Goal: Task Accomplishment & Management: Complete application form

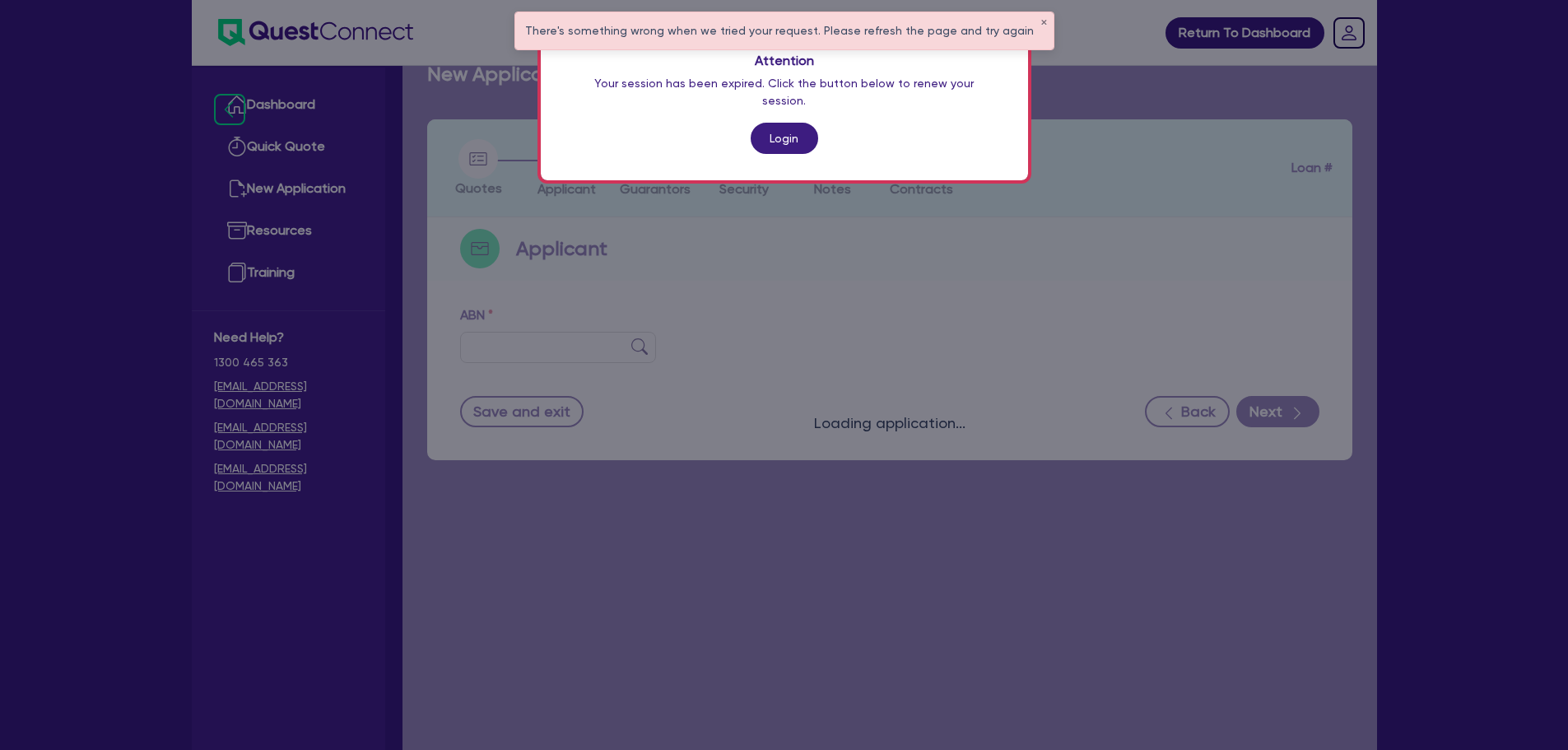
click at [795, 122] on link "Login" at bounding box center [784, 137] width 67 height 31
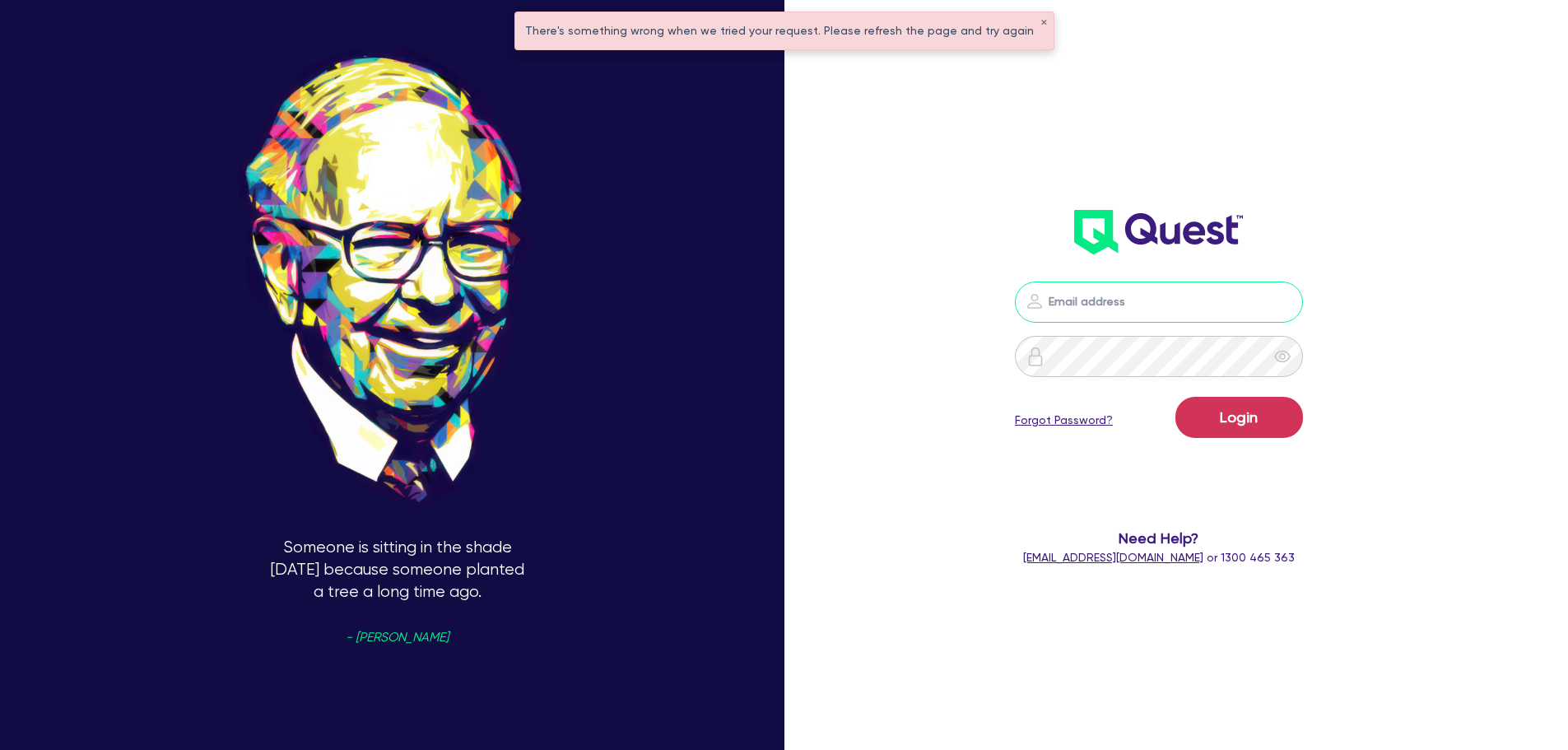
click at [1104, 320] on input "email" at bounding box center [1159, 302] width 288 height 41
type input "[EMAIL_ADDRESS][PERSON_NAME][DOMAIN_NAME]"
click at [1247, 412] on button "Login" at bounding box center [1239, 416] width 128 height 41
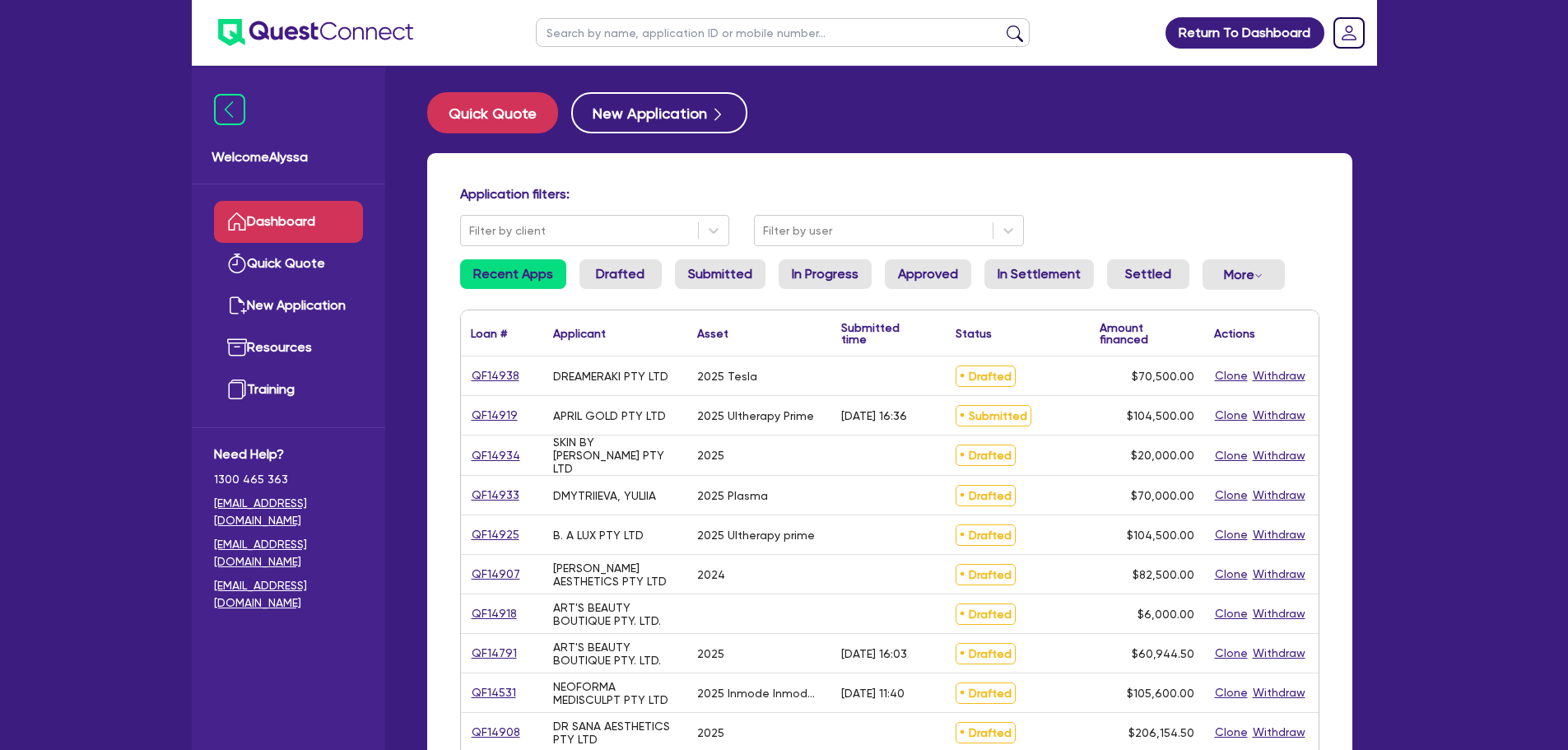
click at [580, 29] on input "text" at bounding box center [782, 32] width 494 height 28
type input "latari"
click at [1002, 25] on button "submit" at bounding box center [1015, 36] width 27 height 23
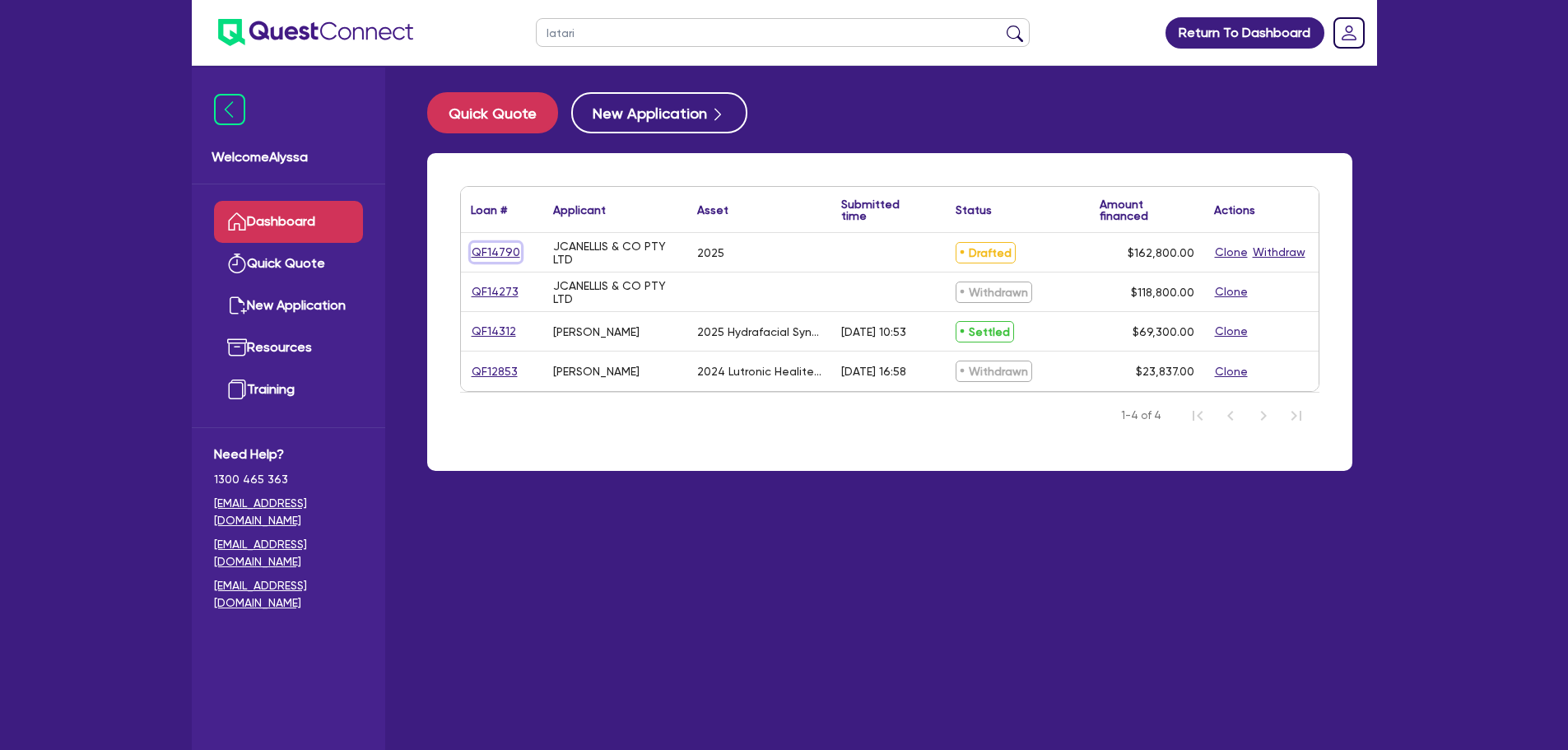
click at [493, 254] on link "QF14790" at bounding box center [496, 252] width 50 height 19
select select "TERTIARY_ASSETS"
select select "BEAUTY_EQUIPMENT"
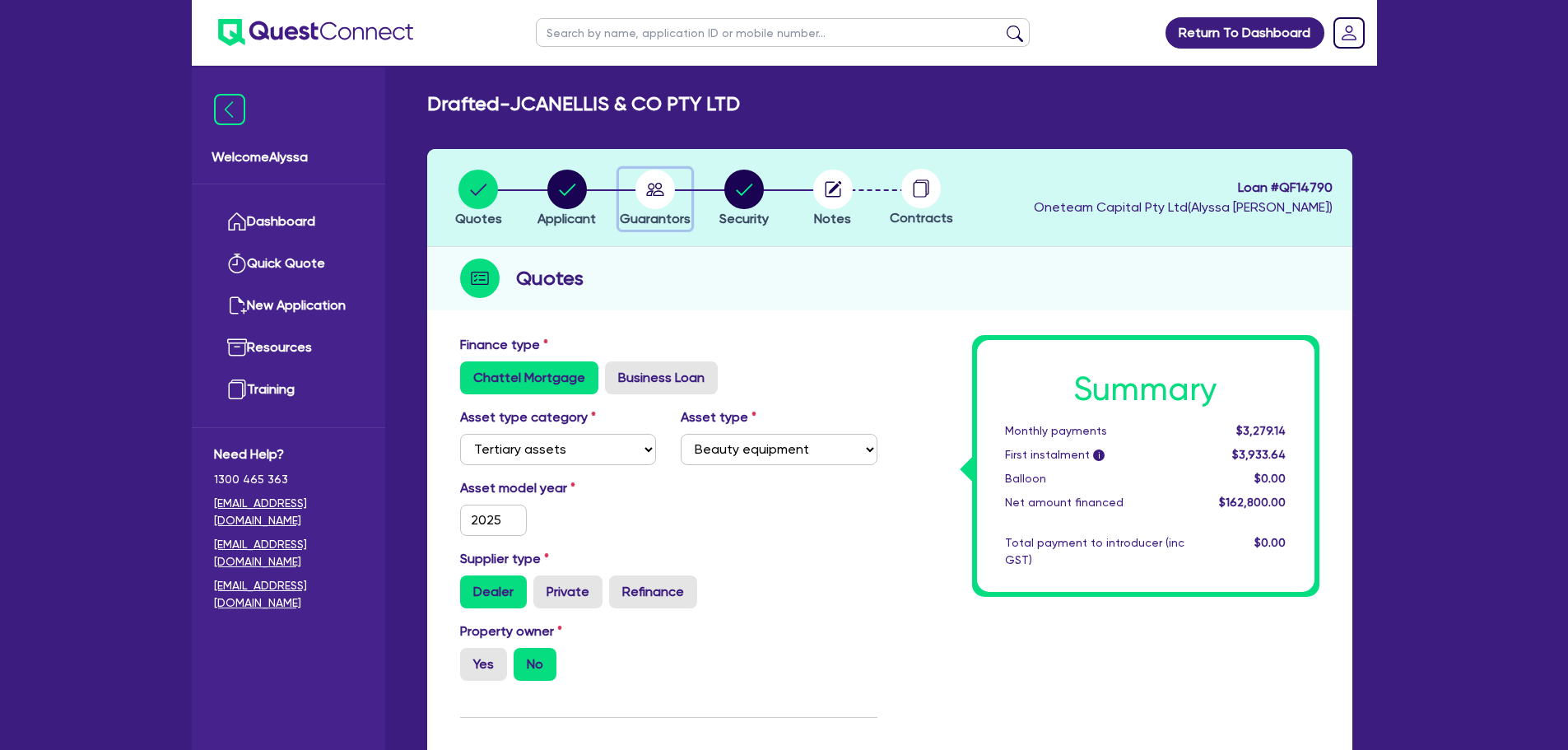
click at [659, 201] on circle "button" at bounding box center [655, 190] width 40 height 40
select select "MRS"
select select "QLD"
select select "DE_FACTO"
select select "CASH"
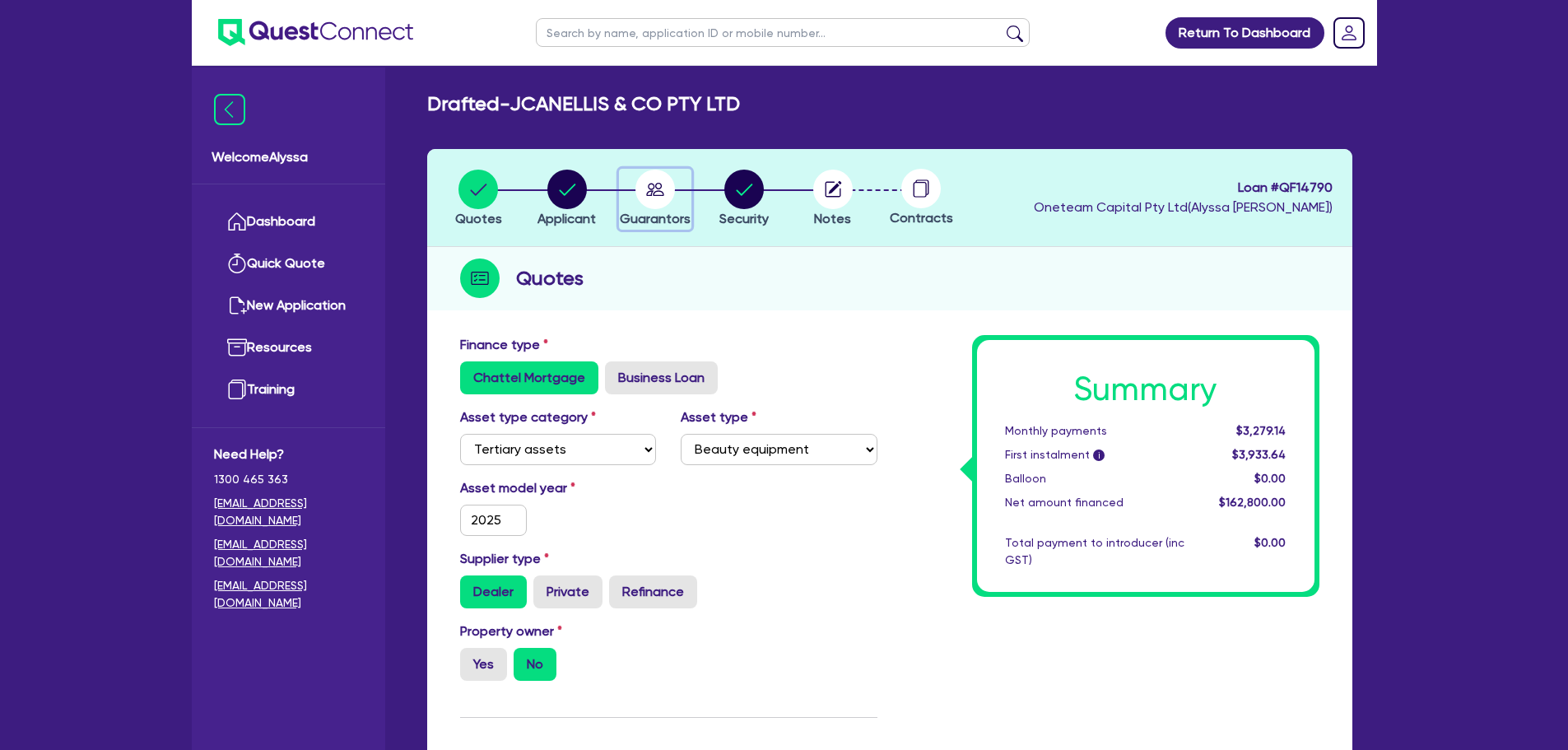
select select "VEHICLE"
select select "EQUIPMENT"
select select "HOUSEHOLD_PERSONAL"
select select "EQUIPMENT"
select select "CREDIT_CARD"
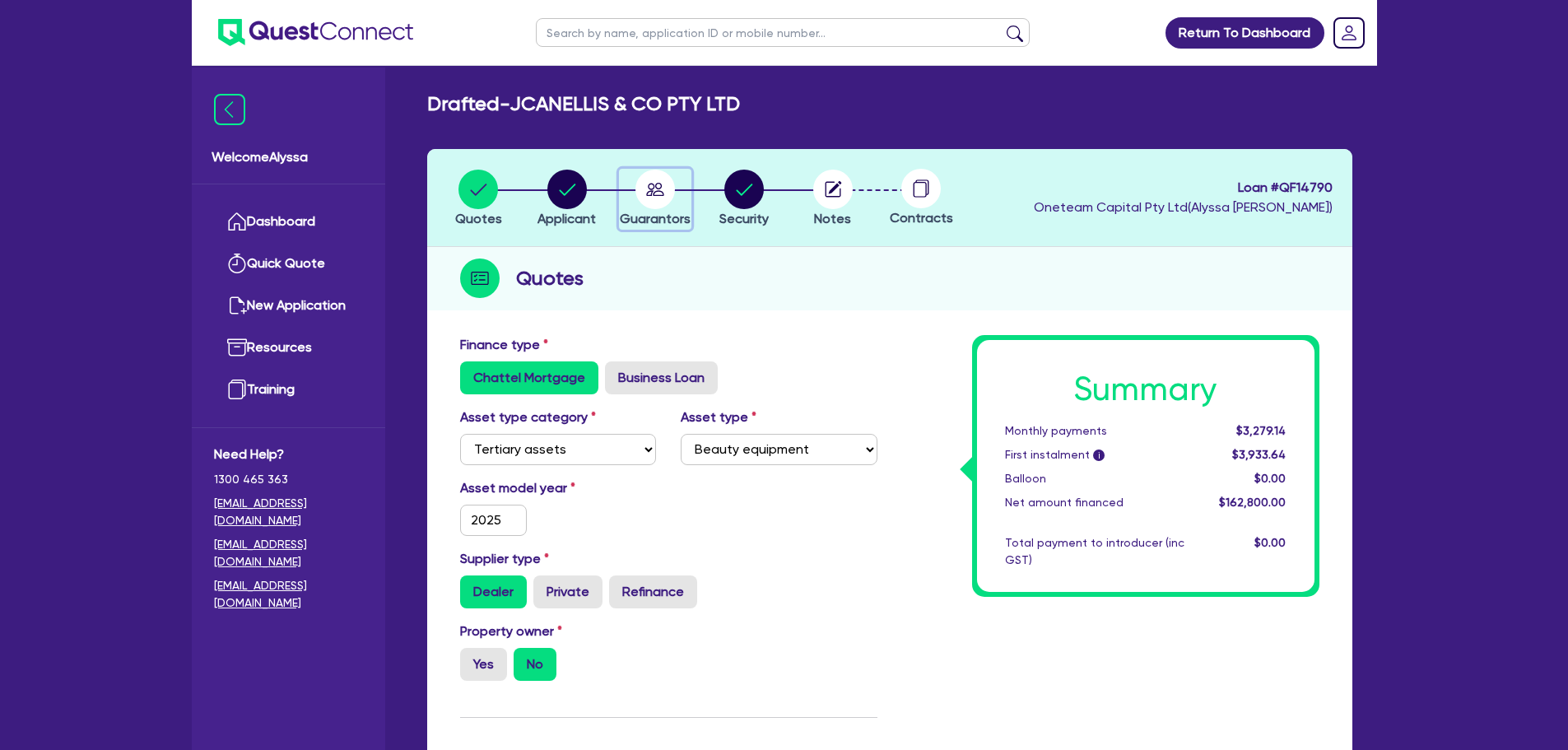
select select "EQUIPMENT_LOAN"
select select "MR"
select select "DE_FACTO"
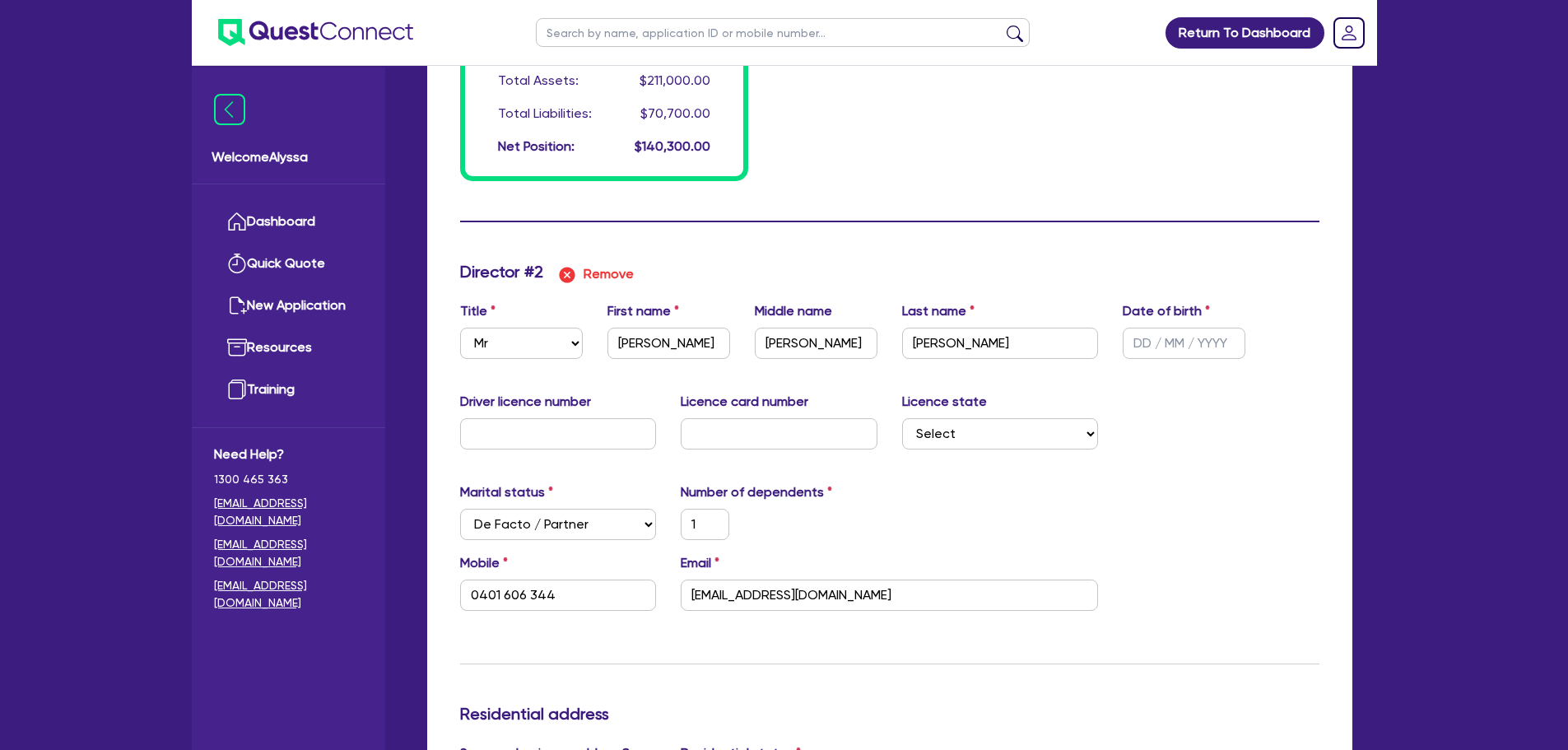
scroll to position [1562, 0]
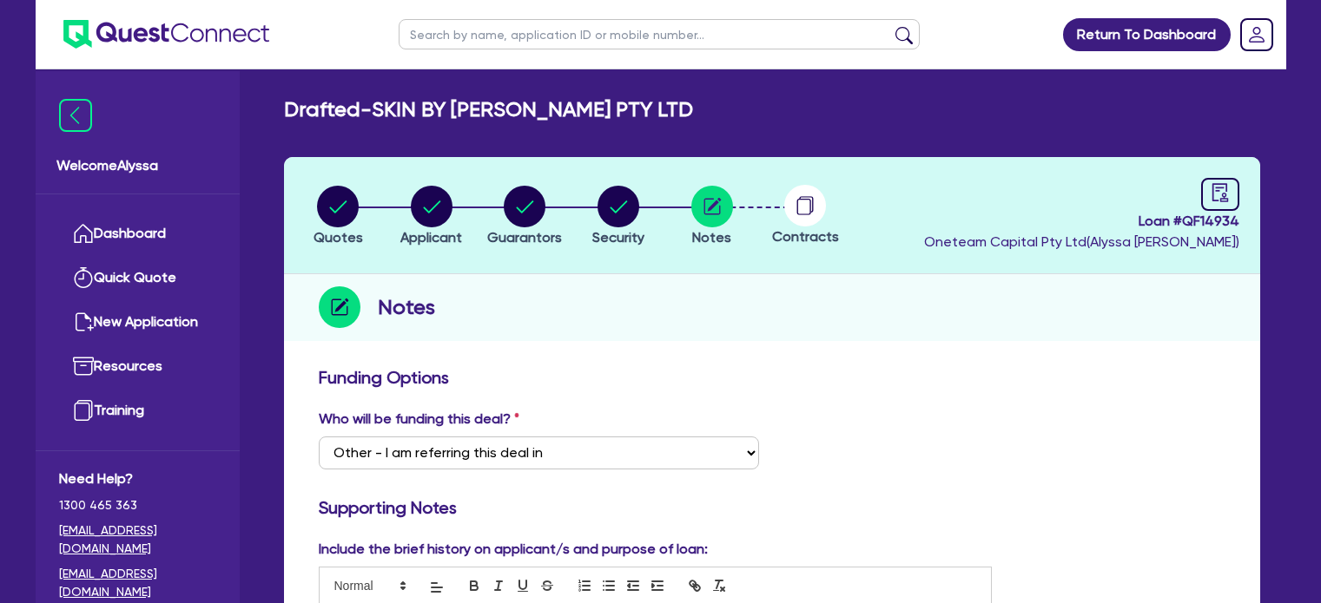
select select "Other"
click at [161, 227] on link "Dashboard" at bounding box center [137, 234] width 157 height 44
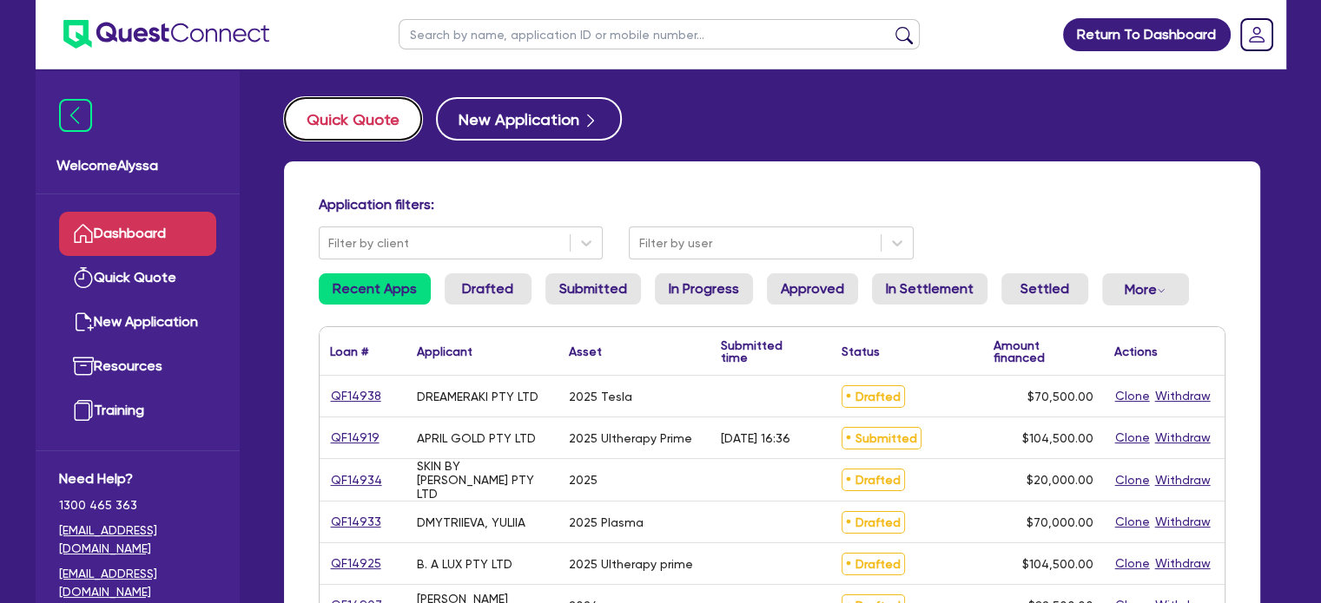
click at [339, 124] on button "Quick Quote" at bounding box center [353, 118] width 138 height 43
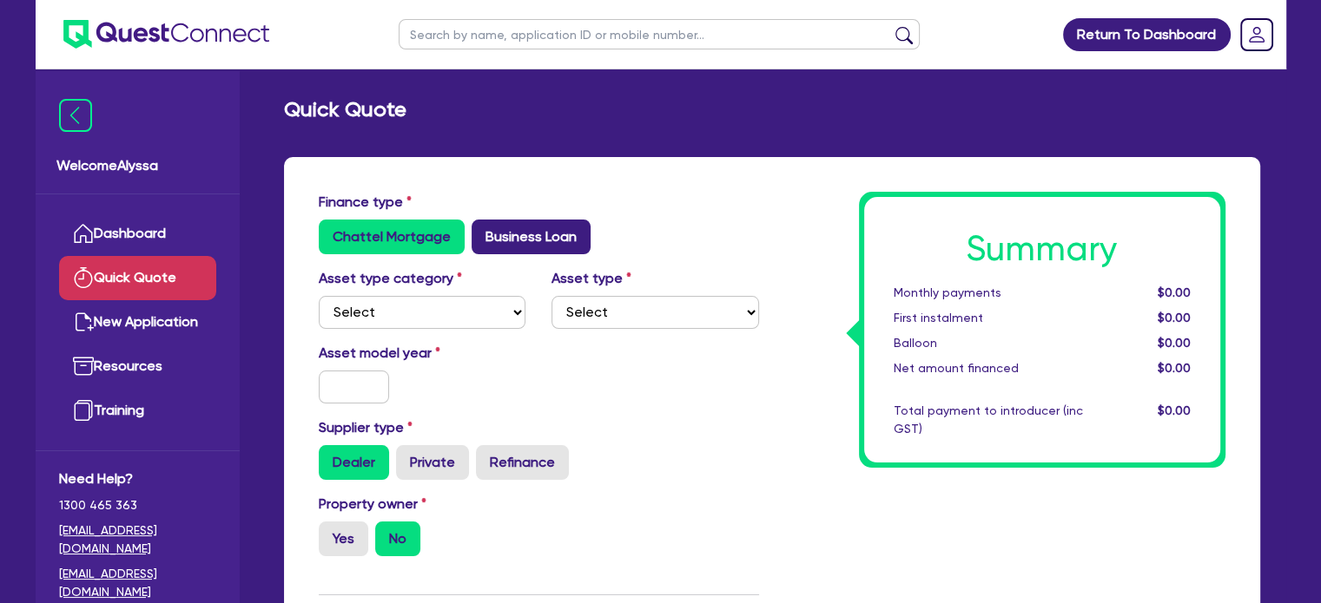
click at [531, 230] on label "Business Loan" at bounding box center [530, 237] width 119 height 35
click at [483, 230] on input "Business Loan" at bounding box center [476, 225] width 11 height 11
radio input "true"
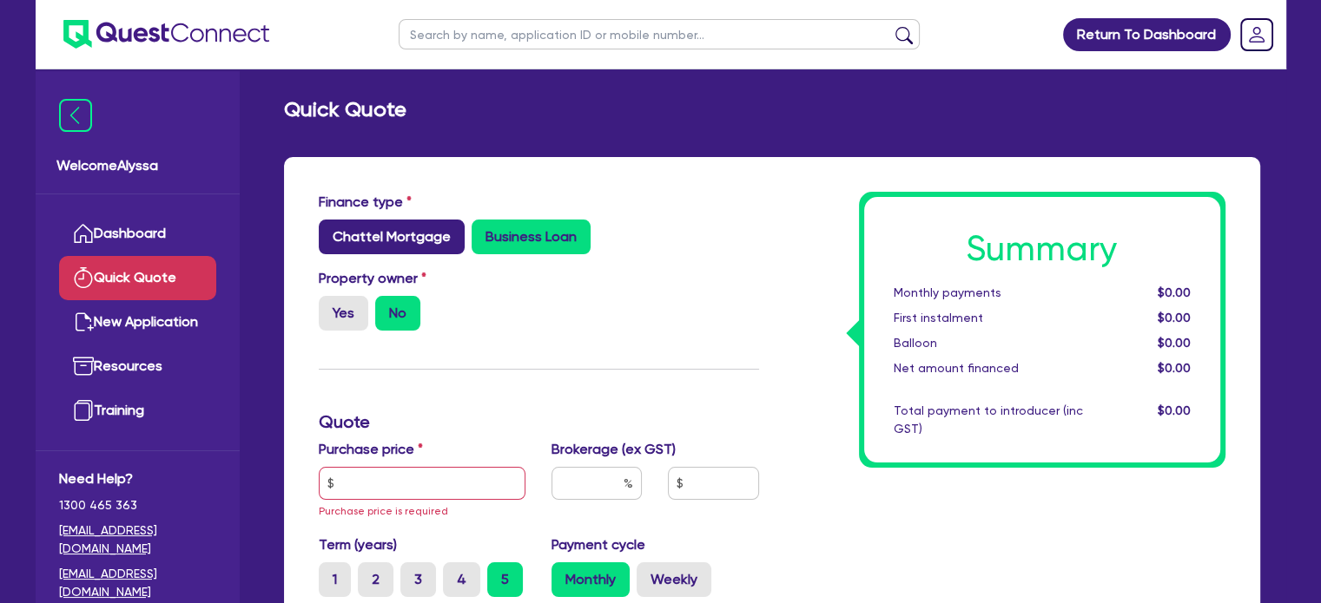
click at [437, 221] on label "Chattel Mortgage" at bounding box center [392, 237] width 146 height 35
click at [330, 221] on input "Chattel Mortgage" at bounding box center [324, 225] width 11 height 11
radio input "true"
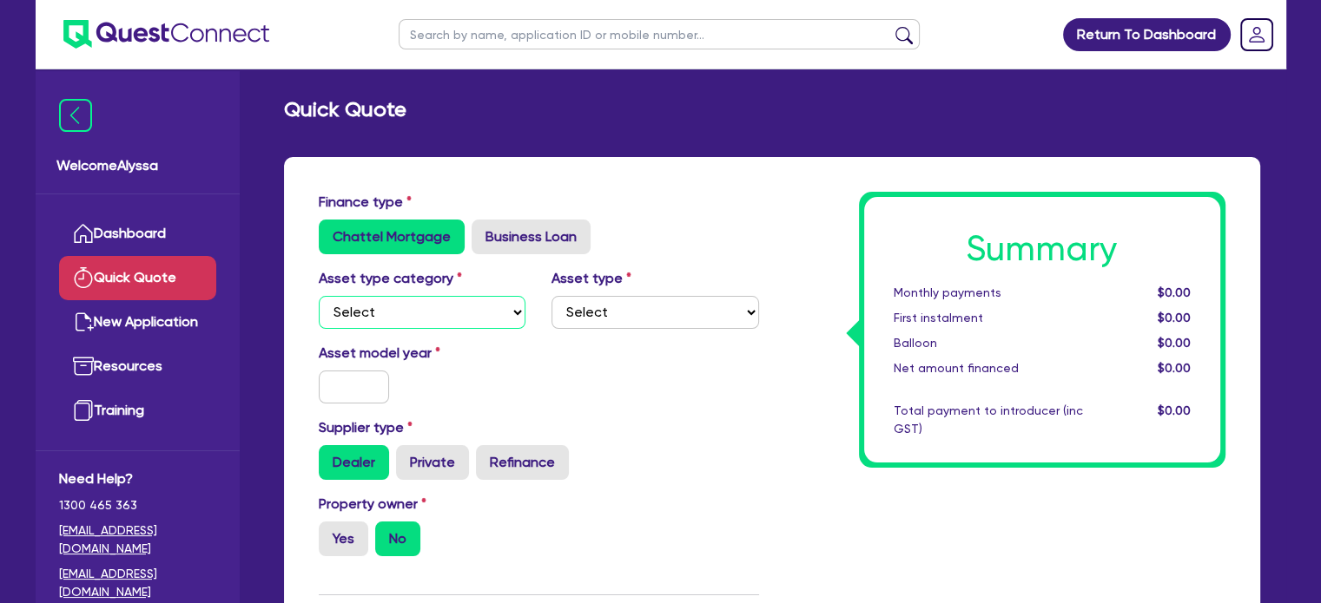
click at [385, 304] on select "Select Cars and light trucks Primary assets Secondary assets Tertiary assets" at bounding box center [423, 312] width 208 height 33
select select "SECONDARY_ASSETS"
click at [319, 296] on select "Select Cars and light trucks Primary assets Secondary assets Tertiary assets" at bounding box center [423, 312] width 208 height 33
click at [584, 305] on select "Select Generators and compressors Engineering and toolmaking Woodworking and me…" at bounding box center [655, 312] width 208 height 33
select select "MEDICAL_DENTAL_LABORATORY_EQUIPMENT"
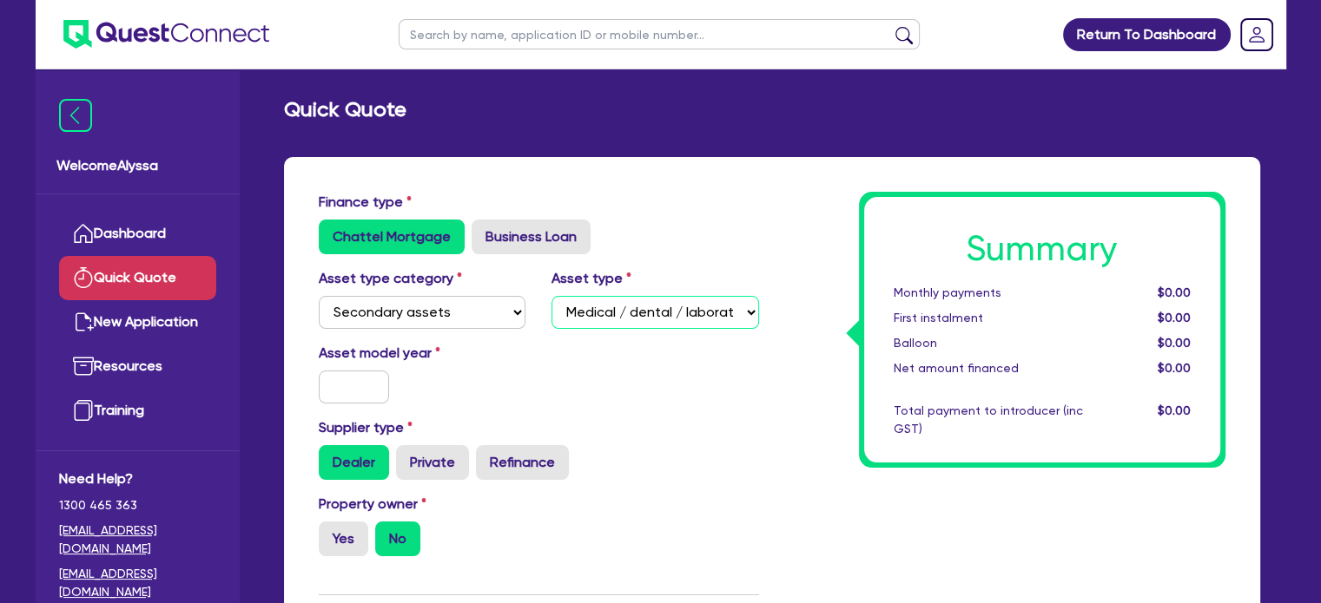
click at [551, 296] on select "Select Generators and compressors Engineering and toolmaking Woodworking and me…" at bounding box center [655, 312] width 208 height 33
click at [356, 388] on input "text" at bounding box center [354, 387] width 71 height 33
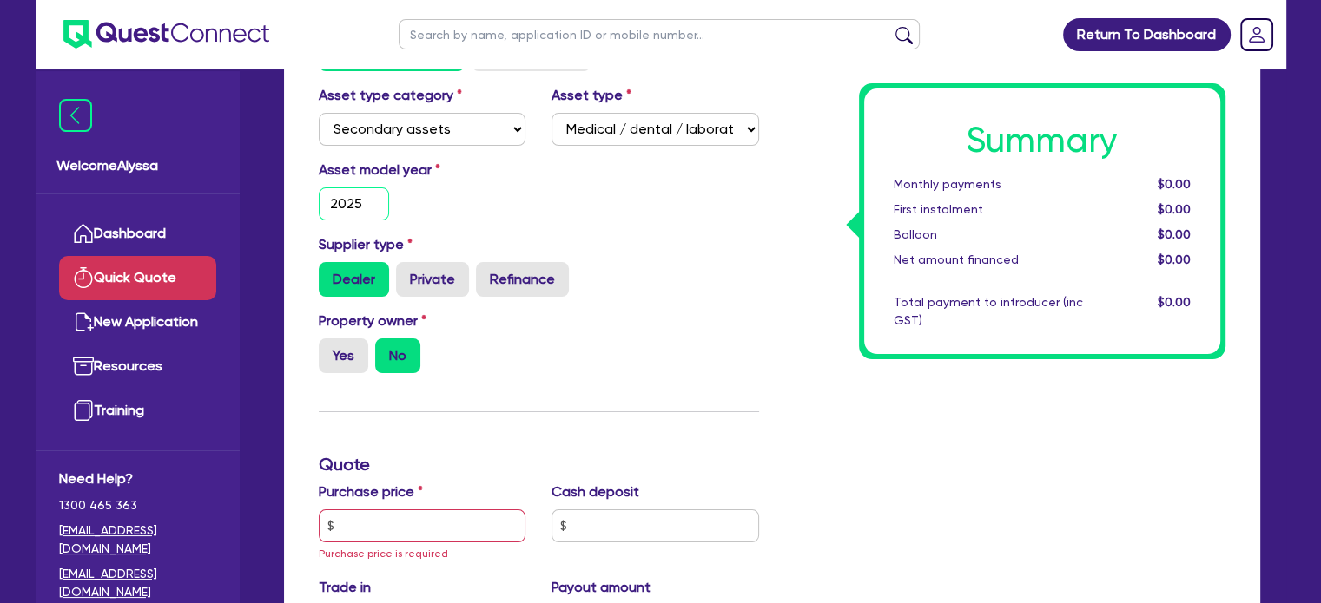
scroll to position [188, 0]
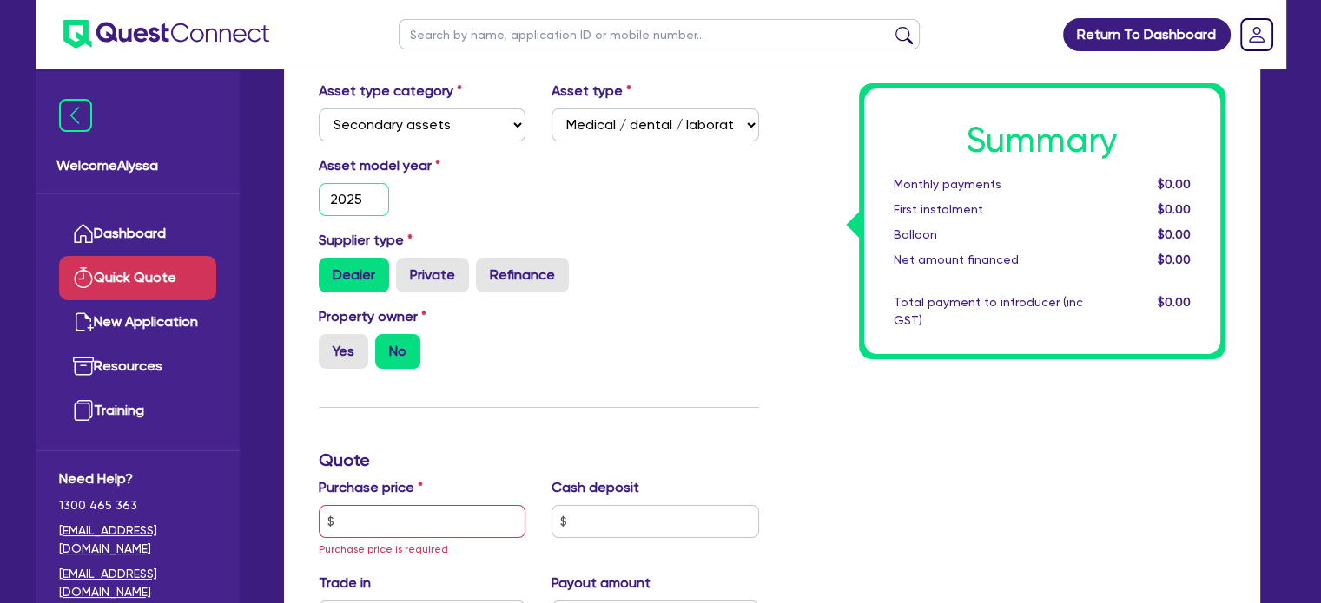
type input "2025"
click at [385, 528] on input "text" at bounding box center [423, 521] width 208 height 33
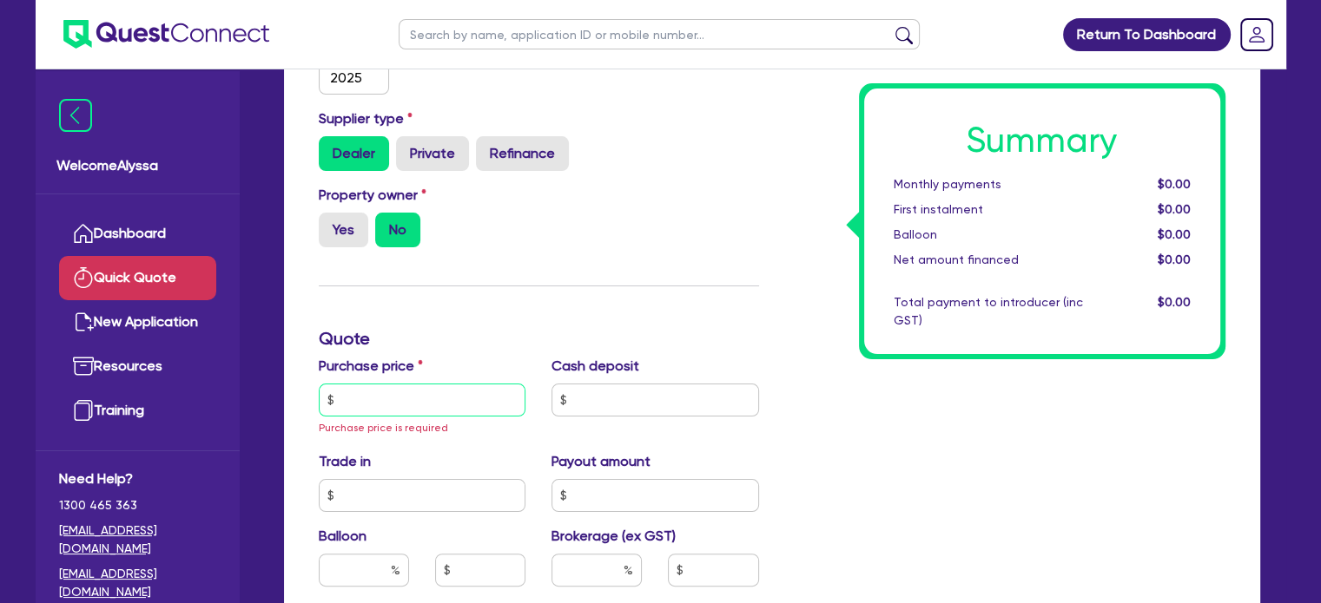
scroll to position [321, 0]
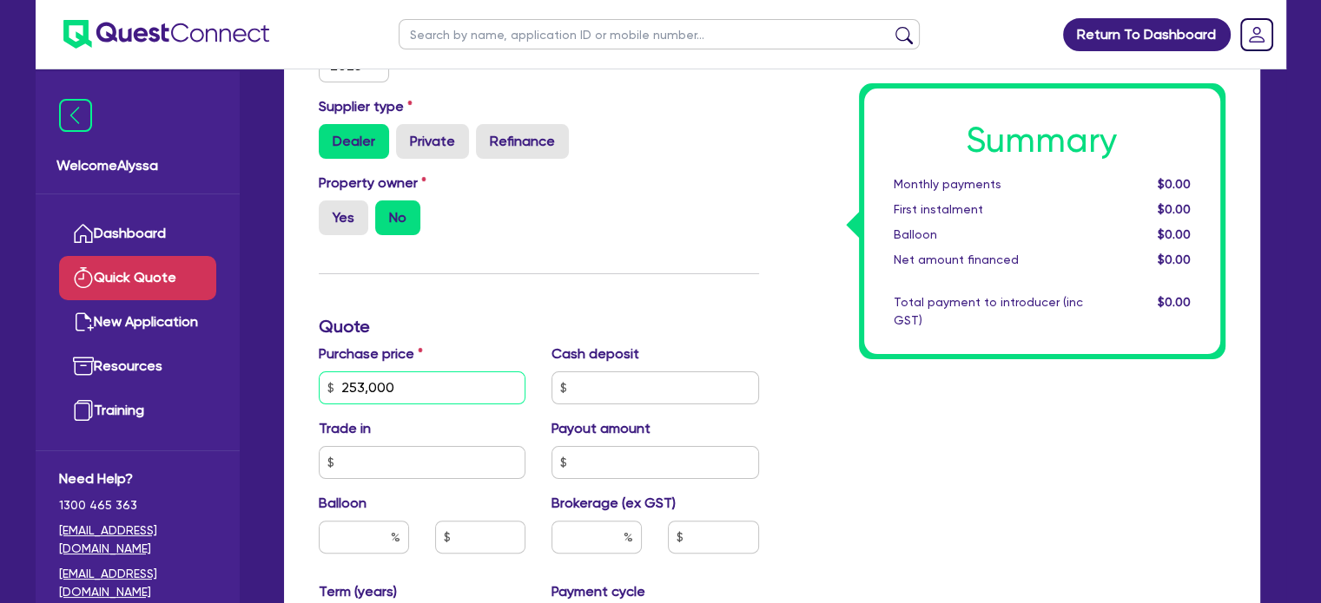
type input "253,000"
click at [622, 390] on input "text" at bounding box center [655, 388] width 208 height 33
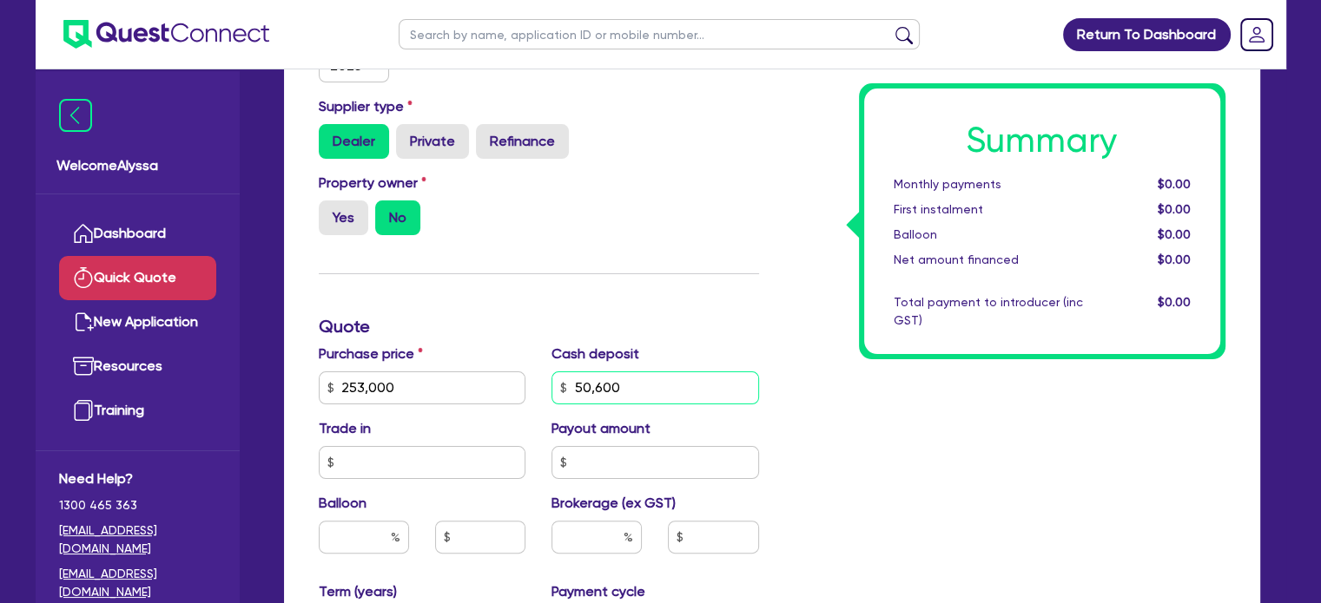
type input "50,600"
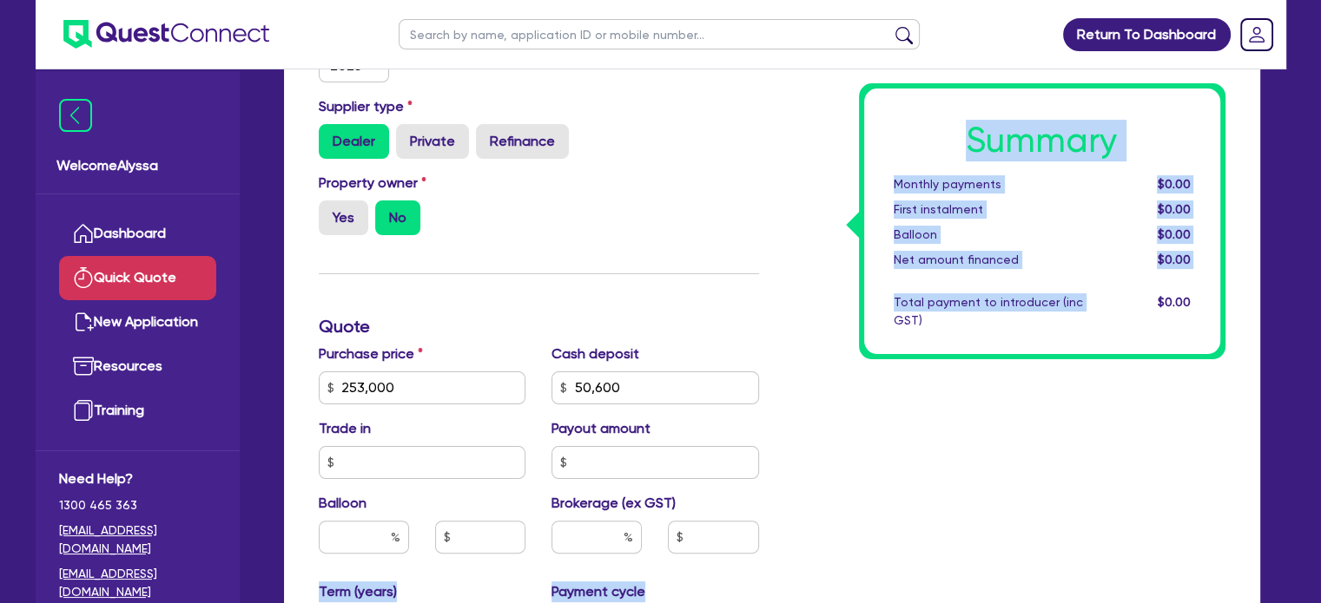
drag, startPoint x: 824, startPoint y: 518, endPoint x: 598, endPoint y: 528, distance: 225.9
click at [598, 528] on div "Finance type Chattel Mortgage Business Loan Asset type category Select Cars and…" at bounding box center [772, 388] width 932 height 1034
click at [597, 535] on input "text" at bounding box center [596, 537] width 90 height 33
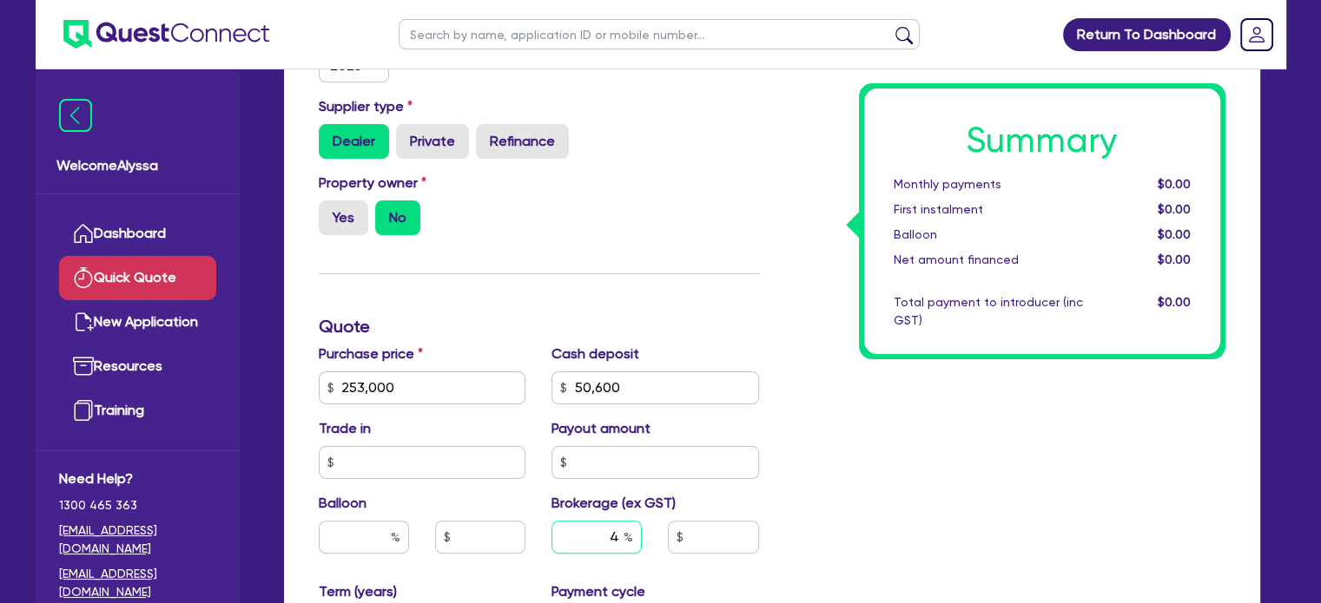
type input "4"
click at [885, 471] on div "Summary Monthly payments $0.00 First instalment $0.00 Balloon $0.00 Net amount …" at bounding box center [1005, 388] width 466 height 1034
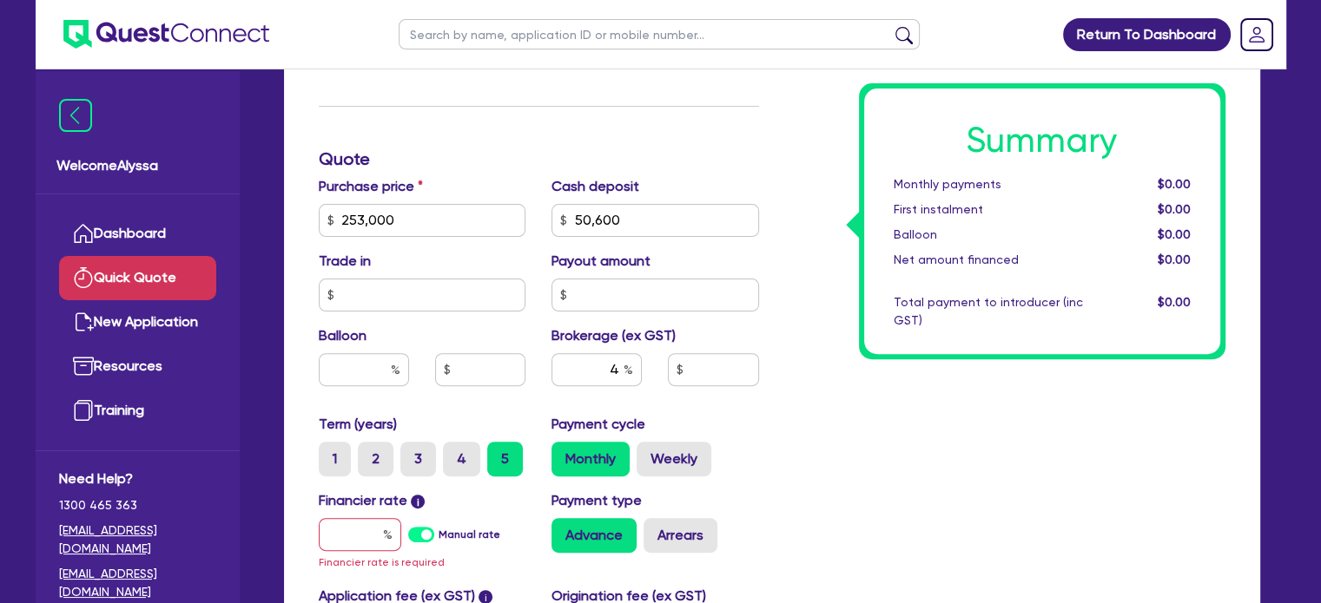
scroll to position [632, 0]
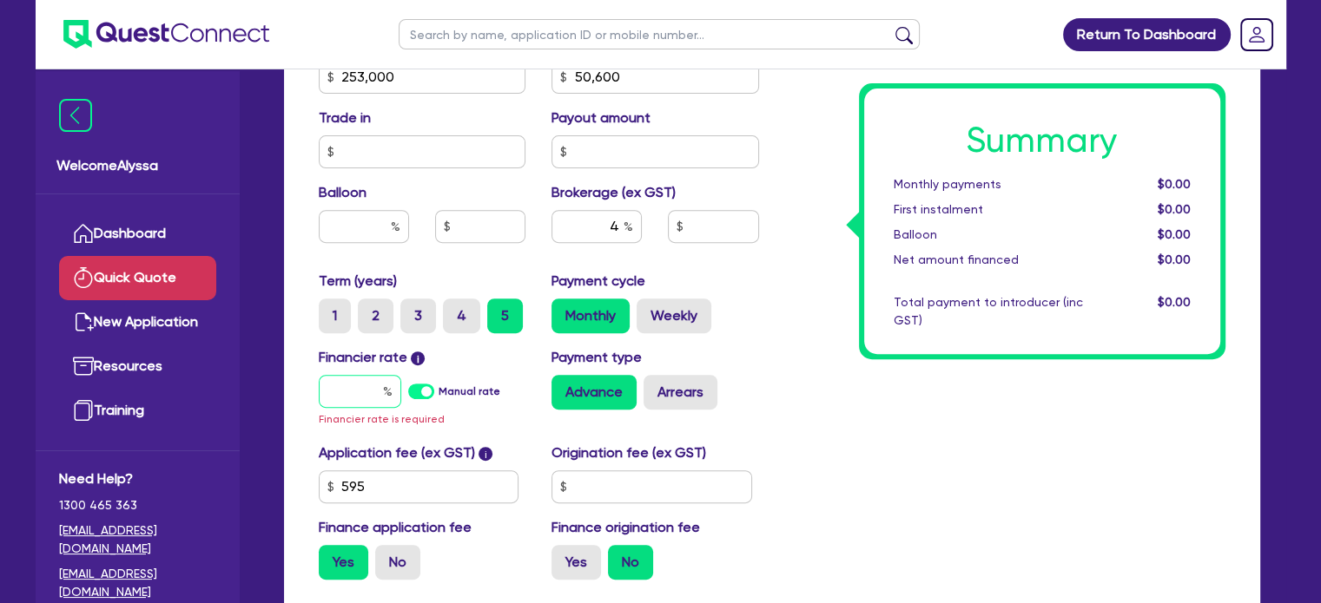
click at [366, 388] on input "text" at bounding box center [360, 391] width 82 height 33
type input "1"
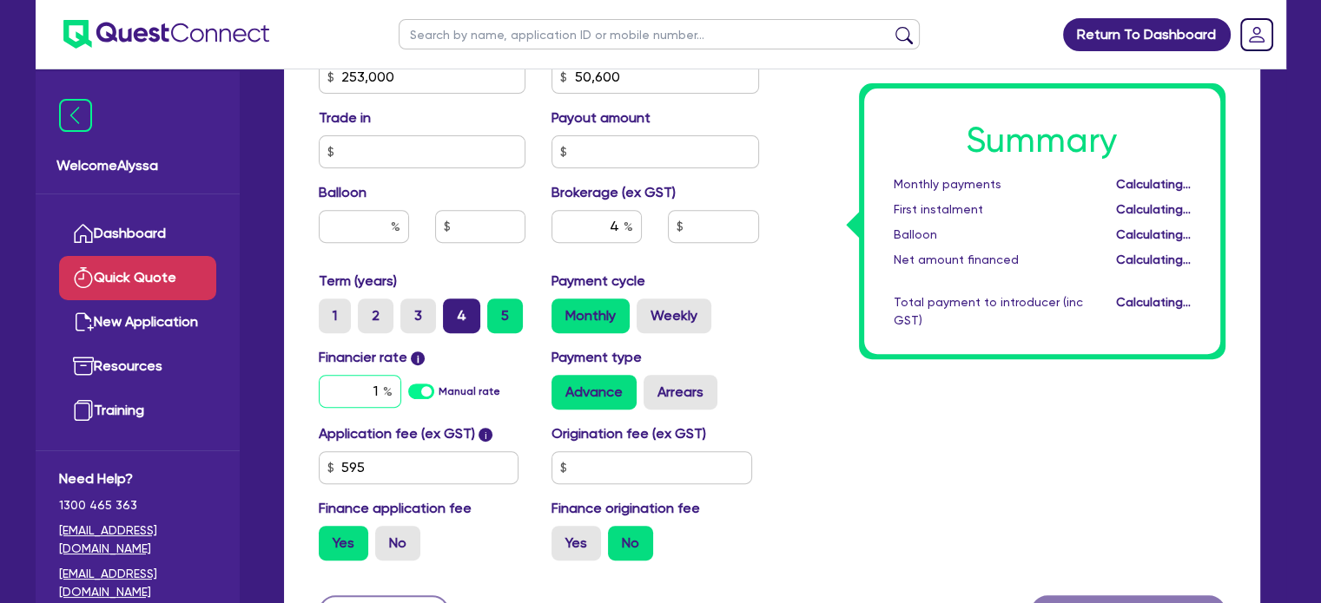
type input "8,122.18"
type input "1"
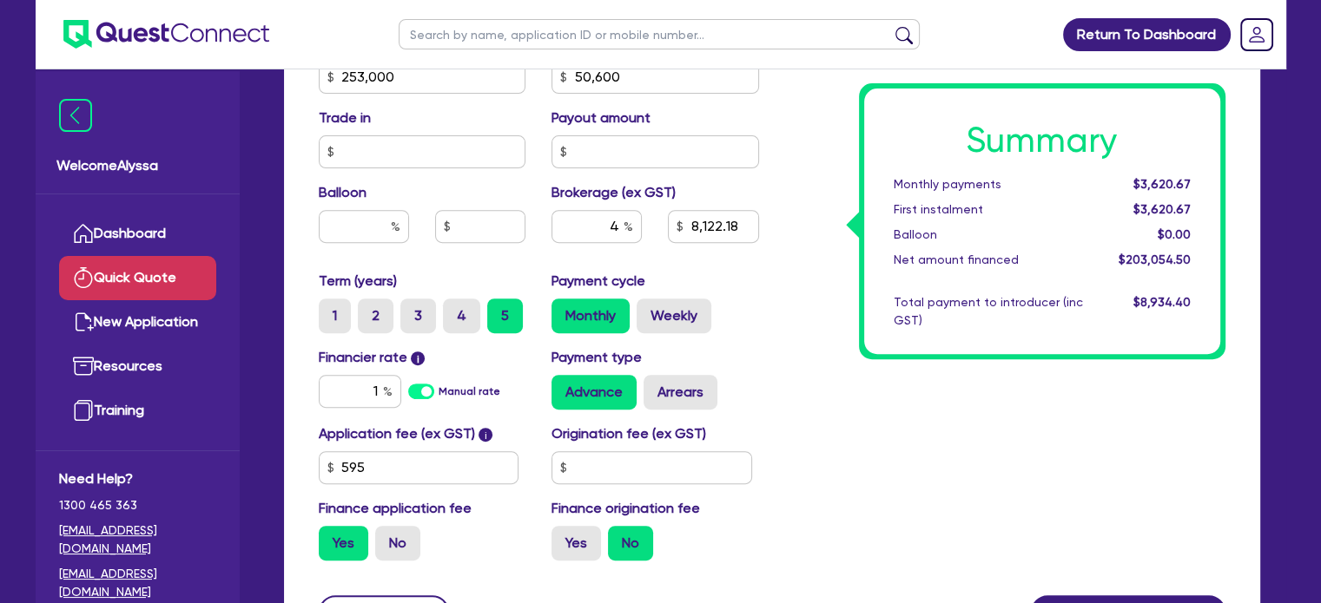
type input "8,122.18"
click at [809, 450] on div "Summary Monthly payments $3,620.67 First instalment $3,620.67 Balloon $0.00 Net…" at bounding box center [1005, 67] width 466 height 1015
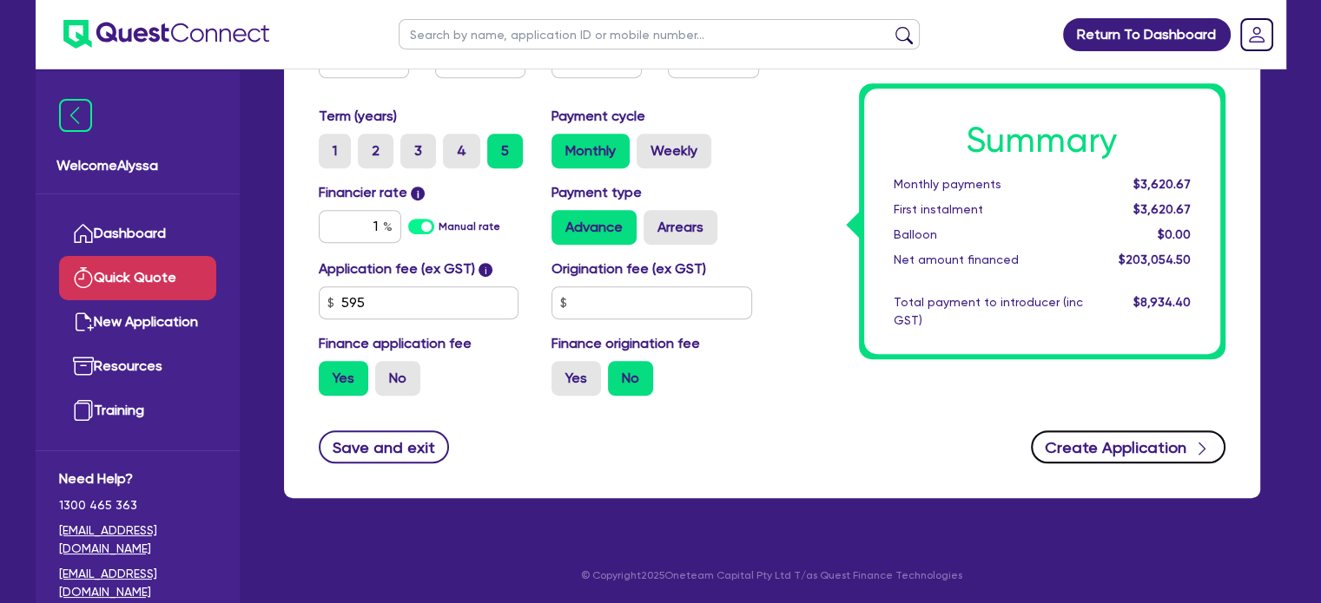
click at [1110, 461] on button "Create Application" at bounding box center [1128, 447] width 194 height 33
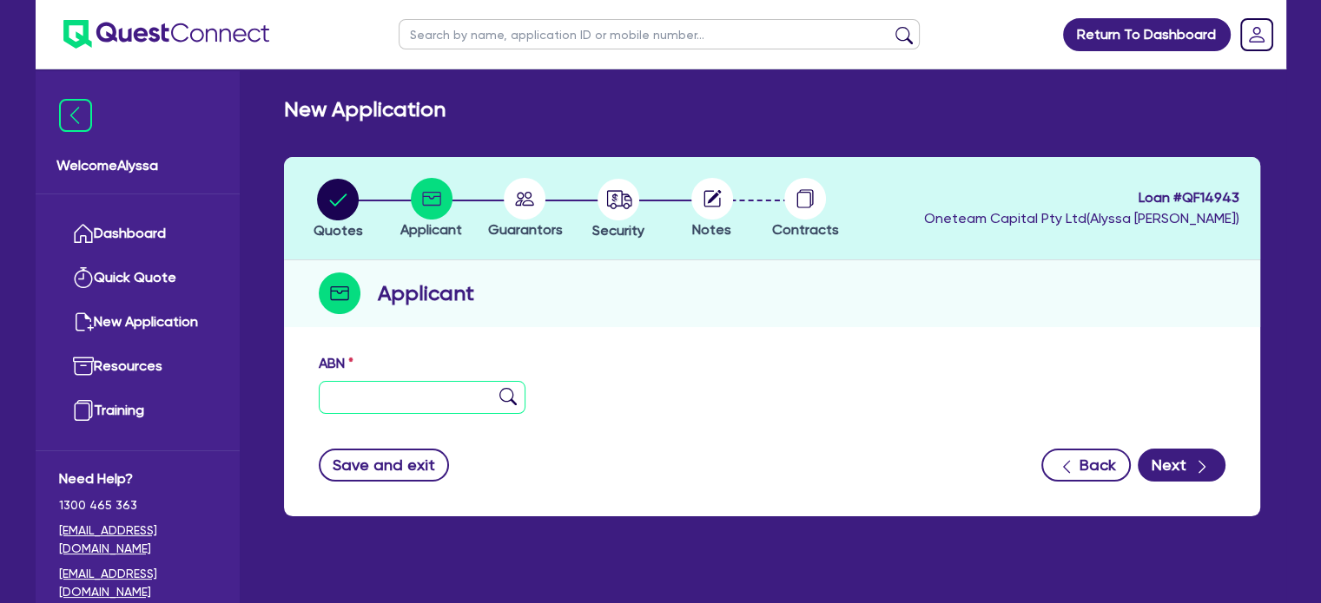
click at [411, 391] on input "text" at bounding box center [423, 397] width 208 height 33
paste input "40 488 662 329"
type input "40 488 662 329"
click at [504, 394] on img at bounding box center [507, 396] width 17 height 17
type input "RAWLINGS, MEAGAN KATE"
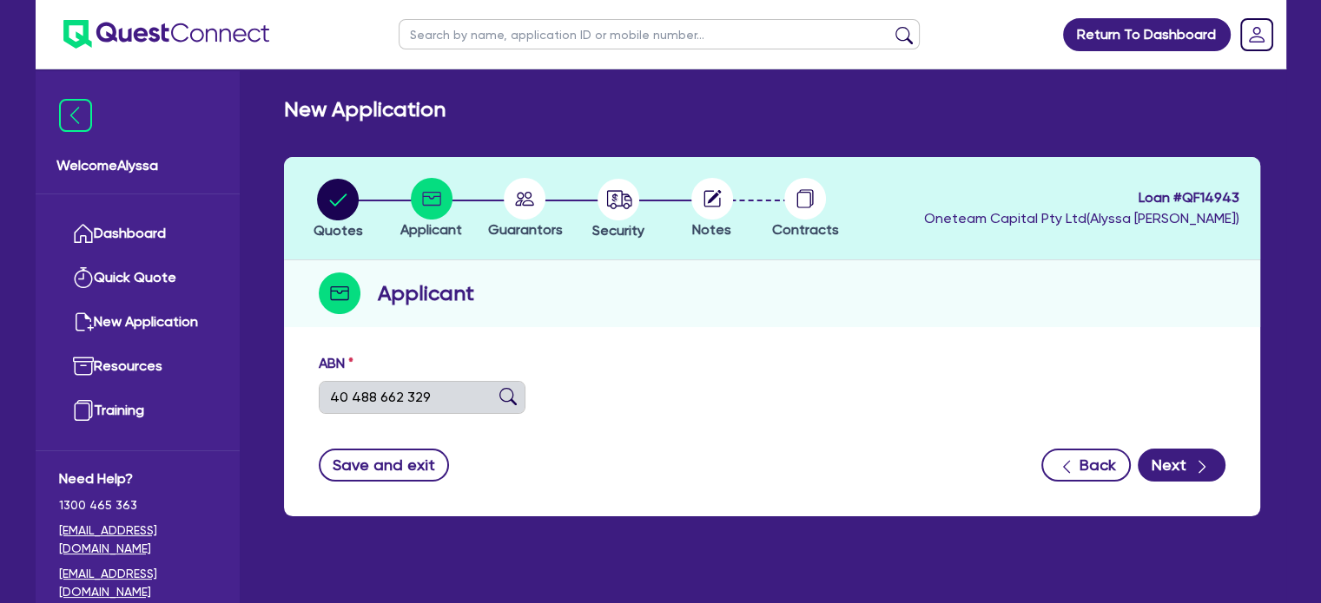
type input "Salt Cosmetic Tattoo and Beauty"
select select "SOLE_TRADER"
type input "02/10/2019"
type input "01/02/2023"
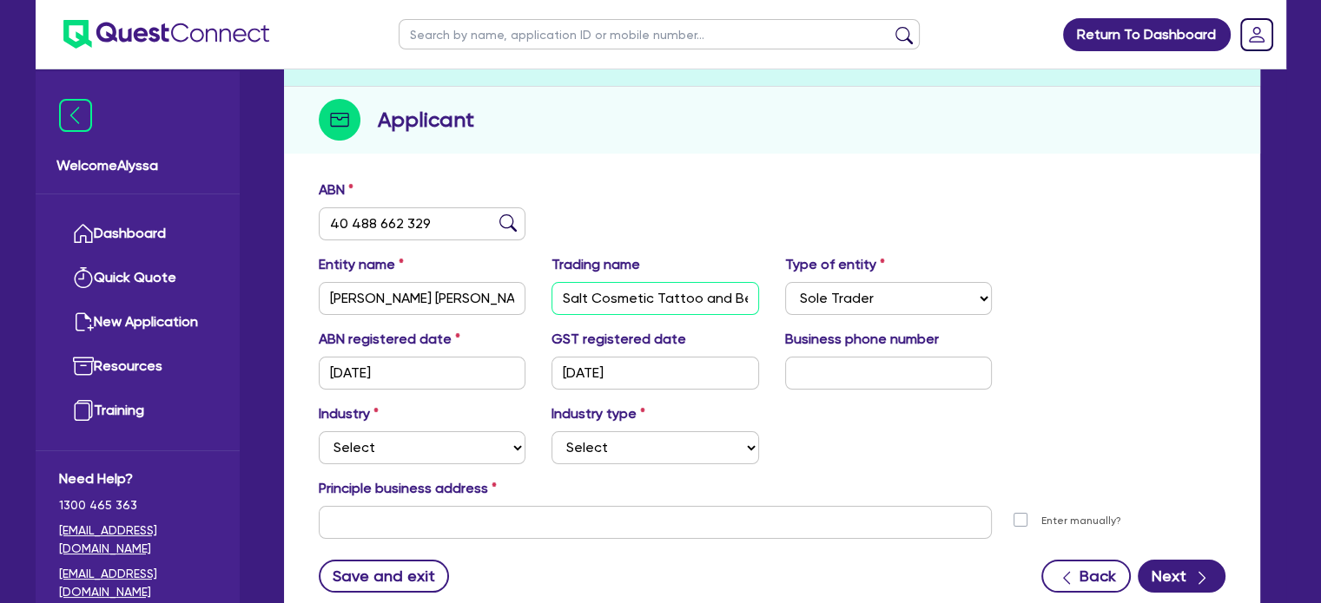
scroll to position [0, 28]
drag, startPoint x: 559, startPoint y: 300, endPoint x: 840, endPoint y: 291, distance: 281.4
click at [840, 291] on div "Entity name RAWLINGS, MEAGAN KATE Trading name Salt Cosmetic Tattoo and Beauty …" at bounding box center [772, 291] width 932 height 75
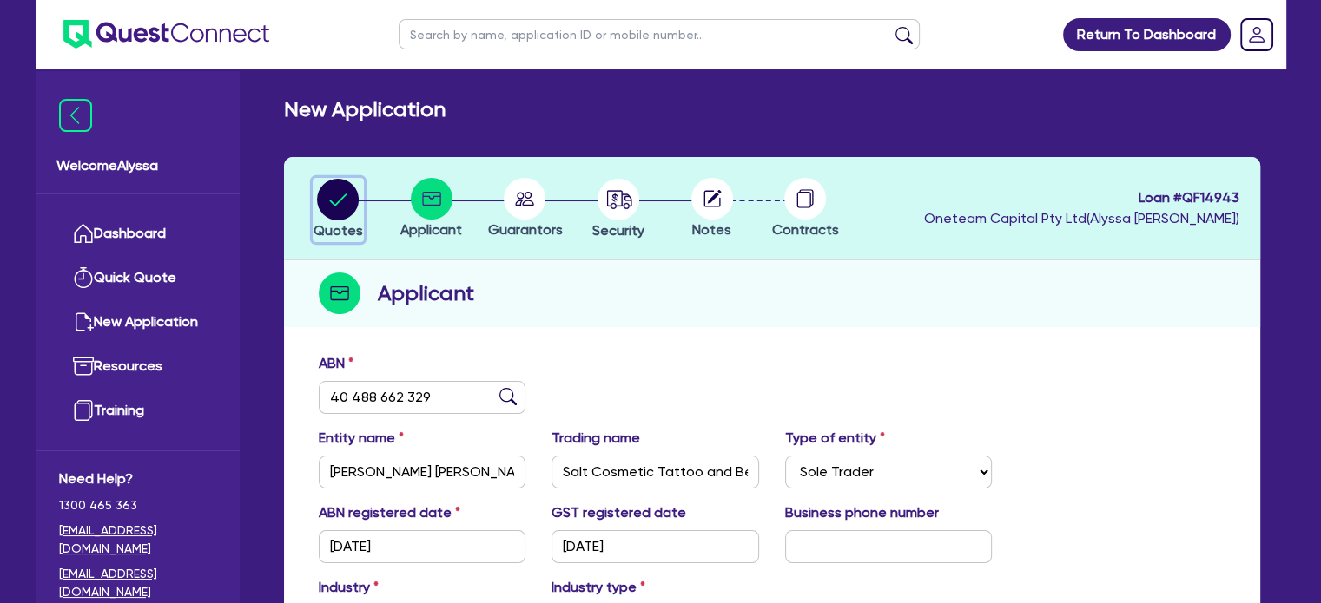
click at [333, 195] on circle "button" at bounding box center [338, 200] width 42 height 42
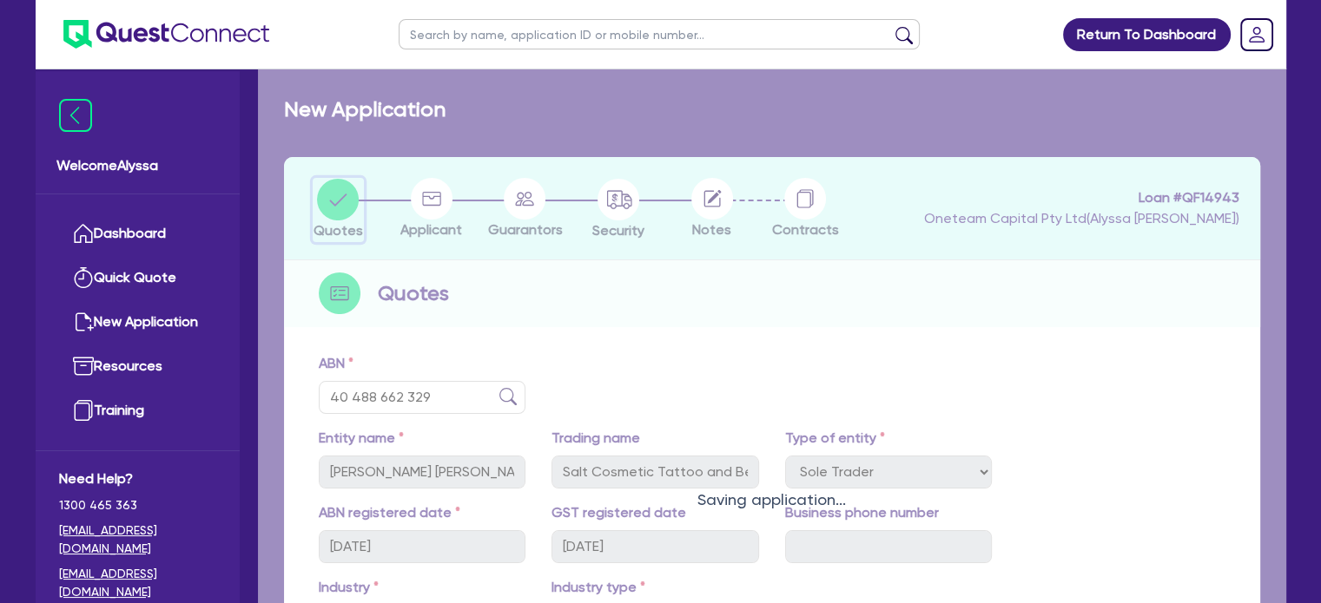
select select "SECONDARY_ASSETS"
select select "MEDICAL_DENTAL_LABORATORY_EQUIPMENT"
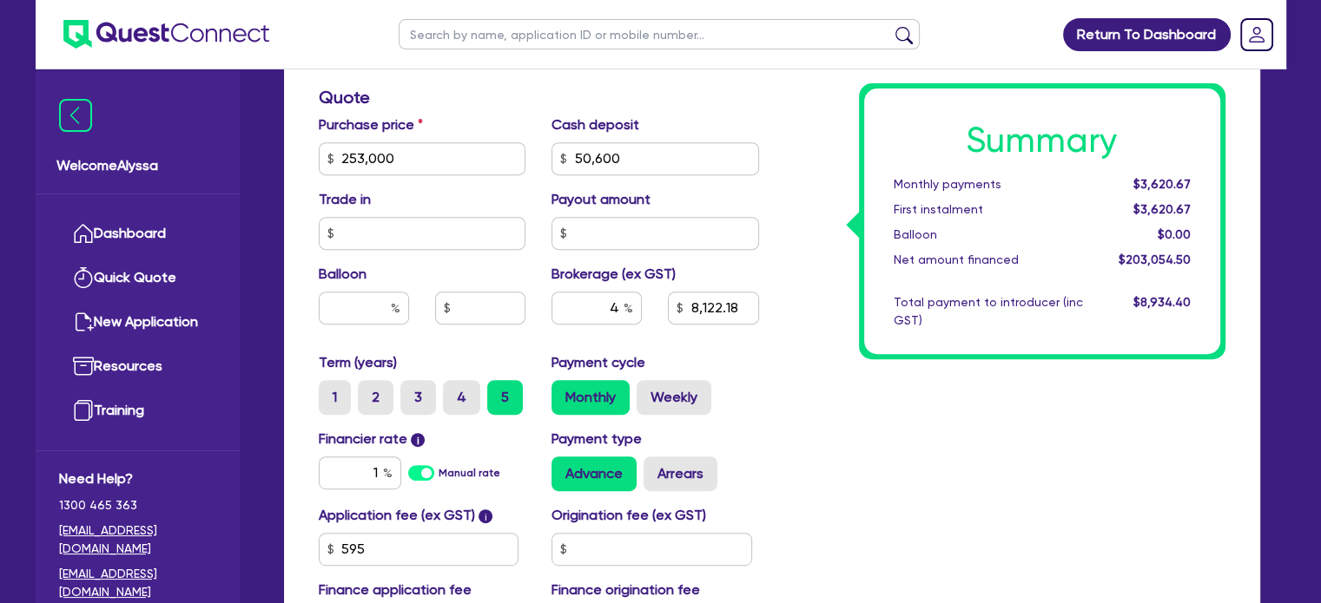
scroll to position [724, 0]
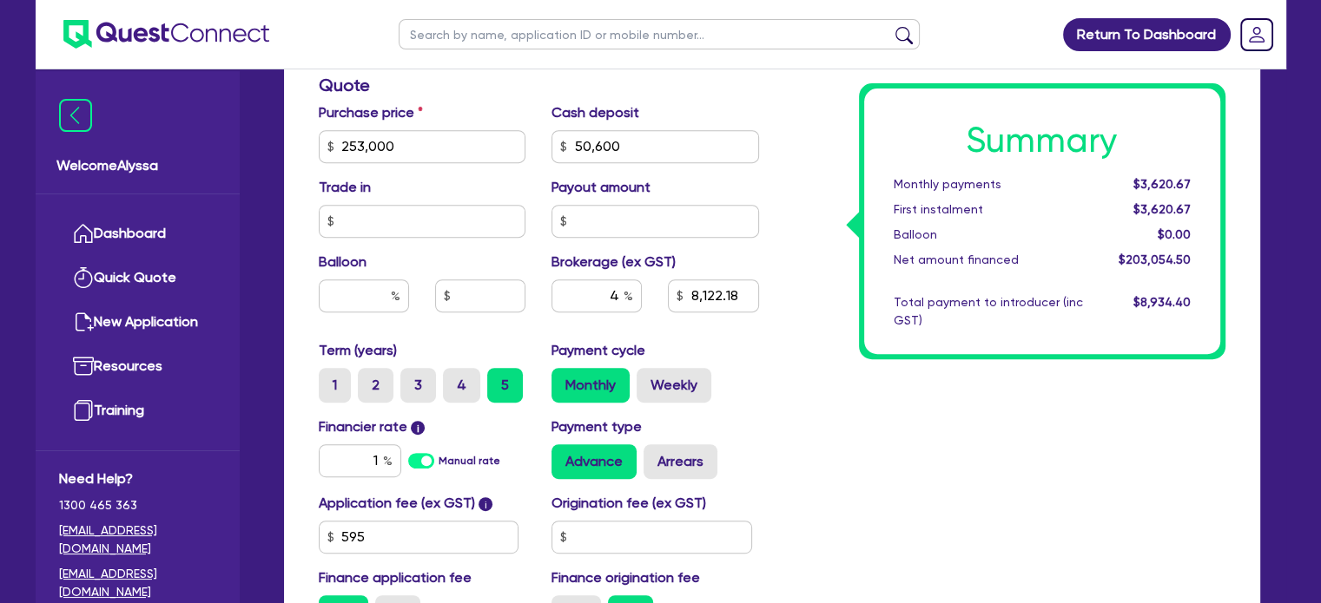
click at [366, 445] on div "1" at bounding box center [360, 461] width 82 height 33
click at [368, 454] on input "1" at bounding box center [360, 461] width 82 height 33
type input "8.49"
type input "253,000"
type input "50,600"
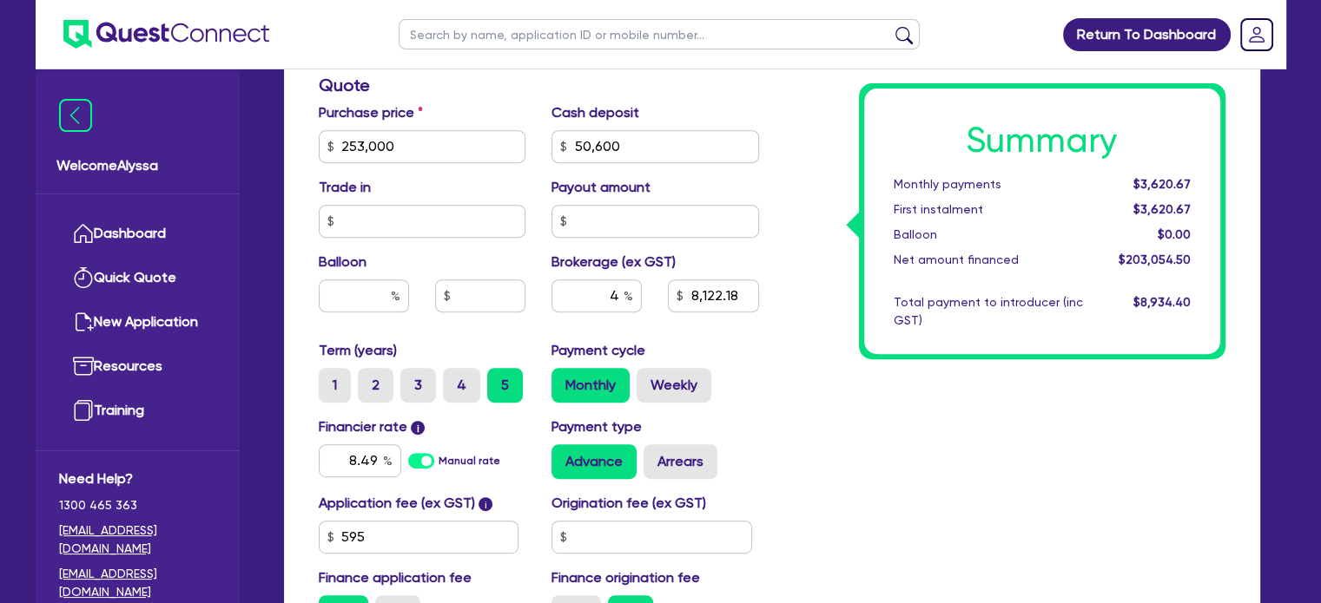
type input "8,122.18"
type input "253,000"
type input "50,600"
type input "8,122.18"
click at [785, 501] on div "Summary Monthly payments $4,317.71 First instalment $4,317.71 Balloon $0.00 Net…" at bounding box center [1005, 136] width 466 height 1015
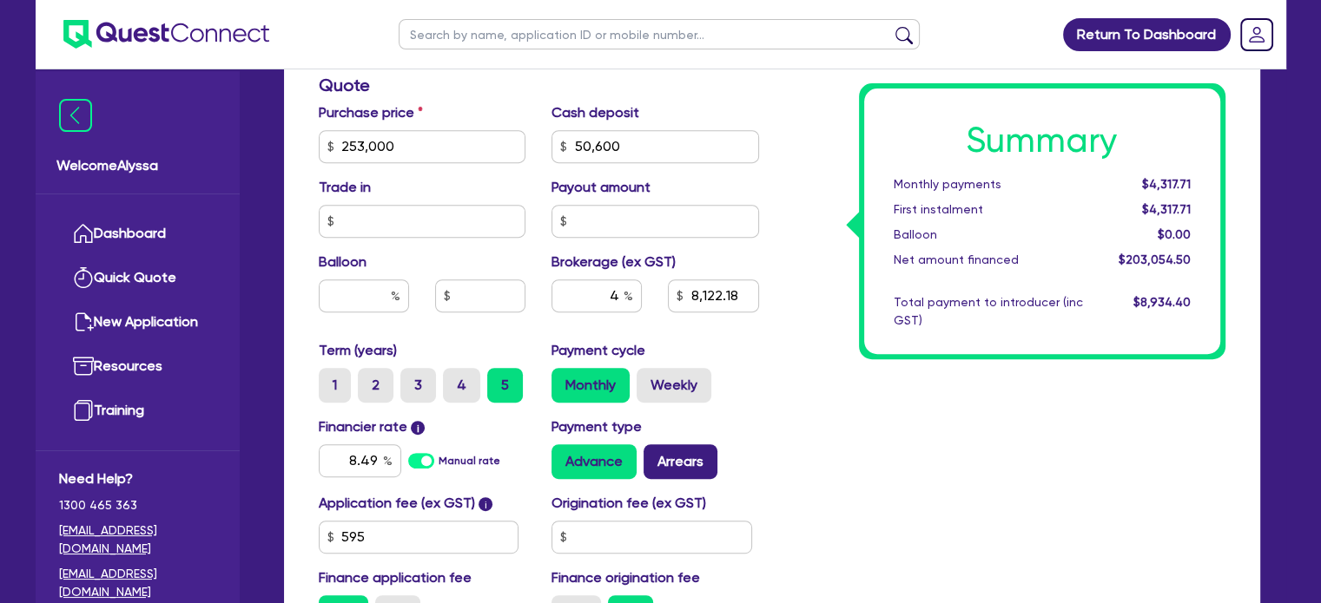
click at [702, 461] on label "Arrears" at bounding box center [680, 462] width 74 height 35
click at [655, 456] on input "Arrears" at bounding box center [648, 450] width 11 height 11
radio input "true"
type input "253,000"
type input "50,600"
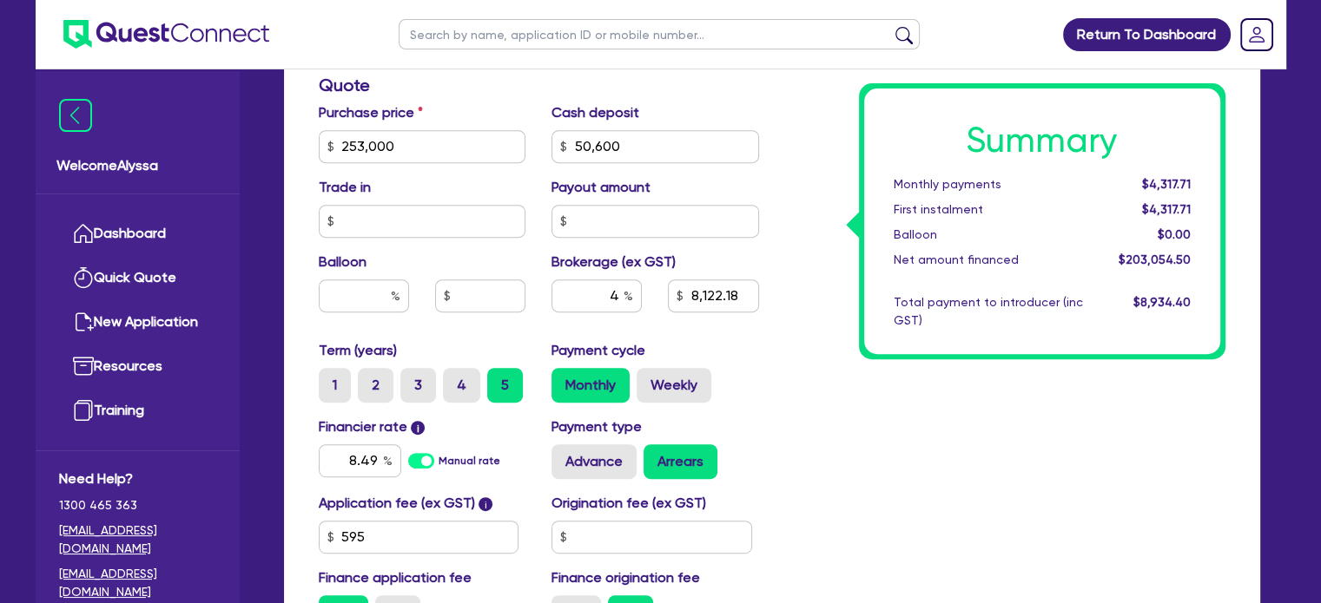
type input "8,122.18"
type input "253,000"
type input "50,600"
type input "8,122.18"
click at [835, 399] on div "Summary Monthly payments $4,348.26 First instalment $4,348.26 Balloon $0.00 Net…" at bounding box center [1005, 136] width 466 height 1015
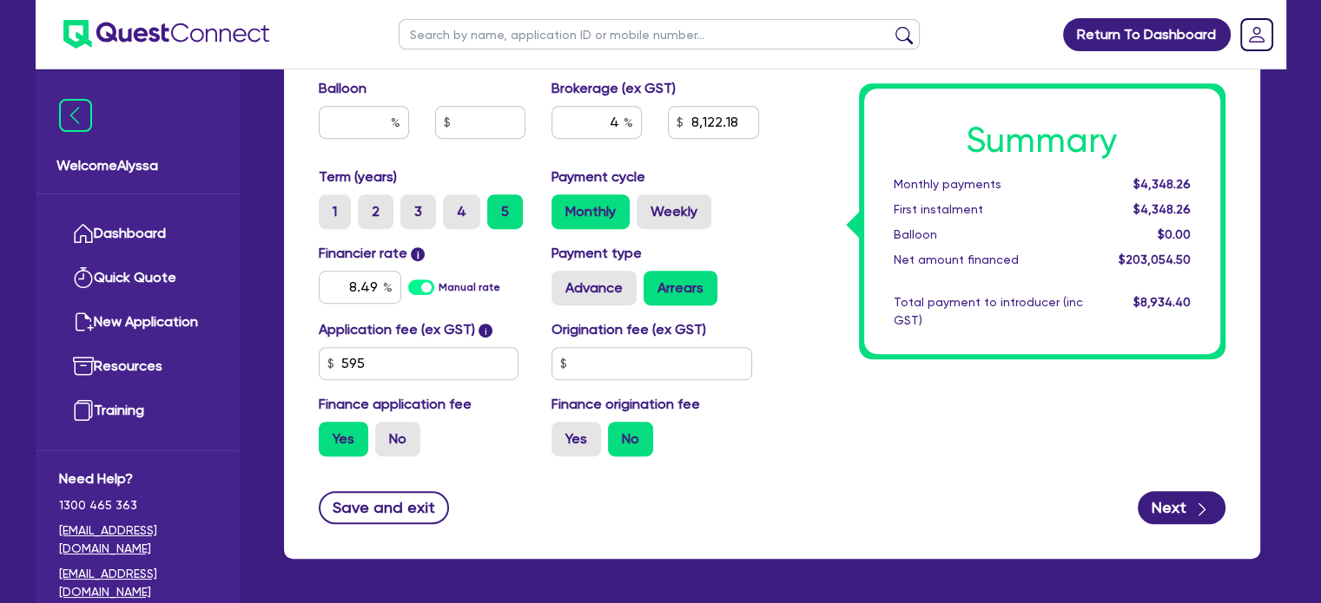
scroll to position [899, 0]
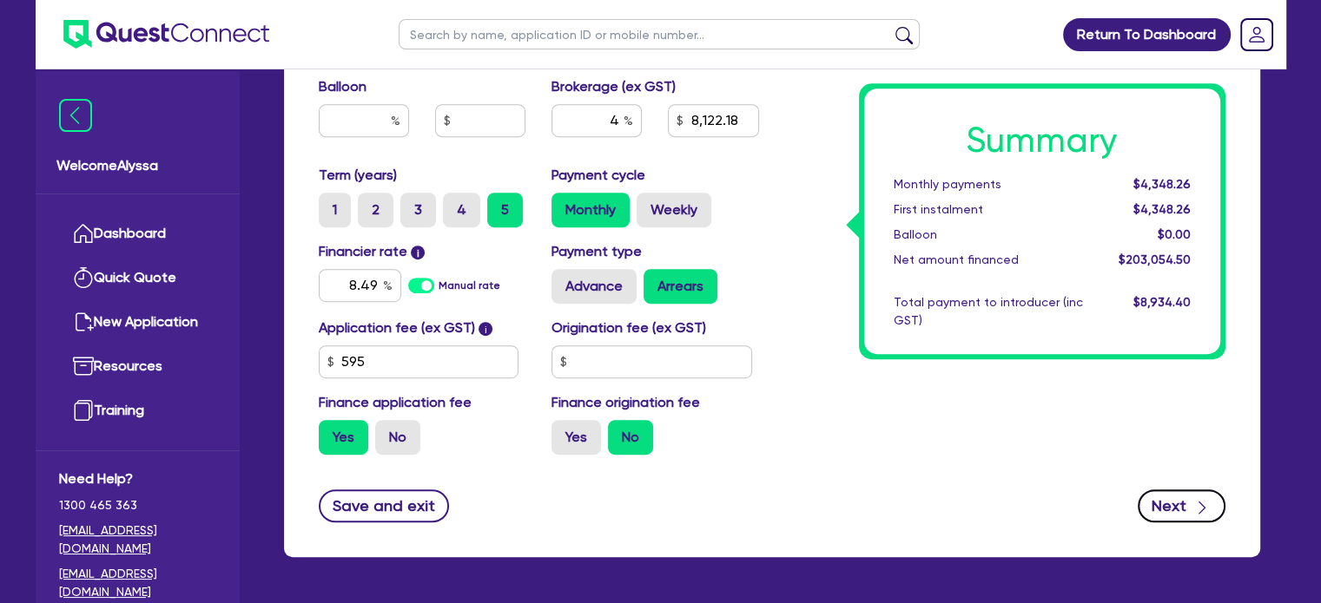
click at [1181, 515] on button "Next" at bounding box center [1181, 506] width 88 height 33
type input "253,000"
type input "50,600"
type input "8,122.18"
select select "SOLE_TRADER"
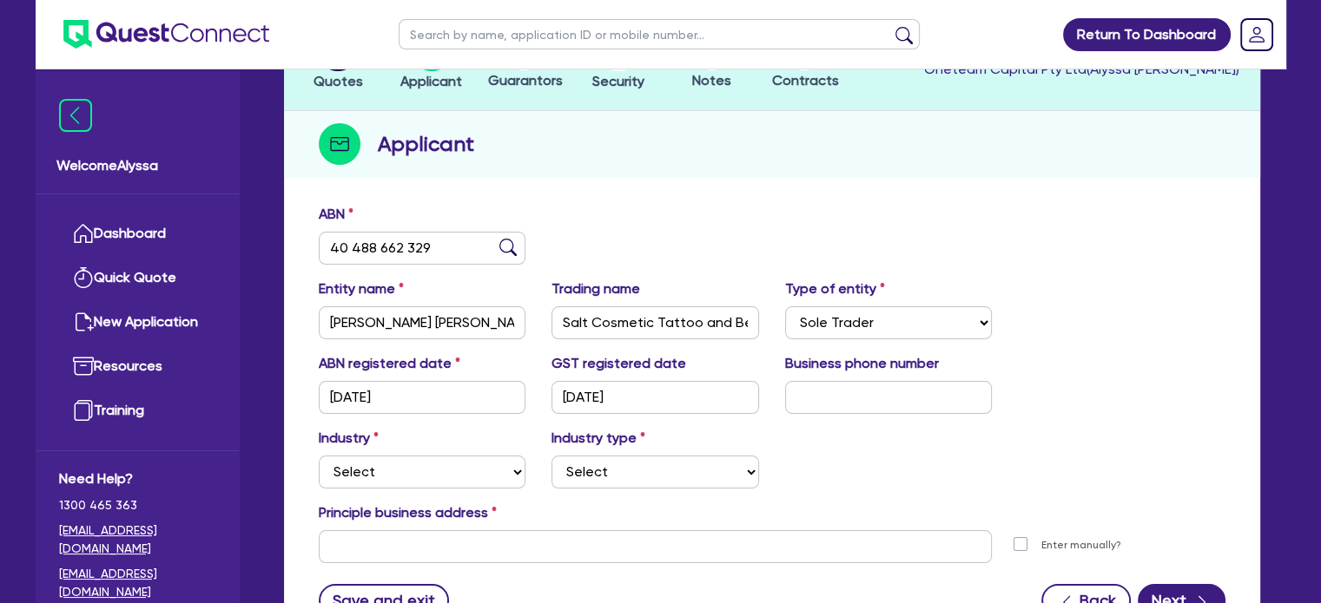
scroll to position [152, 0]
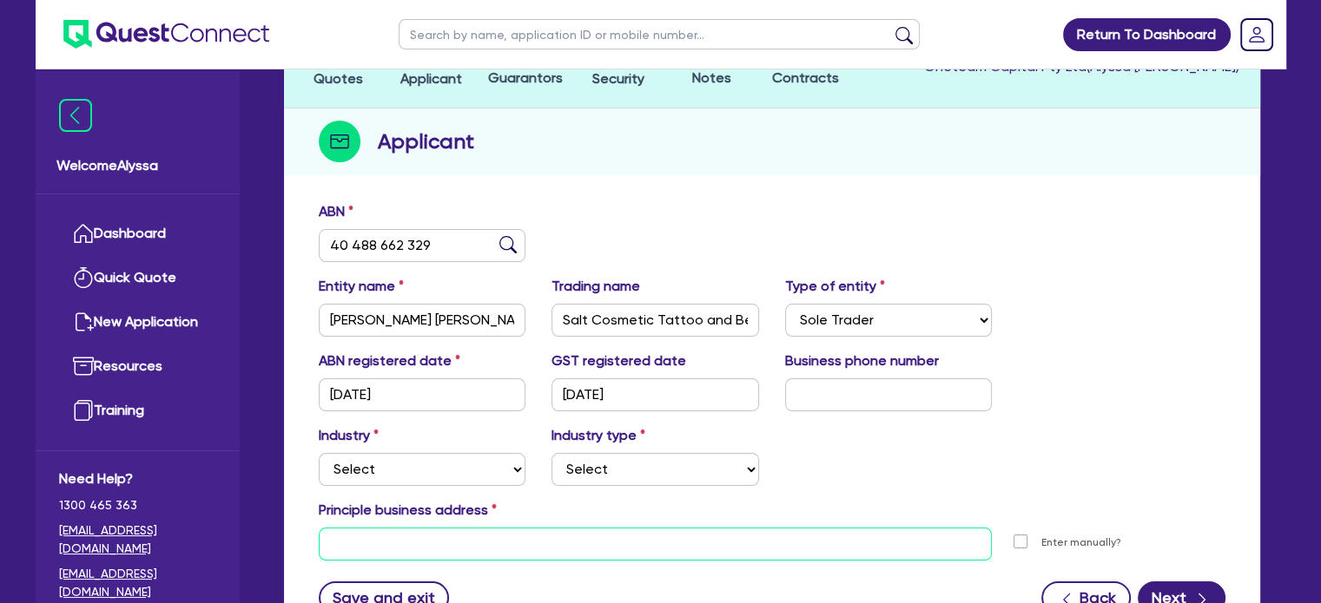
click at [358, 544] on input "text" at bounding box center [656, 544] width 674 height 33
paste input "53 Tamar St, Ballina NSW 2478"
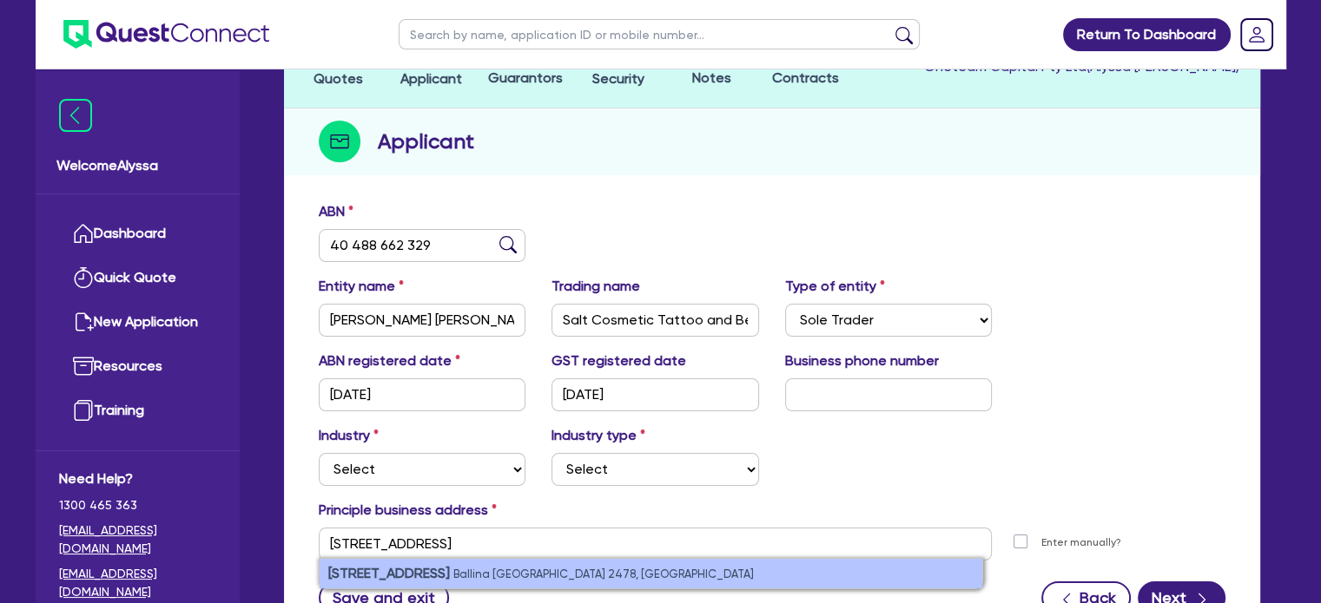
click at [403, 580] on li "53 Tamar St Ballina NSW 2478, Australia" at bounding box center [651, 574] width 662 height 30
type input "53 Tamar St Ballina NSW 2478"
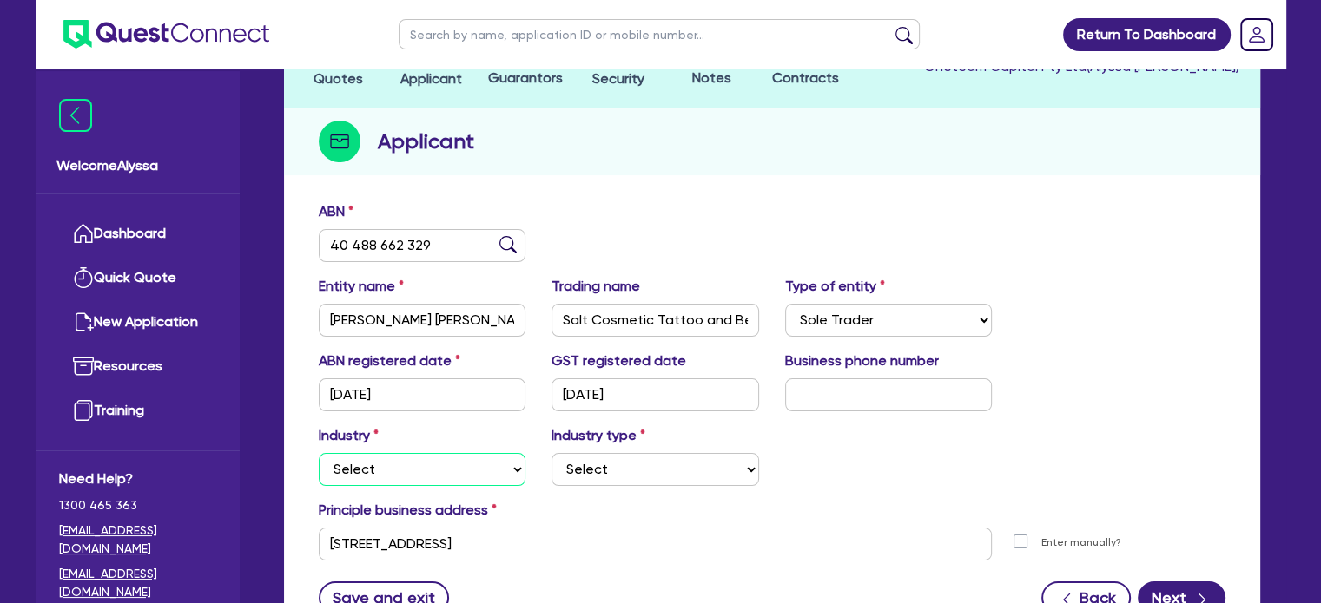
click at [368, 475] on select "Select Accomodation & Food Services Administrative & Support Services Agricultu…" at bounding box center [423, 469] width 208 height 33
select select "HEALTH_BEAUTY"
click at [319, 453] on select "Select Accomodation & Food Services Administrative & Support Services Agricultu…" at bounding box center [423, 469] width 208 height 33
click at [593, 464] on select "Select Chiropractic, Osteopathic Services Cosmetics Supplies Day Spas, Health R…" at bounding box center [655, 469] width 208 height 33
select select "HAIR_BEAUTY_SALONS"
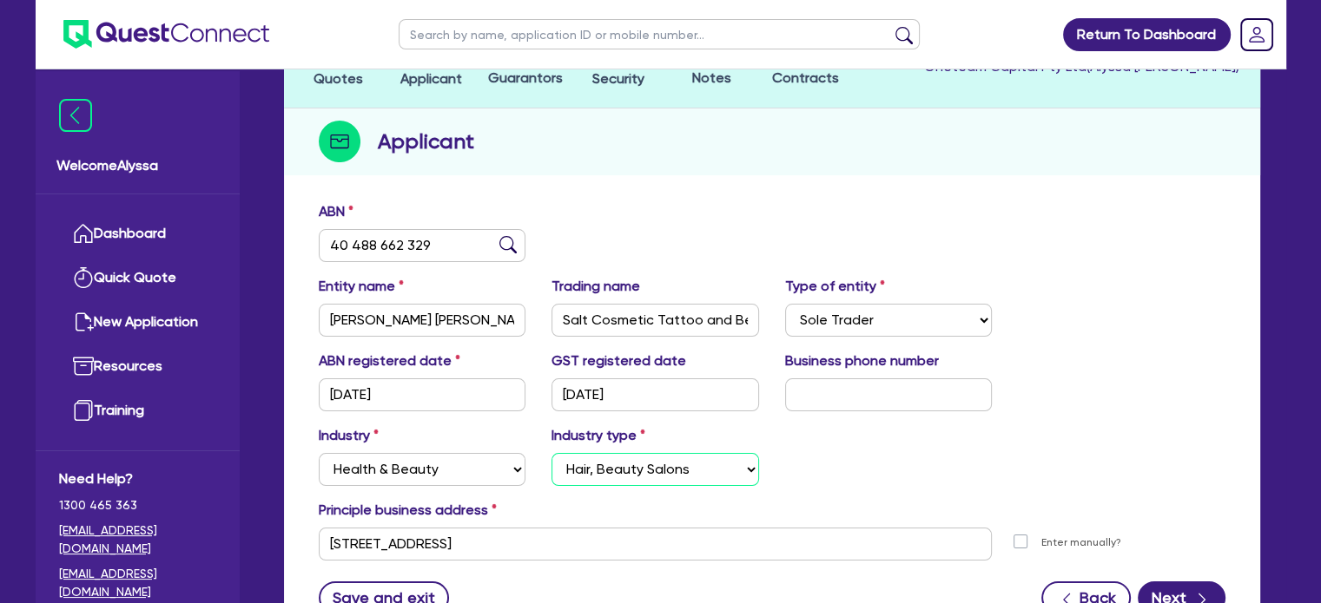
click at [551, 453] on select "Select Chiropractic, Osteopathic Services Cosmetics Supplies Day Spas, Health R…" at bounding box center [655, 469] width 208 height 33
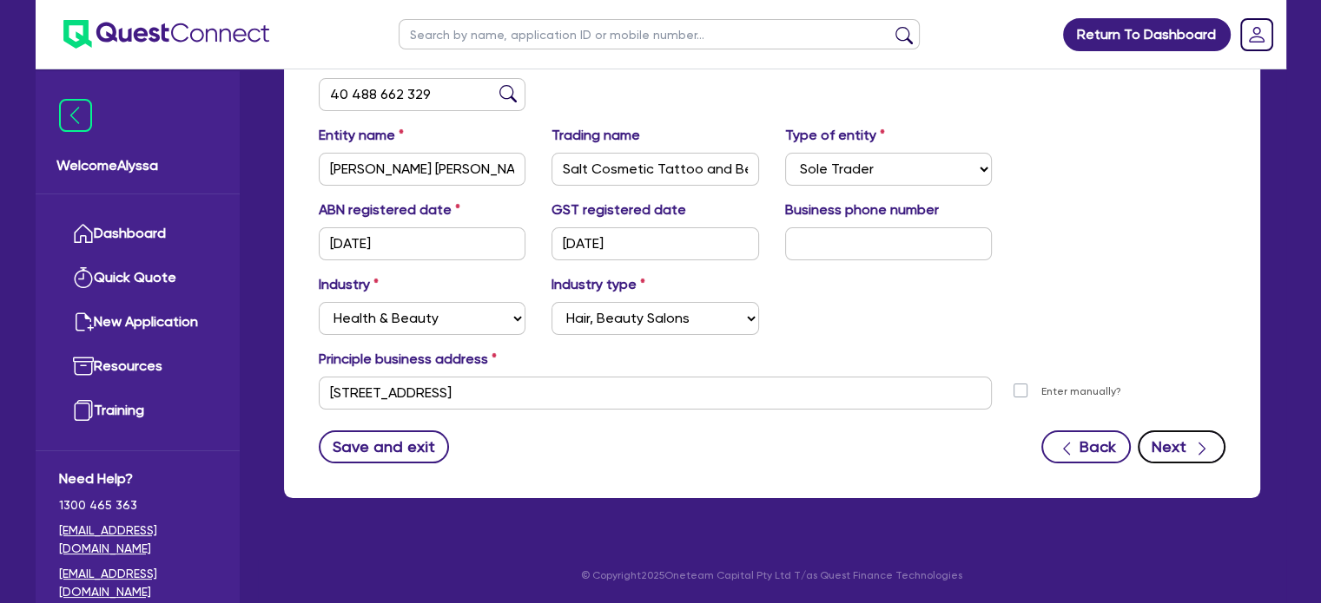
click at [1175, 450] on button "Next" at bounding box center [1181, 447] width 88 height 33
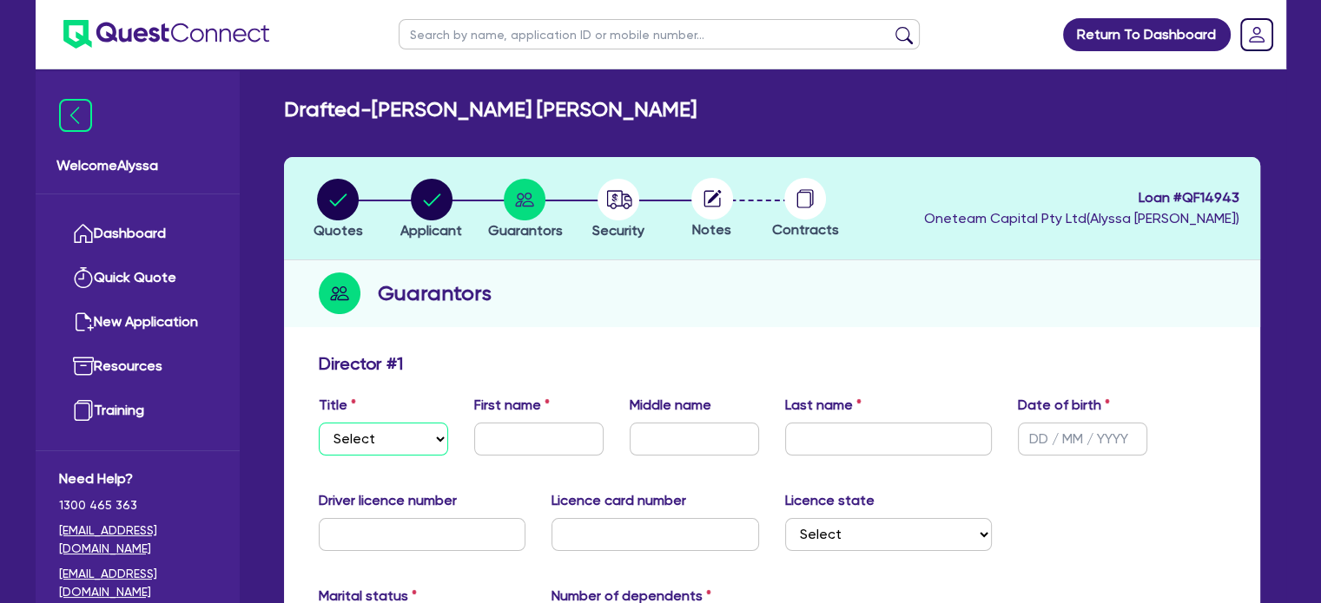
click at [393, 426] on select "Select Mr Mrs Ms Miss Dr" at bounding box center [383, 439] width 129 height 33
select select "MRS"
click at [319, 423] on select "Select Mr Mrs Ms Miss Dr" at bounding box center [383, 439] width 129 height 33
type input "Meagan"
type input "Kate"
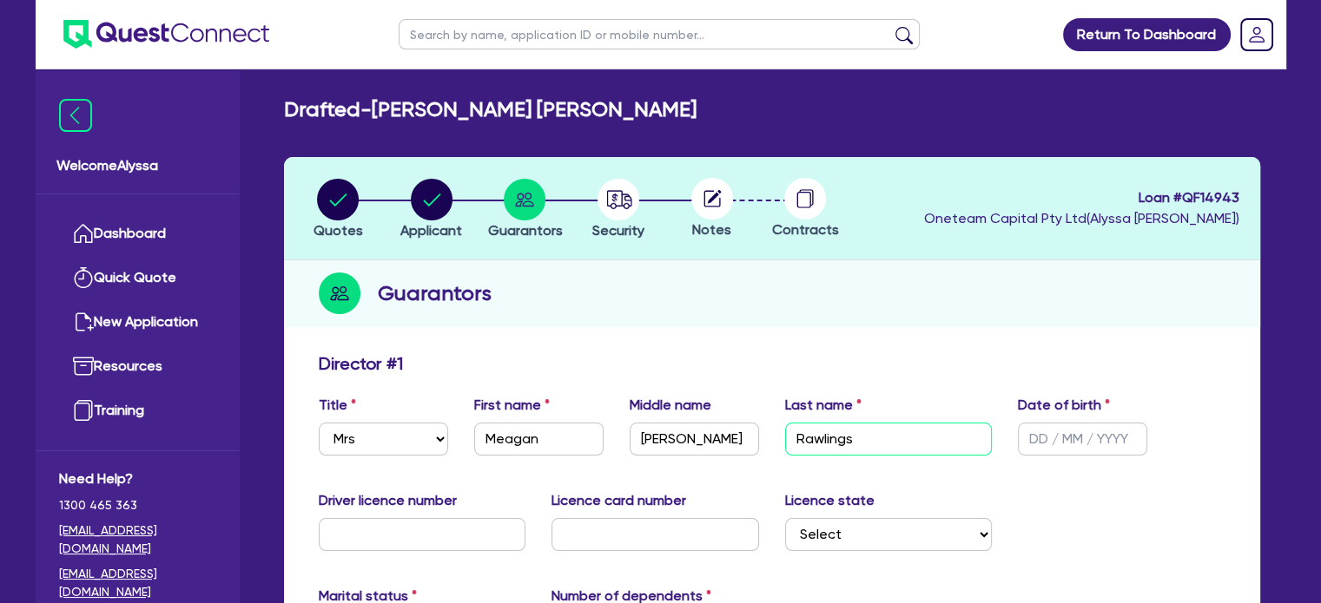
type input "Rawlings"
type input "26/07/1990"
type input "23483706"
type input "2059096350"
click at [823, 543] on select "Select NSW VIC QLD TAS ACT SA NT WA" at bounding box center [889, 534] width 208 height 33
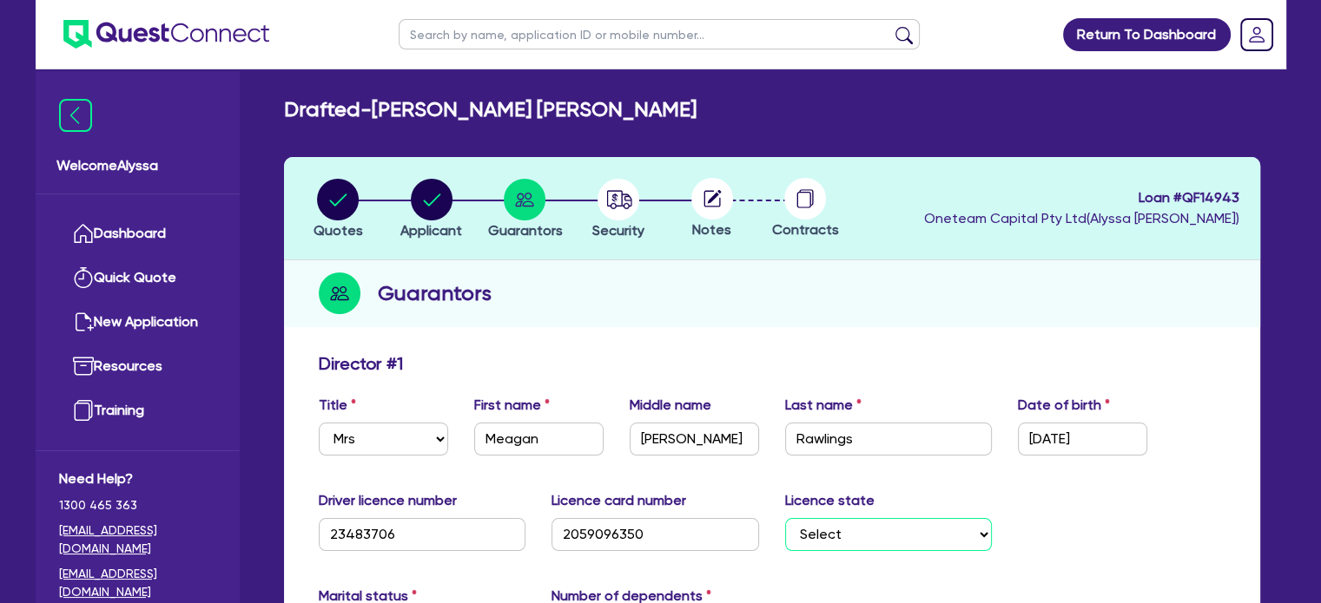
select select "[GEOGRAPHIC_DATA]"
click at [785, 518] on select "Select NSW VIC QLD TAS ACT SA NT WA" at bounding box center [889, 534] width 208 height 33
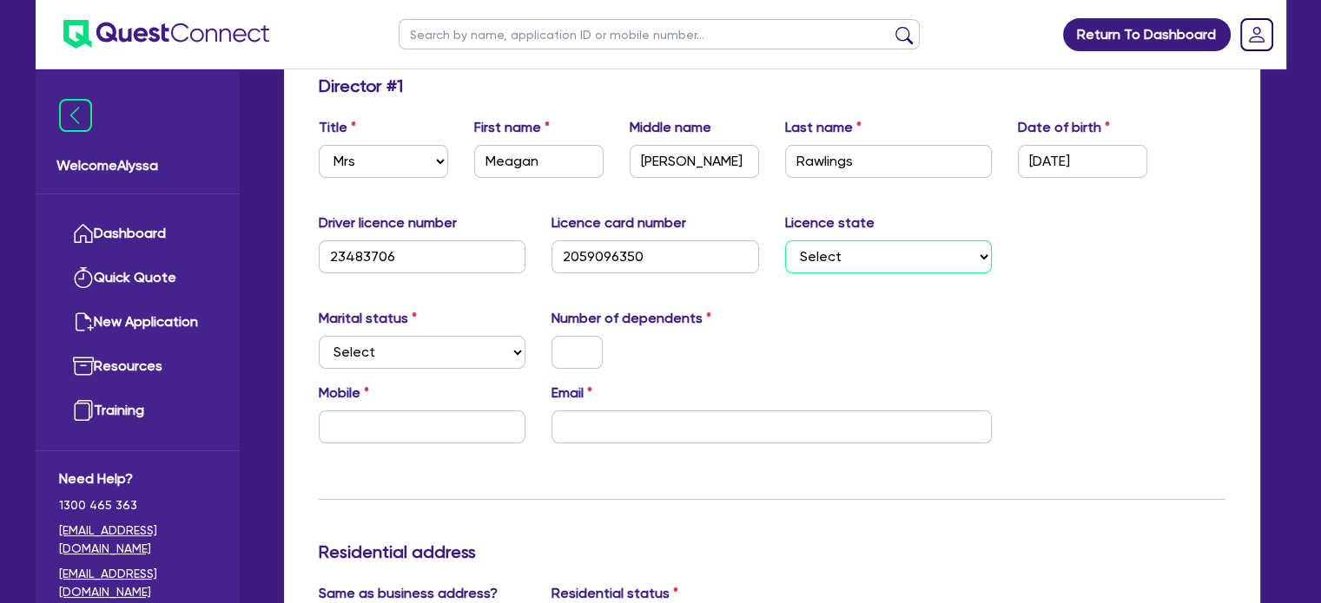
scroll to position [280, 0]
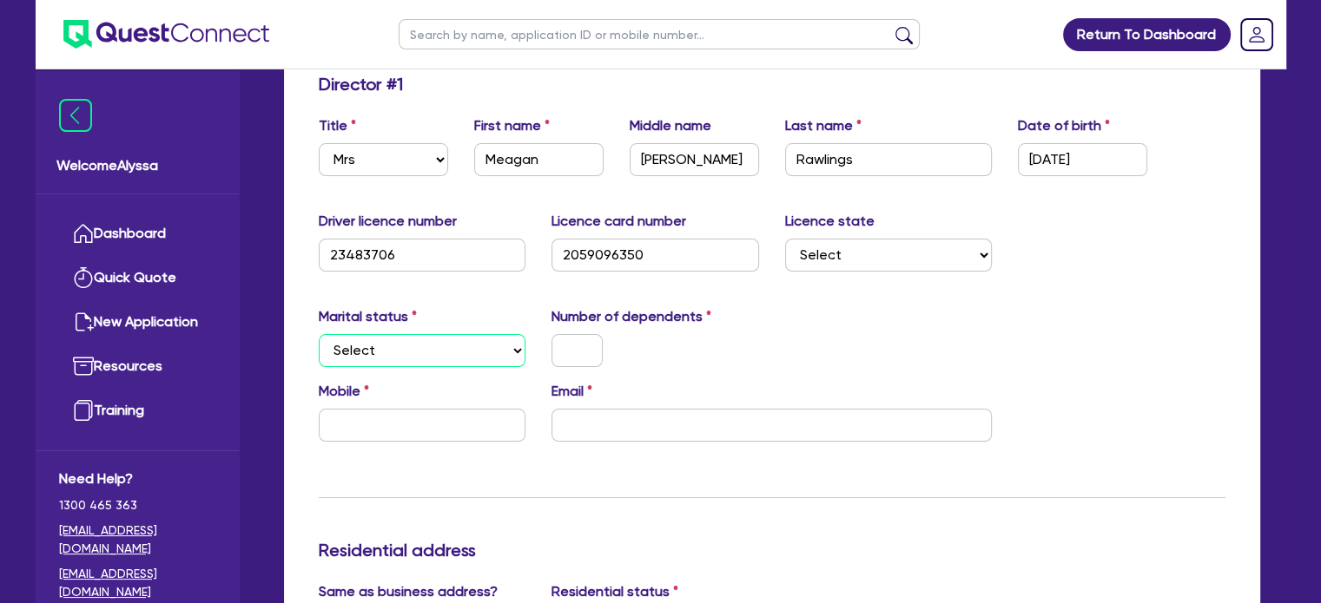
click at [350, 347] on select "Select Single Married De Facto / Partner" at bounding box center [423, 350] width 208 height 33
select select "MARRIED"
click at [319, 334] on select "Select Single Married De Facto / Partner" at bounding box center [423, 350] width 208 height 33
click at [407, 353] on select "Select Single Married De Facto / Partner" at bounding box center [423, 350] width 208 height 33
click at [319, 334] on select "Select Single Married De Facto / Partner" at bounding box center [423, 350] width 208 height 33
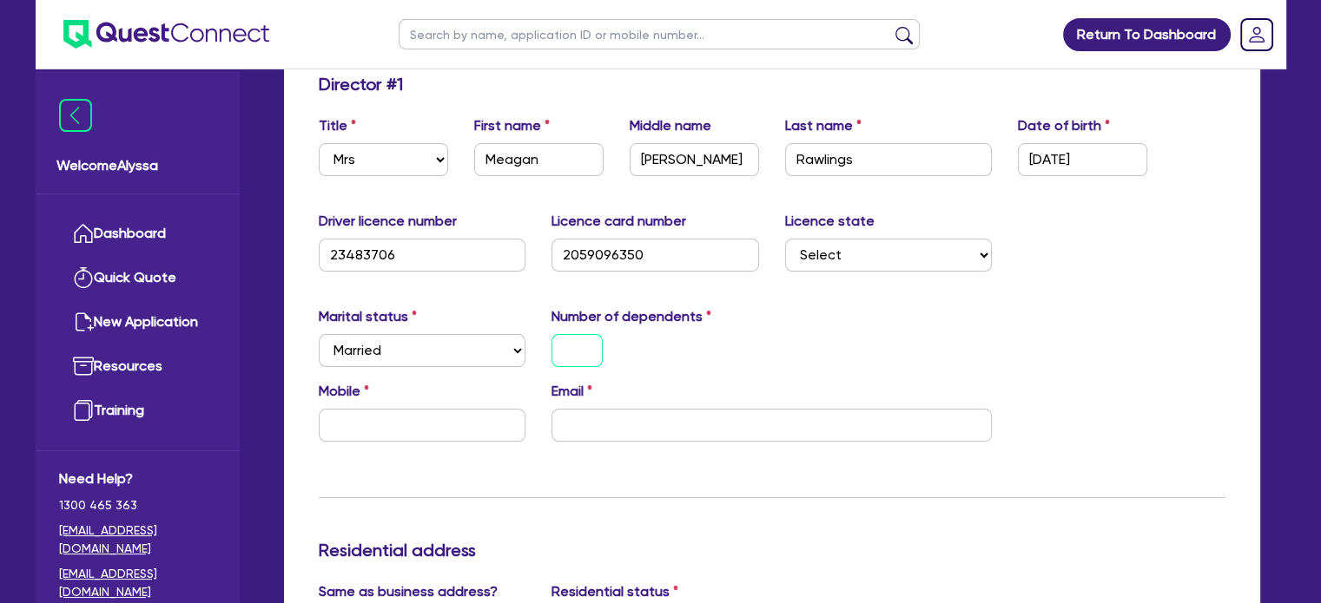
click at [569, 347] on input "text" at bounding box center [576, 350] width 51 height 33
click at [587, 427] on input "email" at bounding box center [771, 425] width 440 height 33
paste input "meagan.rawlings@gmail.com"
type input "0"
type input "meagan.rawlings@gmail.com"
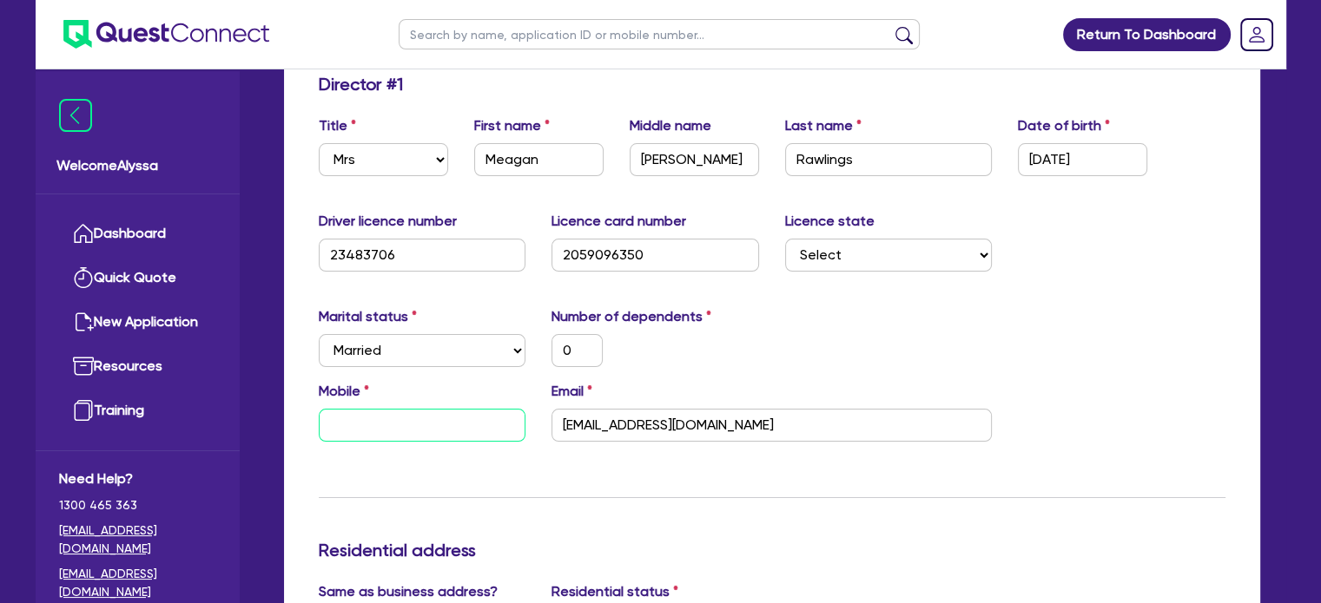
click at [385, 419] on input "text" at bounding box center [423, 425] width 208 height 33
paste input "4155 267 56"
type input "0"
type input "4155 267 56"
click at [336, 426] on input "4155 267 56" at bounding box center [423, 425] width 208 height 33
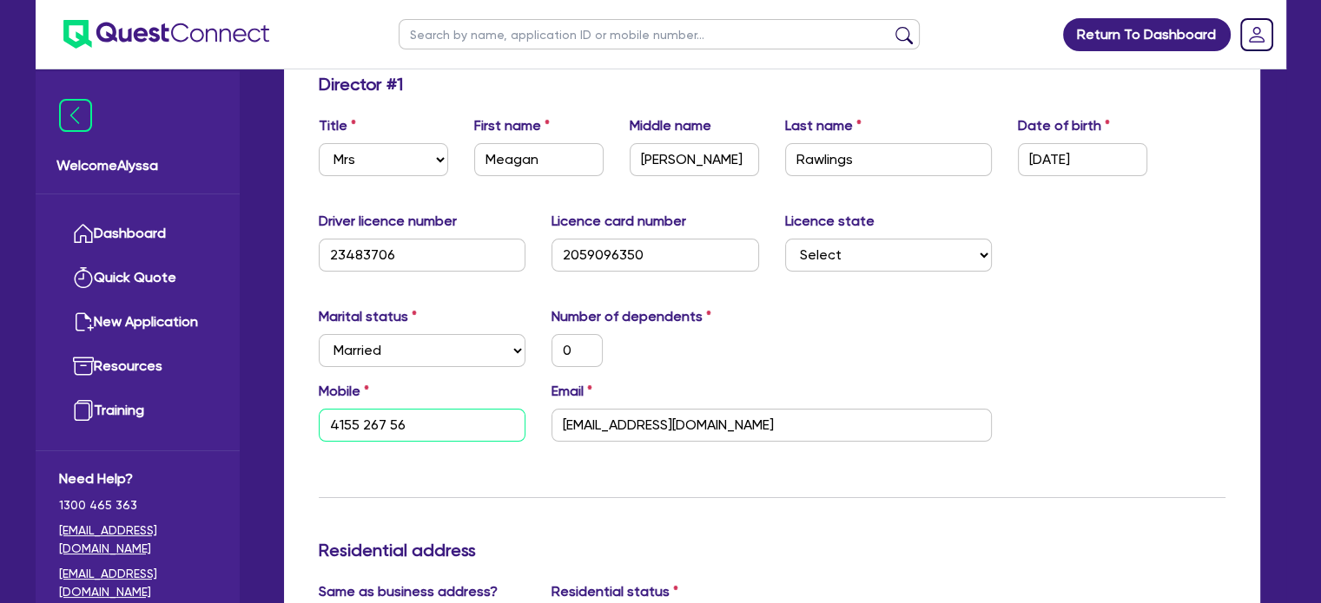
type input "0"
type input "0415 526 756"
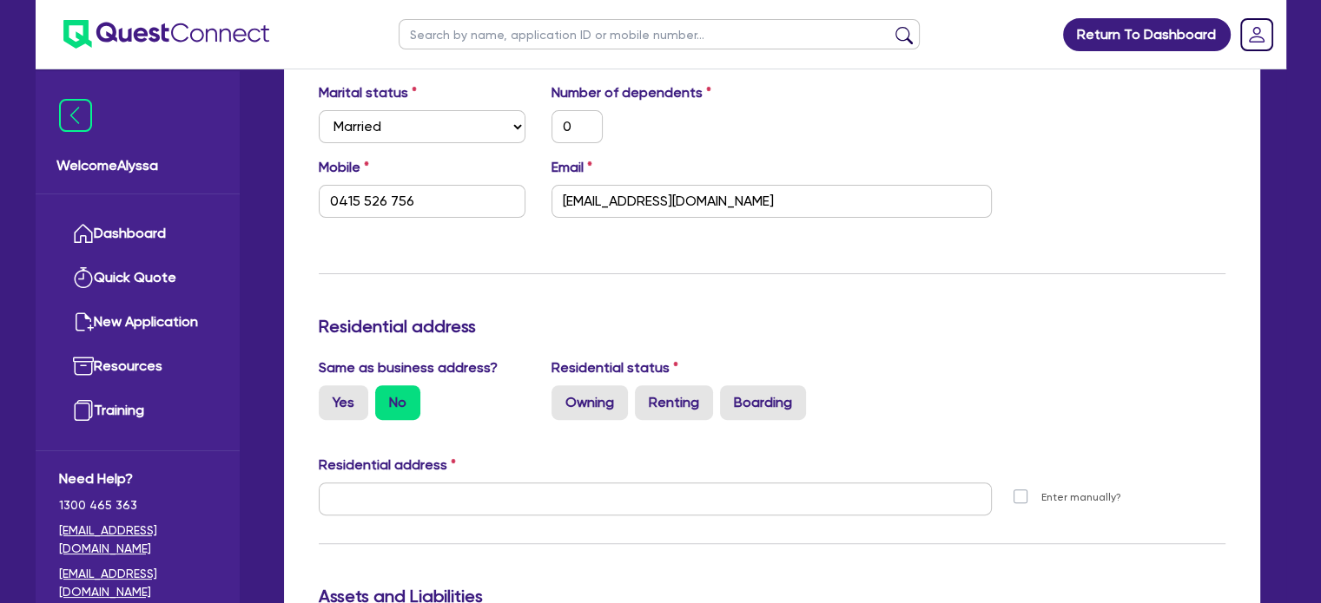
scroll to position [504, 0]
click at [651, 409] on label "Renting" at bounding box center [674, 402] width 78 height 35
click at [646, 397] on input "Renting" at bounding box center [640, 390] width 11 height 11
radio input "true"
type input "0"
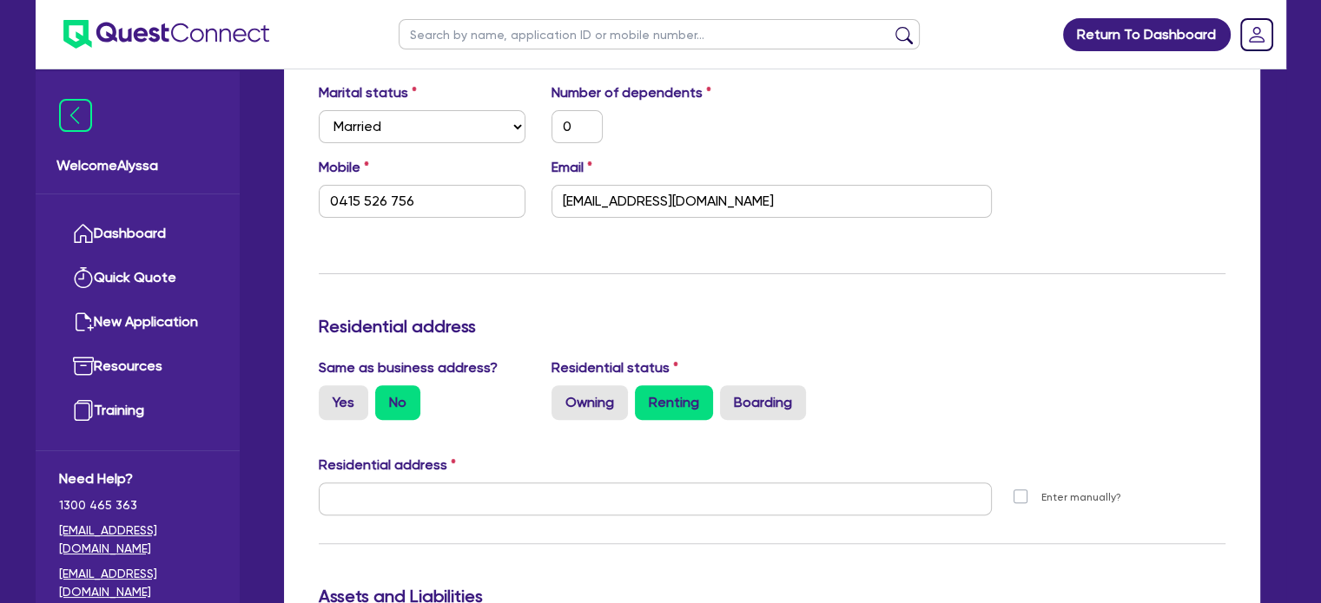
type input "0415 526 756"
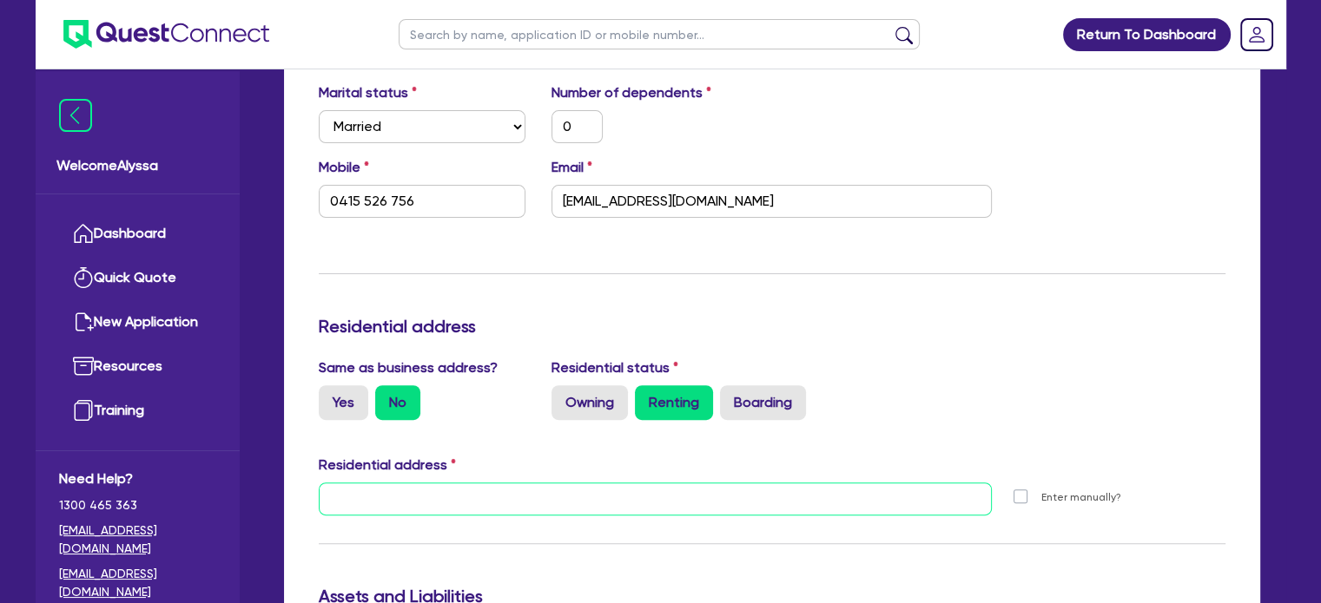
click at [419, 487] on input "text" at bounding box center [656, 499] width 674 height 33
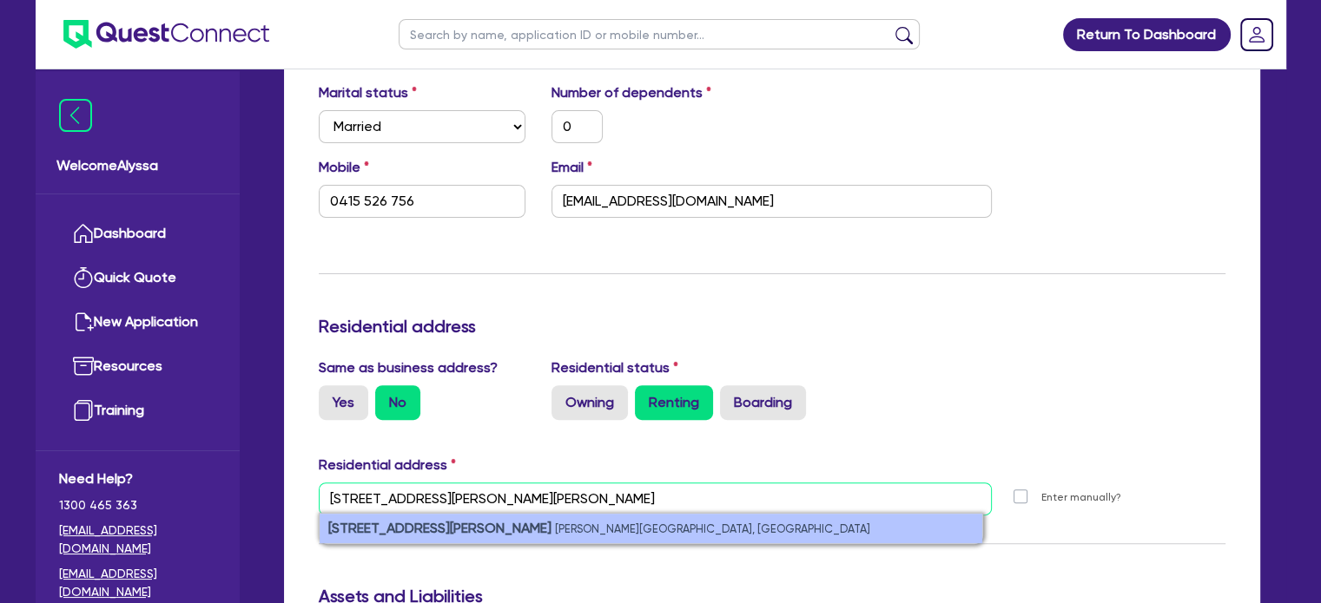
type input "7 cooper street byron"
click at [555, 524] on small "Byron Bay NSW, Australia" at bounding box center [712, 529] width 315 height 13
type input "0"
type input "0415 526 756"
type input "7 Cooper St Byron Bay NSW 2481"
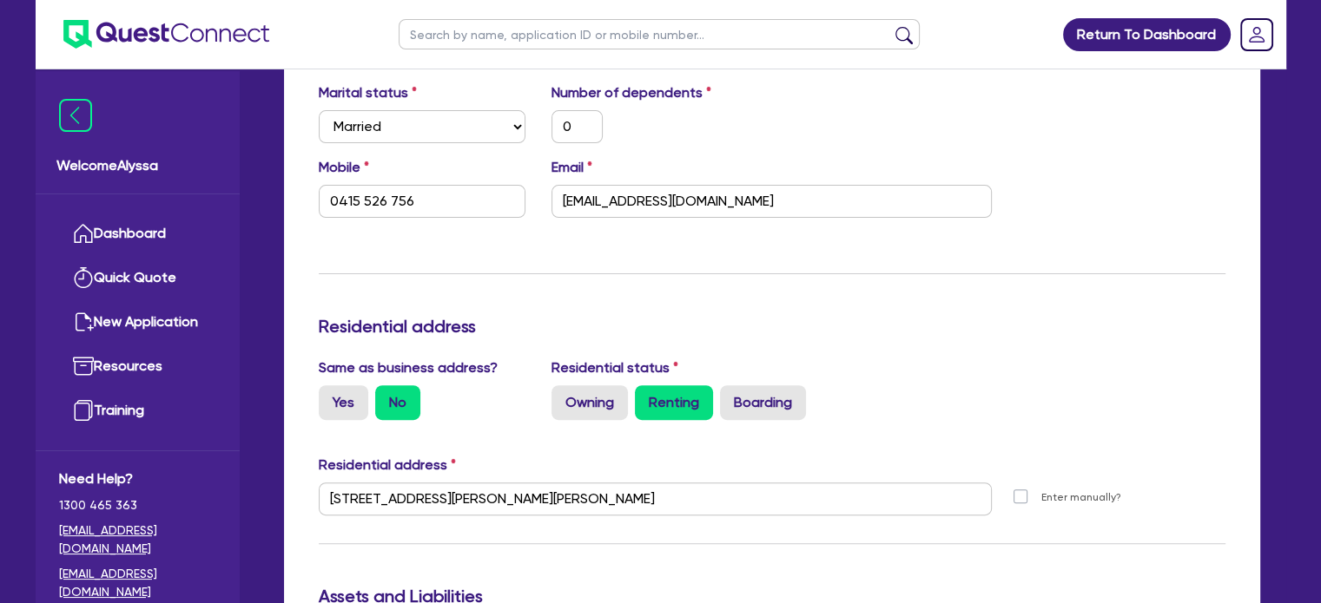
click at [965, 408] on div "Owning Renting Boarding" at bounding box center [771, 402] width 440 height 35
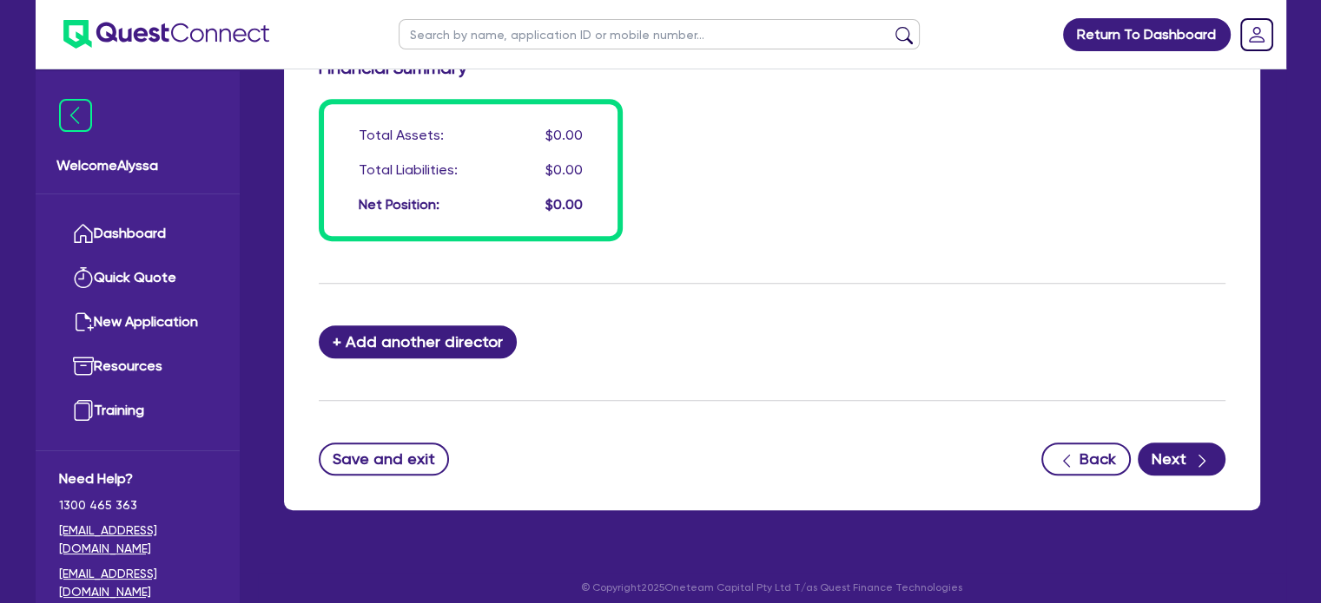
scroll to position [1407, 0]
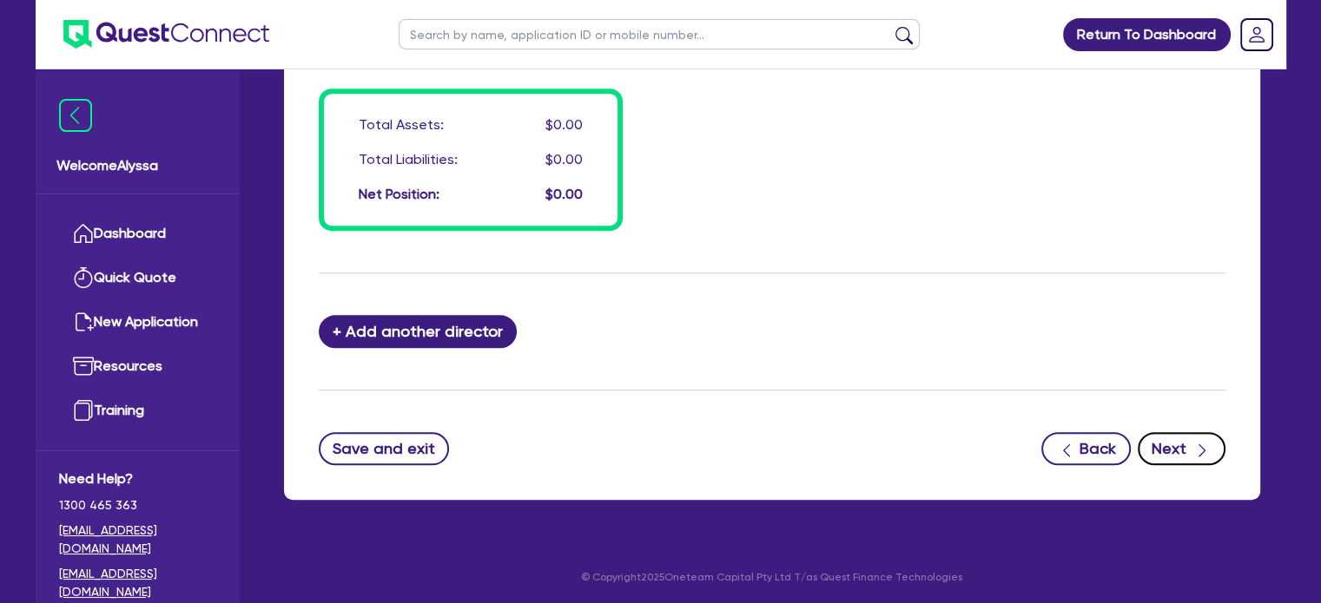
click at [1189, 456] on button "Next" at bounding box center [1181, 448] width 88 height 33
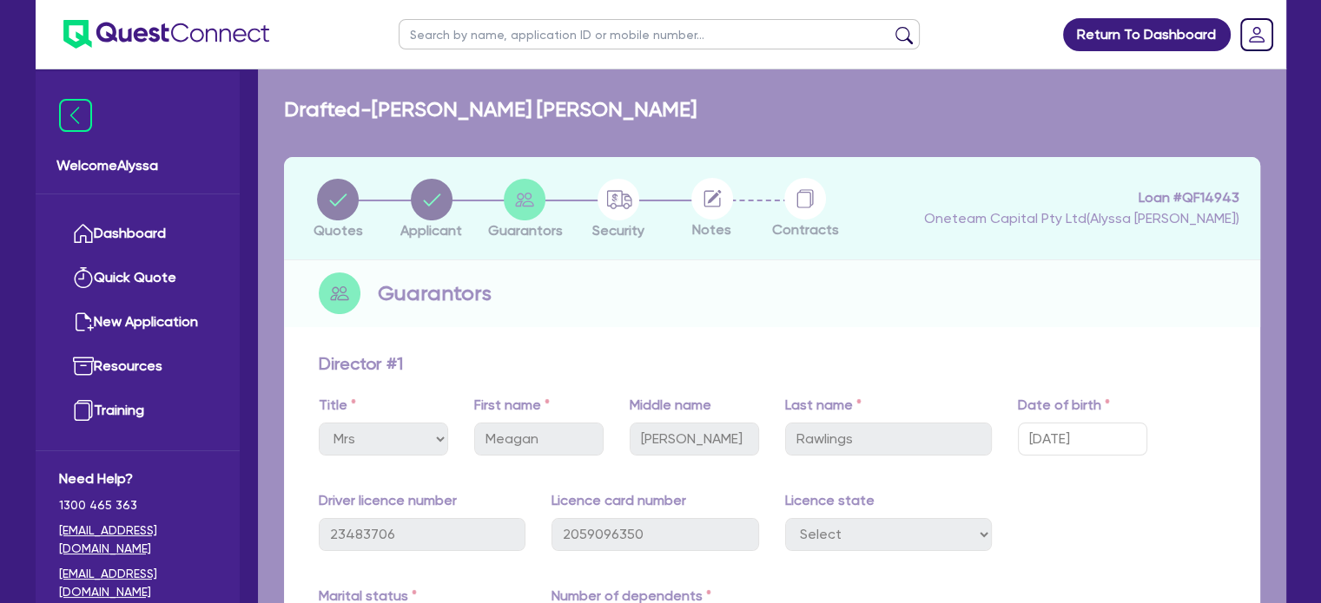
select select "SECONDARY_ASSETS"
select select "MEDICAL_DENTAL_LABORATORY_EQUIPMENT"
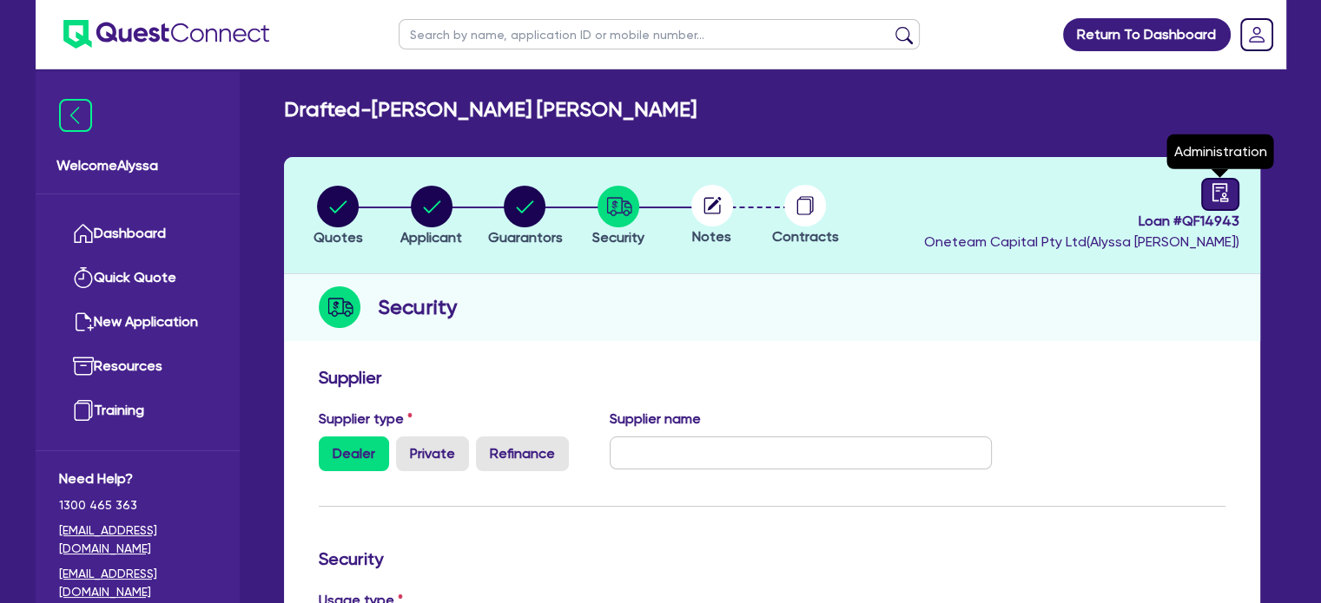
click at [1203, 202] on link at bounding box center [1220, 194] width 38 height 33
select select "DRAFTED_NEW"
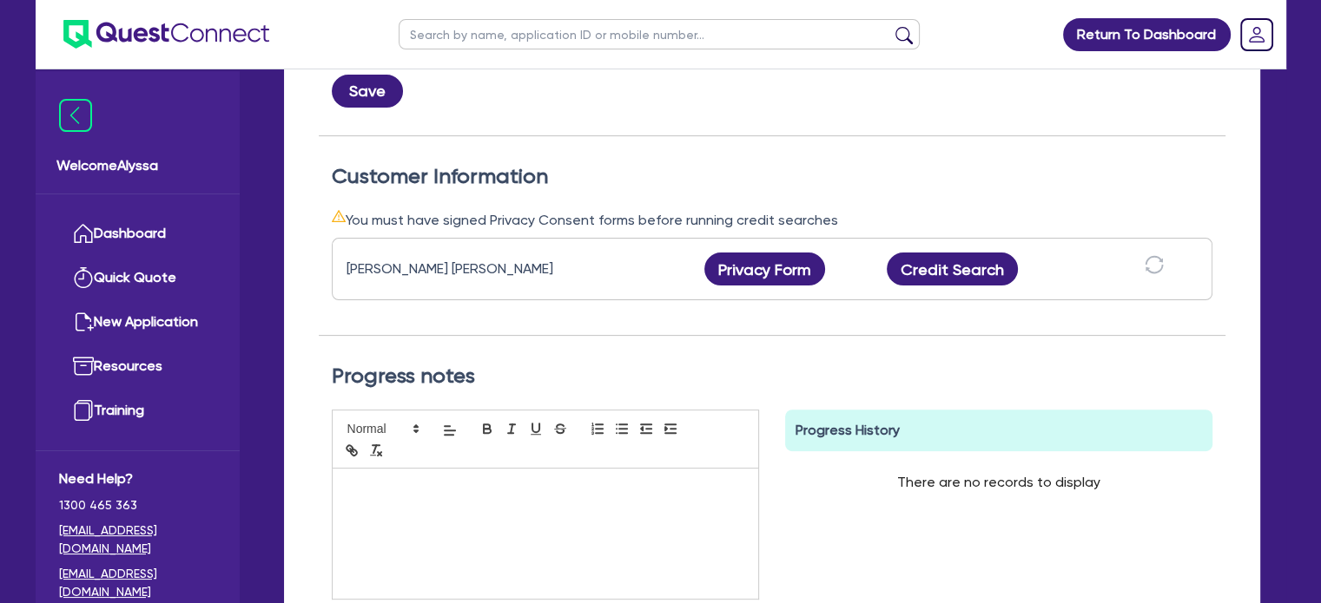
scroll to position [429, 0]
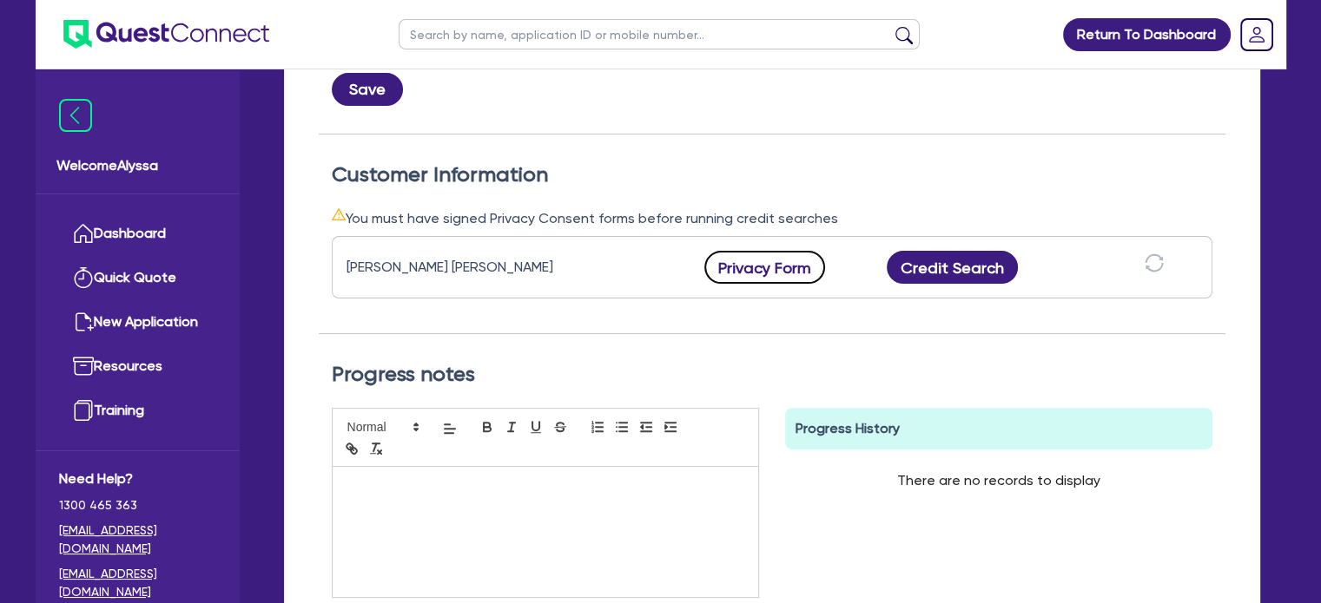
click at [761, 266] on button "Privacy Form" at bounding box center [765, 267] width 122 height 33
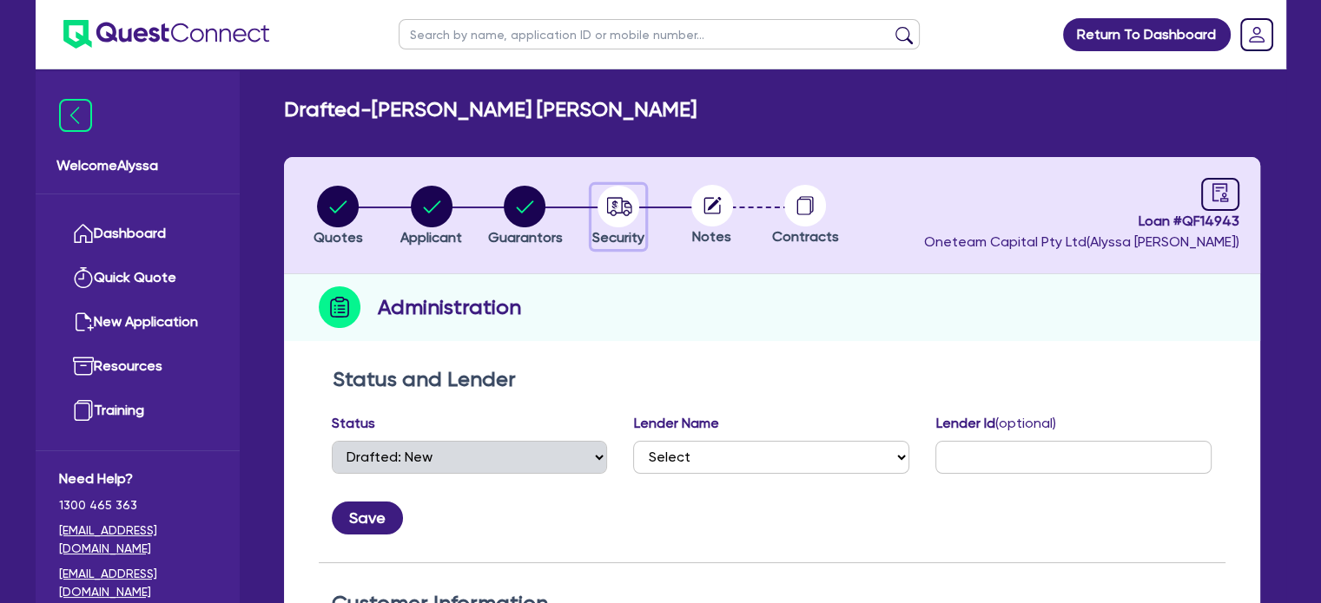
click at [604, 211] on circle "button" at bounding box center [618, 207] width 42 height 42
select select "SECONDARY_ASSETS"
select select "MEDICAL_DENTAL_LABORATORY_EQUIPMENT"
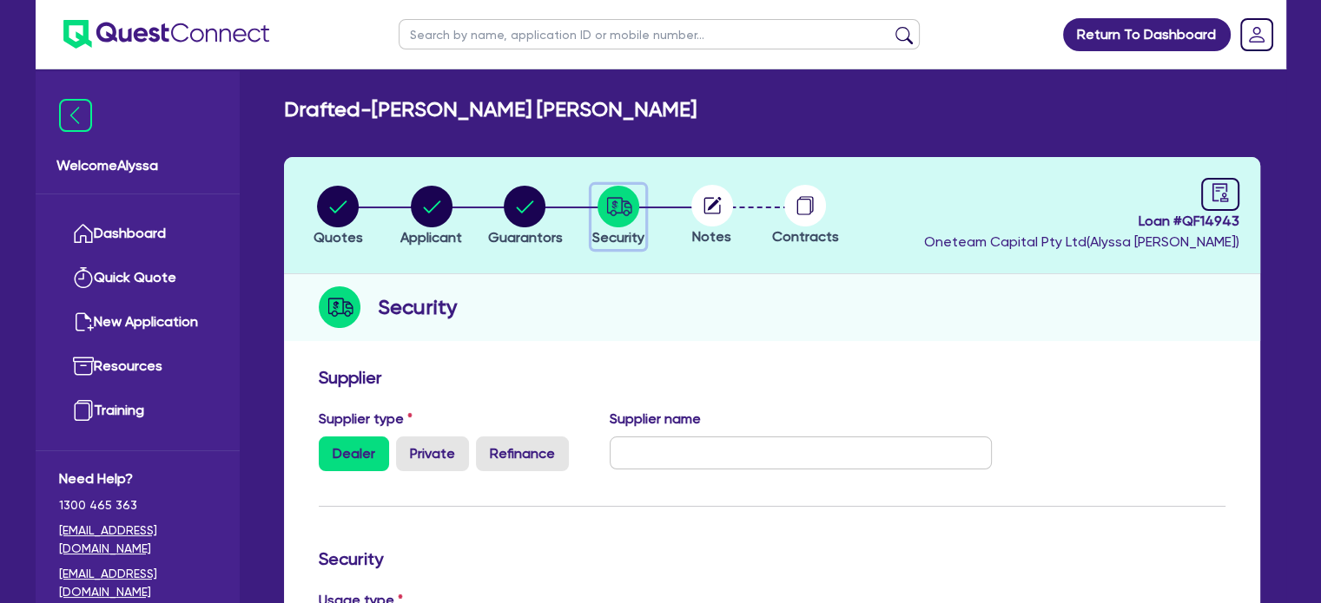
scroll to position [670, 0]
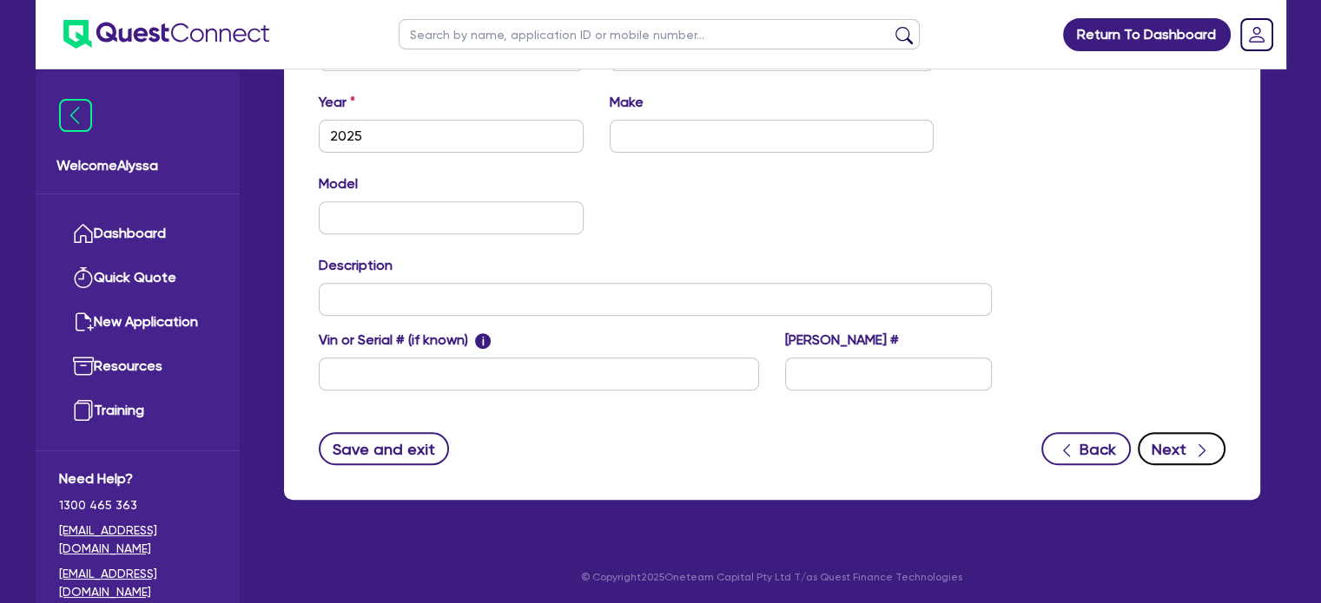
click at [1168, 444] on button "Next" at bounding box center [1181, 448] width 88 height 33
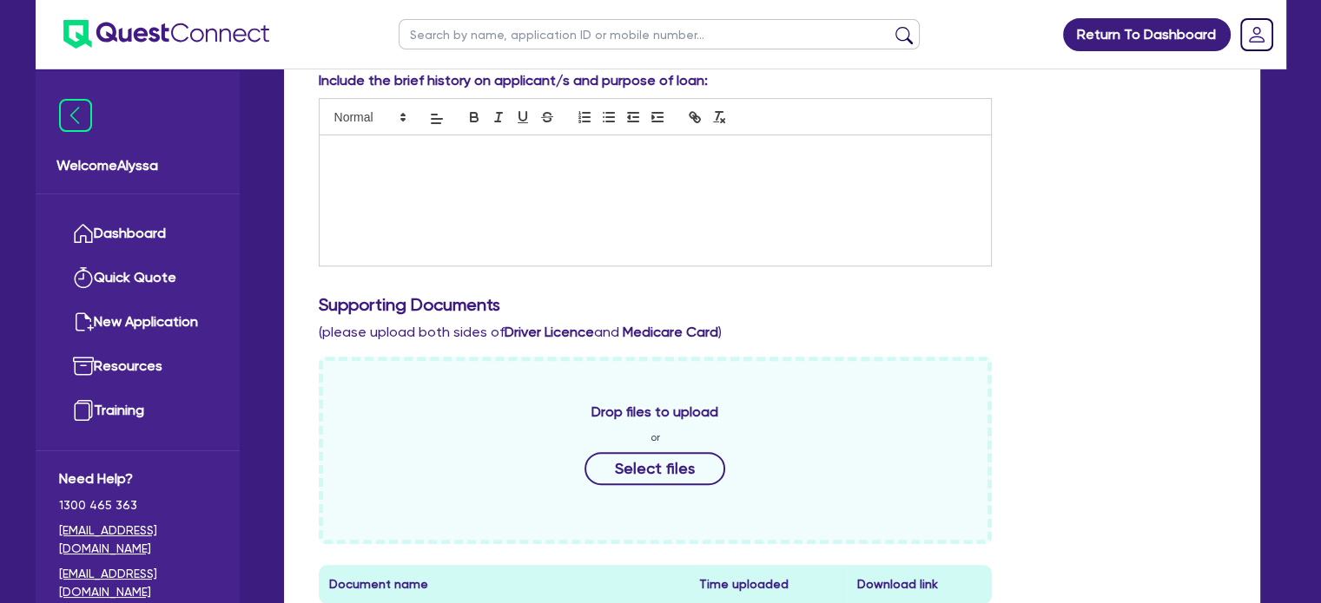
scroll to position [958, 0]
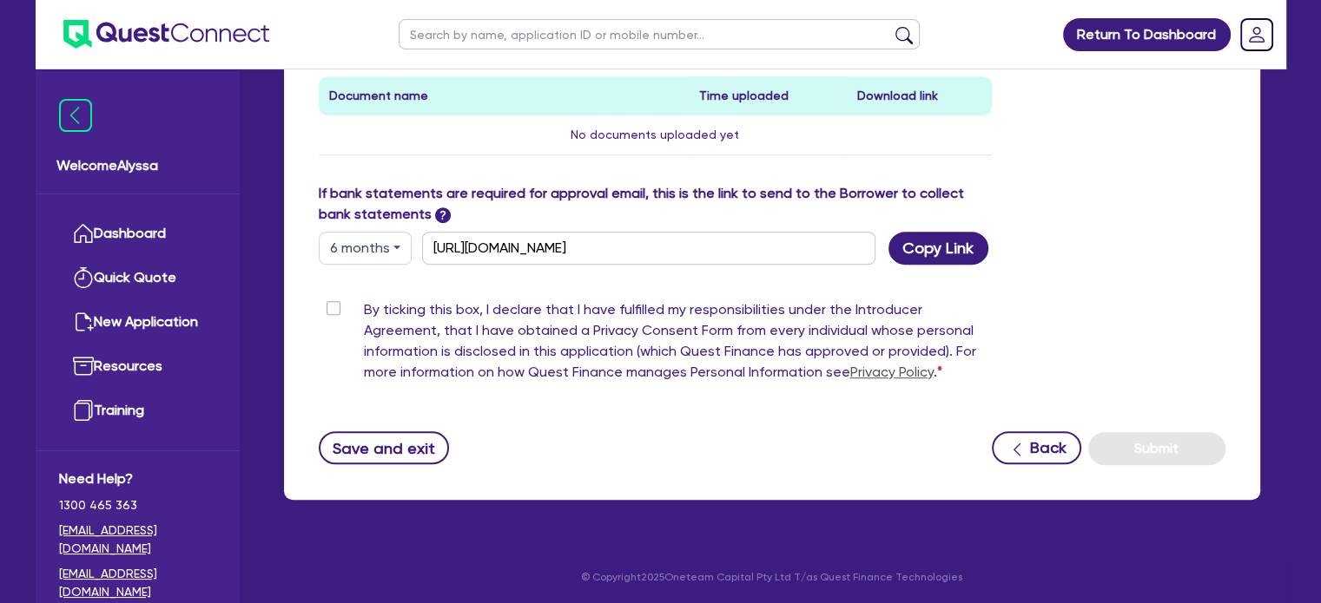
click at [385, 250] on button "6 months" at bounding box center [365, 248] width 93 height 33
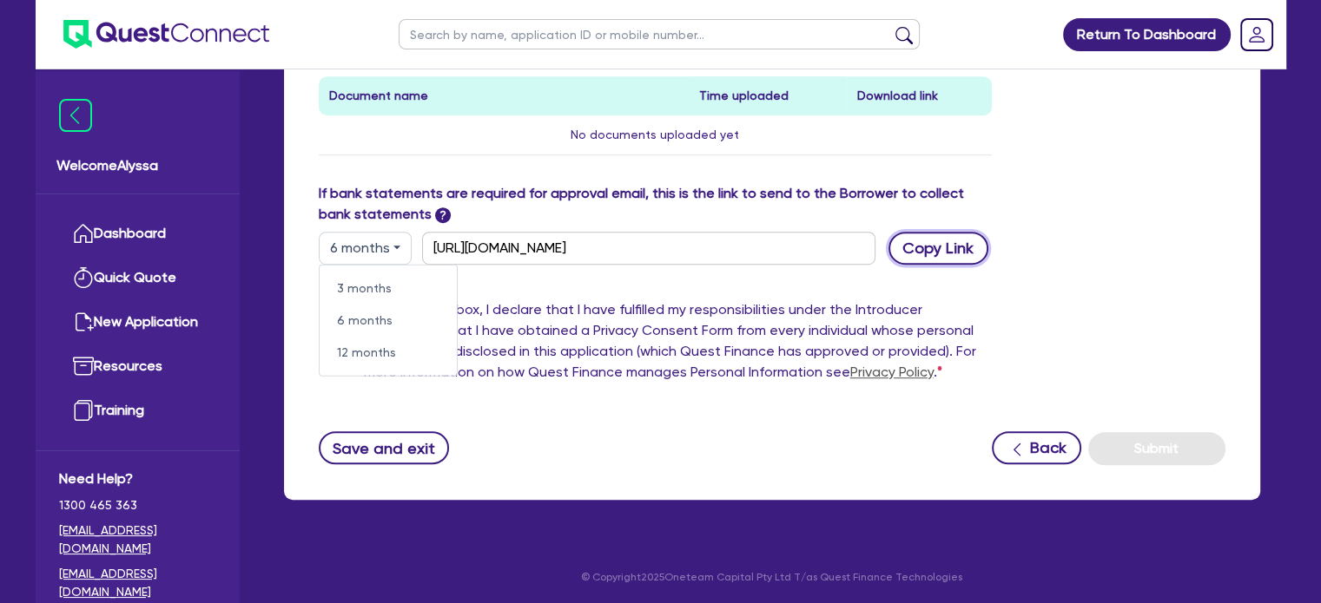
click at [939, 247] on button "Copy Link" at bounding box center [938, 248] width 100 height 33
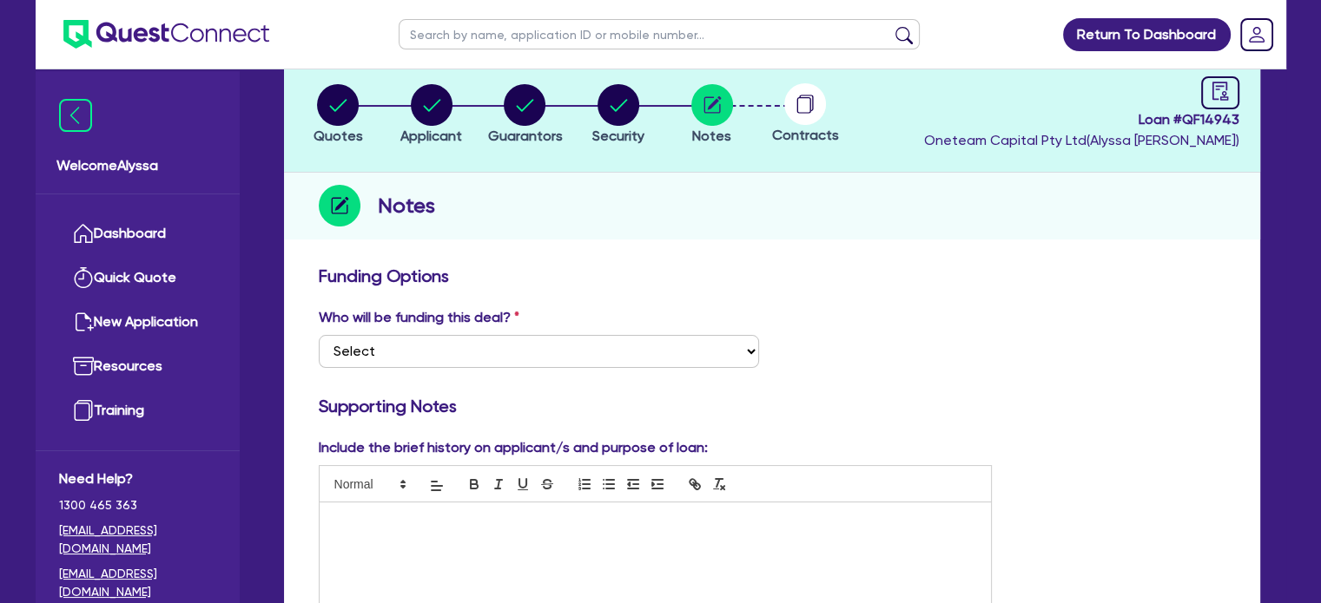
scroll to position [101, 0]
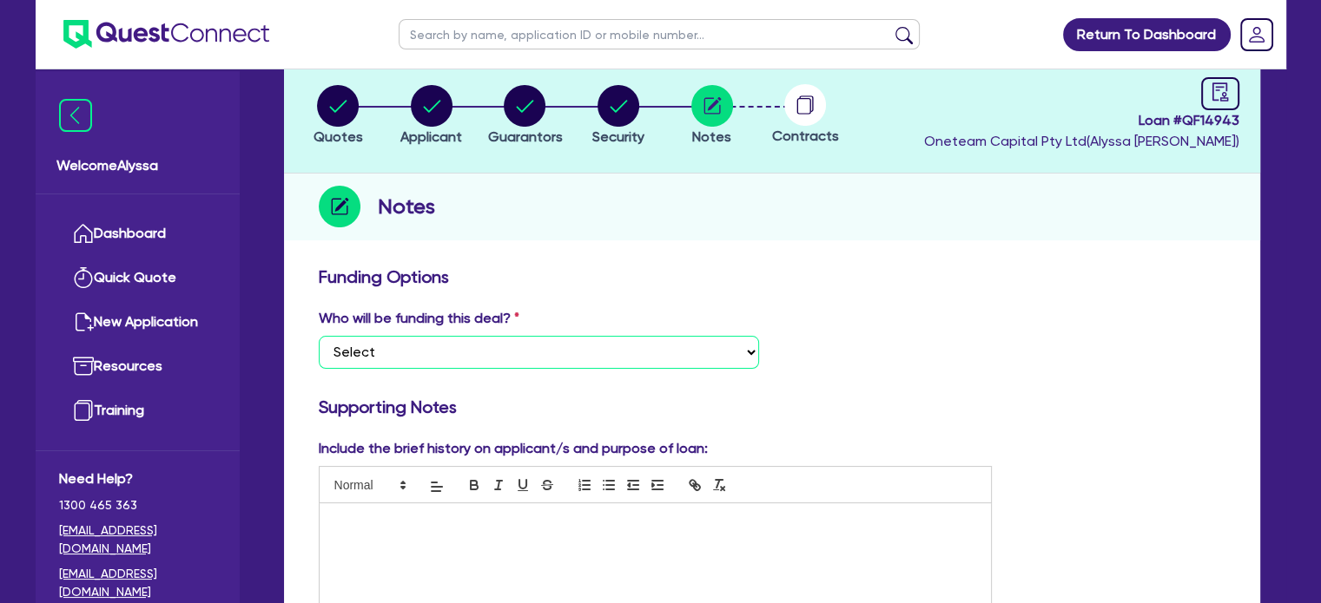
click at [464, 357] on select "Select I want Quest to fund 100% I will fund 100% I will co-fund with Quest Oth…" at bounding box center [539, 352] width 440 height 33
select select "Other"
click at [319, 336] on select "Select I want Quest to fund 100% I will fund 100% I will co-fund with Quest Oth…" at bounding box center [539, 352] width 440 height 33
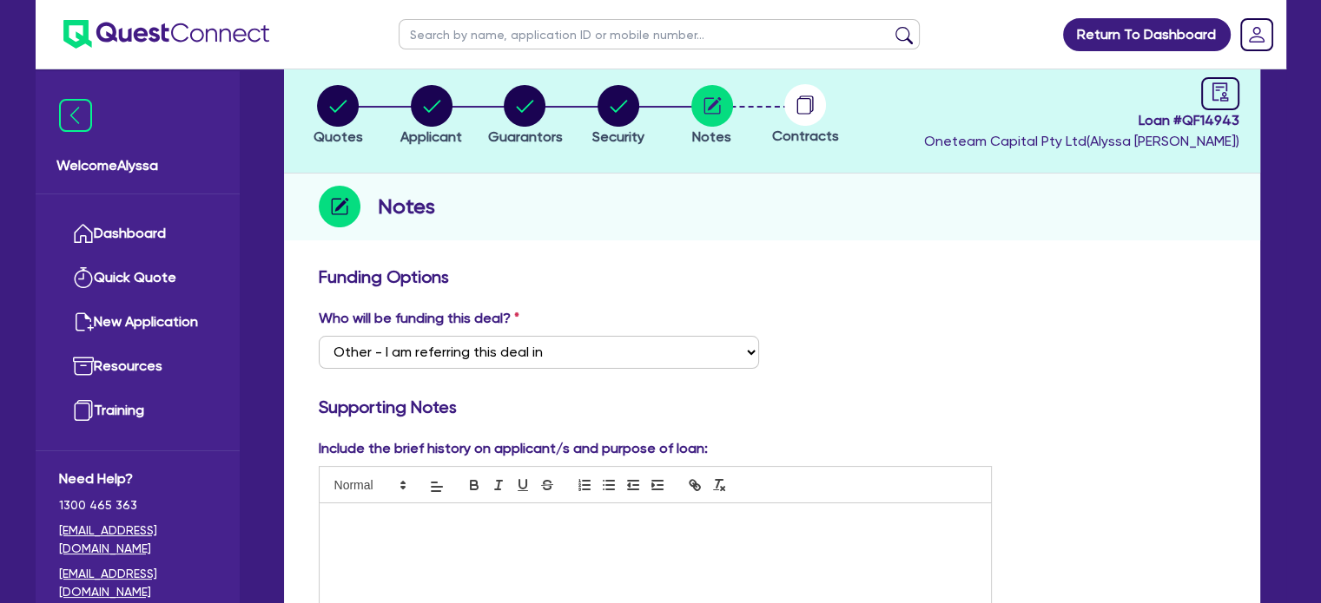
click at [353, 529] on div at bounding box center [656, 569] width 672 height 130
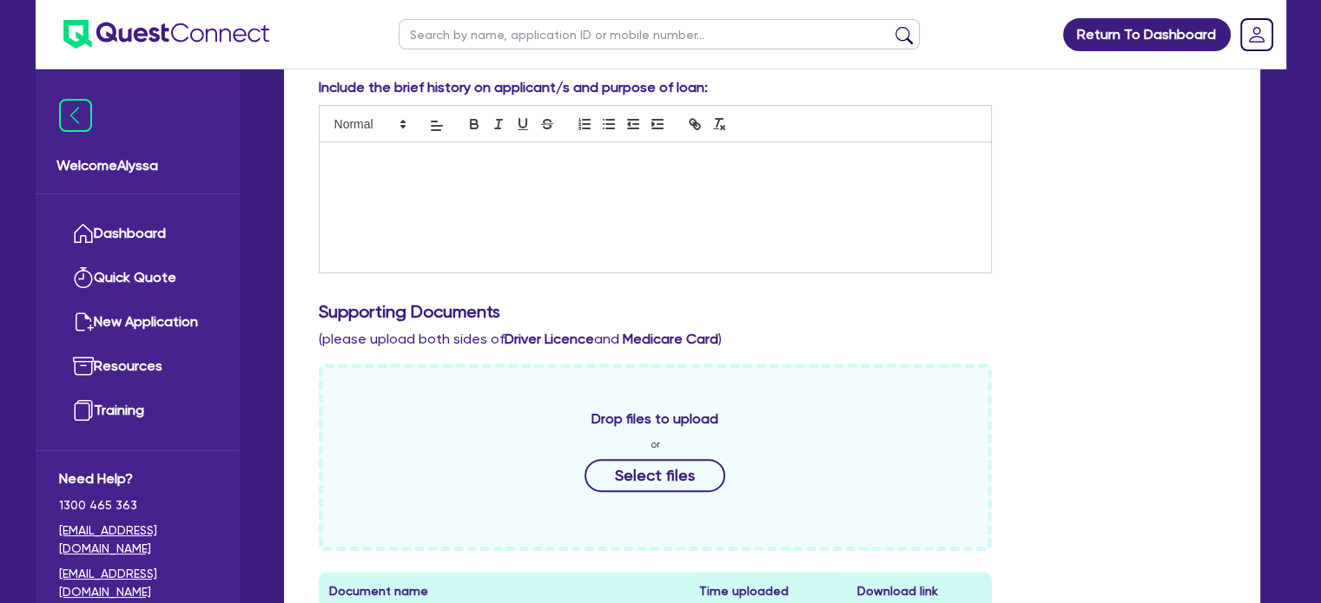
scroll to position [459, 0]
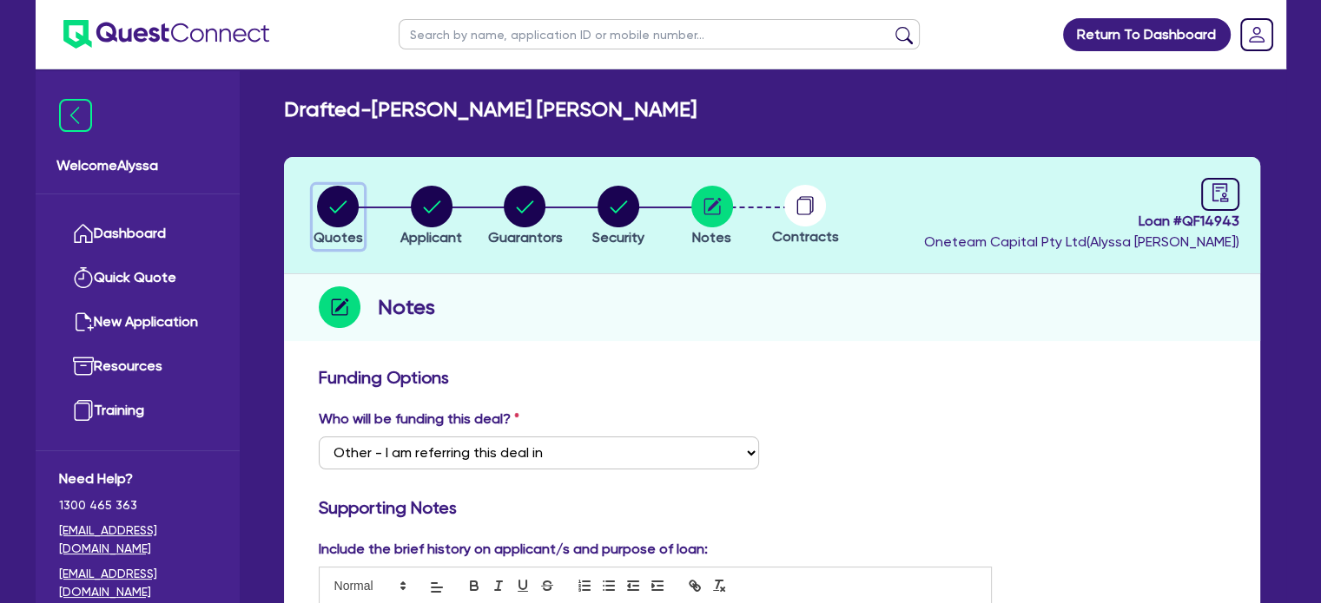
click at [350, 197] on circle "button" at bounding box center [338, 207] width 42 height 42
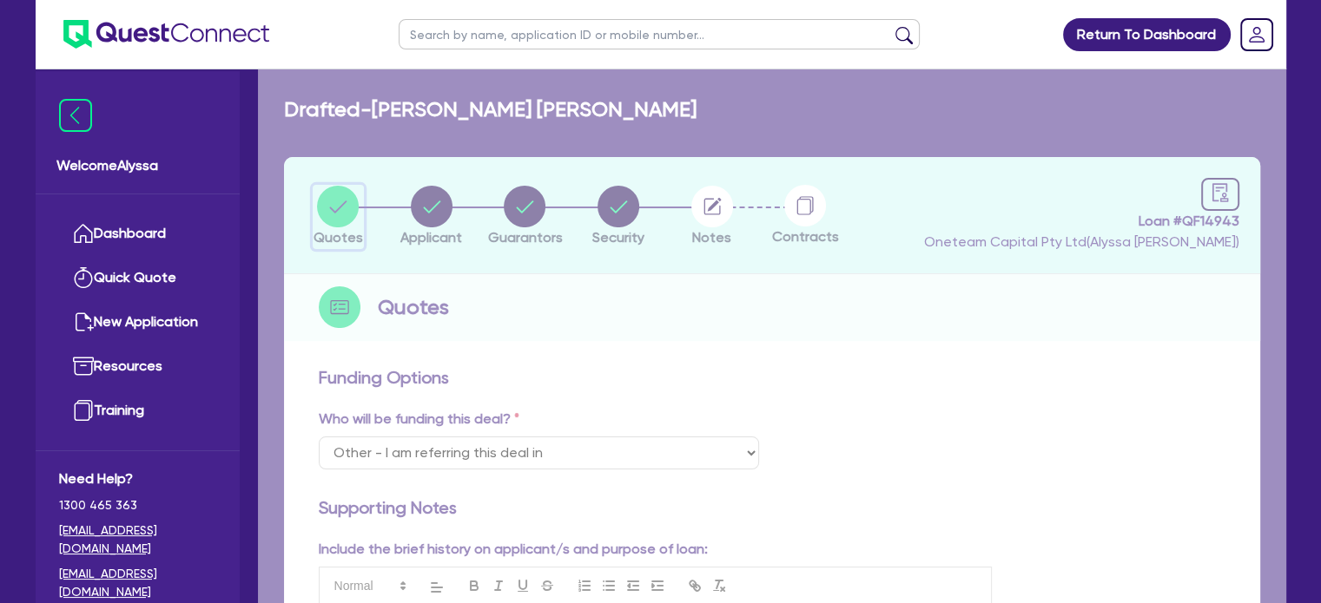
select select "SECONDARY_ASSETS"
select select "MEDICAL_DENTAL_LABORATORY_EQUIPMENT"
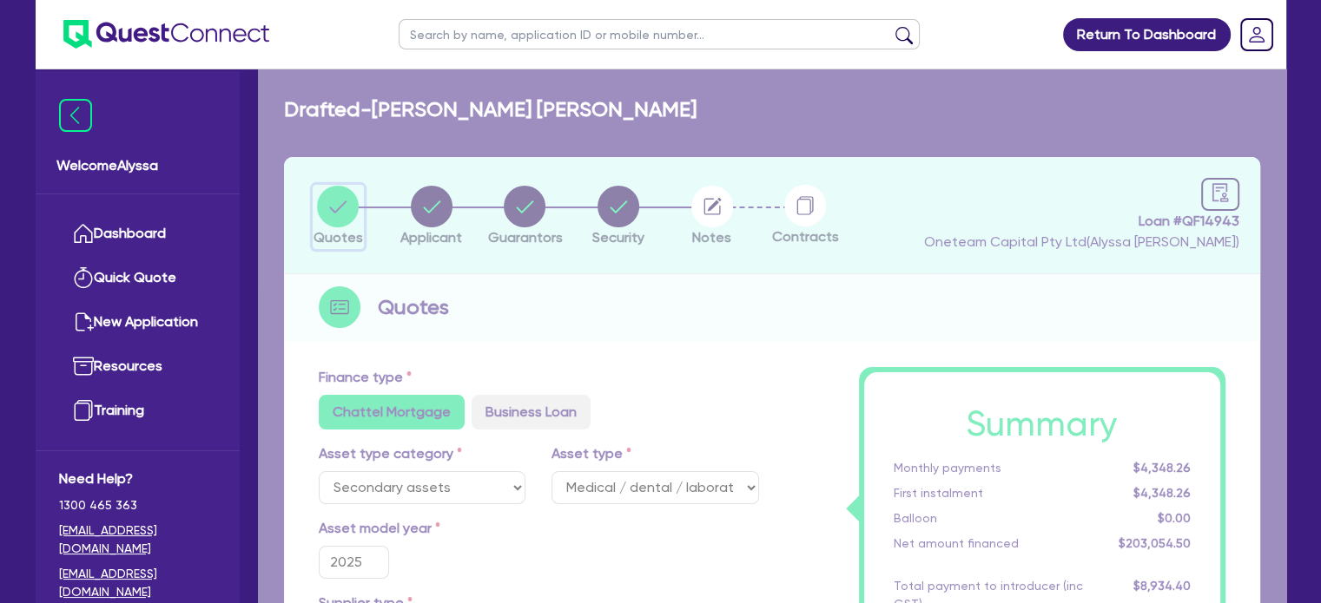
type input "253,000"
type input "50,600"
type input "8,122.18"
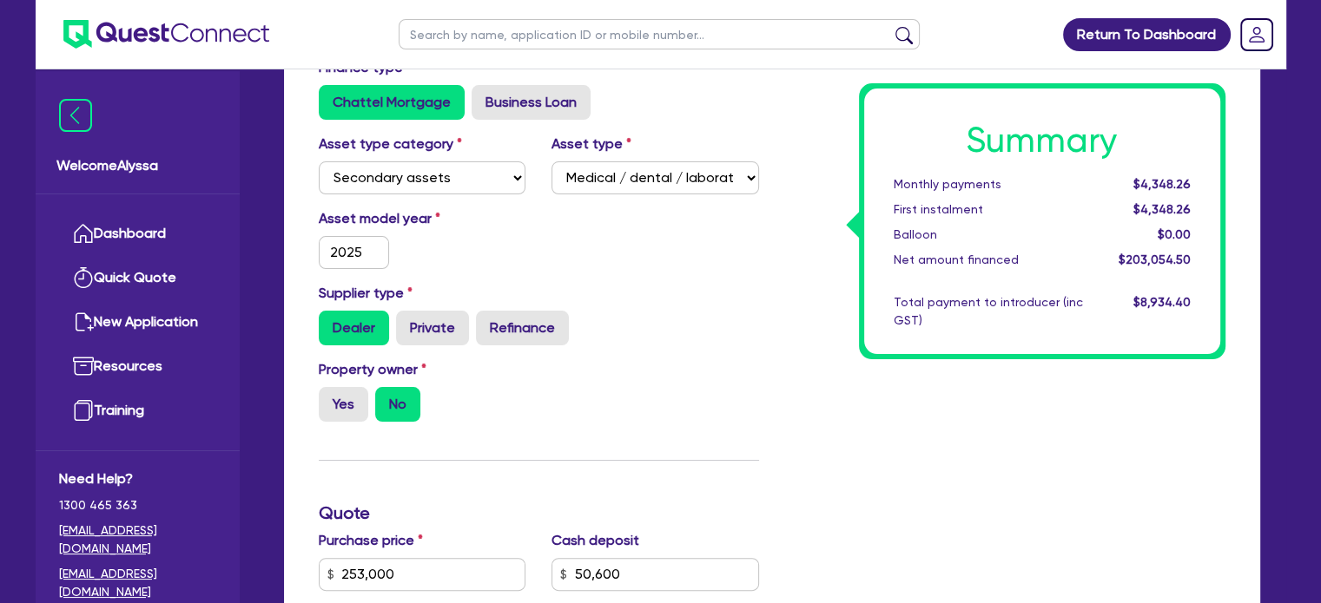
scroll to position [311, 0]
click at [504, 33] on input "text" at bounding box center [659, 34] width 521 height 30
paste input "Michaela@luminancebeauty.com.au"
type input "Michaela@luminancebeauty.com.au"
click button "submit" at bounding box center [904, 38] width 28 height 24
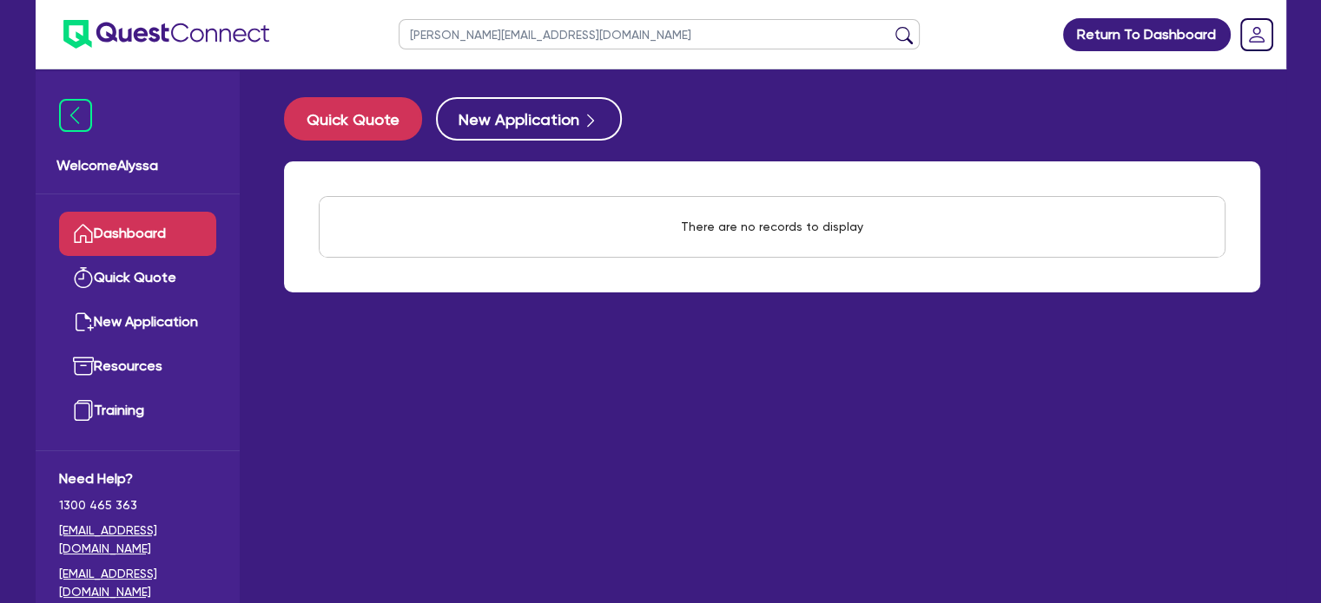
click at [621, 30] on input "Michaela@luminancebeauty.com.au" at bounding box center [659, 34] width 521 height 30
click at [890, 26] on button "submit" at bounding box center [904, 38] width 28 height 24
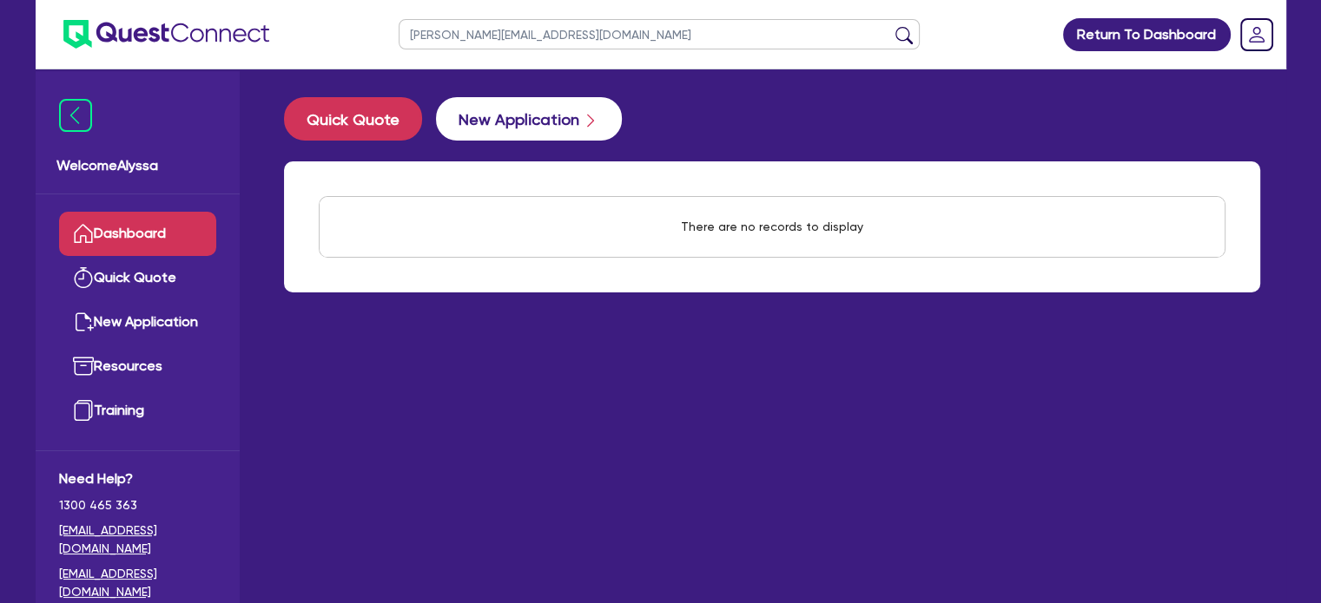
drag, startPoint x: 621, startPoint y: 30, endPoint x: 465, endPoint y: 110, distance: 174.7
click at [465, 110] on div "Michaela@luminancebeauty.com.au Return To Dashboard Edit Profile Logout Welcome…" at bounding box center [661, 336] width 1276 height 673
type input "michaela"
click at [890, 26] on button "submit" at bounding box center [904, 38] width 28 height 24
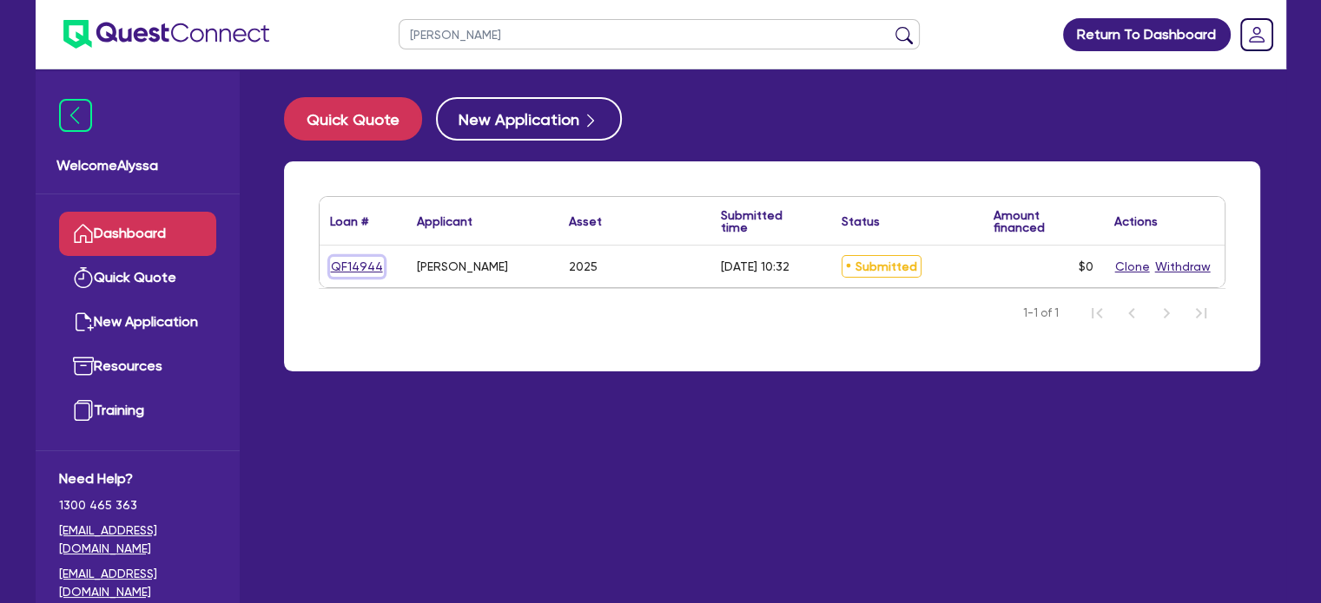
click at [341, 263] on link "QF14944" at bounding box center [357, 267] width 54 height 20
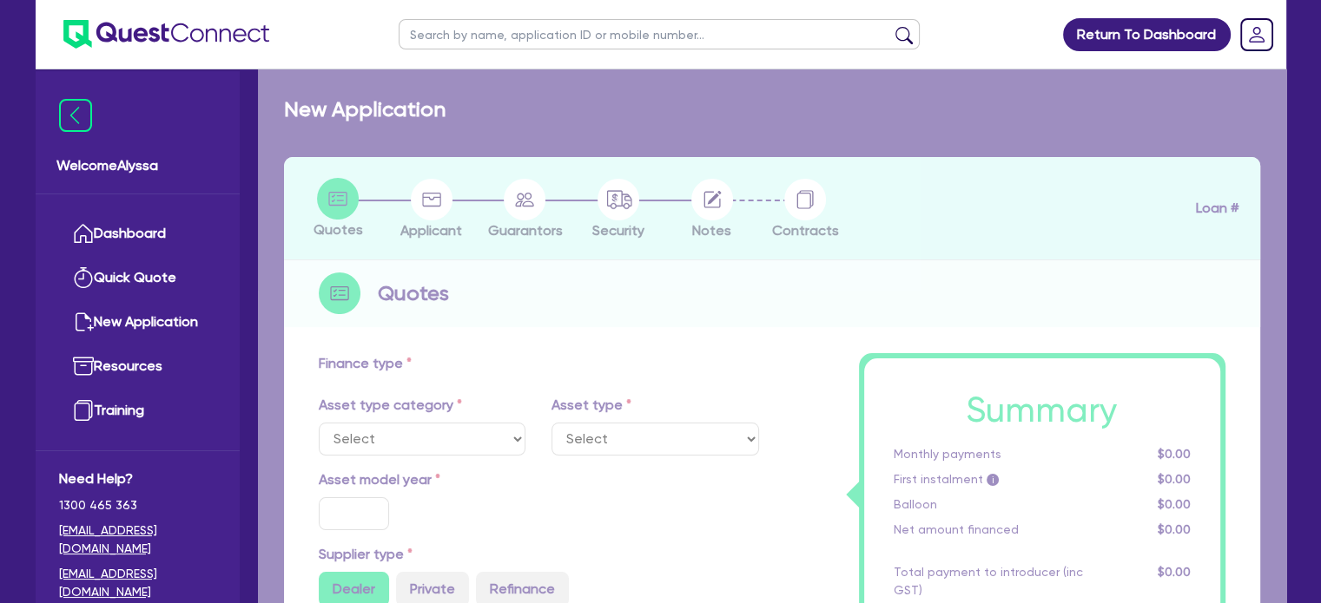
select select "TERTIARY_ASSETS"
type input "2025"
select select "BEAUTY_EQUIPMENT"
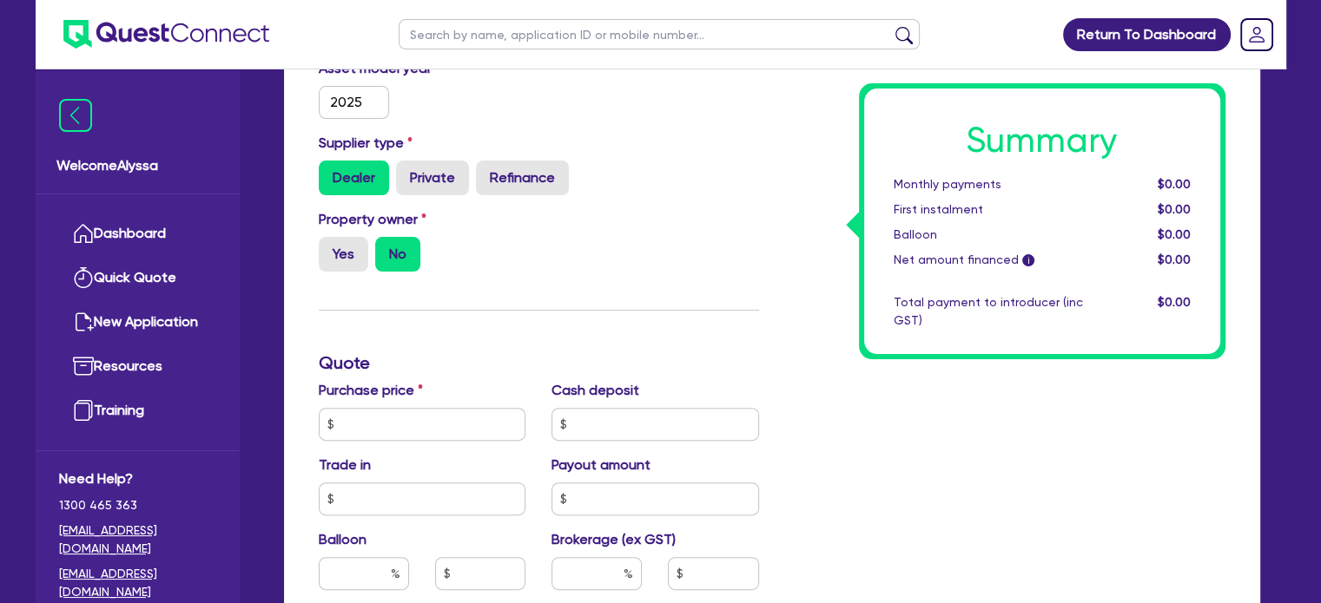
scroll to position [461, 0]
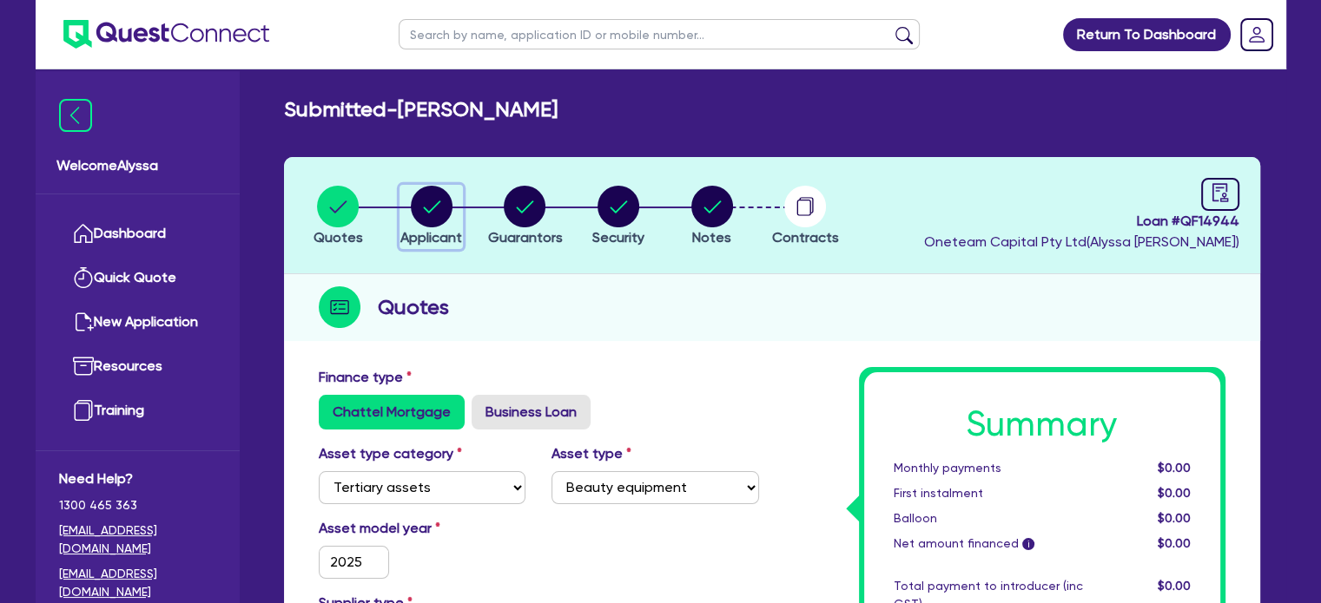
click at [435, 216] on circle "button" at bounding box center [432, 207] width 42 height 42
select select "SOLE_TRADER"
select select "AGRICULTURE"
select select "INDOOR_GROWERS"
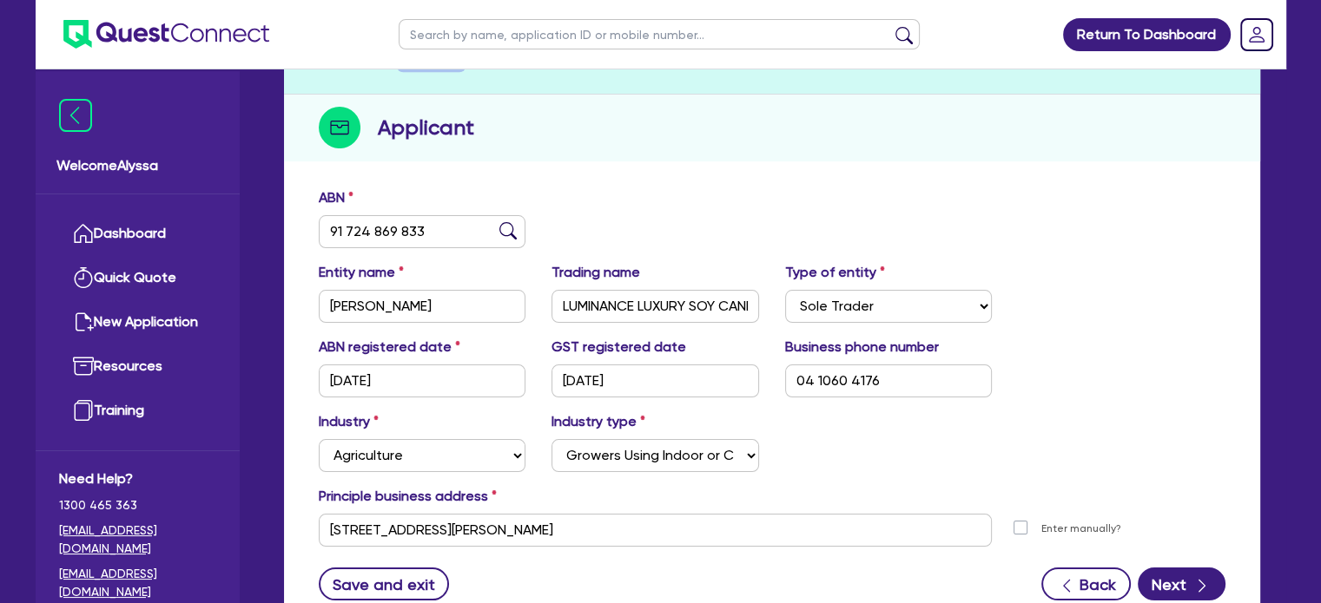
scroll to position [179, 0]
click at [667, 457] on select "Select Growers - Turf, Flowers, Vegetables, Fruit, Nuts, Grain & Other Crops Gr…" at bounding box center [655, 456] width 208 height 33
click at [807, 426] on div "Industry Select Accomodation & Food Services Administrative & Support Services …" at bounding box center [772, 449] width 932 height 75
drag, startPoint x: 566, startPoint y: 308, endPoint x: 784, endPoint y: 309, distance: 217.9
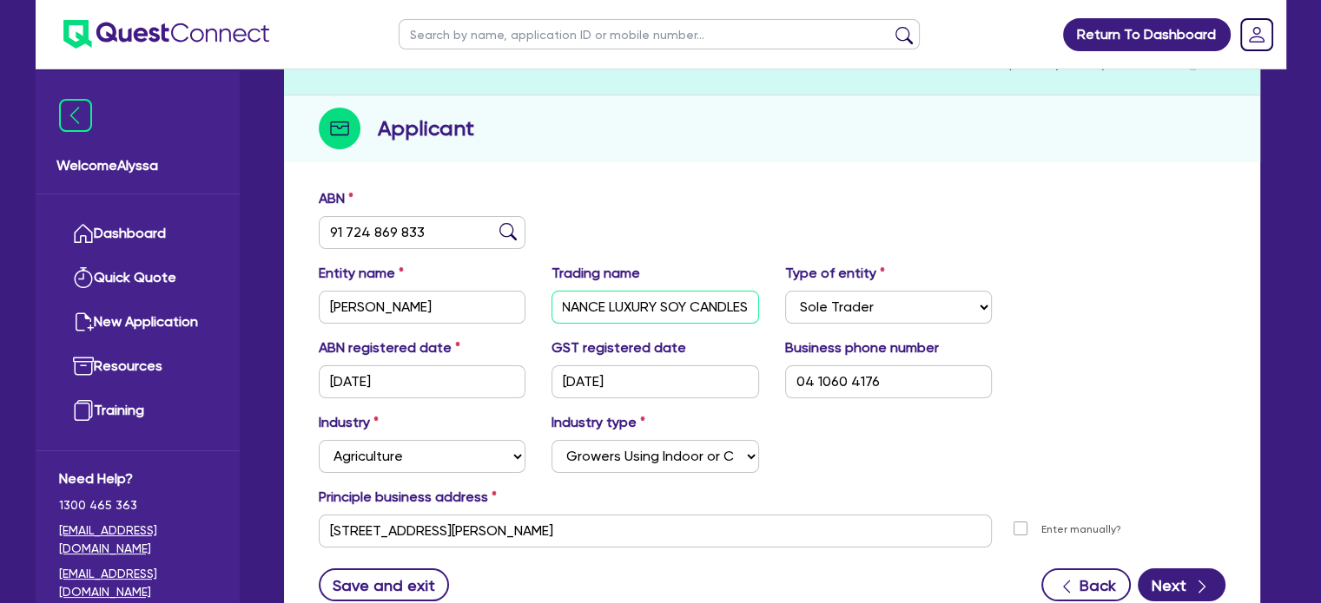
click at [784, 309] on div "Entity name BUTTIGIEG, MICHAELA GERALDINE Trading name LUMINANCE LUXURY SOY CAN…" at bounding box center [772, 300] width 932 height 75
click at [698, 237] on div "ABN 91 724 869 833" at bounding box center [772, 225] width 932 height 75
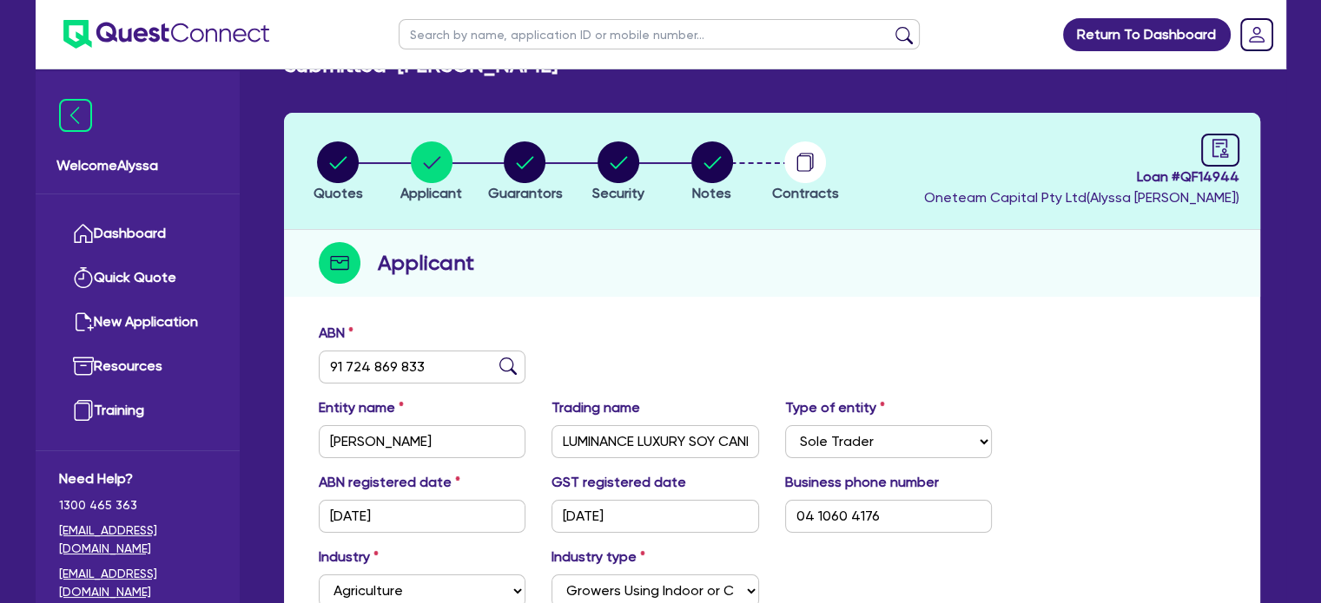
scroll to position [14, 0]
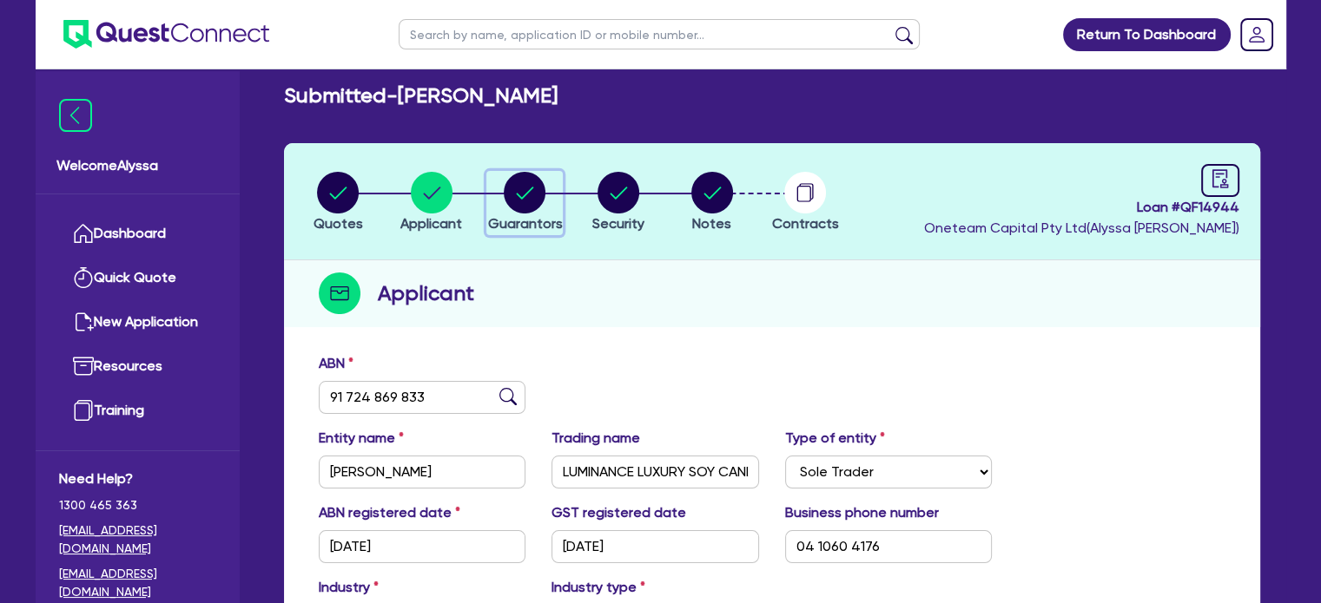
click at [524, 195] on icon "button" at bounding box center [525, 193] width 17 height 12
select select "MRS"
select select "[GEOGRAPHIC_DATA]"
select select "MARRIED"
select select "INVESTMENT_PROPERTY"
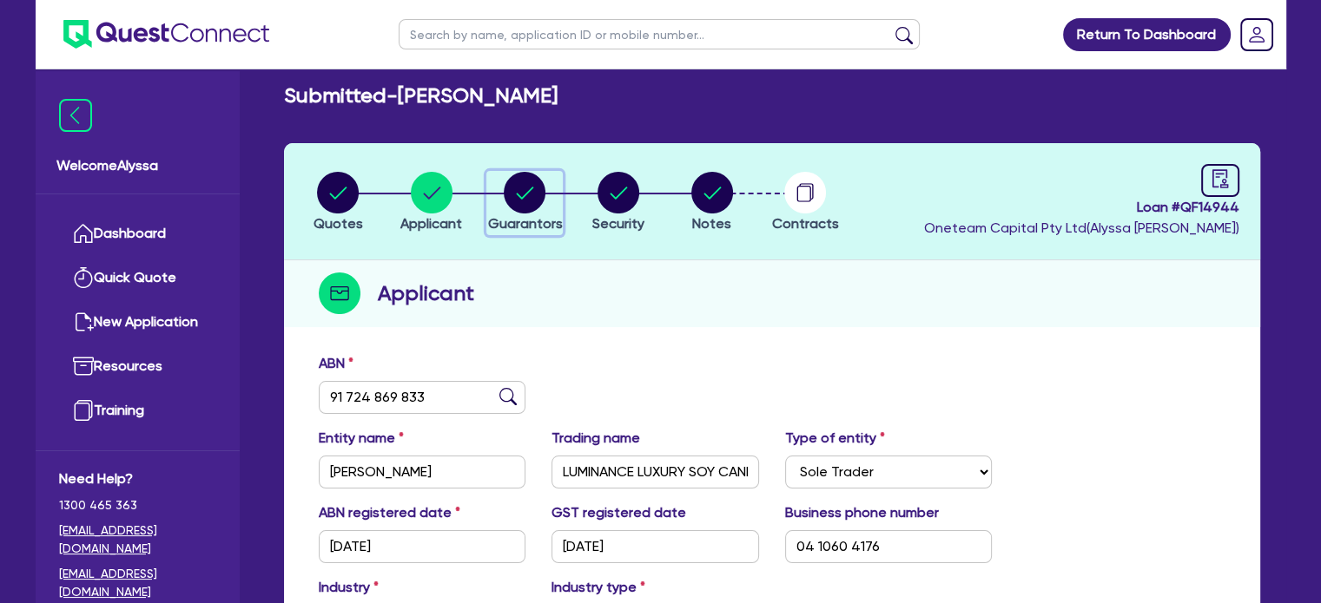
select select "INVESTMENT_PROPERTY"
select select "VEHICLE"
select select "CASH"
select select "INVESTMENT_PROPERTY_LOAN"
select select "VEHICLE_LOAN"
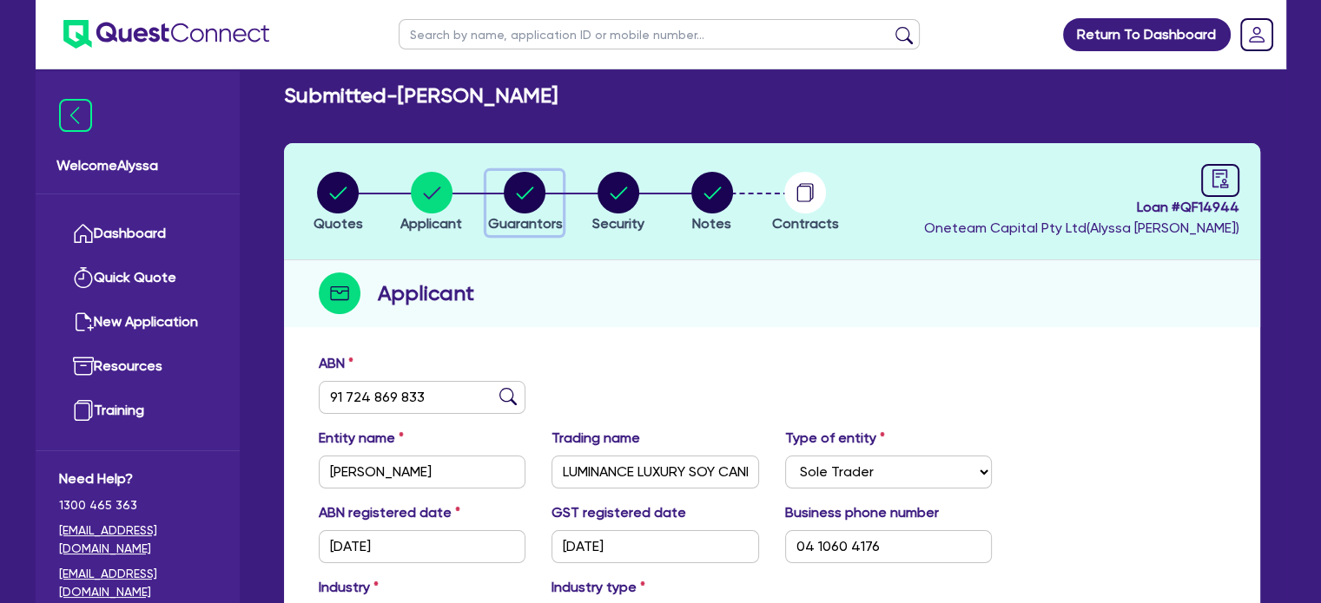
select select "INVESTMENT_PROPERTY_LOAN"
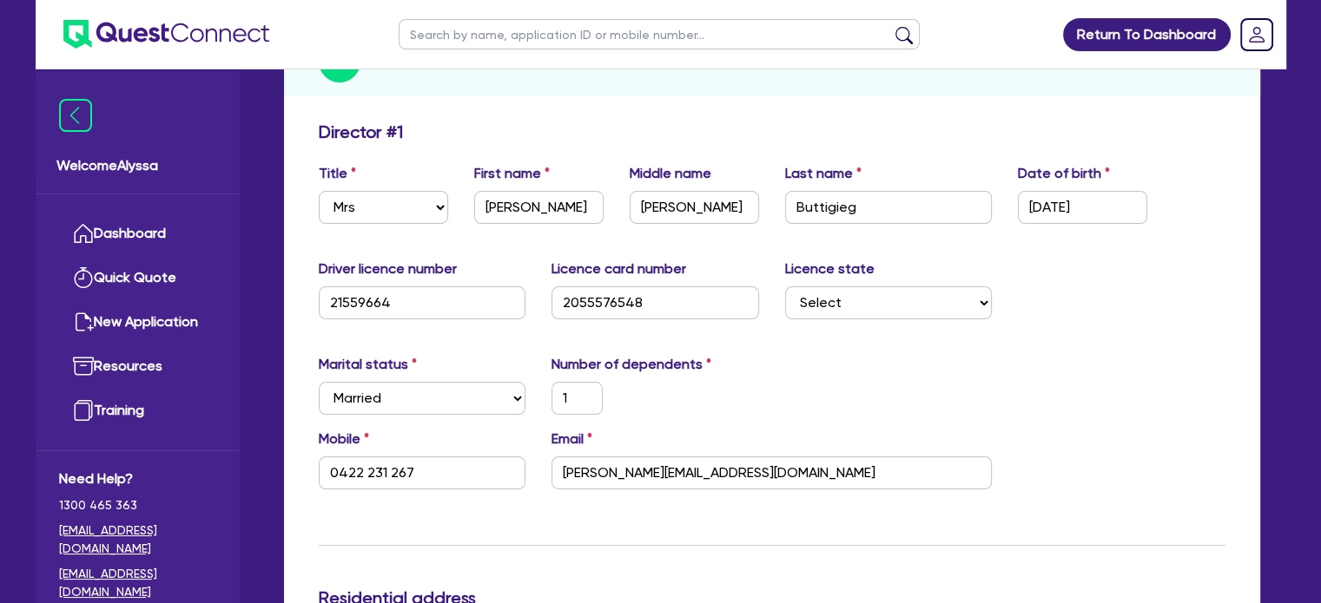
scroll to position [55, 0]
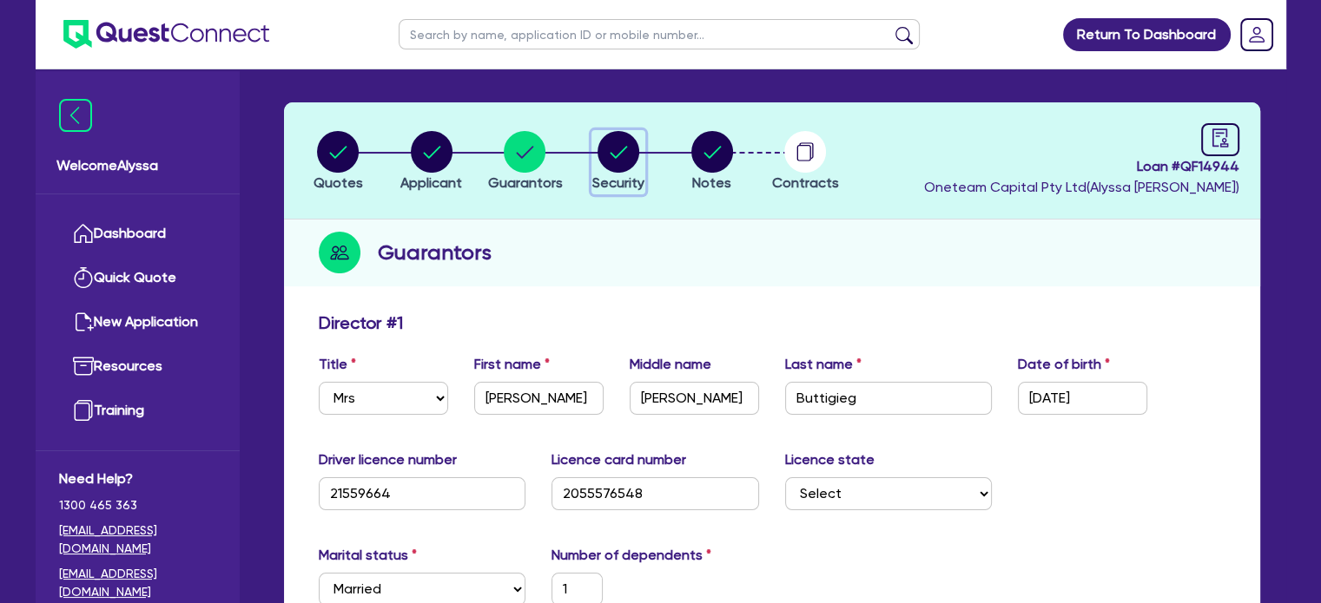
click at [610, 152] on icon "button" at bounding box center [618, 152] width 17 height 12
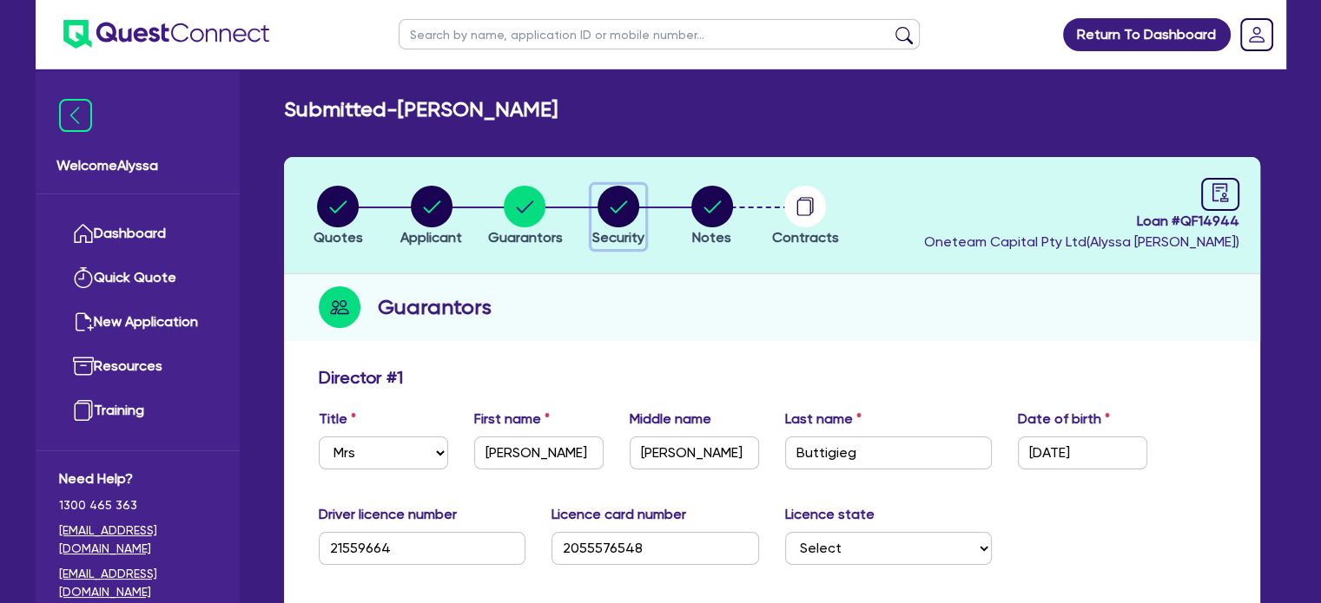
select select "TERTIARY_ASSETS"
select select "BEAUTY_EQUIPMENT"
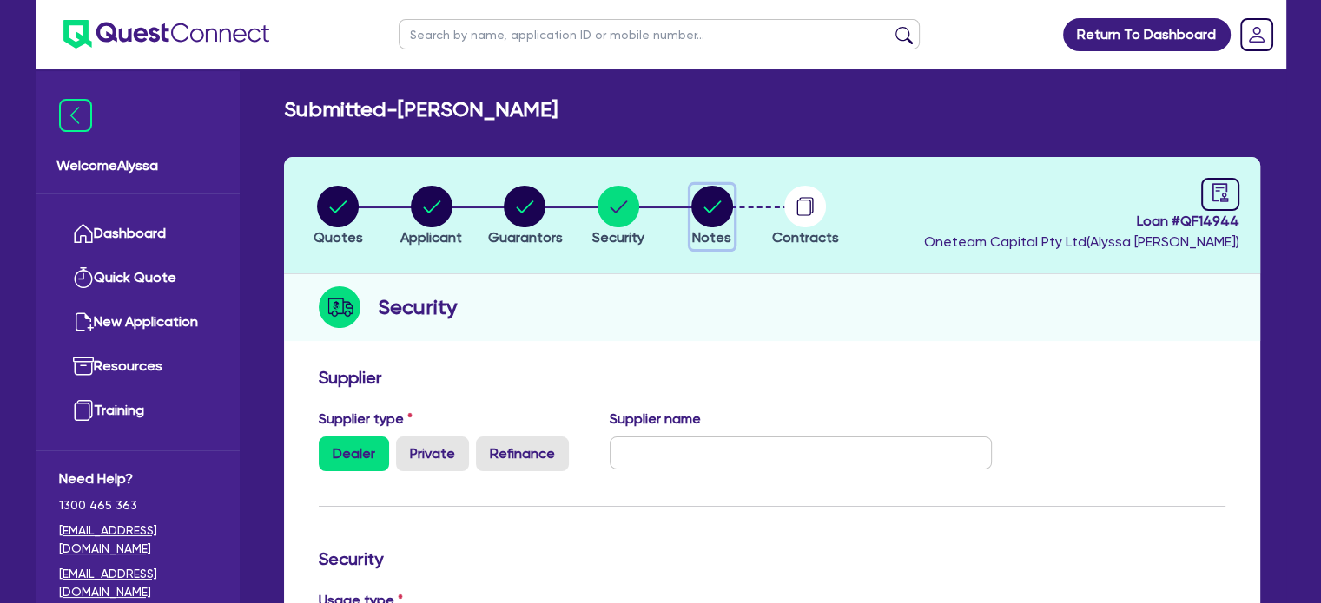
click at [712, 214] on circle "button" at bounding box center [712, 207] width 42 height 42
select select "Other"
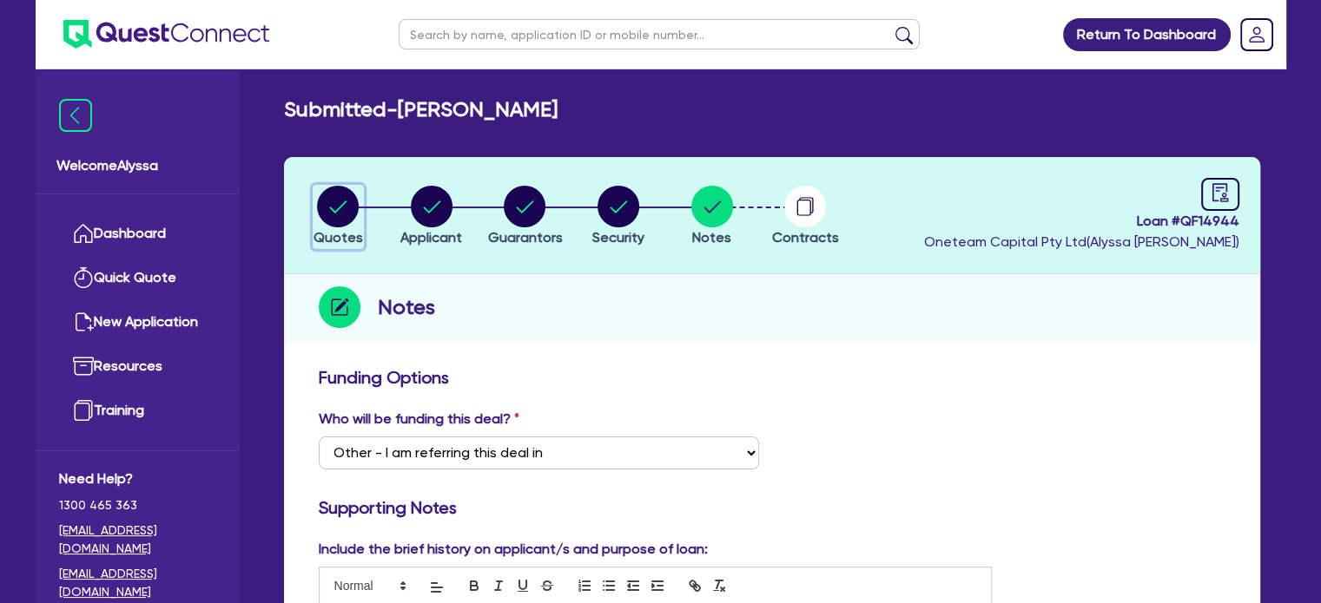
click at [344, 217] on circle "button" at bounding box center [338, 207] width 42 height 42
select select "TERTIARY_ASSETS"
select select "BEAUTY_EQUIPMENT"
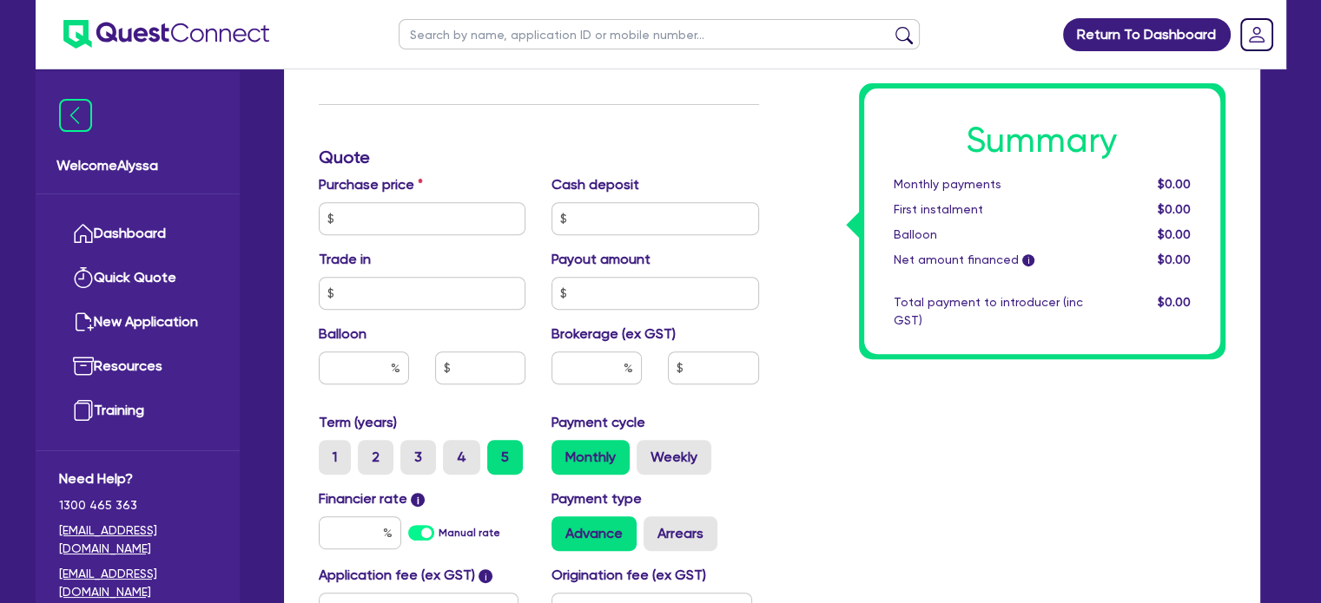
scroll to position [667, 0]
click at [378, 215] on input "text" at bounding box center [423, 217] width 208 height 33
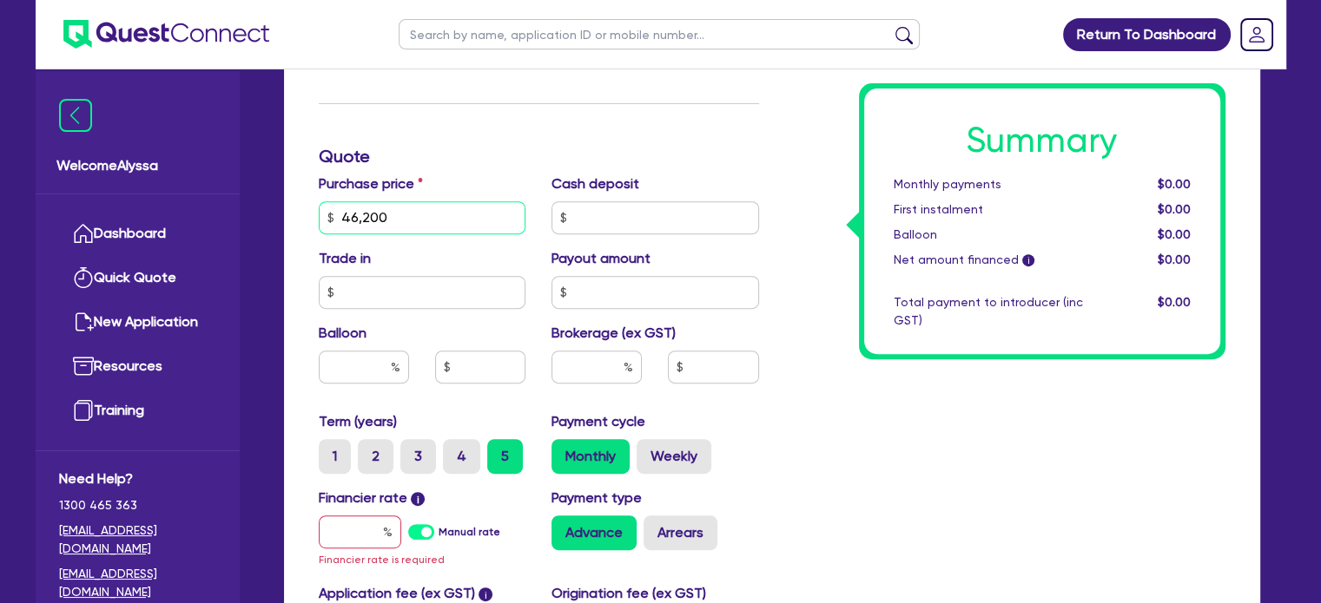
type input "46,200"
click at [358, 524] on input "text" at bounding box center [360, 532] width 82 height 33
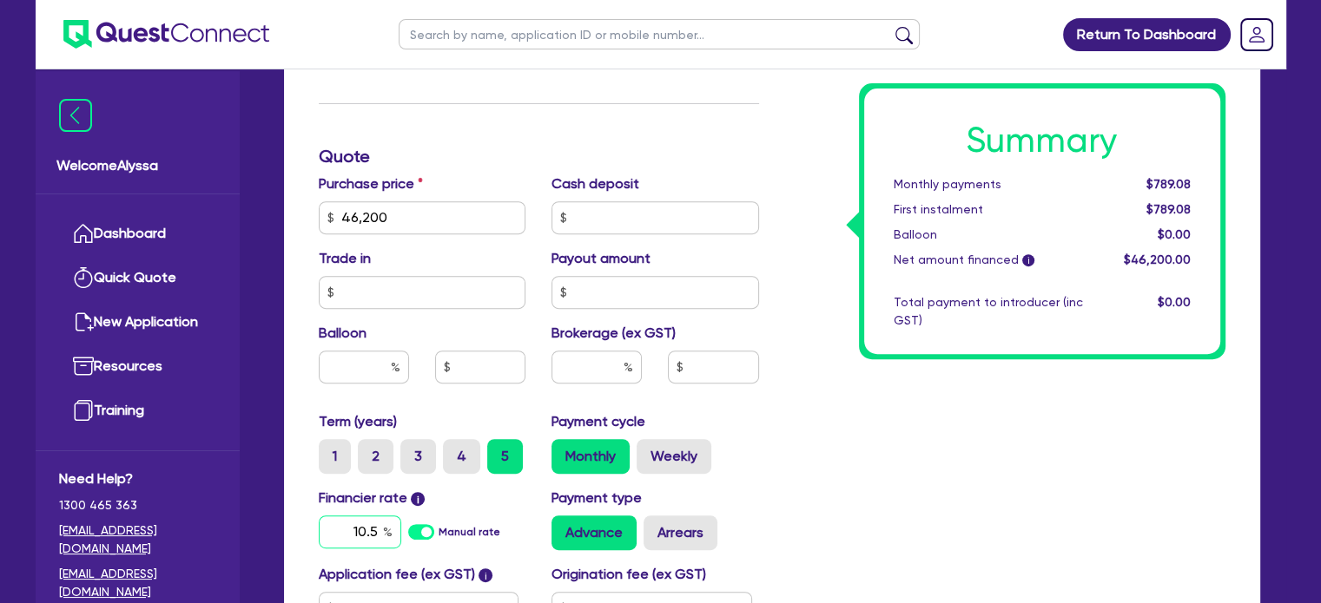
type input "10.5"
click at [594, 360] on input "text" at bounding box center [596, 367] width 90 height 33
type input "4"
click at [809, 452] on div "Summary Monthly payments $1,027.72 First instalment $1,027.72 Balloon $0.00 Net…" at bounding box center [1005, 207] width 466 height 1015
click at [734, 360] on input "1,848" at bounding box center [713, 367] width 90 height 33
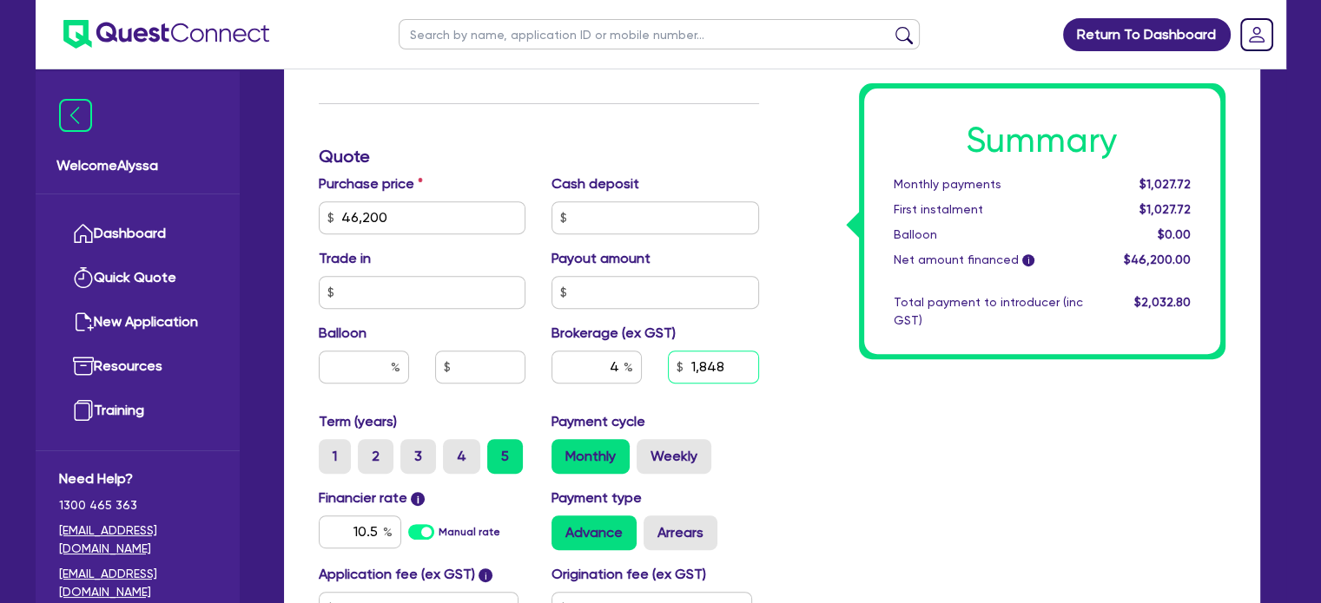
click at [734, 360] on input "1,848" at bounding box center [713, 367] width 90 height 33
type input "2,000"
type input "4.32"
type input "2,000"
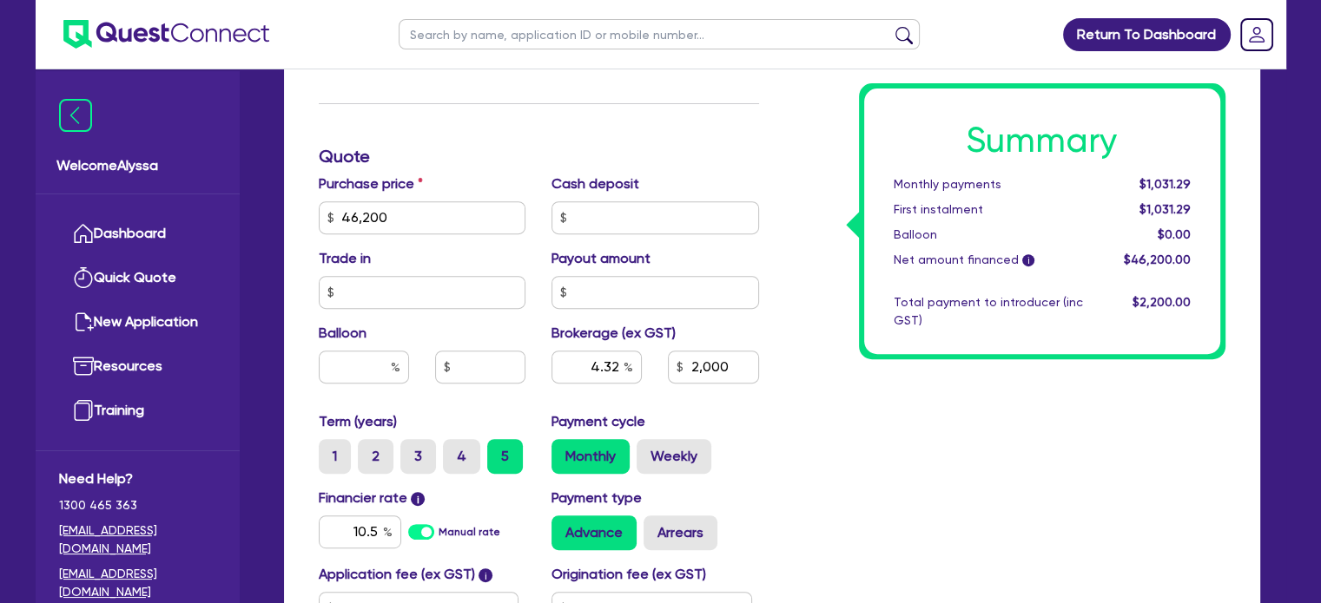
click at [816, 455] on div "Summary Monthly payments $1,031.29 First instalment $1,031.29 Balloon $0.00 Net…" at bounding box center [1005, 207] width 466 height 1015
click at [458, 454] on label "4" at bounding box center [461, 456] width 37 height 35
click at [454, 451] on input "4" at bounding box center [448, 444] width 11 height 11
radio input "true"
type input "4.32"
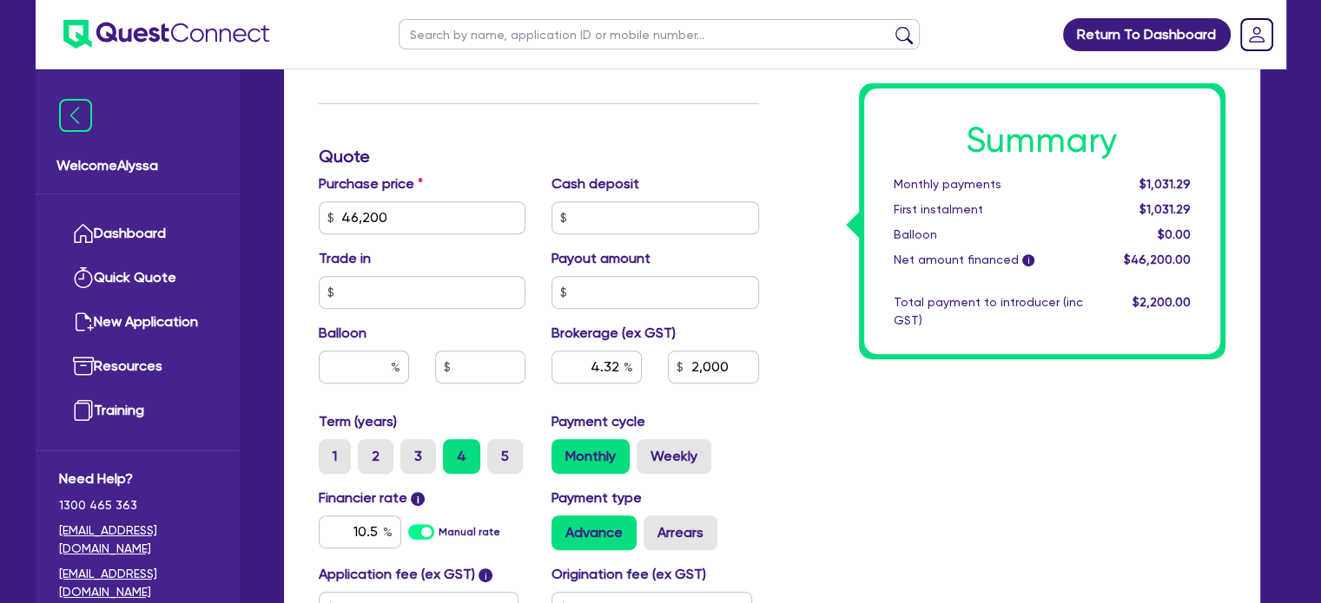
type input "2,000"
type input "4.32"
type input "2,000"
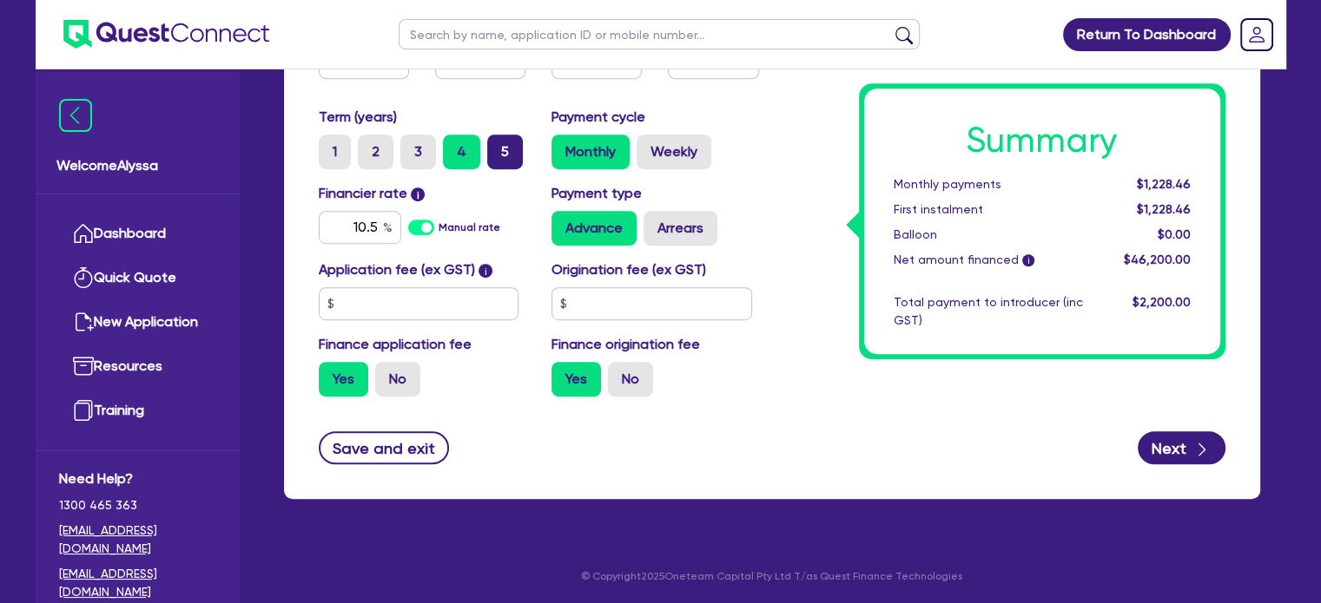
scroll to position [970, 0]
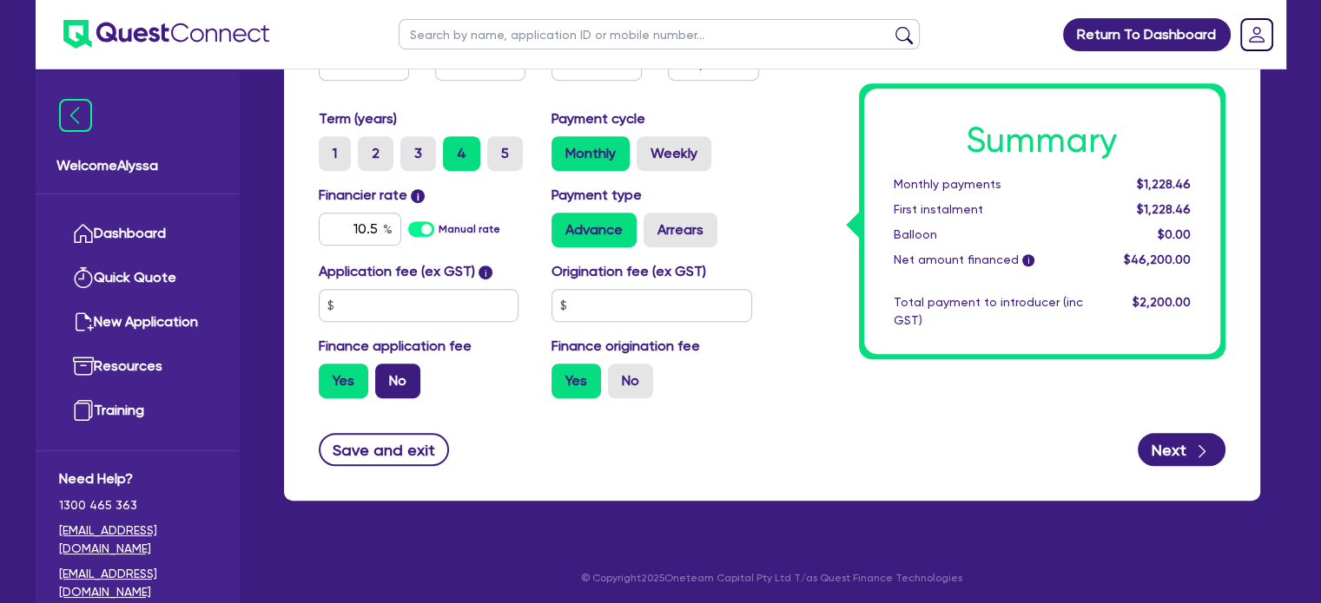
click at [403, 384] on label "No" at bounding box center [397, 381] width 45 height 35
click at [386, 375] on input "No" at bounding box center [380, 369] width 11 height 11
radio input "true"
type input "4.32"
type input "2,000"
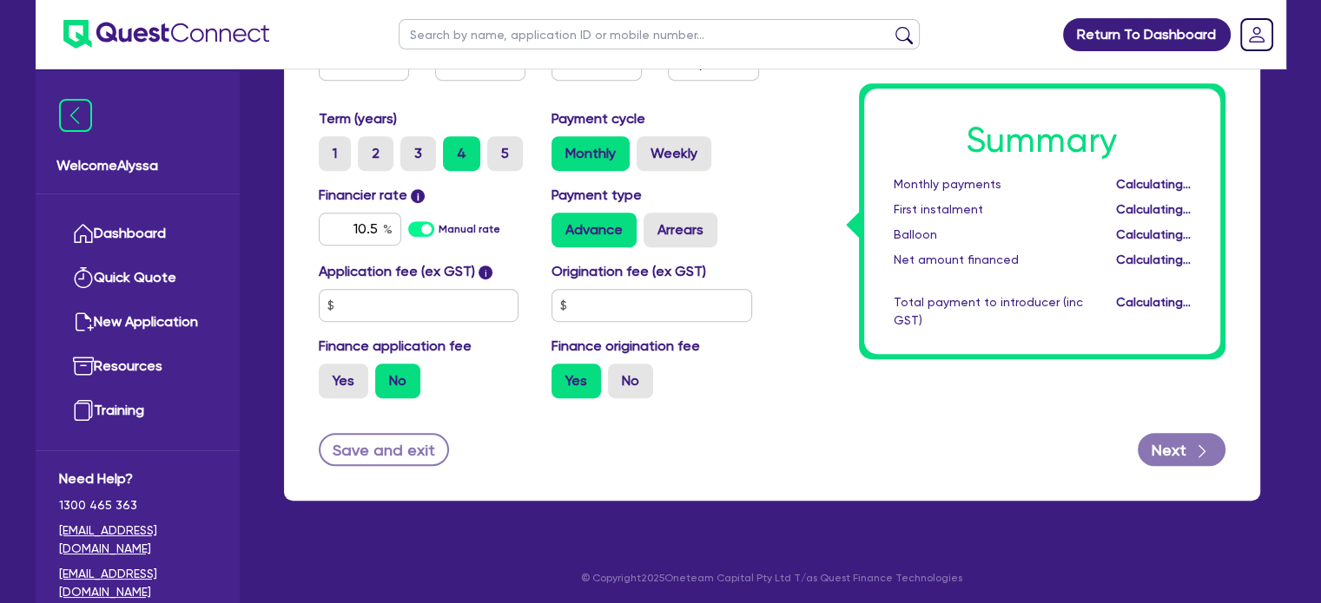
type input "4.32"
type input "2,000"
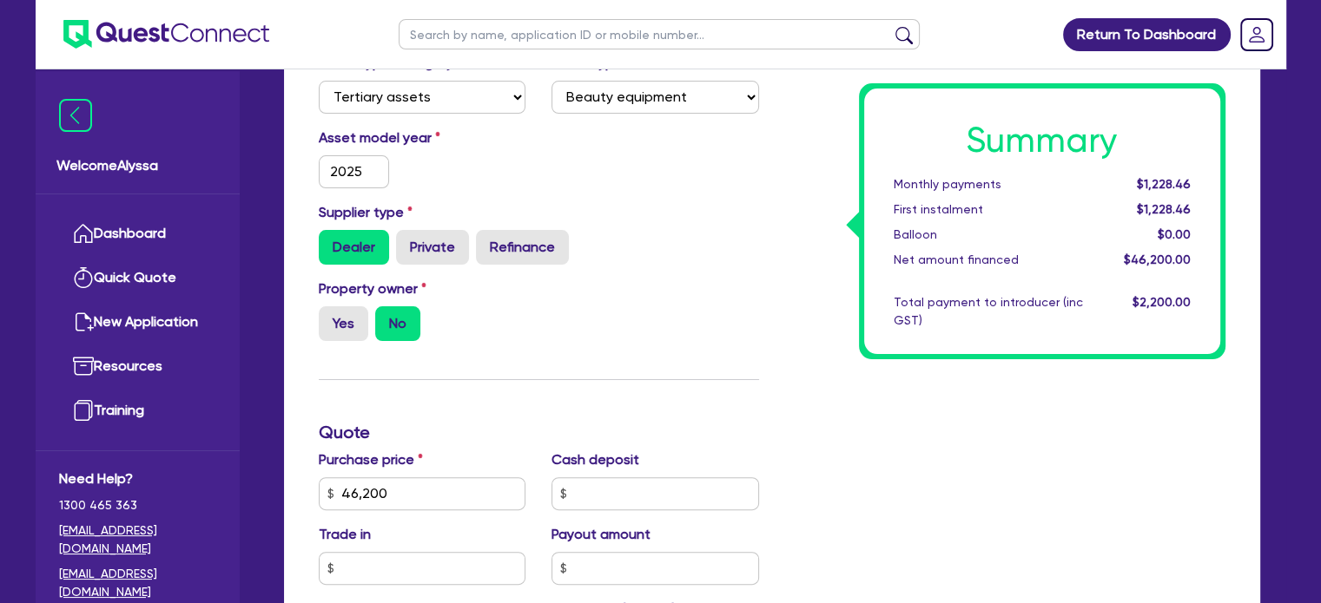
scroll to position [624, 0]
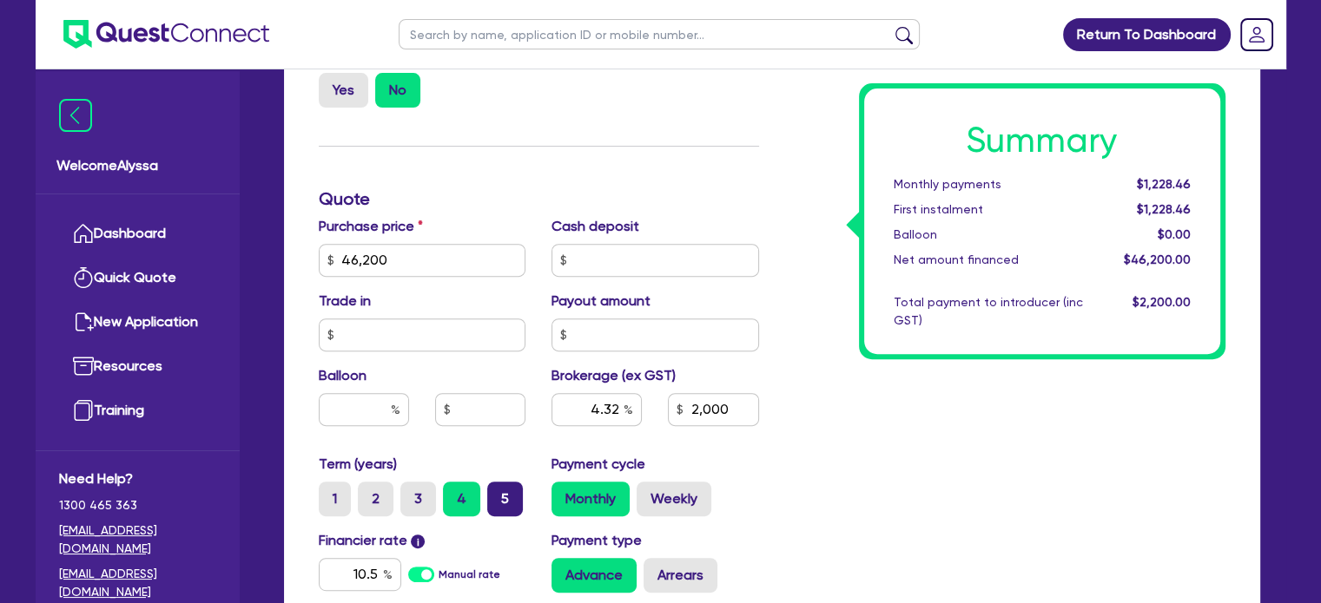
click at [491, 493] on label "5" at bounding box center [505, 499] width 36 height 35
click at [491, 493] on input "5" at bounding box center [492, 487] width 11 height 11
radio input "true"
type input "4.32"
type input "2,000"
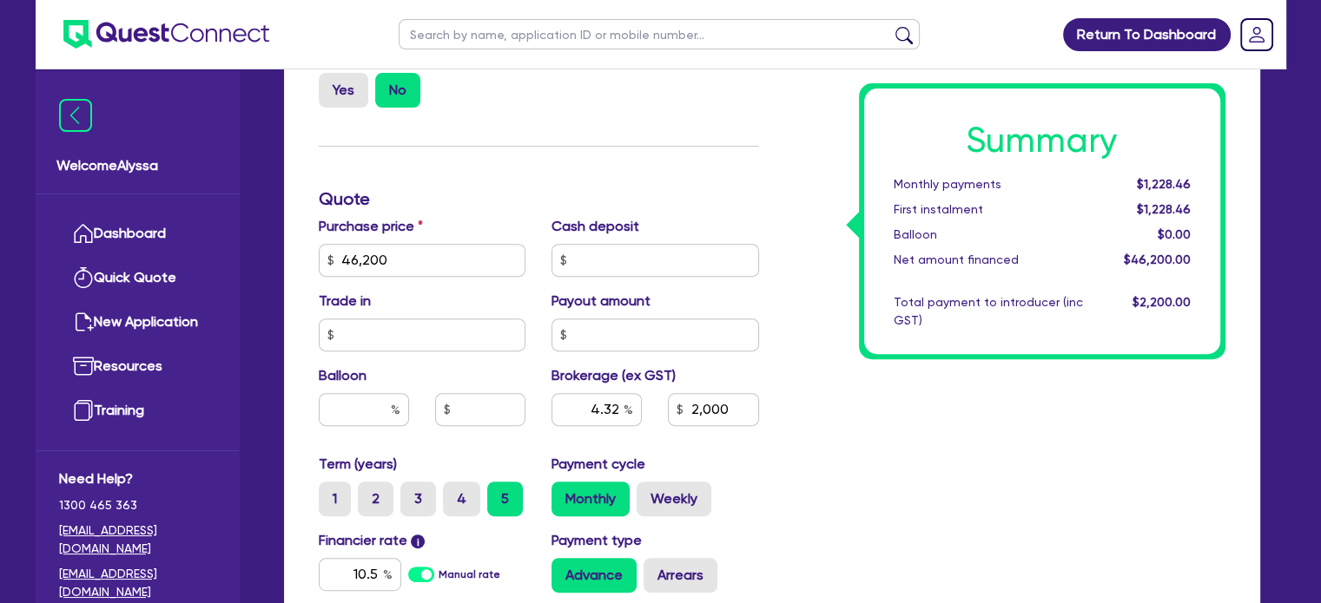
type input "4.32"
type input "2,000"
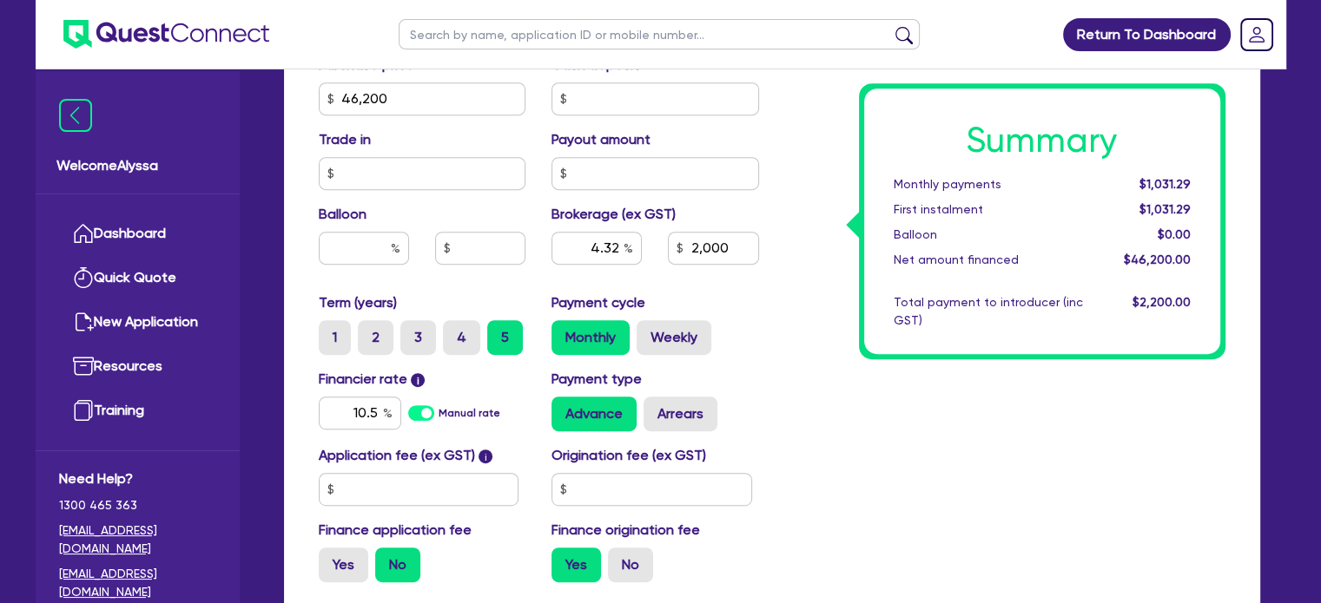
scroll to position [733, 0]
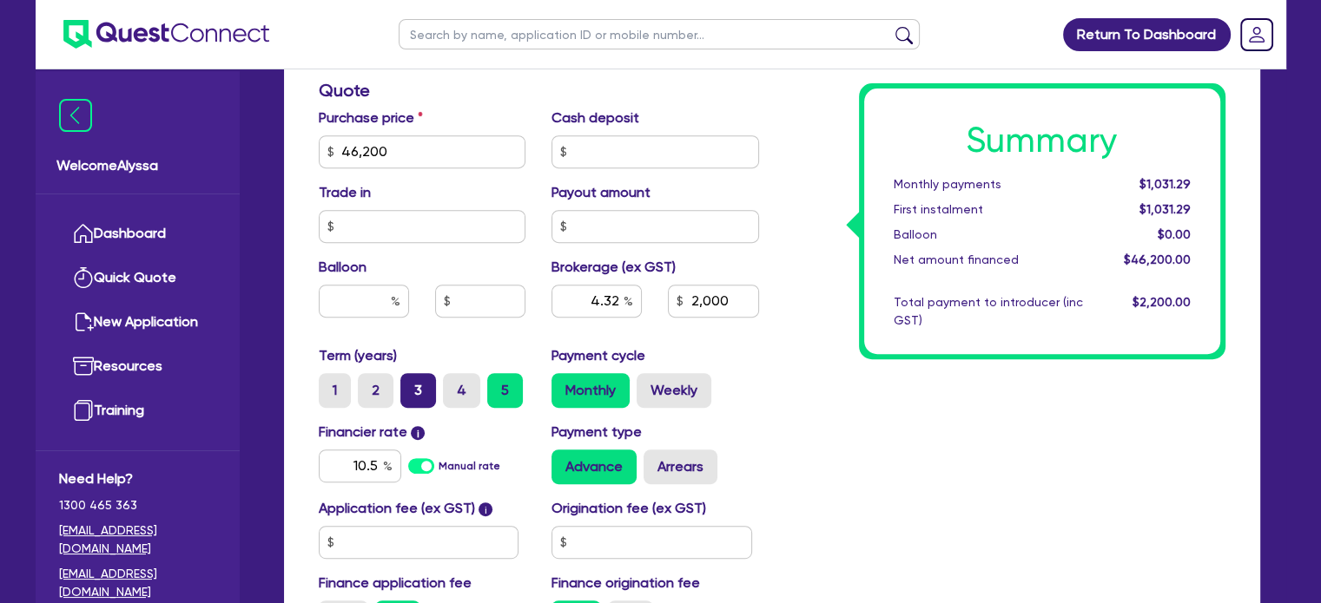
click at [413, 380] on label "3" at bounding box center [418, 390] width 36 height 35
click at [412, 380] on input "3" at bounding box center [405, 378] width 11 height 11
radio input "true"
type input "4.32"
type input "2,000"
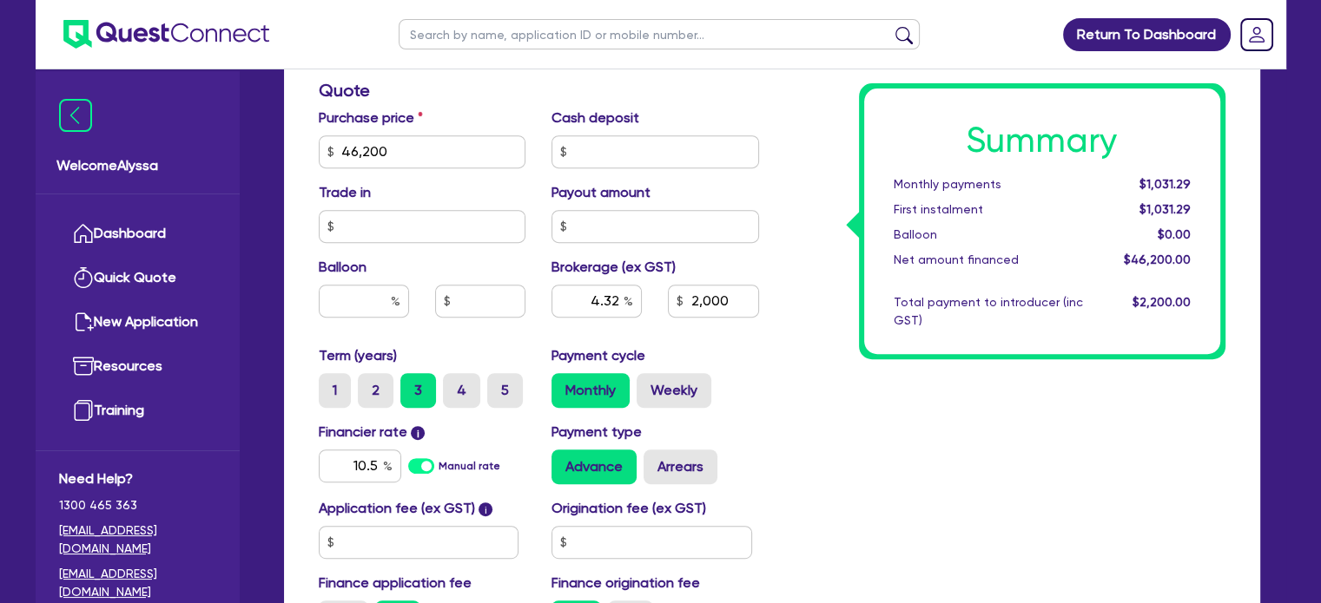
type input "4.32"
type input "2,000"
click at [382, 385] on label "2" at bounding box center [376, 390] width 36 height 35
click at [369, 385] on input "2" at bounding box center [363, 378] width 11 height 11
radio input "true"
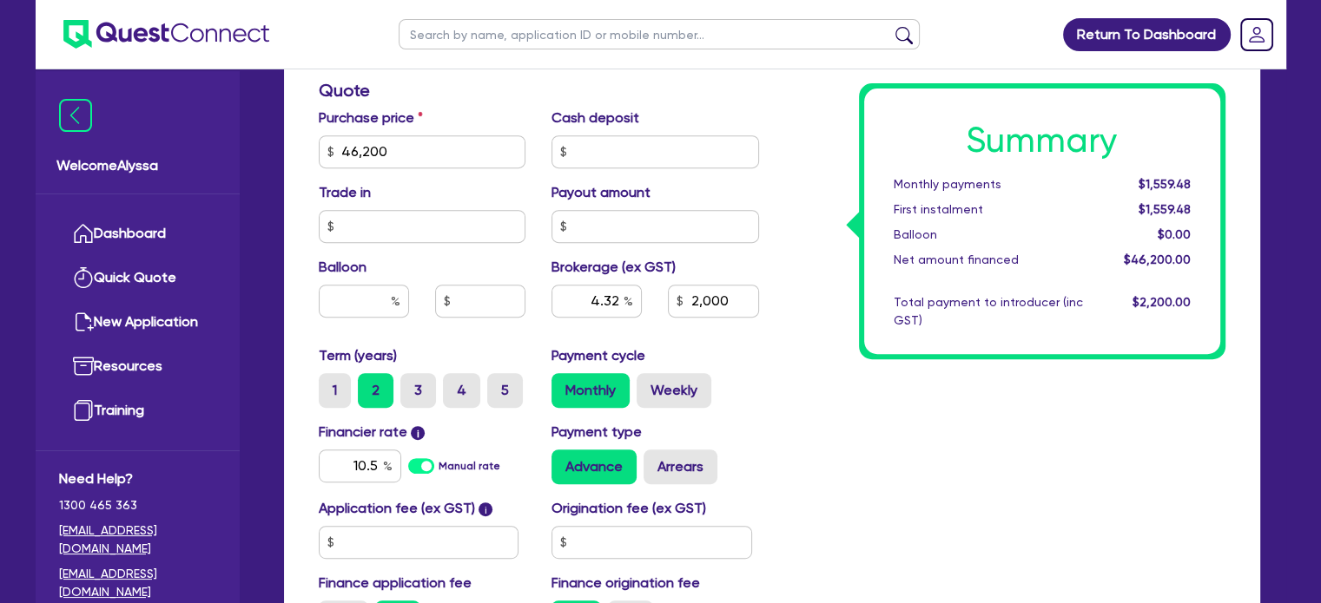
type input "4.32"
type input "2,000"
type input "4.32"
type input "2,000"
click at [465, 33] on input "text" at bounding box center [659, 34] width 521 height 30
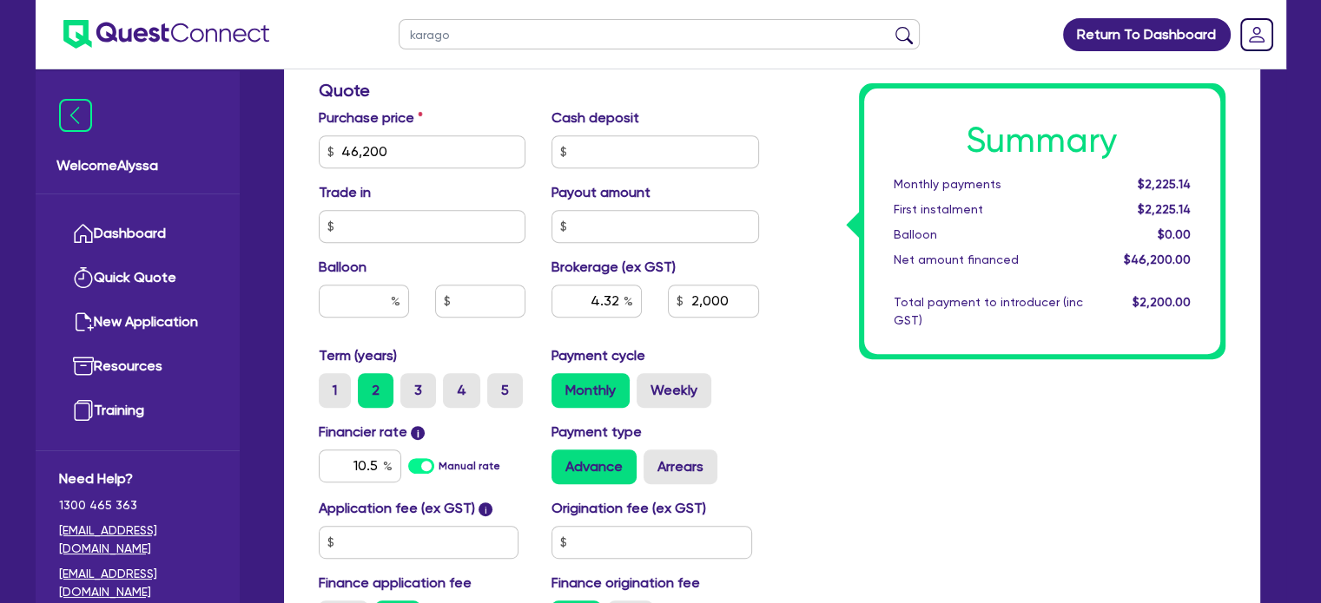
type input "karagoz"
click button "submit" at bounding box center [904, 38] width 28 height 24
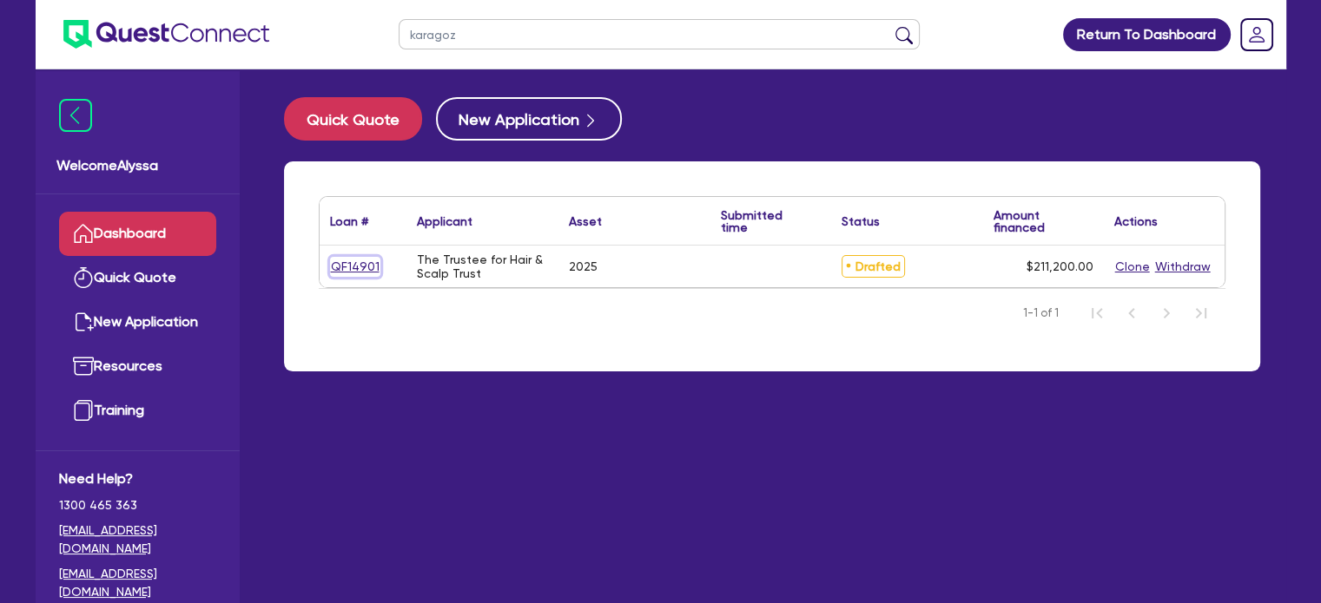
click at [361, 263] on link "QF14901" at bounding box center [355, 267] width 50 height 20
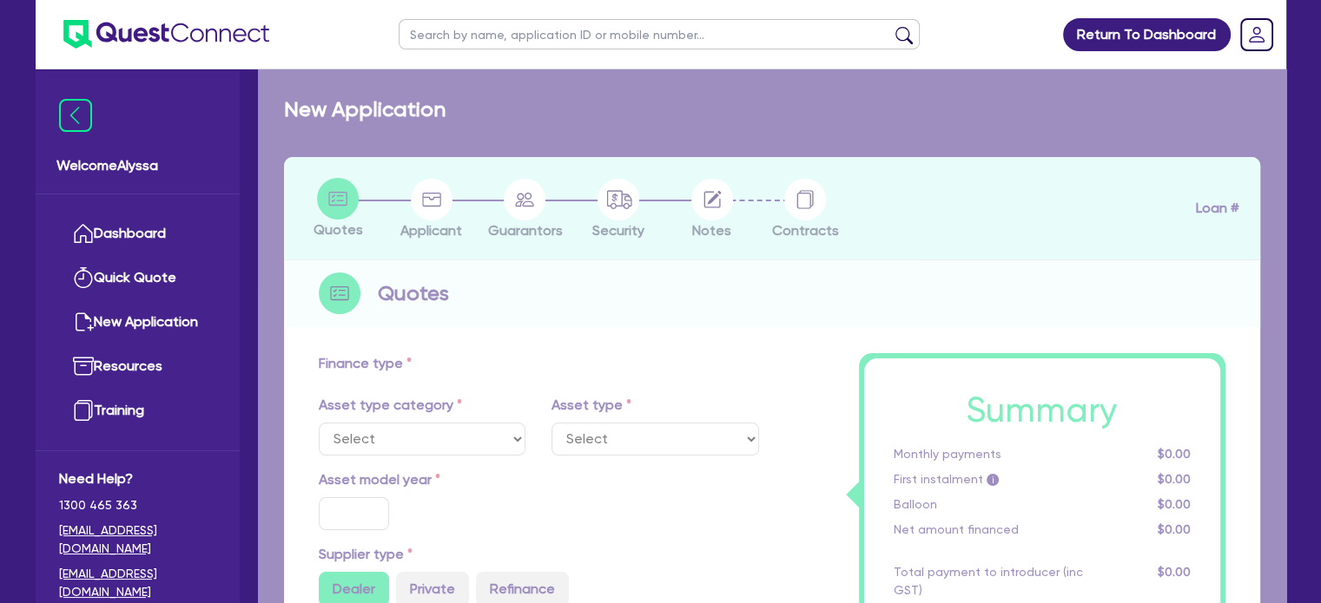
select select "TERTIARY_ASSETS"
type input "2025"
radio input "true"
type input "211,200"
type input "13"
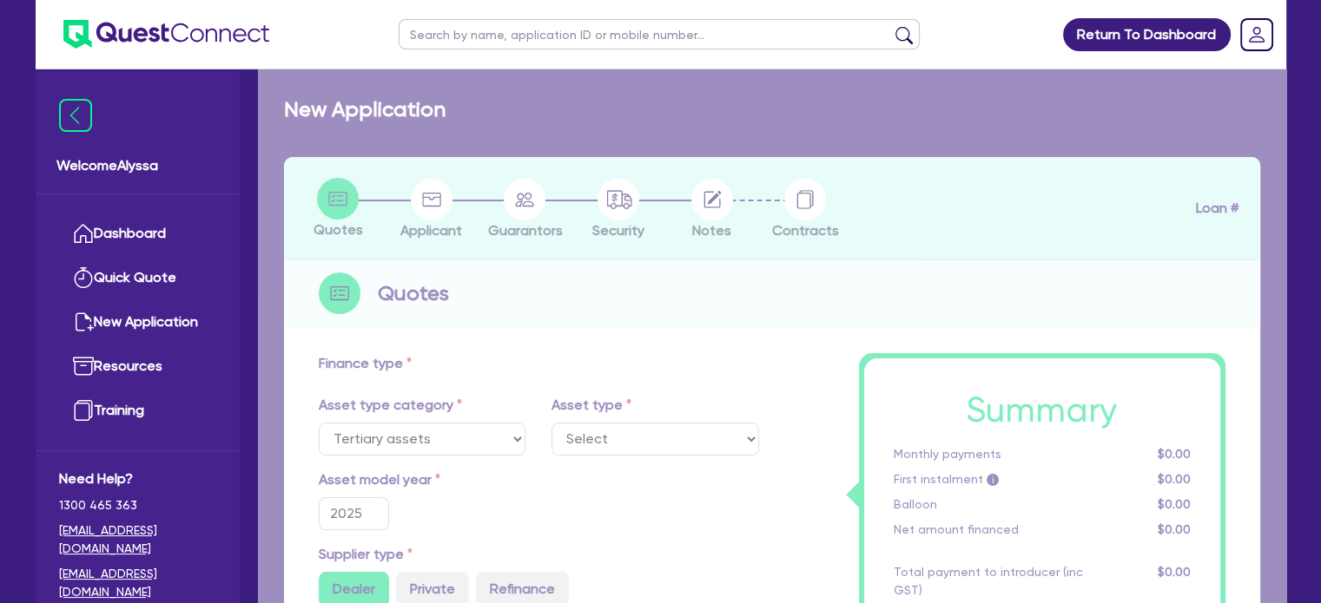
select select "BEAUTY_EQUIPMENT"
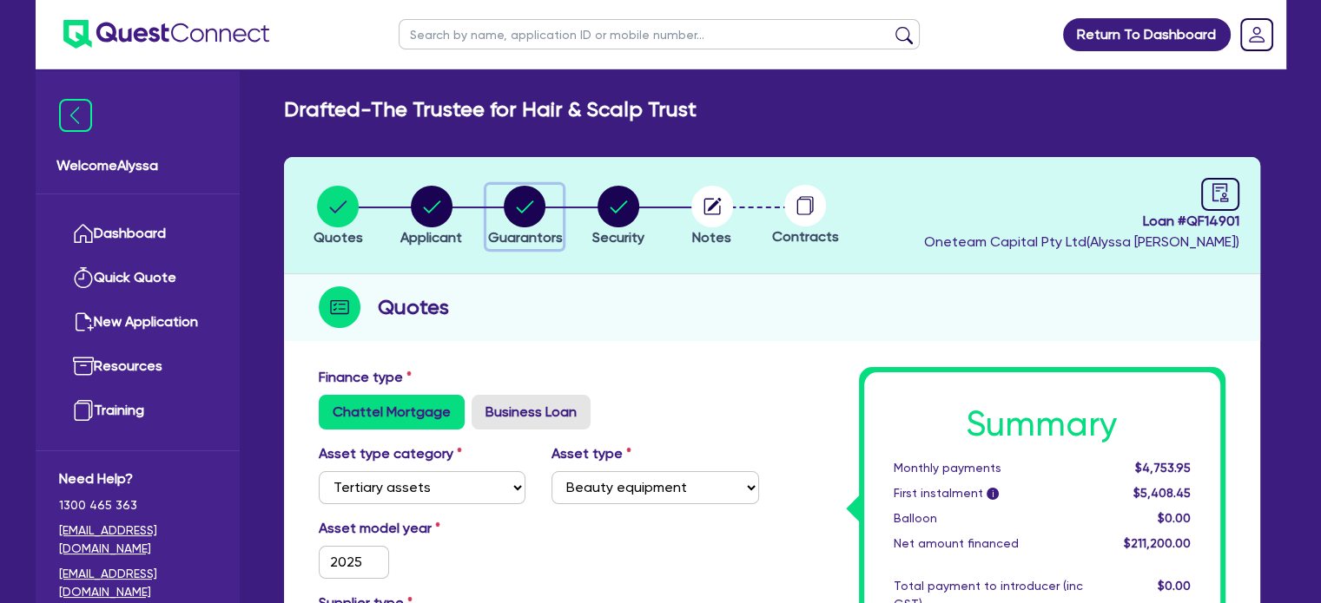
click at [508, 218] on circle "button" at bounding box center [525, 207] width 42 height 42
select select "MRS"
select select "VIC"
select select "MARRIED"
select select "MR"
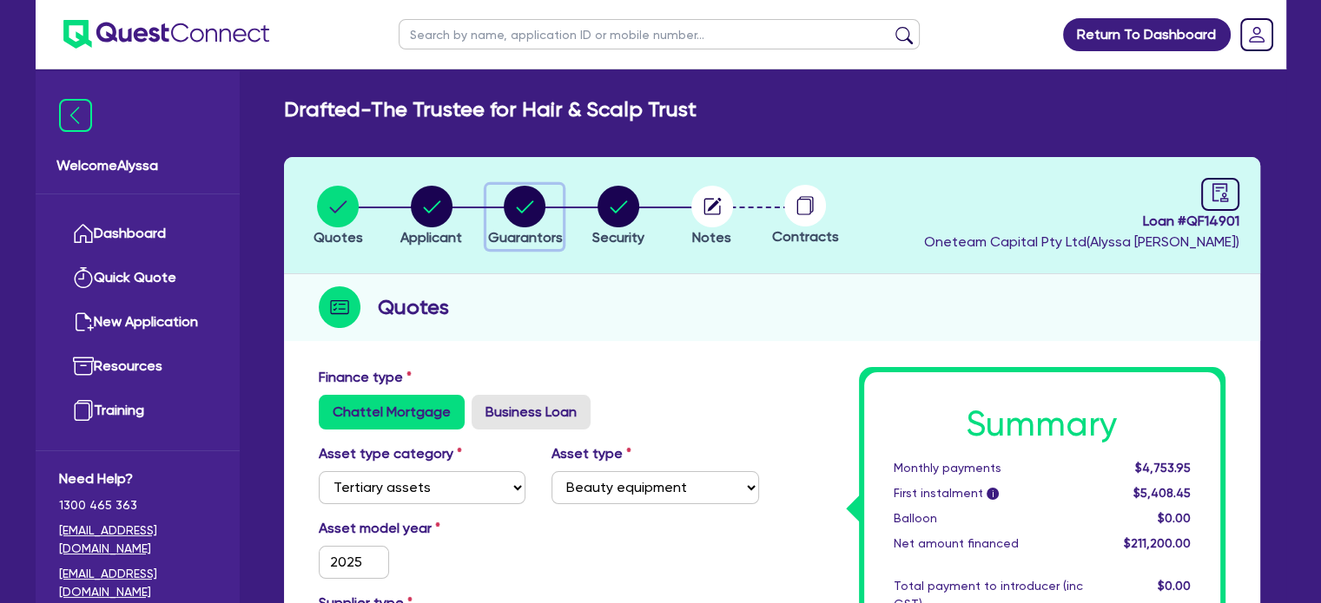
select select "VIC"
select select "MARRIED"
select select "INVESTMENT_PROPERTY"
select select "VEHICLE"
select select "INVESTMENT_PROPERTY_LOAN"
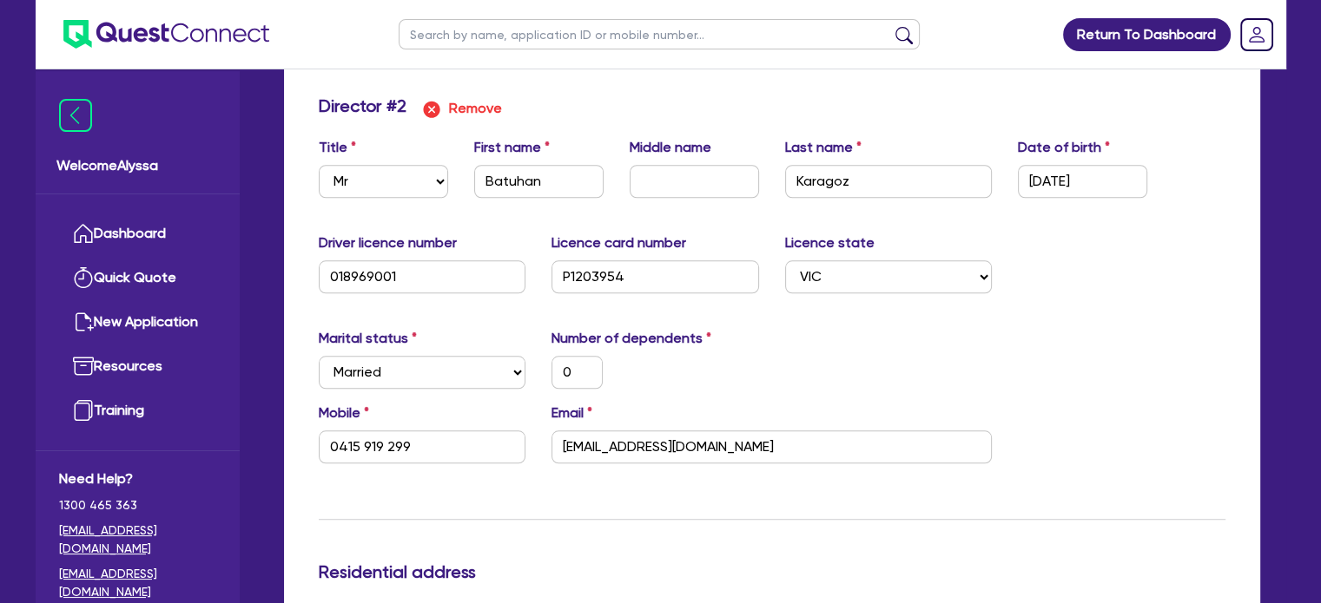
scroll to position [1644, 0]
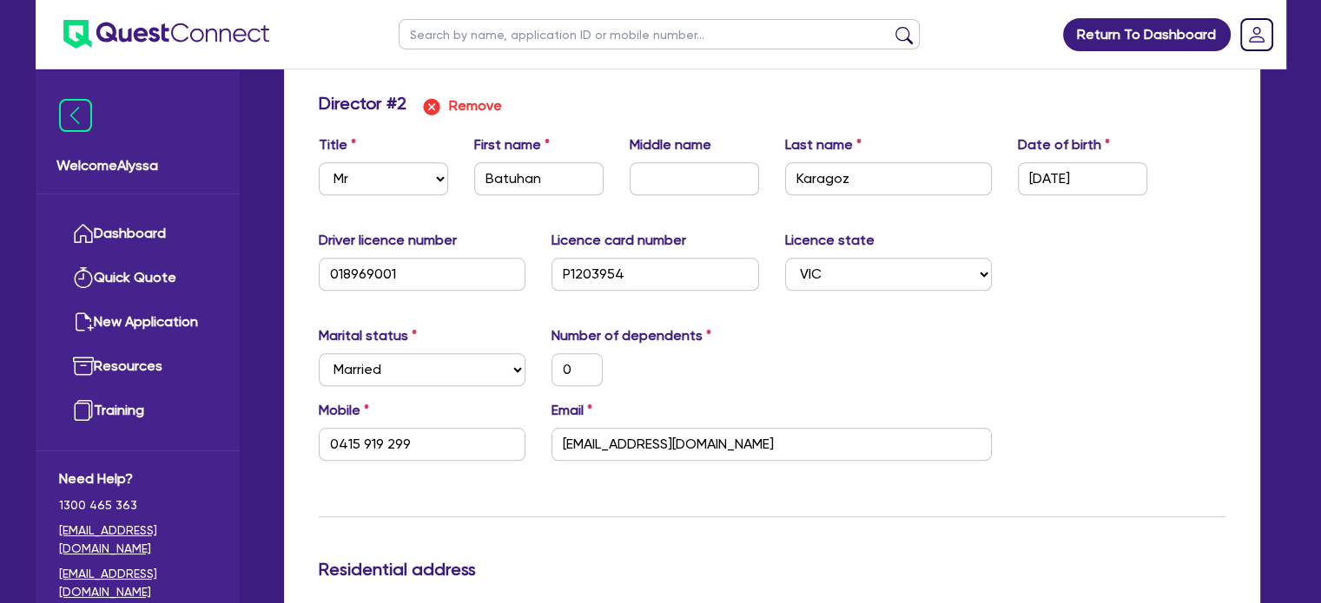
click at [915, 370] on div "Marital status Select Single Married De Facto / Partner Number of dependents 0" at bounding box center [772, 363] width 932 height 75
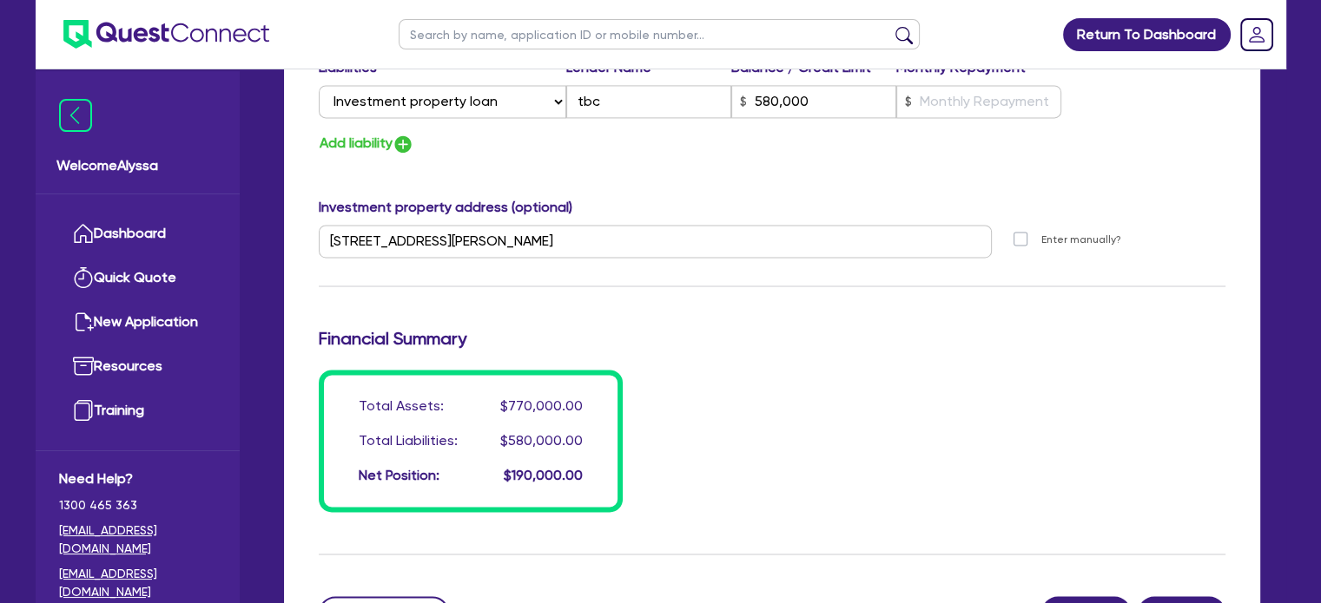
scroll to position [2799, 0]
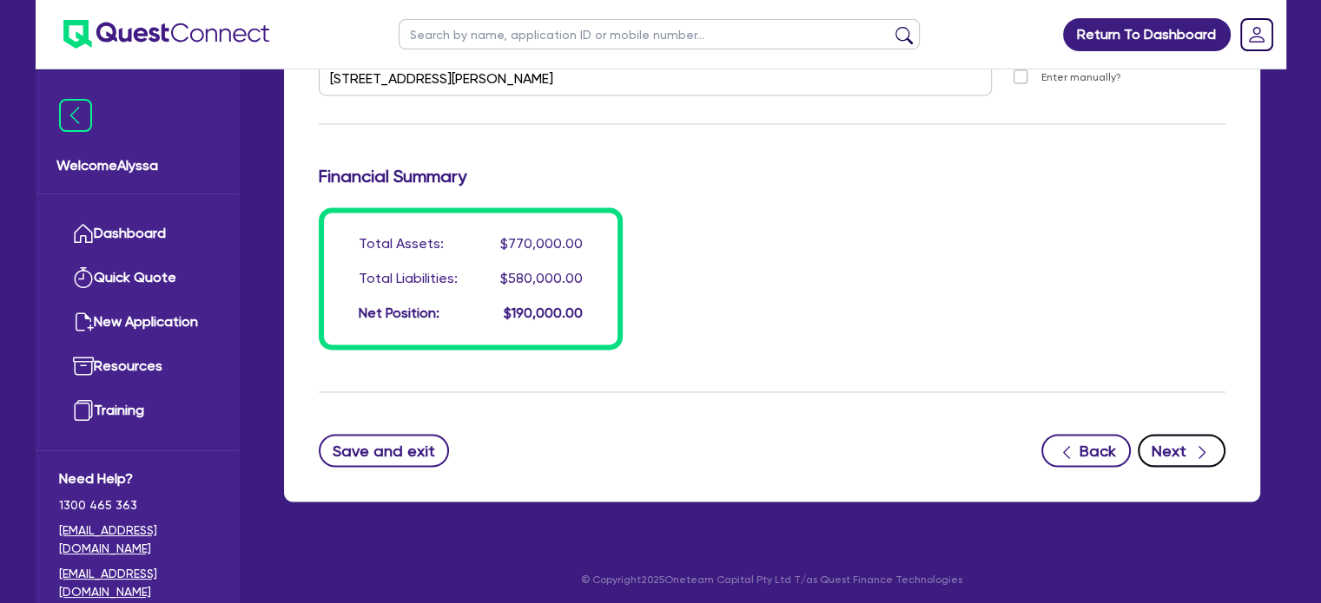
click at [1186, 456] on button "Next" at bounding box center [1181, 450] width 88 height 33
select select "TERTIARY_ASSETS"
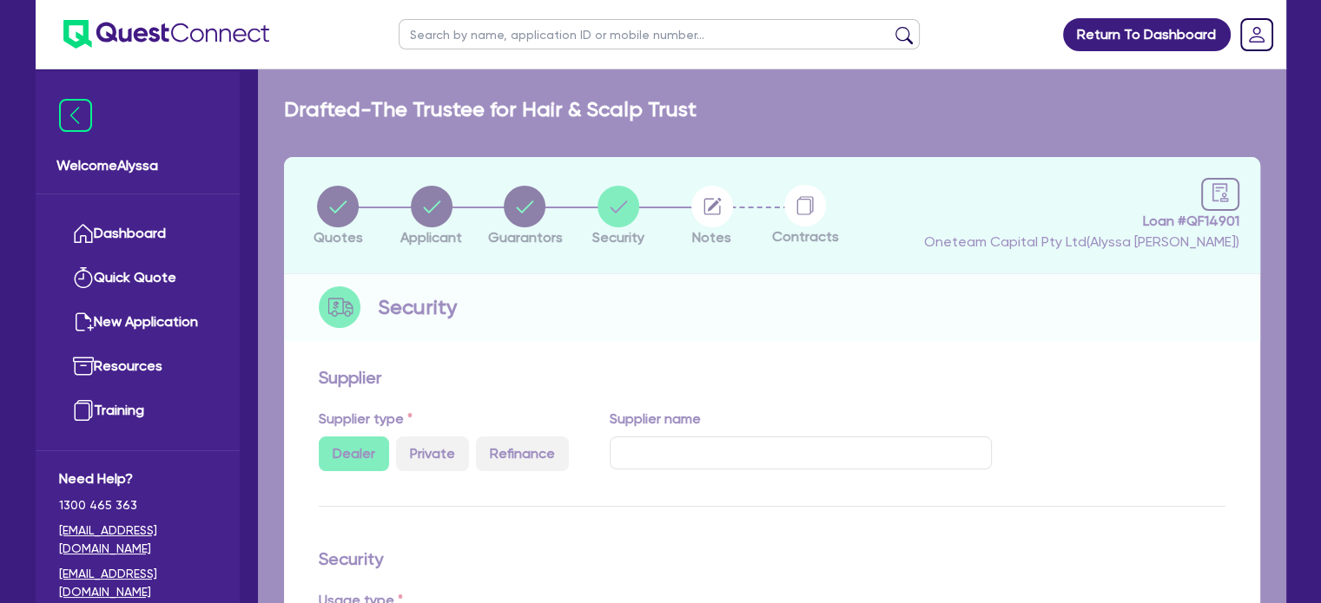
select select "BEAUTY_EQUIPMENT"
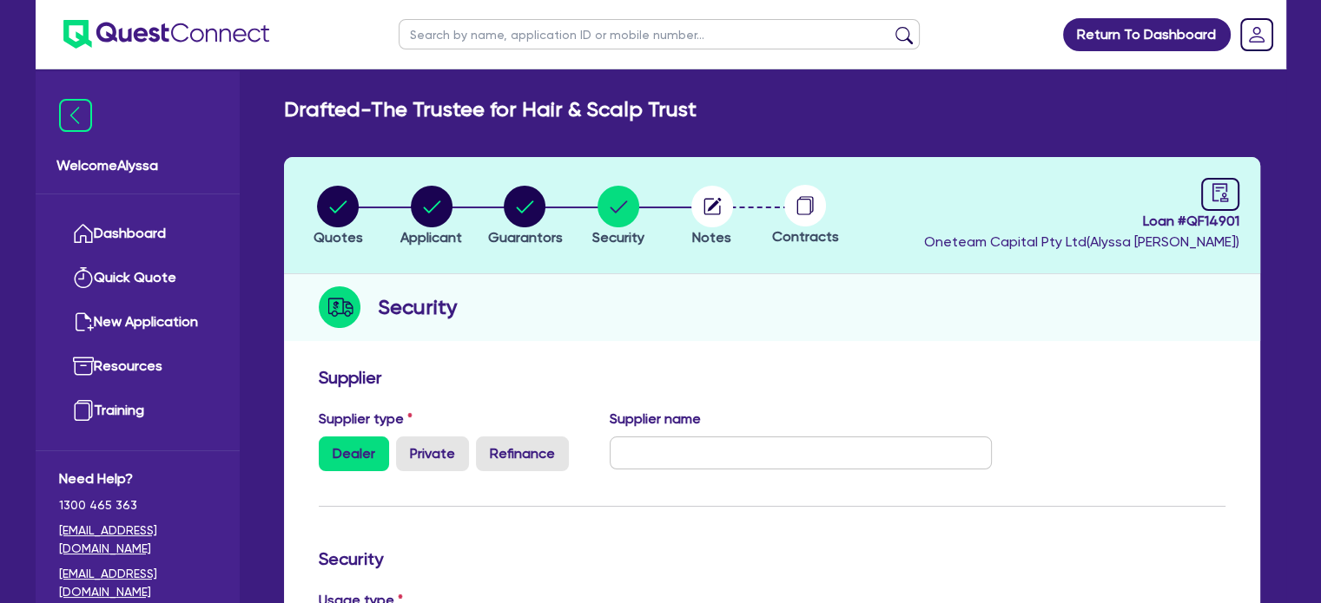
click at [1227, 176] on header "Quotes Applicant Guarantors Security Notes Contracts Loan # QF14901 Oneteam Cap…" at bounding box center [772, 215] width 976 height 117
click at [1229, 183] on link at bounding box center [1220, 194] width 38 height 33
select select "DRAFTED_NEW"
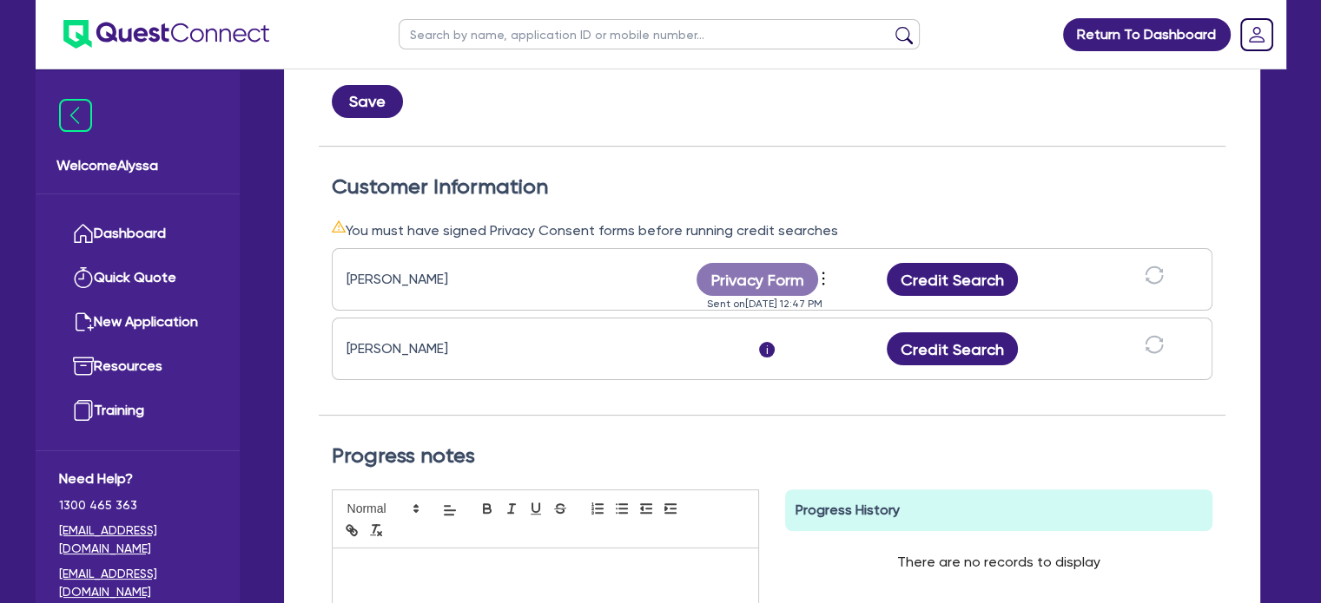
scroll to position [418, 0]
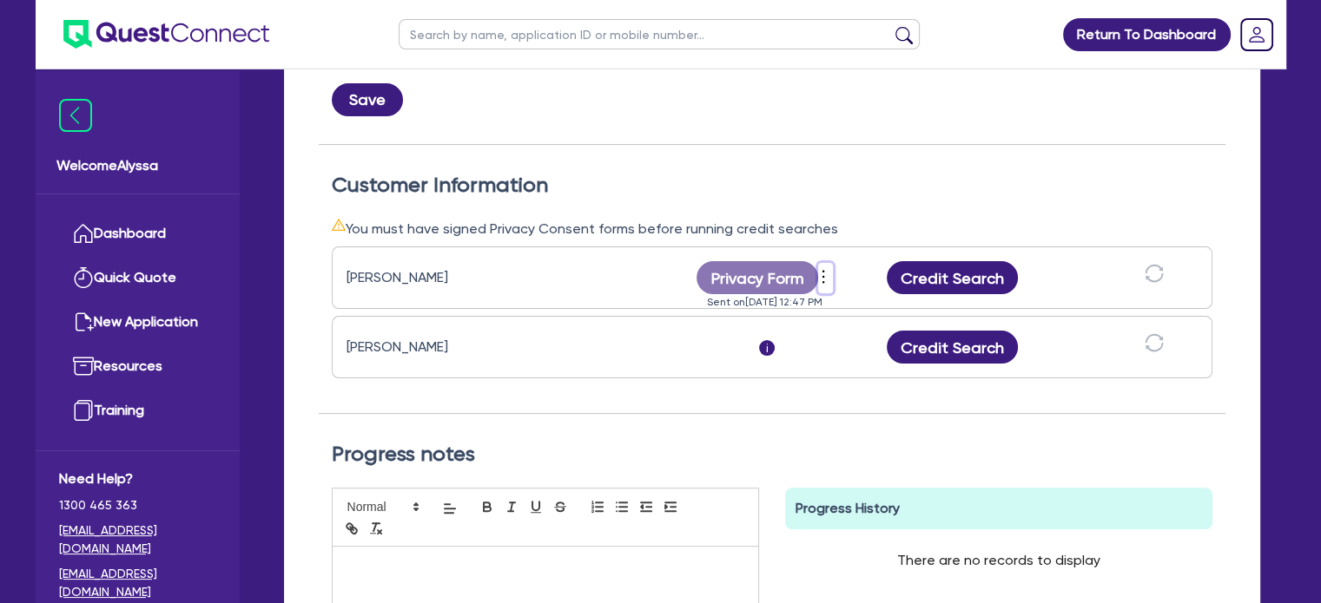
click at [819, 272] on icon "more" at bounding box center [822, 277] width 17 height 26
click at [875, 298] on link "Send new privacy form" at bounding box center [916, 306] width 167 height 25
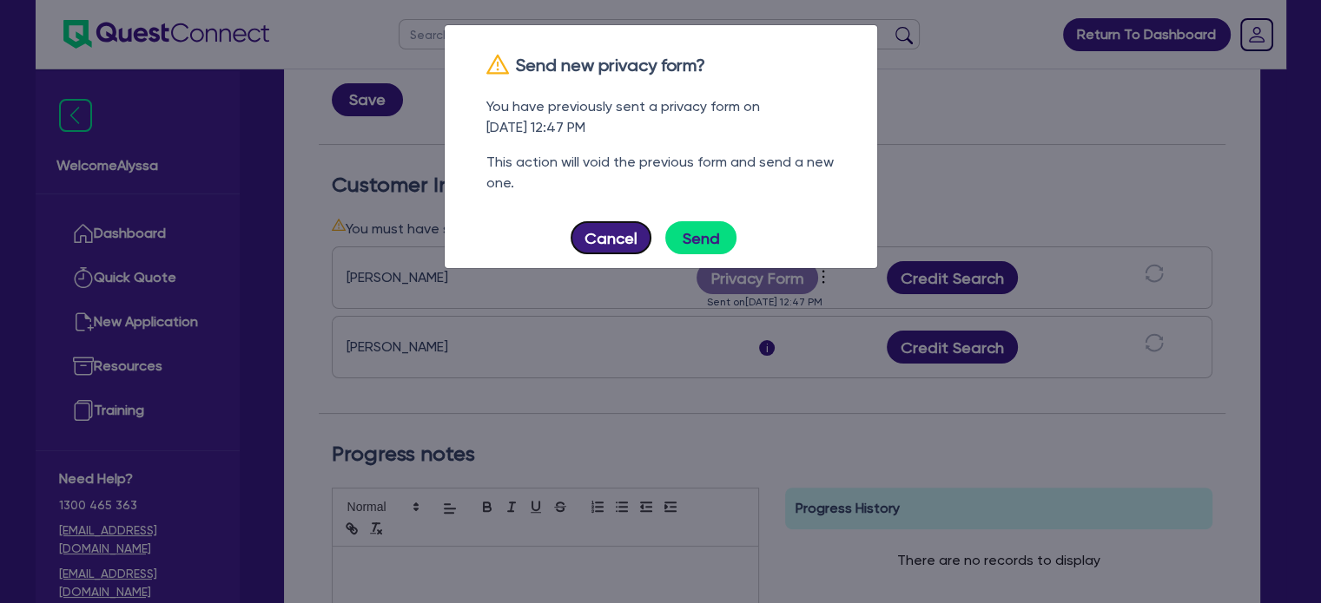
click at [606, 239] on button "Cancel" at bounding box center [611, 237] width 82 height 33
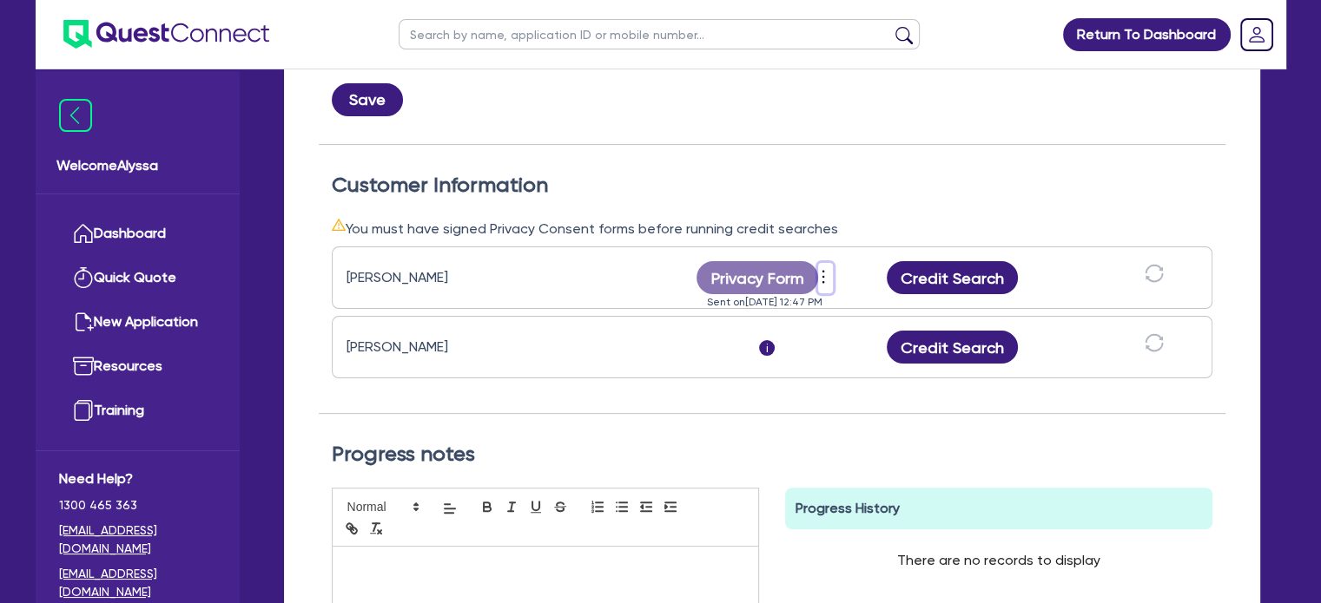
click at [820, 273] on icon "more" at bounding box center [822, 277] width 17 height 26
click at [867, 258] on link "View log" at bounding box center [916, 256] width 167 height 25
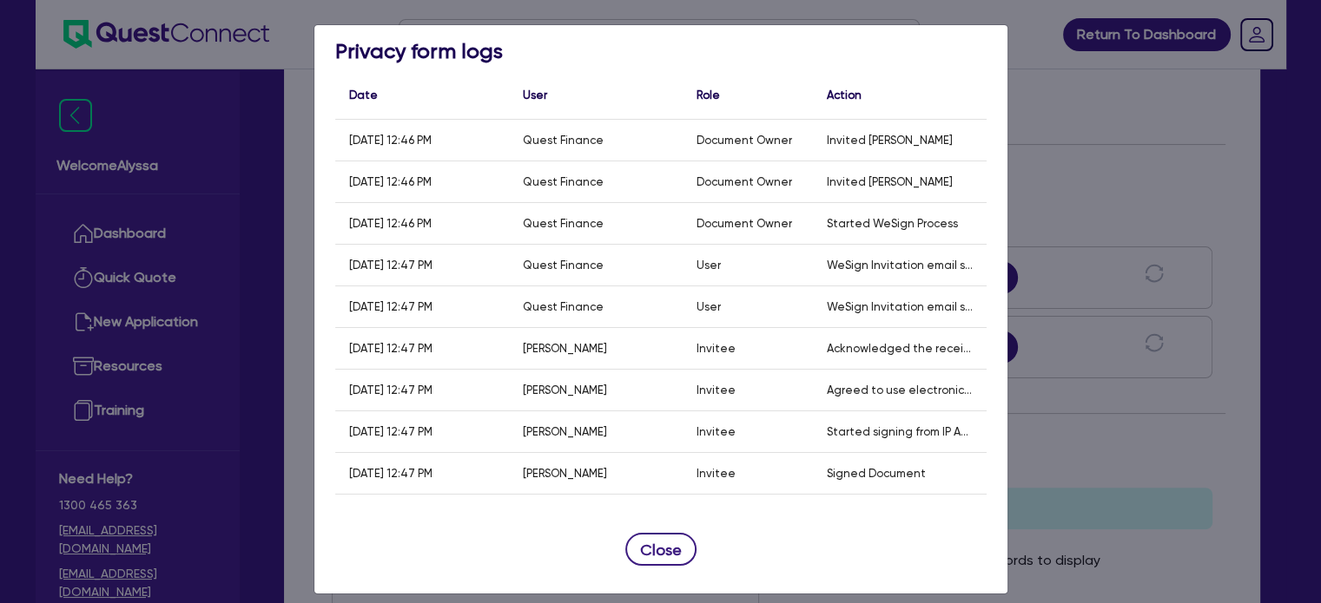
click at [833, 358] on div "Acknowledged the receipt of the document as an Invitee" at bounding box center [900, 348] width 174 height 41
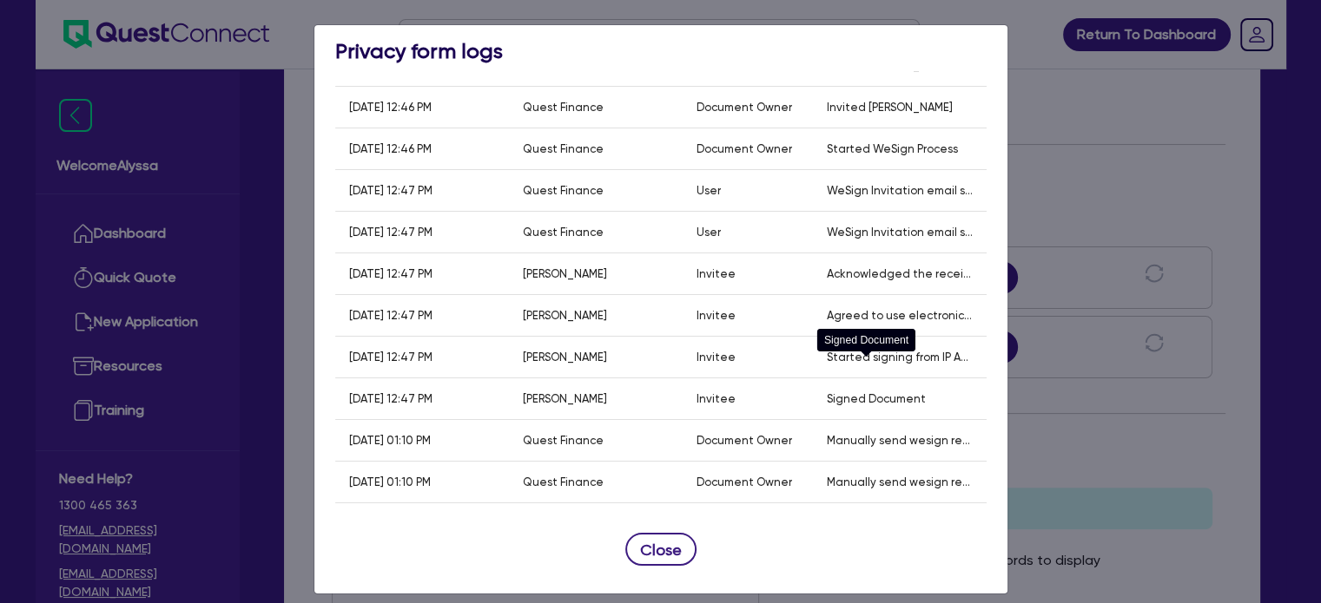
scroll to position [115, 0]
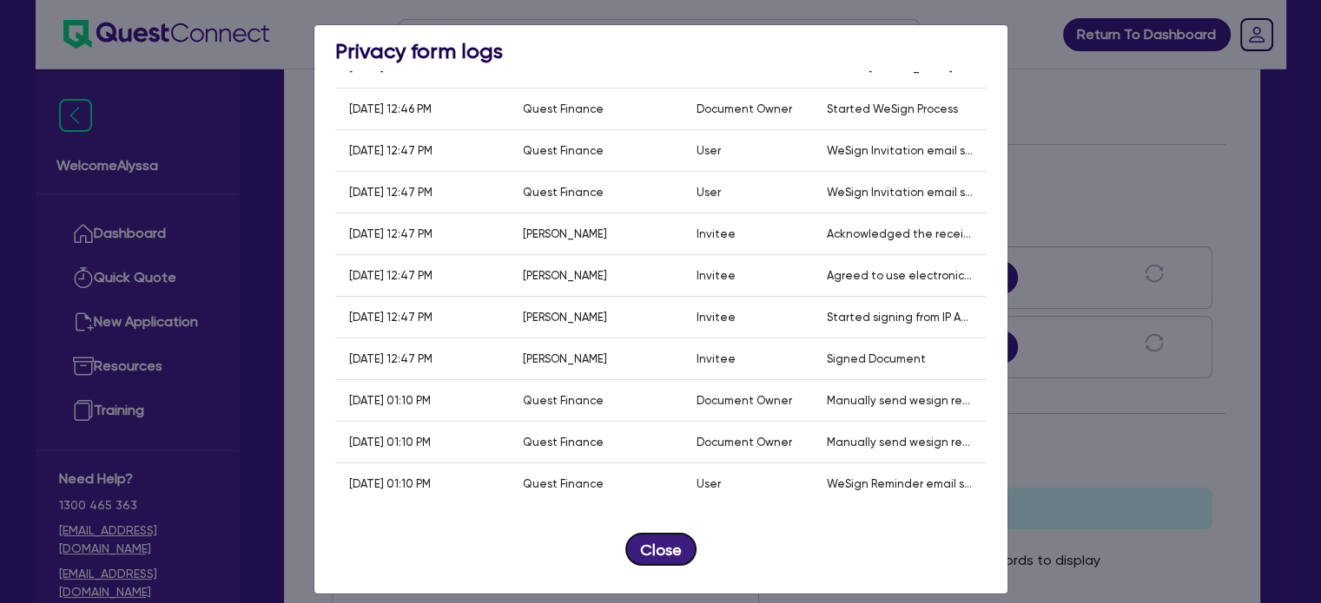
click at [632, 546] on button "Close" at bounding box center [660, 549] width 71 height 33
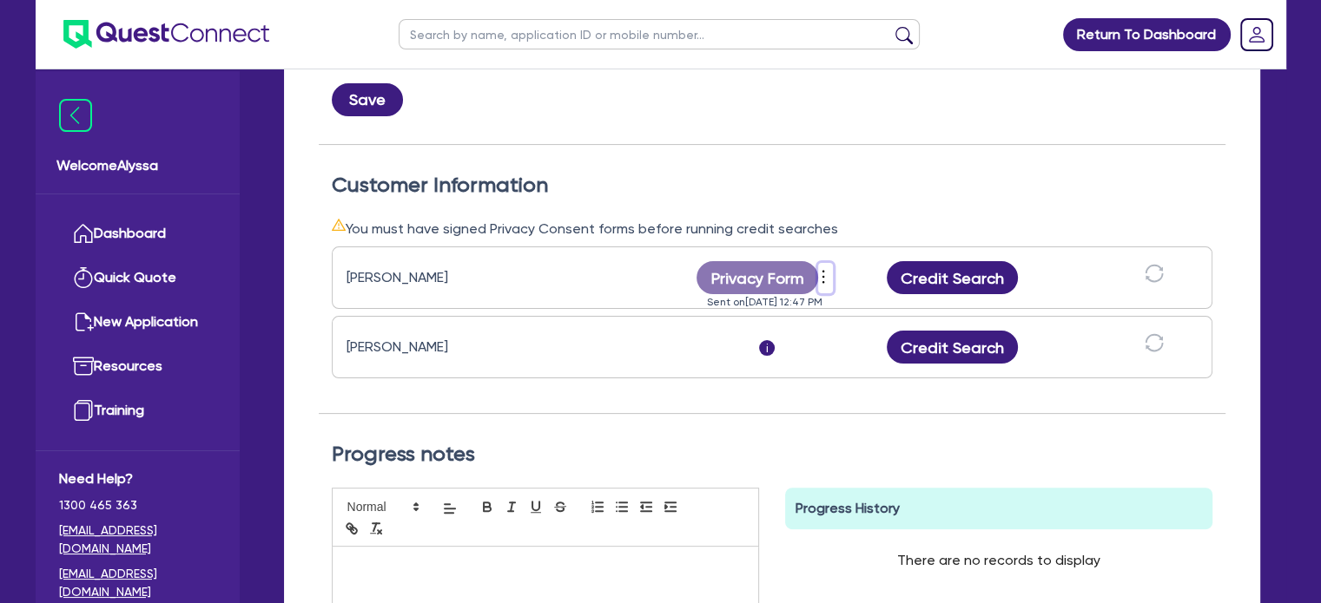
click at [827, 277] on icon "more" at bounding box center [822, 277] width 17 height 26
click at [865, 299] on link "Send new privacy form" at bounding box center [916, 306] width 167 height 25
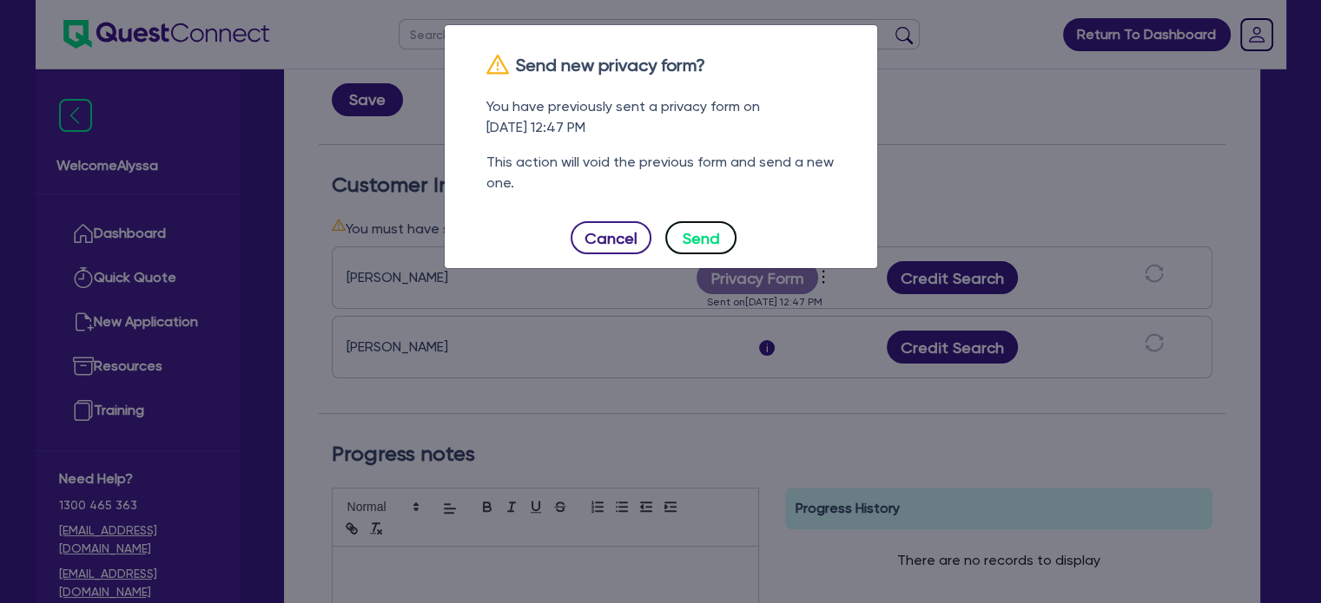
click at [722, 239] on button "Send" at bounding box center [700, 237] width 71 height 33
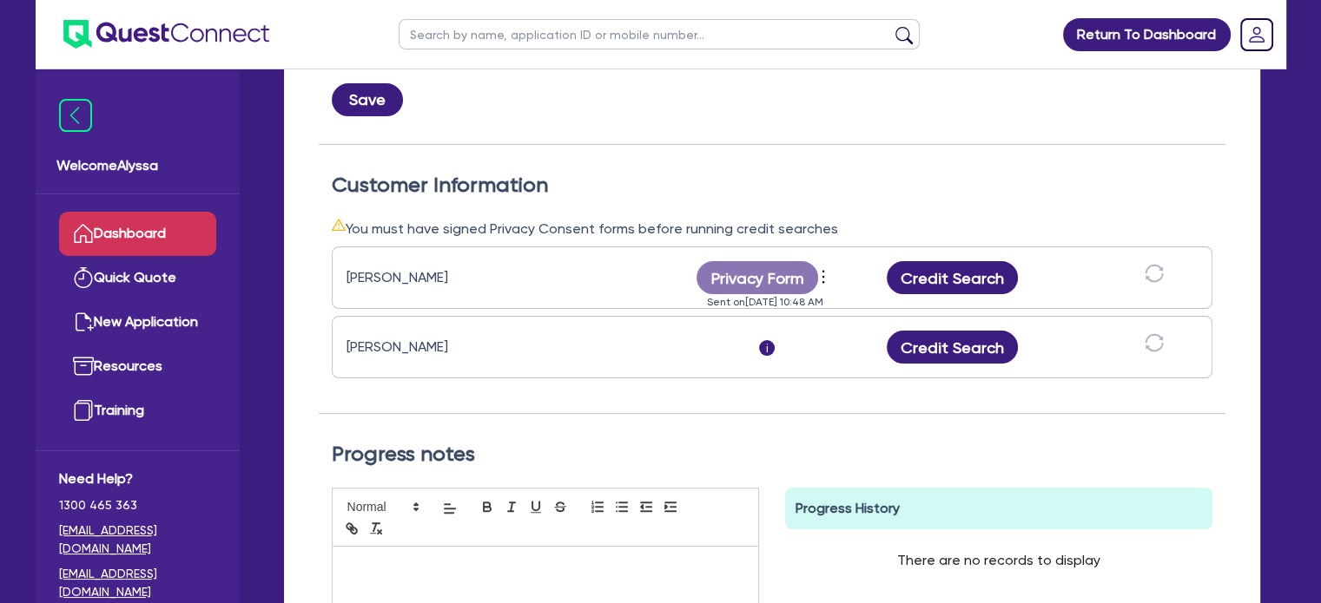
click at [191, 235] on link "Dashboard" at bounding box center [137, 234] width 157 height 44
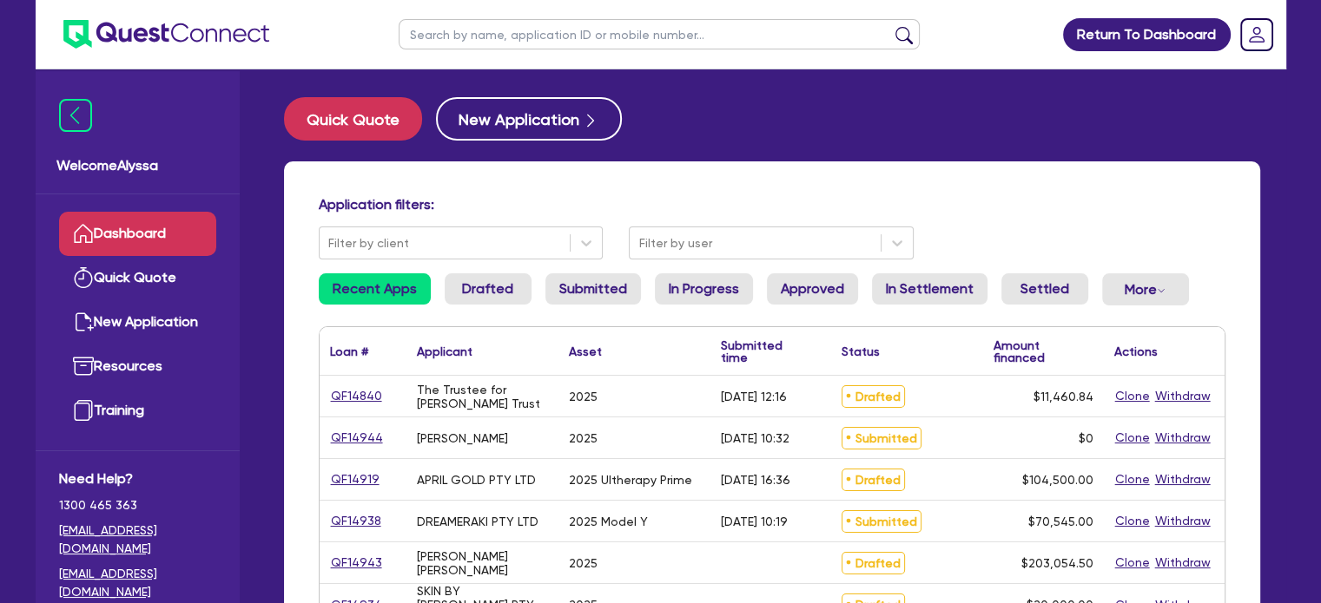
click at [552, 36] on input "text" at bounding box center [659, 34] width 521 height 30
click at [890, 26] on button "submit" at bounding box center [904, 38] width 28 height 24
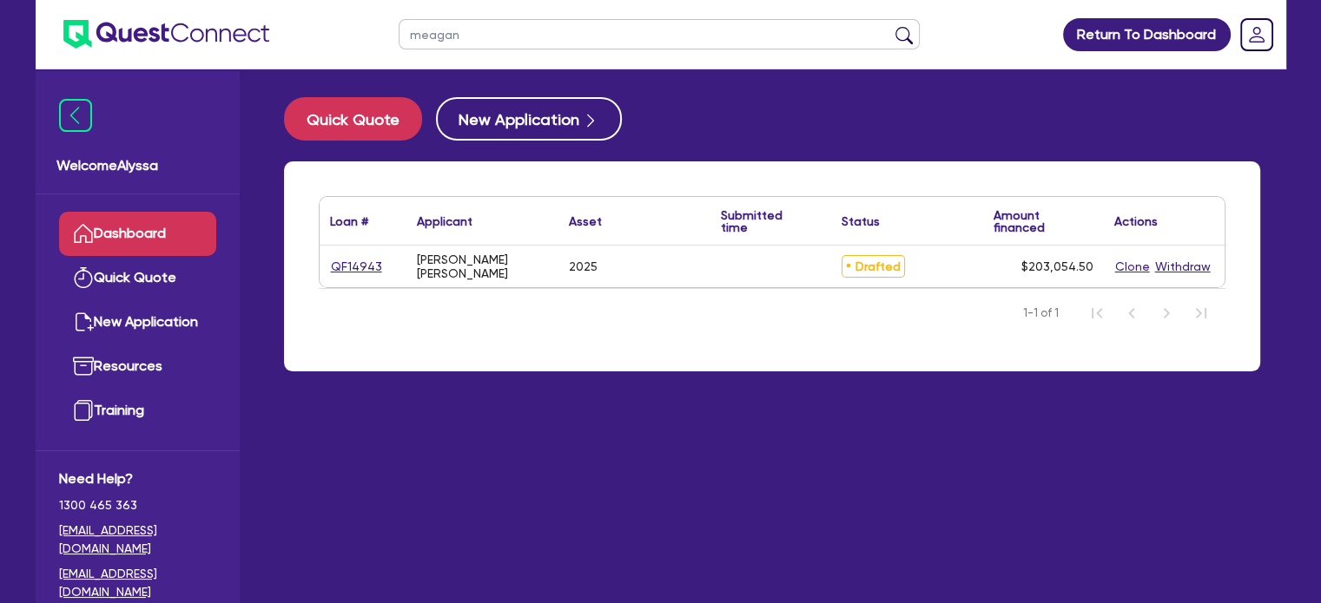
click at [508, 32] on input "meagan" at bounding box center [659, 34] width 521 height 30
type input "r"
type input "QF14461"
click at [890, 26] on button "submit" at bounding box center [904, 38] width 28 height 24
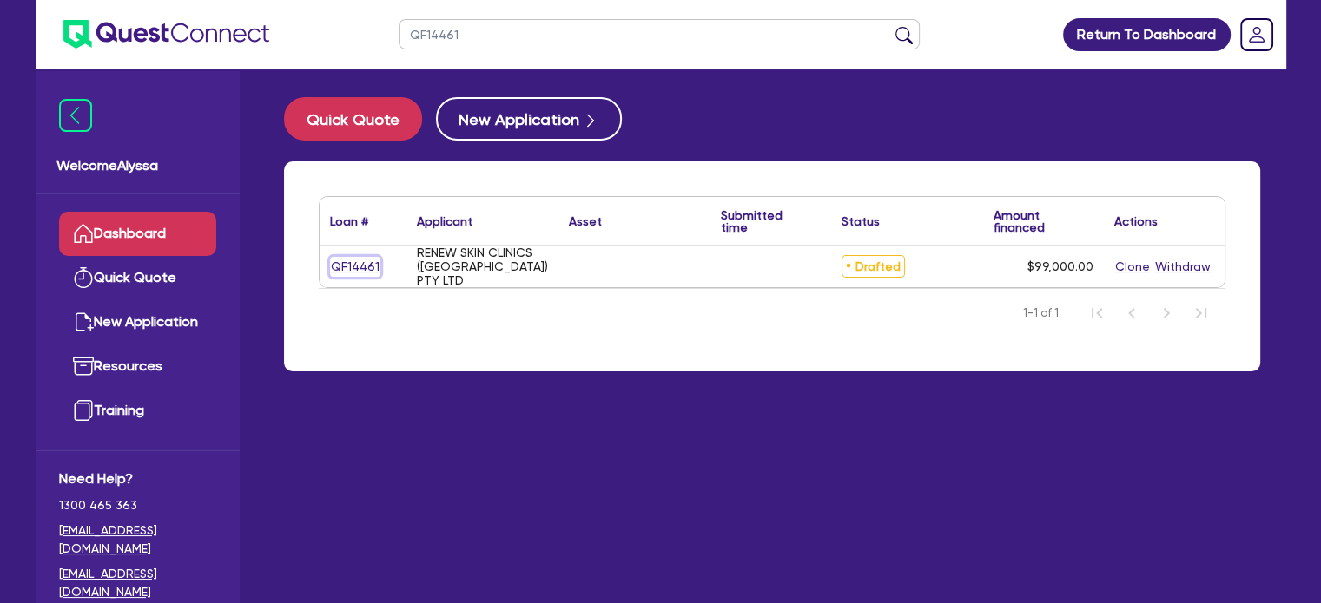
click at [357, 268] on link "QF14461" at bounding box center [355, 267] width 50 height 20
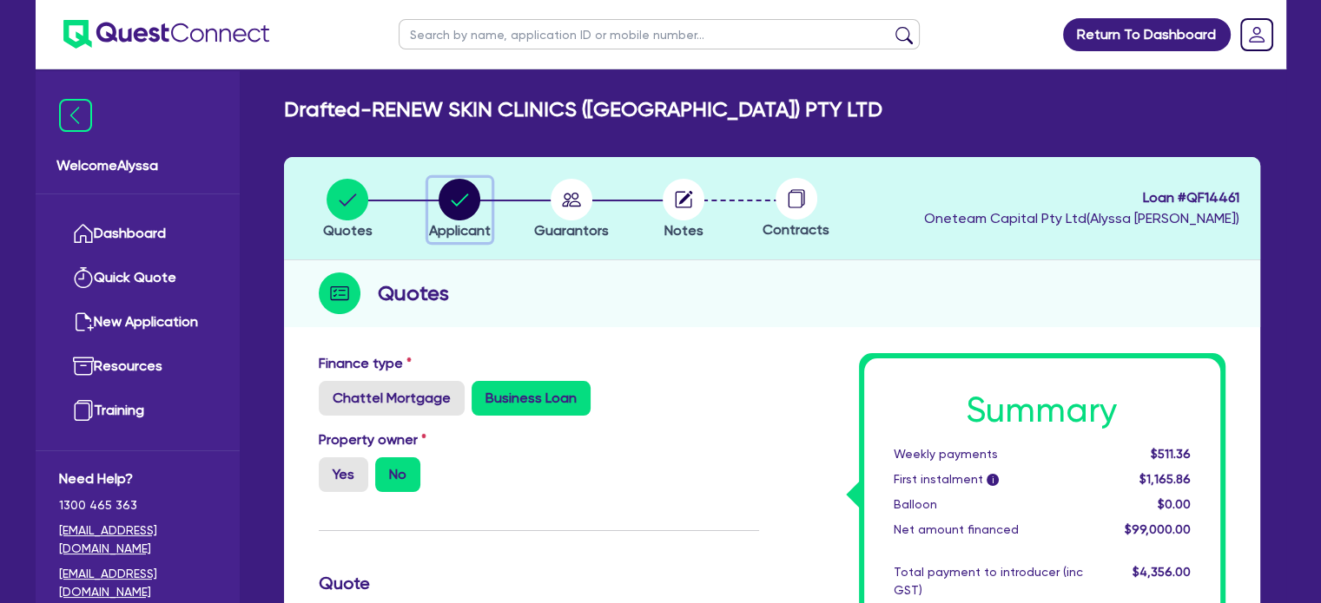
click at [445, 198] on circle "button" at bounding box center [459, 200] width 42 height 42
select select "COMPANY"
select select "HEALTH_BEAUTY"
select select "HAIR_BEAUTY_SALONS"
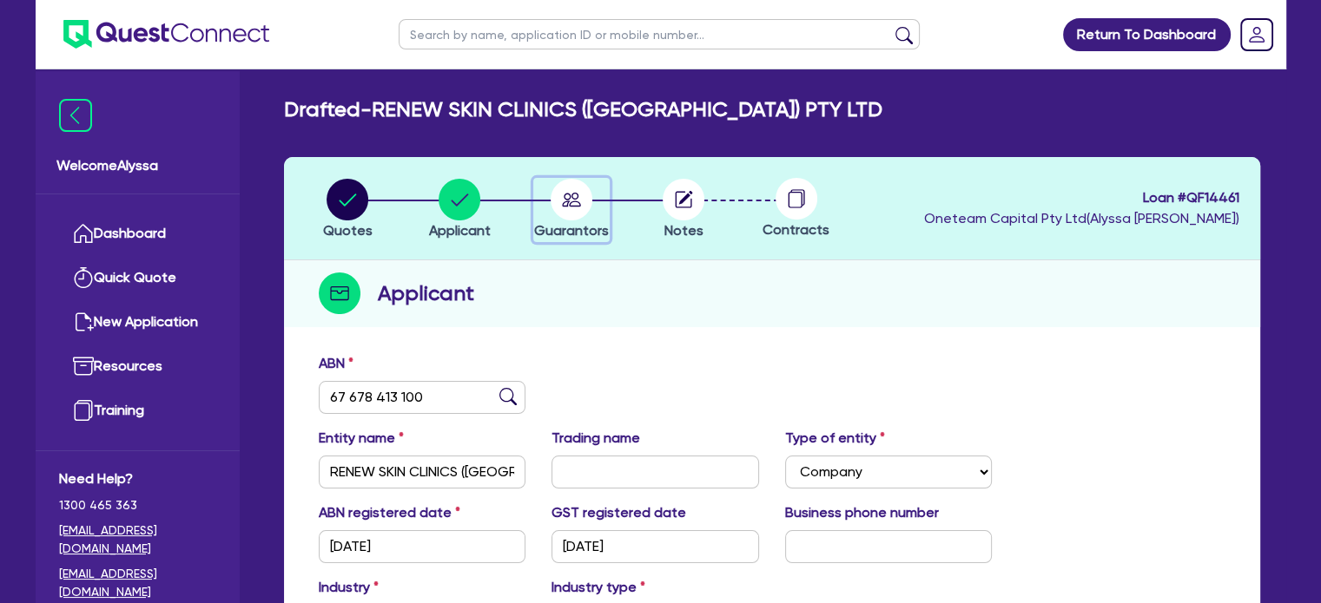
click at [570, 194] on circle "button" at bounding box center [571, 200] width 42 height 42
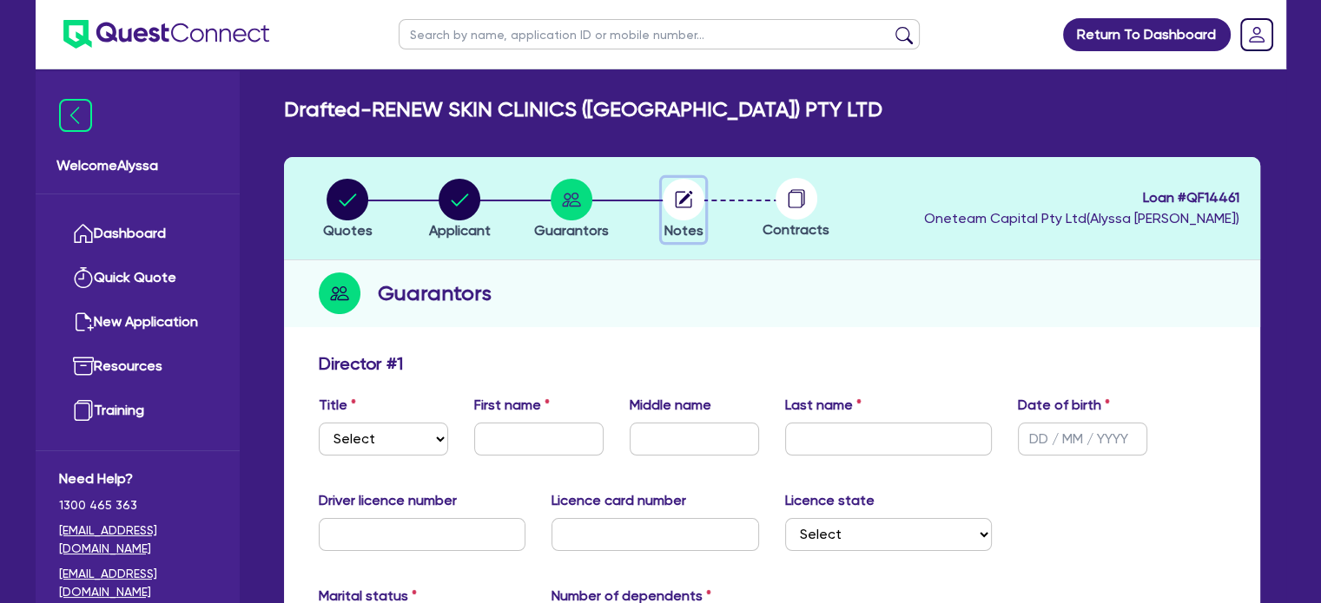
click at [669, 203] on circle "button" at bounding box center [683, 200] width 42 height 42
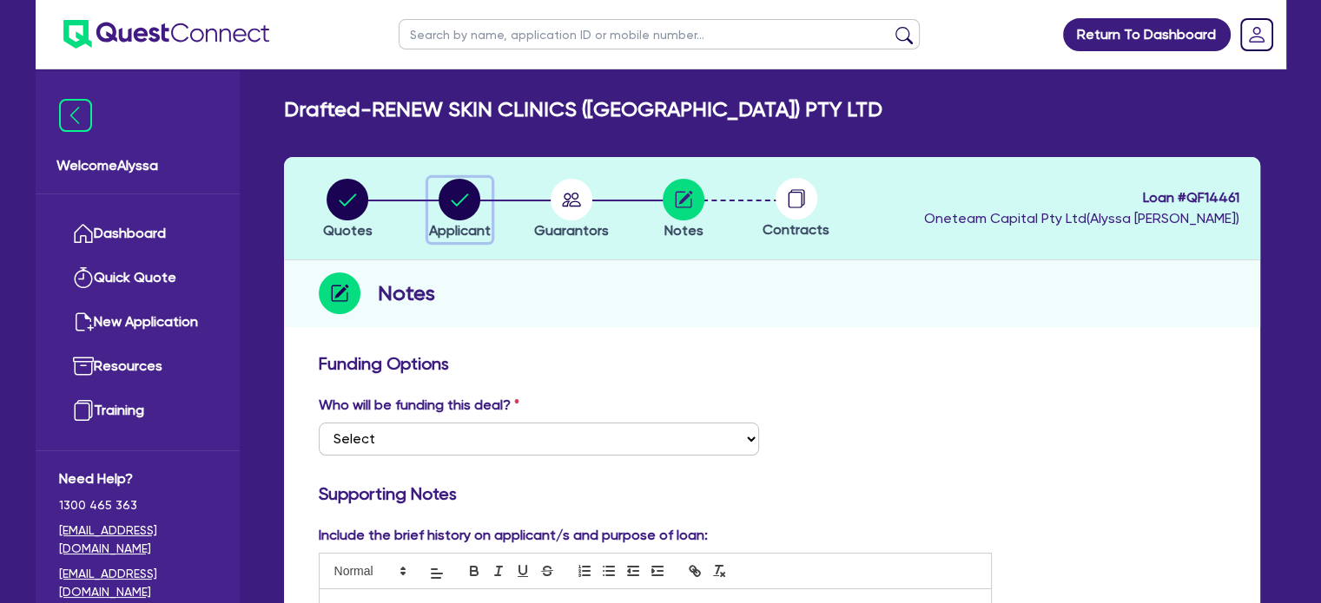
click at [448, 179] on icon "button" at bounding box center [459, 200] width 42 height 42
select select "COMPANY"
select select "HEALTH_BEAUTY"
select select "HAIR_BEAUTY_SALONS"
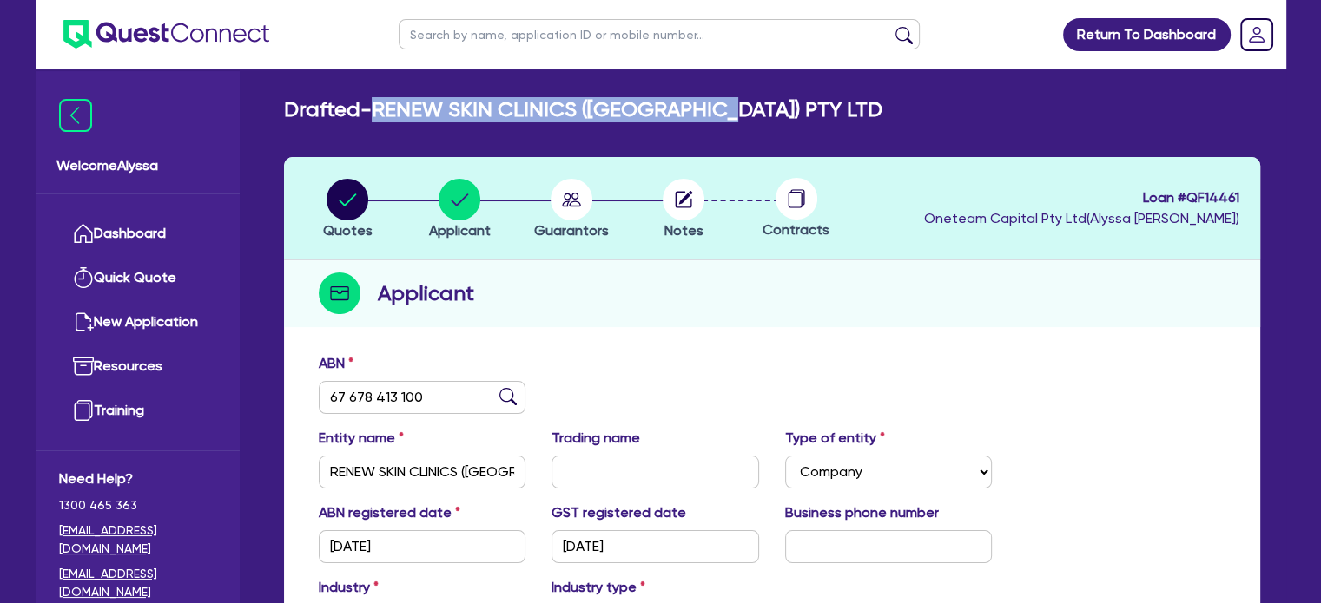
drag, startPoint x: 741, startPoint y: 105, endPoint x: 381, endPoint y: 89, distance: 359.8
click at [381, 89] on main "Drafted - RENEW SKIN CLINICS (VIC) PTY LTD Quotes Applicant Guarantors Notes Co…" at bounding box center [772, 466] width 1028 height 794
copy h2 "RENEW SKIN CLINICS (VIC) PTY LTD"
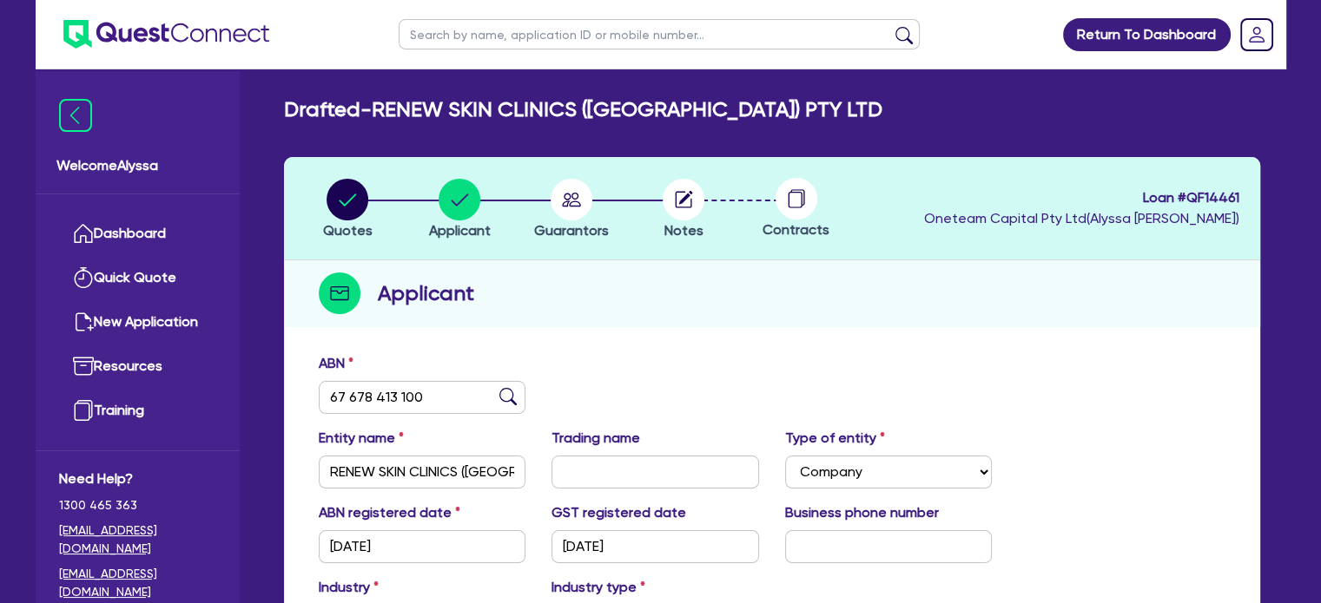
click at [445, 34] on input "text" at bounding box center [659, 34] width 521 height 30
type input "janine"
click button "submit" at bounding box center [904, 38] width 28 height 24
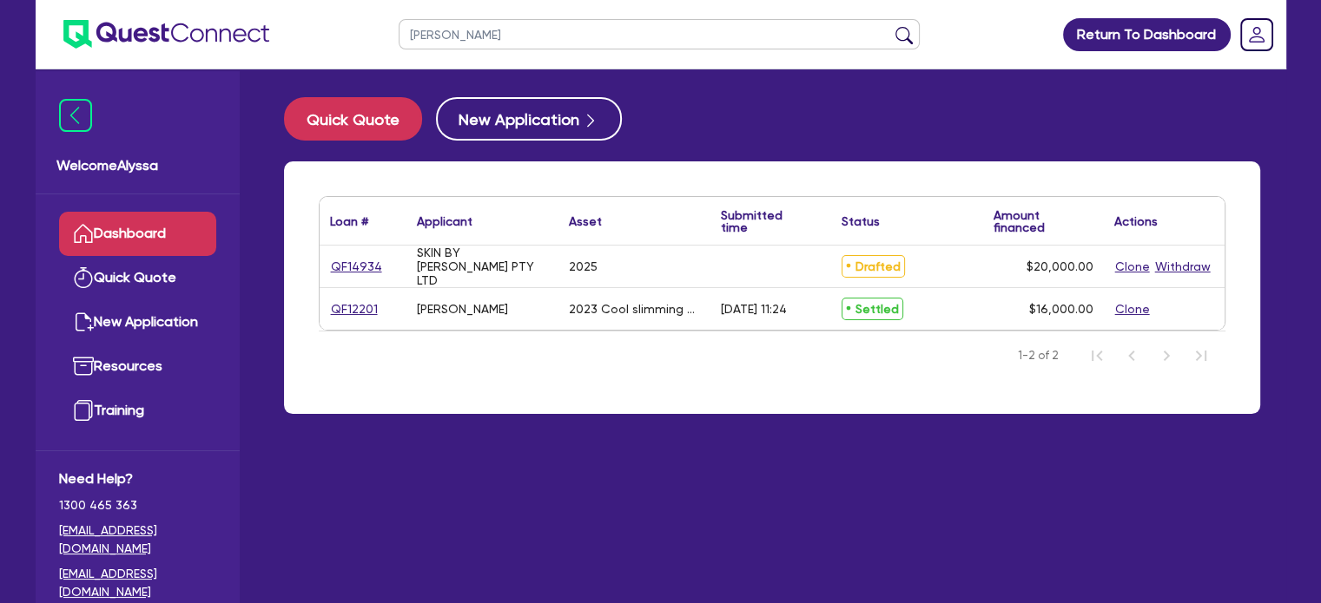
drag, startPoint x: 472, startPoint y: 38, endPoint x: 352, endPoint y: 33, distance: 119.9
click at [352, 33] on header "janine Return To Dashboard Edit Profile Logout" at bounding box center [661, 34] width 1250 height 69
click at [890, 26] on button "submit" at bounding box center [904, 38] width 28 height 24
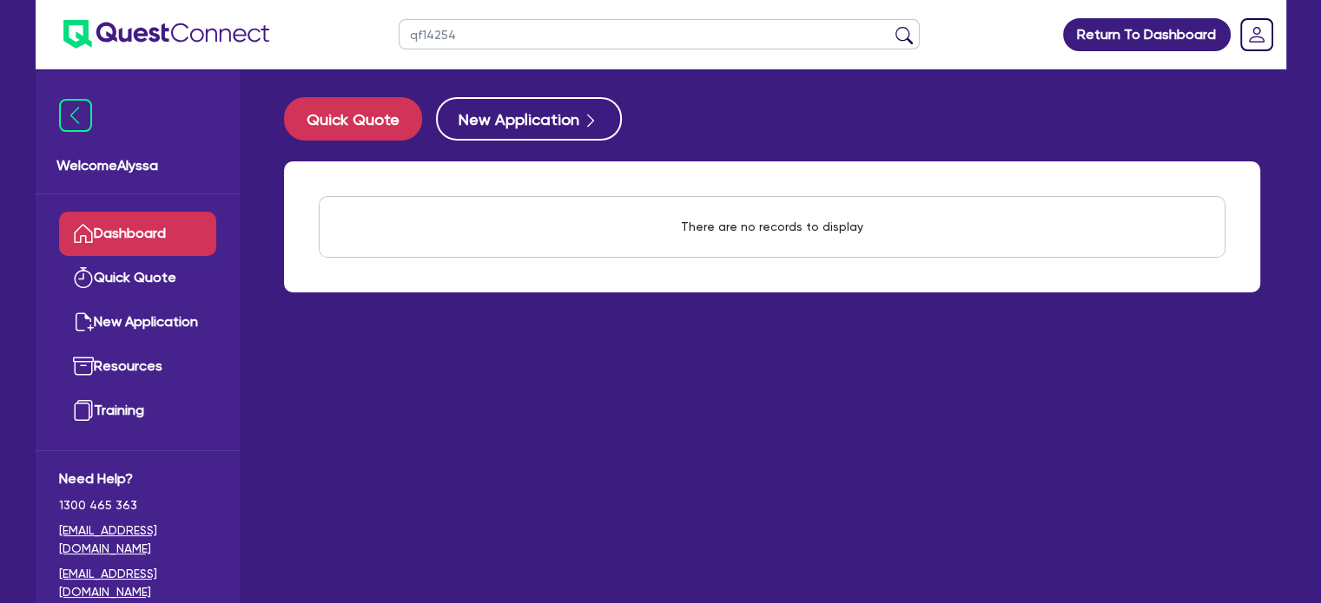
click at [500, 30] on input "qf14254" at bounding box center [659, 34] width 521 height 30
drag, startPoint x: 497, startPoint y: 35, endPoint x: 353, endPoint y: 27, distance: 143.5
click at [353, 27] on header "qf14254 Return To Dashboard Edit Profile Logout" at bounding box center [661, 34] width 1250 height 69
click at [493, 27] on input "qf14254" at bounding box center [659, 34] width 521 height 30
type input "qf14524"
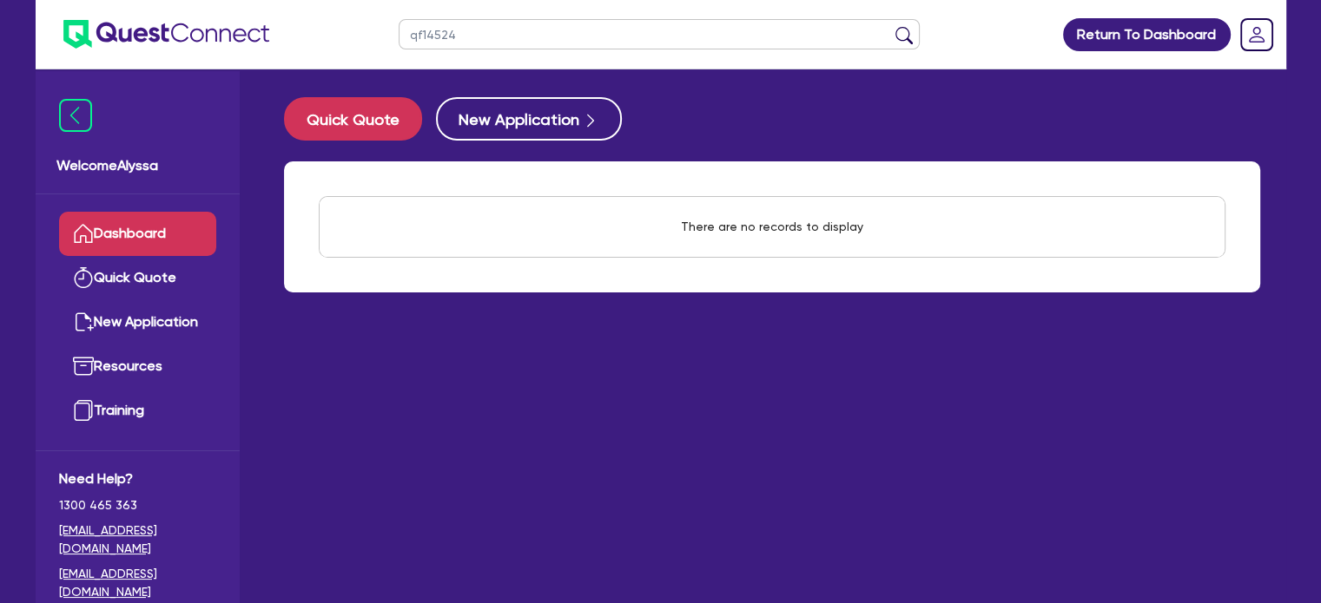
click at [890, 26] on button "submit" at bounding box center [904, 38] width 28 height 24
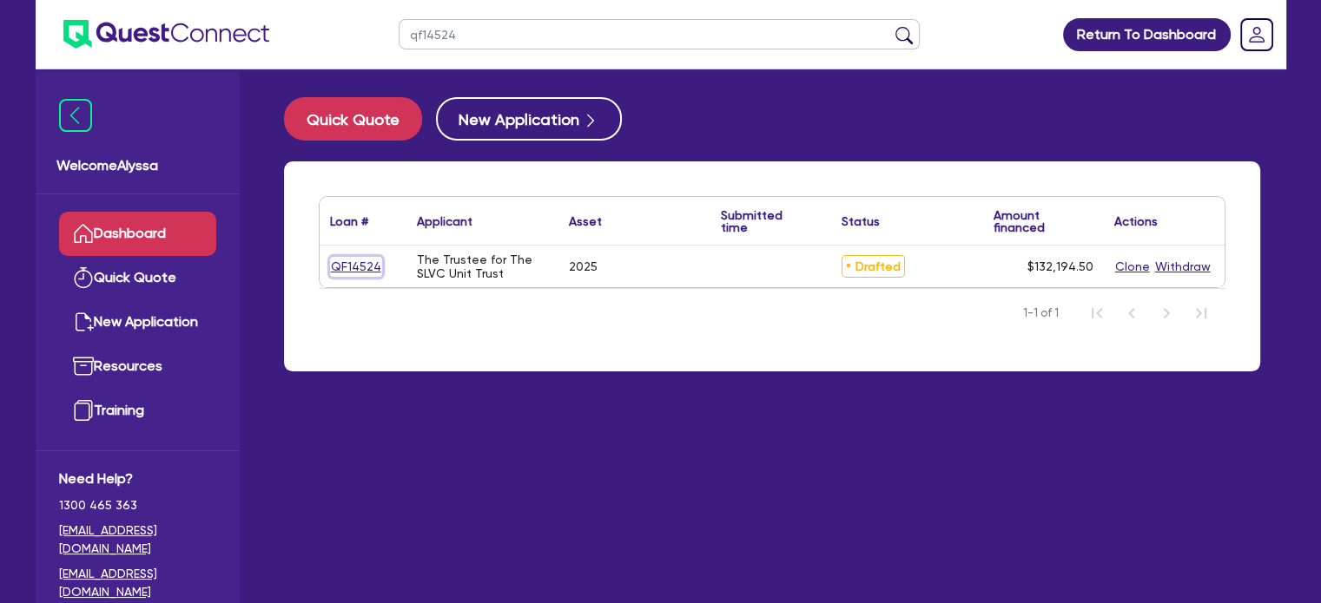
click at [344, 264] on link "QF14524" at bounding box center [356, 267] width 52 height 20
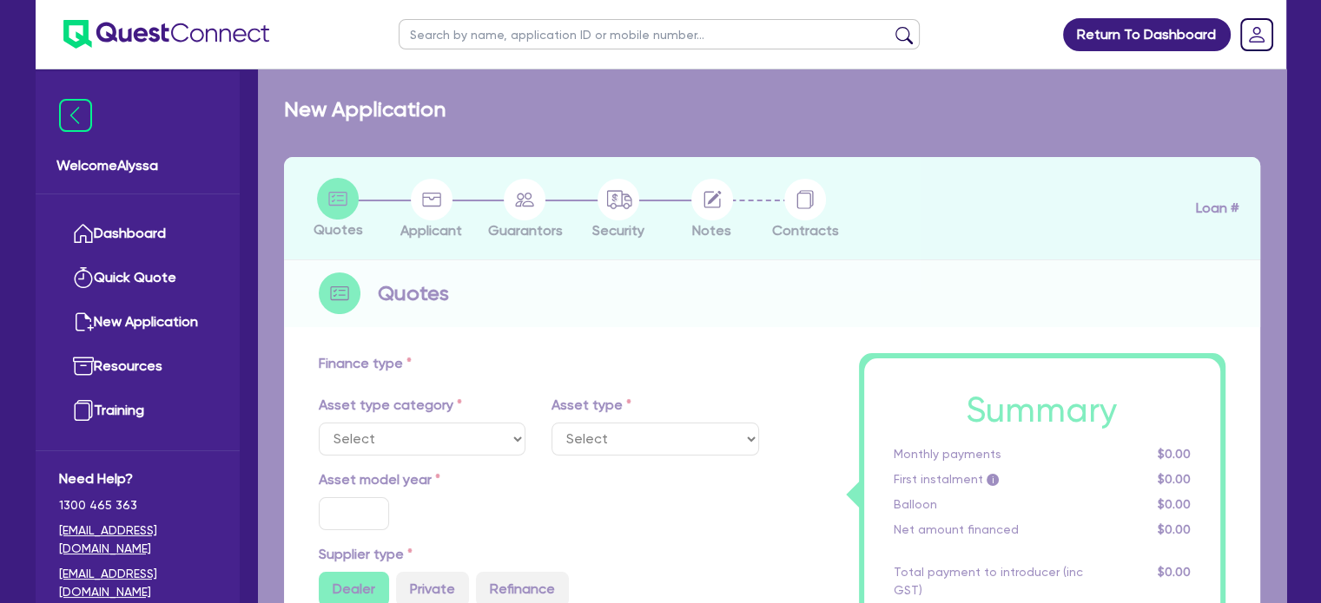
select select "CARS_AND_LIGHT_TRUCKS"
type input "2025"
radio input "true"
type input "130,000"
radio input "true"
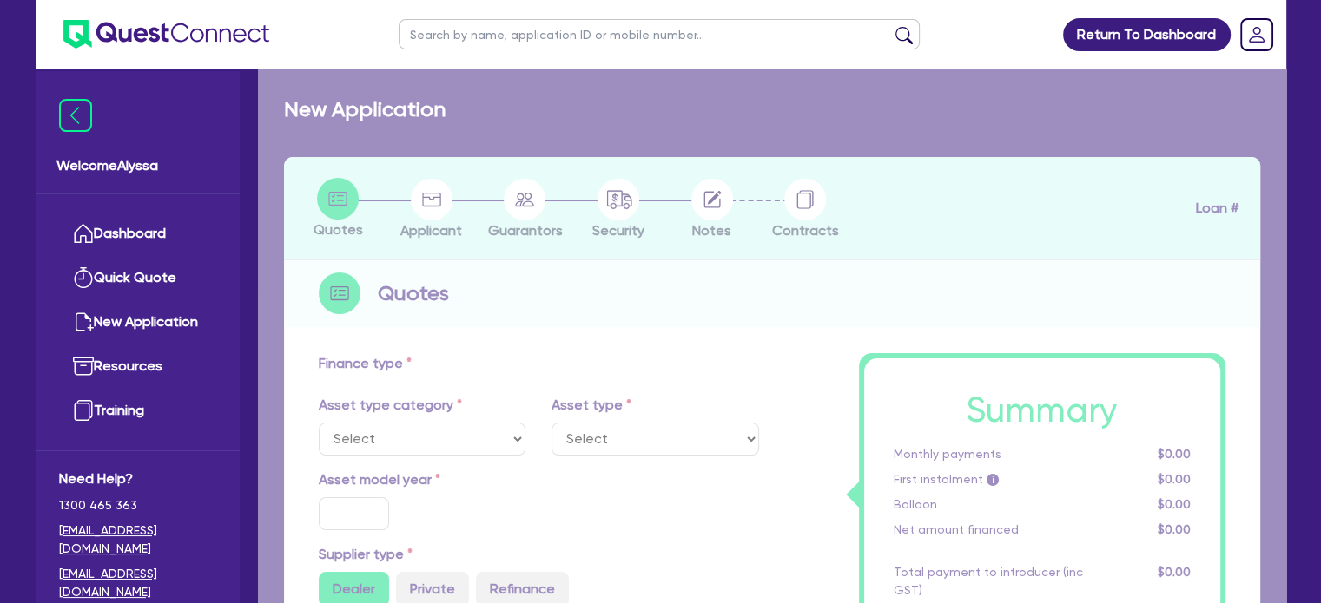
type input "8.99"
type input "1,400"
select select "PASSENGER_VEHICLES"
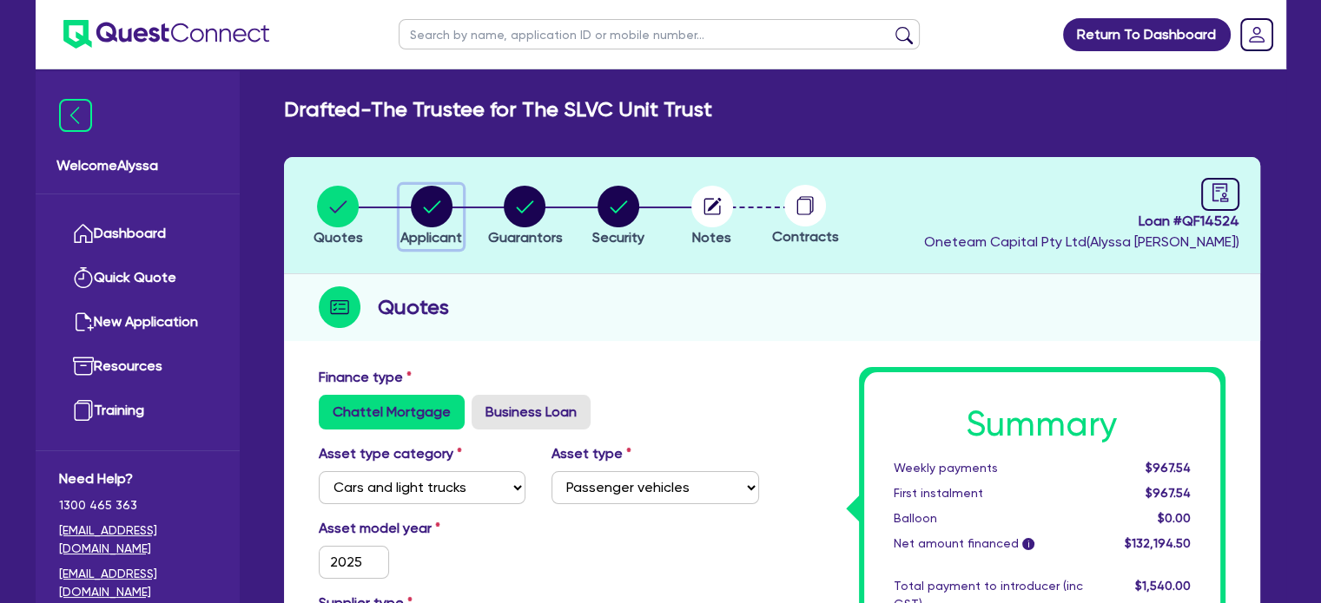
click at [427, 206] on circle "button" at bounding box center [432, 207] width 42 height 42
select select "TRUST"
select select "COMPANY"
select select "HEALTH_BEAUTY"
select select "CHIROPRACTIC_OSTEOPATHIC_SERVICES"
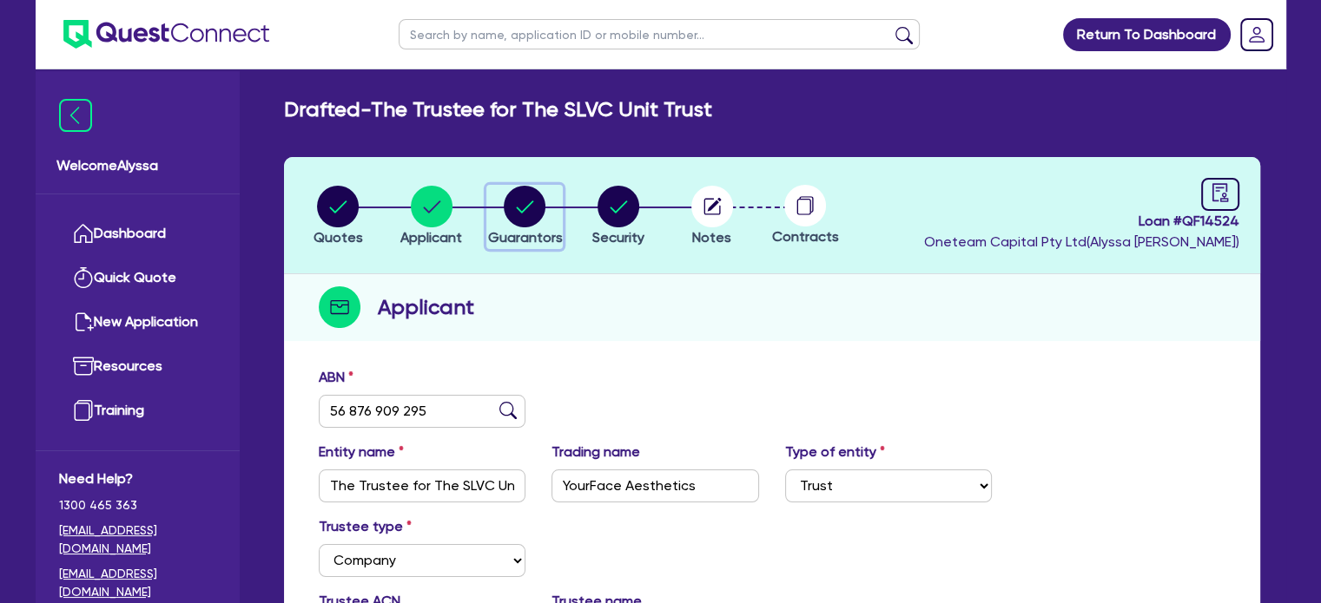
click at [525, 208] on icon "button" at bounding box center [525, 207] width 17 height 12
select select "MR"
select select "VIC"
select select "MARRIED"
select select "PROPERTY"
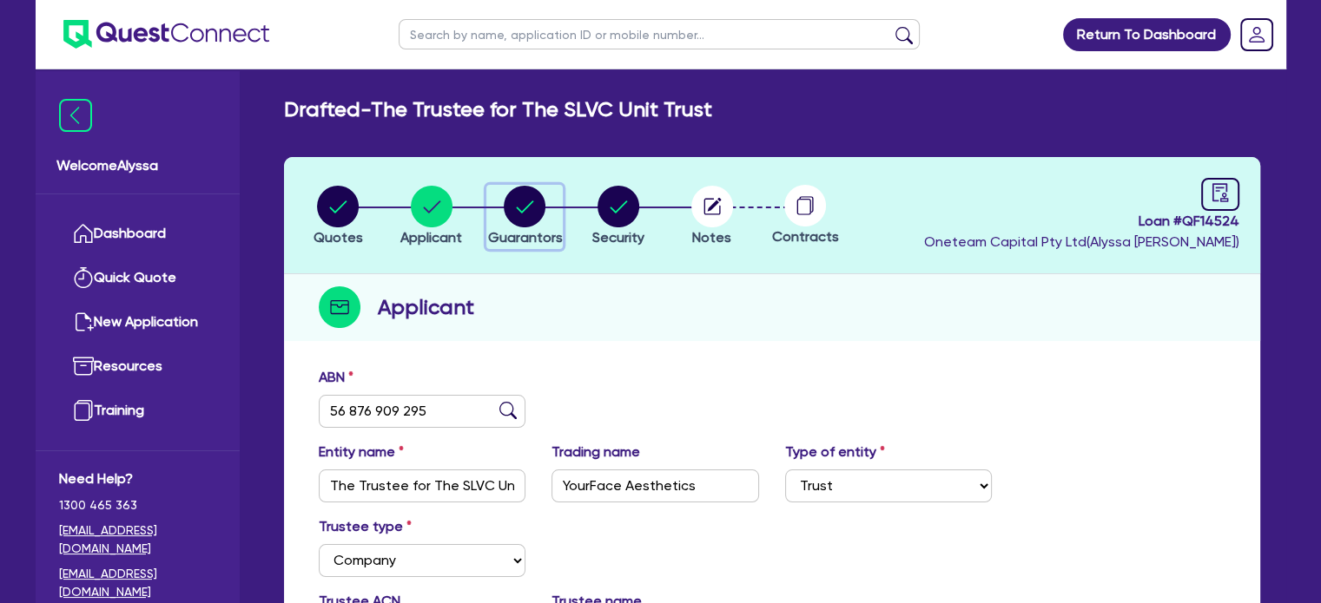
select select "CASH"
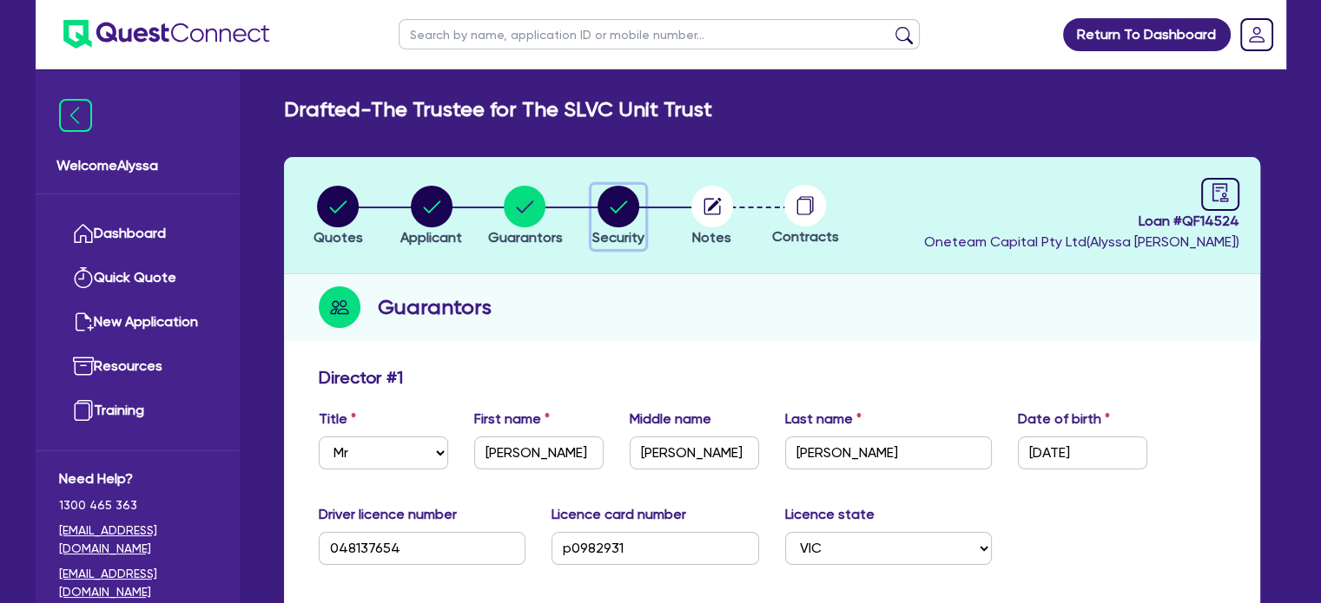
click at [608, 213] on circle "button" at bounding box center [618, 207] width 42 height 42
select select "CARS_AND_LIGHT_TRUCKS"
select select "PASSENGER_VEHICLES"
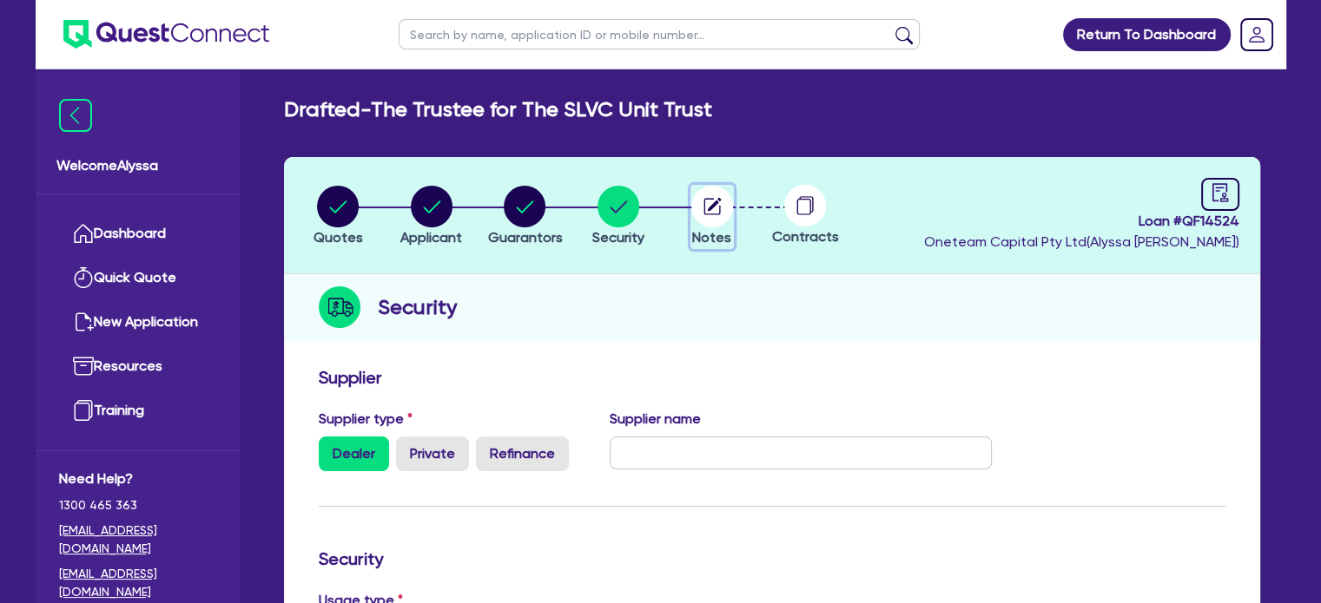
click at [729, 205] on circle "button" at bounding box center [712, 207] width 42 height 42
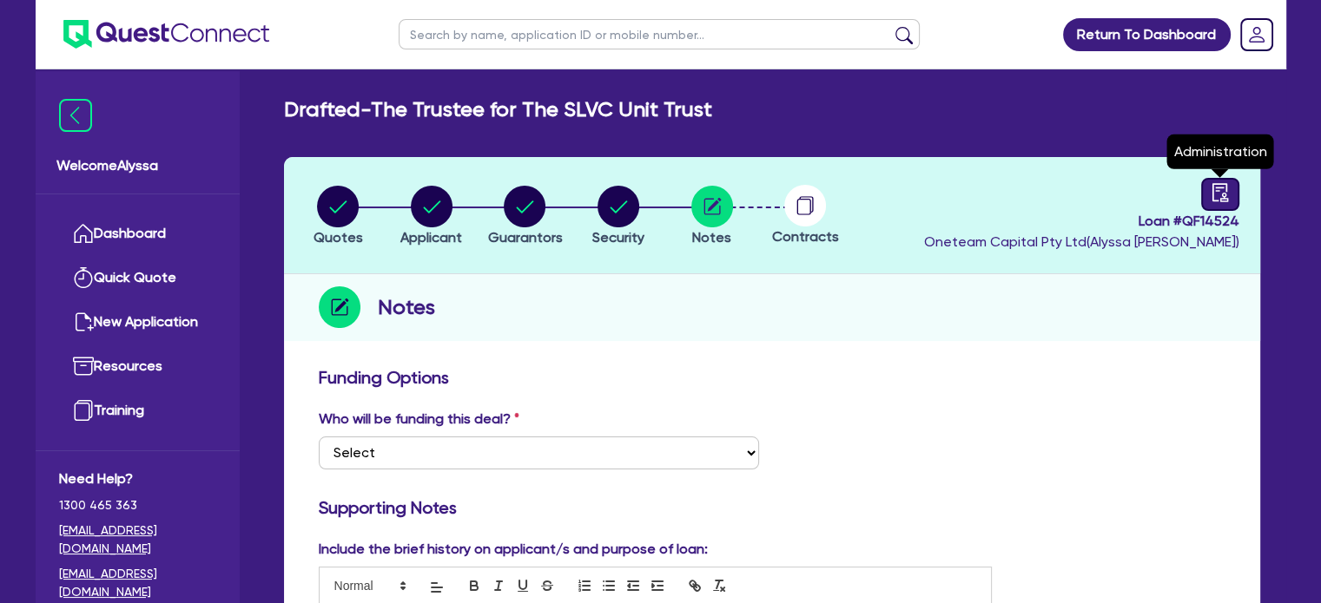
click at [1222, 191] on icon "audit" at bounding box center [1219, 192] width 19 height 19
select select "DRAFTED_NEW"
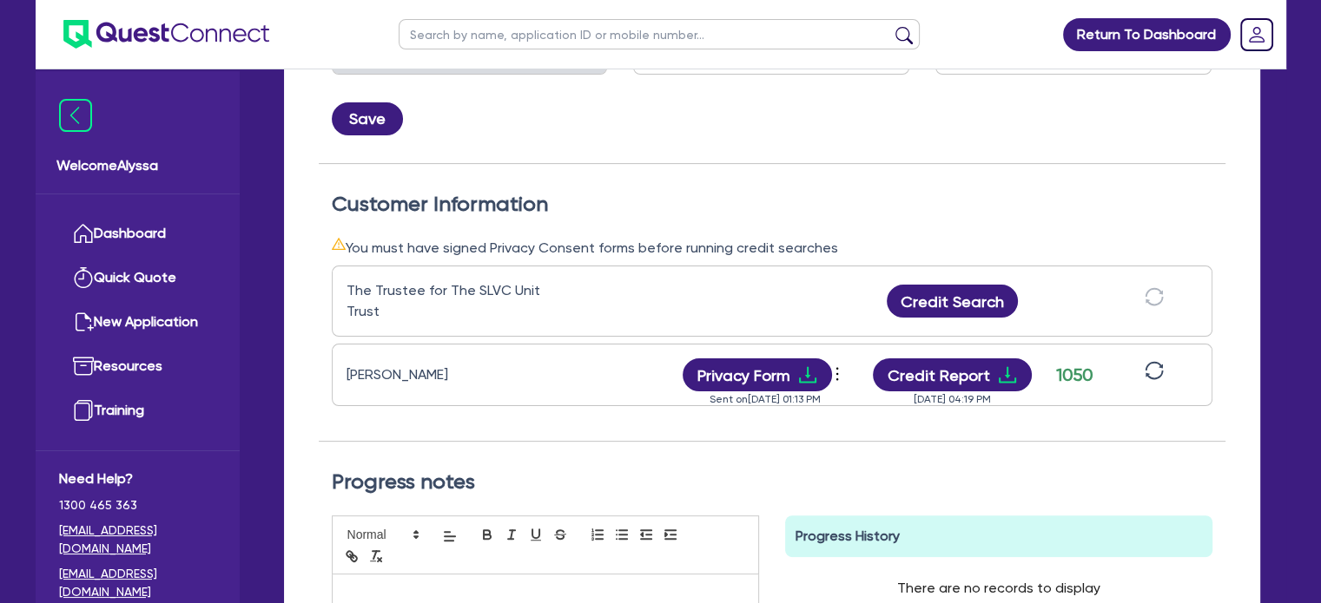
scroll to position [399, 0]
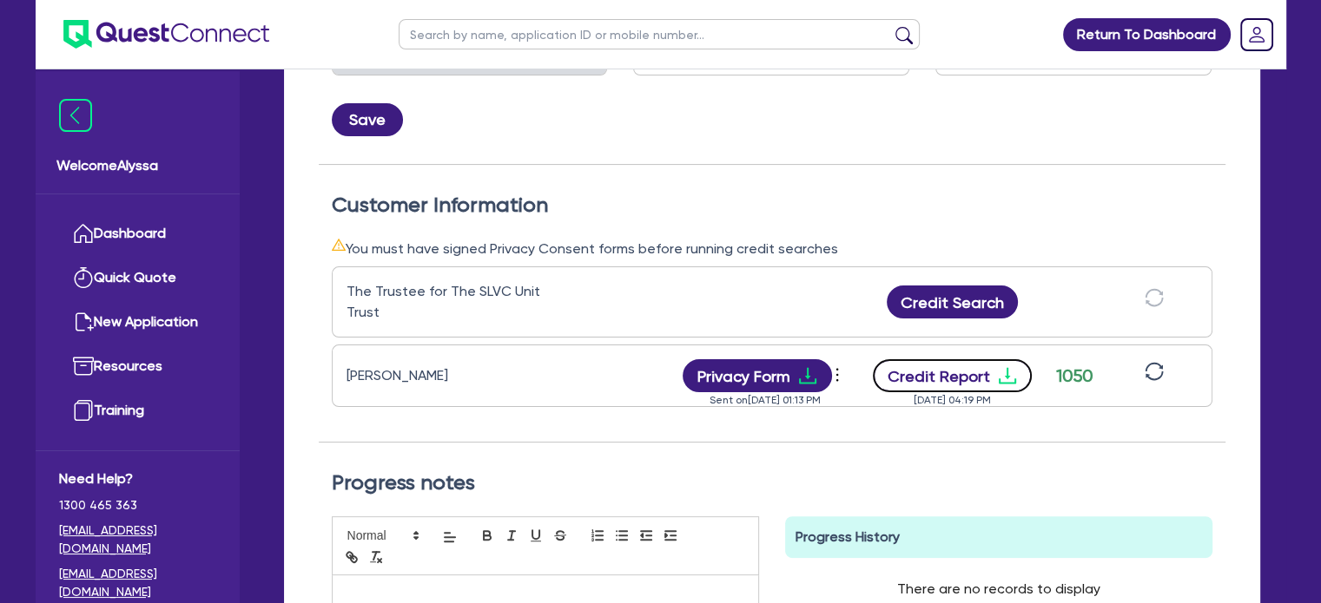
click at [937, 381] on button "Credit Report" at bounding box center [952, 375] width 159 height 33
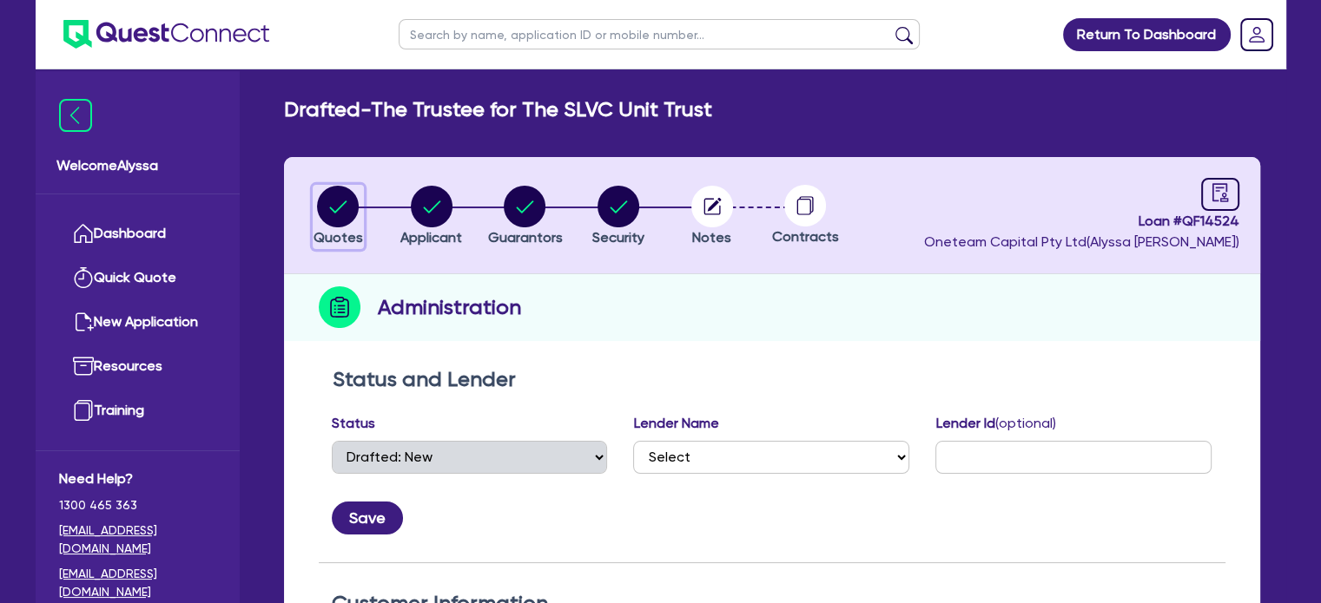
click at [319, 211] on circle "button" at bounding box center [338, 207] width 42 height 42
select select "CARS_AND_LIGHT_TRUCKS"
select select "PASSENGER_VEHICLES"
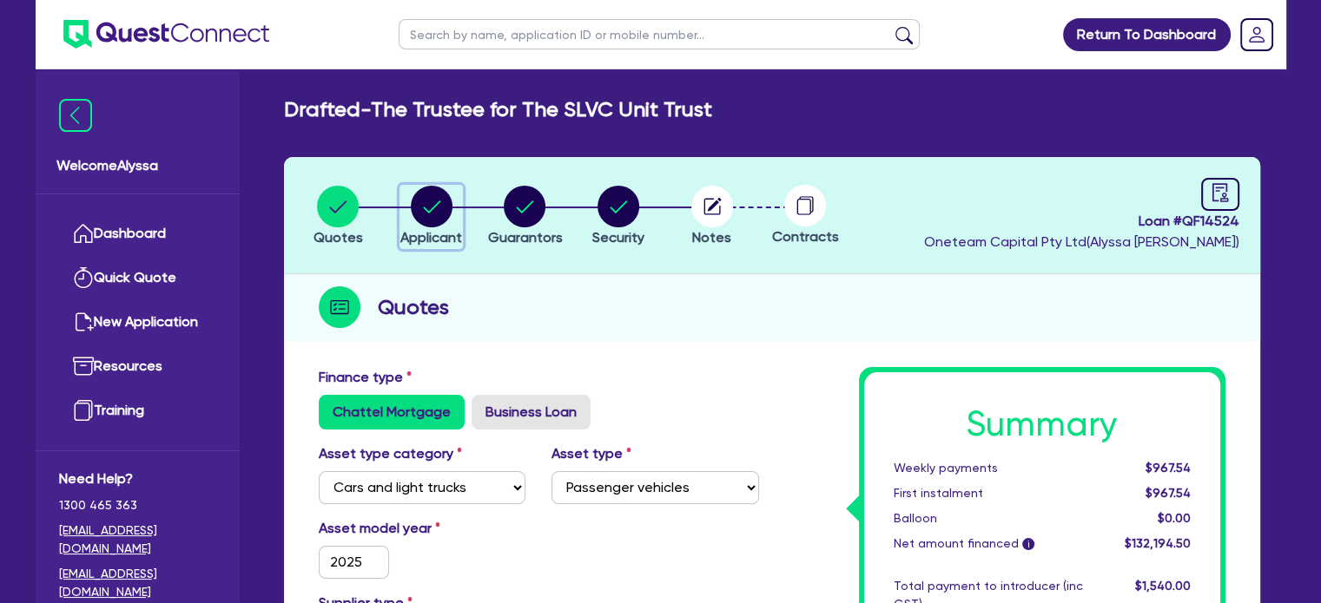
click at [436, 202] on circle "button" at bounding box center [432, 207] width 42 height 42
select select "TRUST"
select select "COMPANY"
select select "HEALTH_BEAUTY"
select select "CHIROPRACTIC_OSTEOPATHIC_SERVICES"
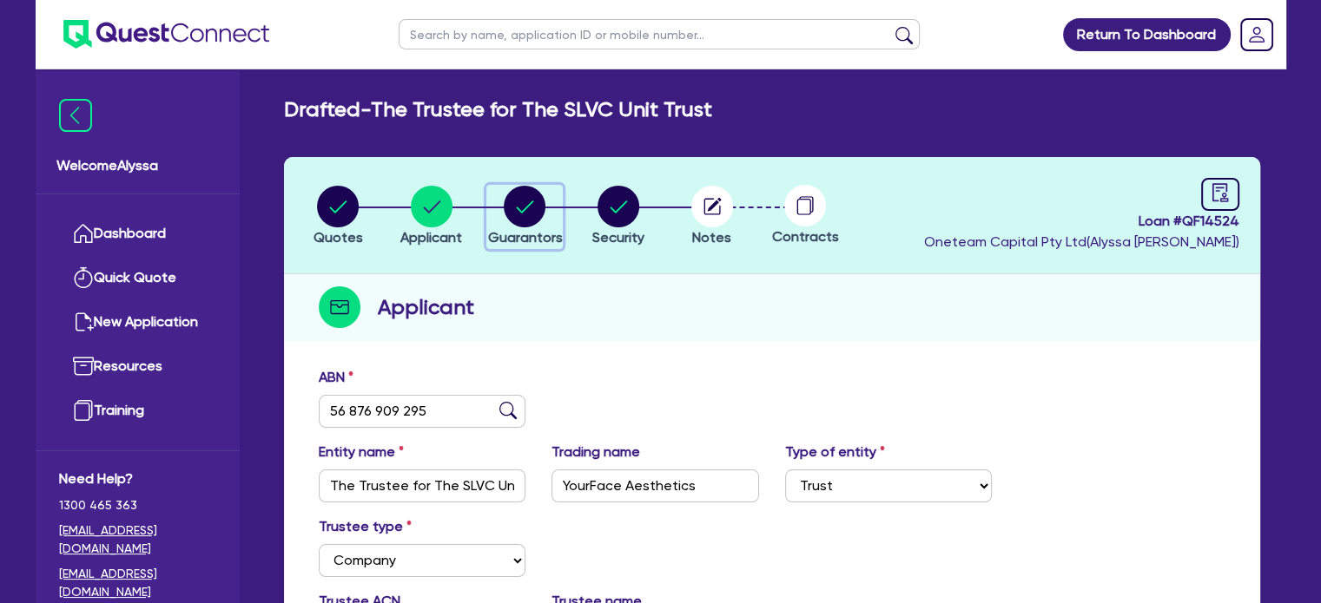
click at [522, 204] on circle "button" at bounding box center [525, 207] width 42 height 42
select select "MR"
select select "VIC"
select select "MARRIED"
select select "PROPERTY"
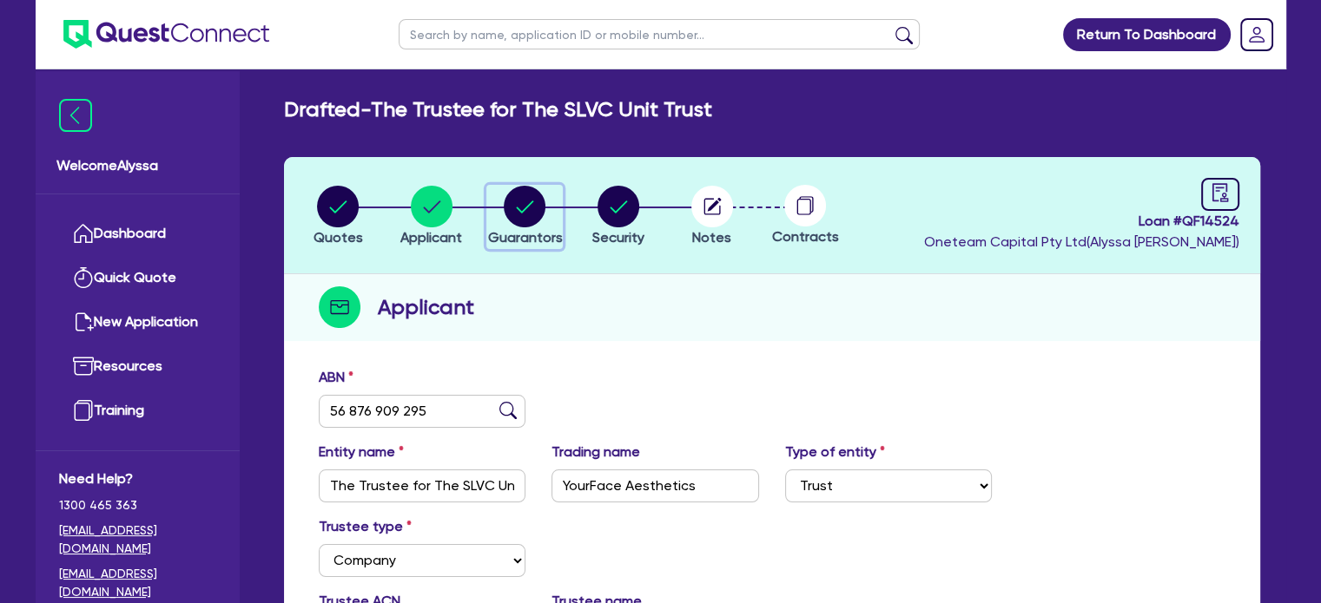
select select "CASH"
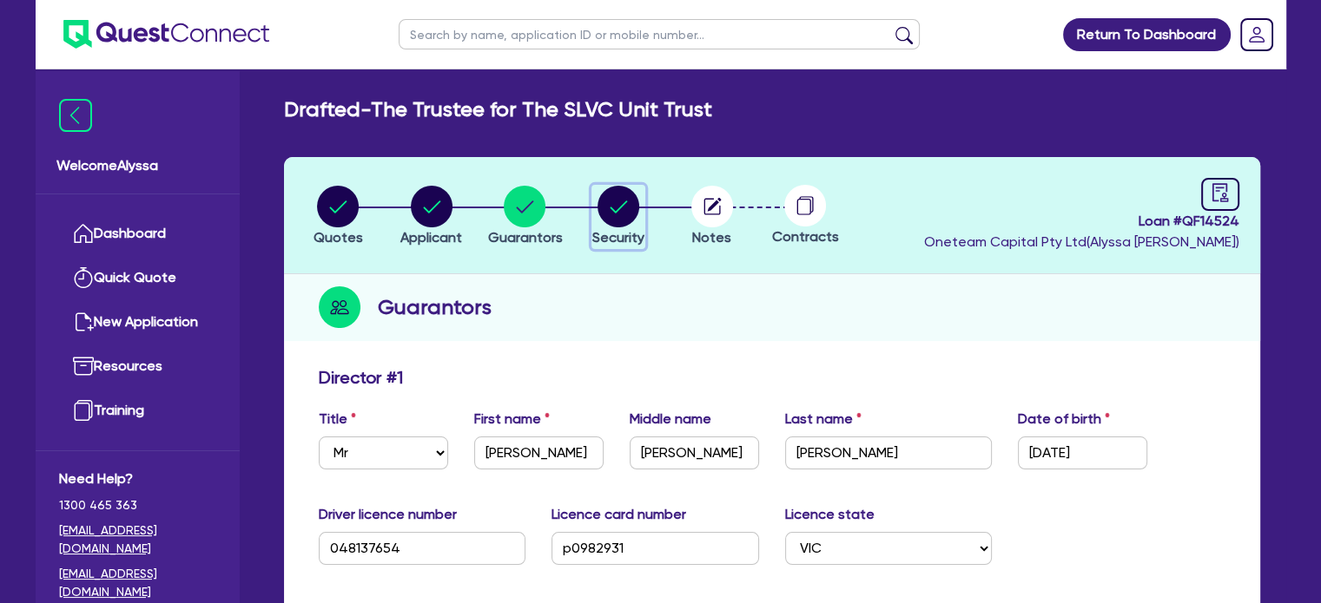
click at [621, 204] on circle "button" at bounding box center [618, 207] width 42 height 42
select select "CARS_AND_LIGHT_TRUCKS"
select select "PASSENGER_VEHICLES"
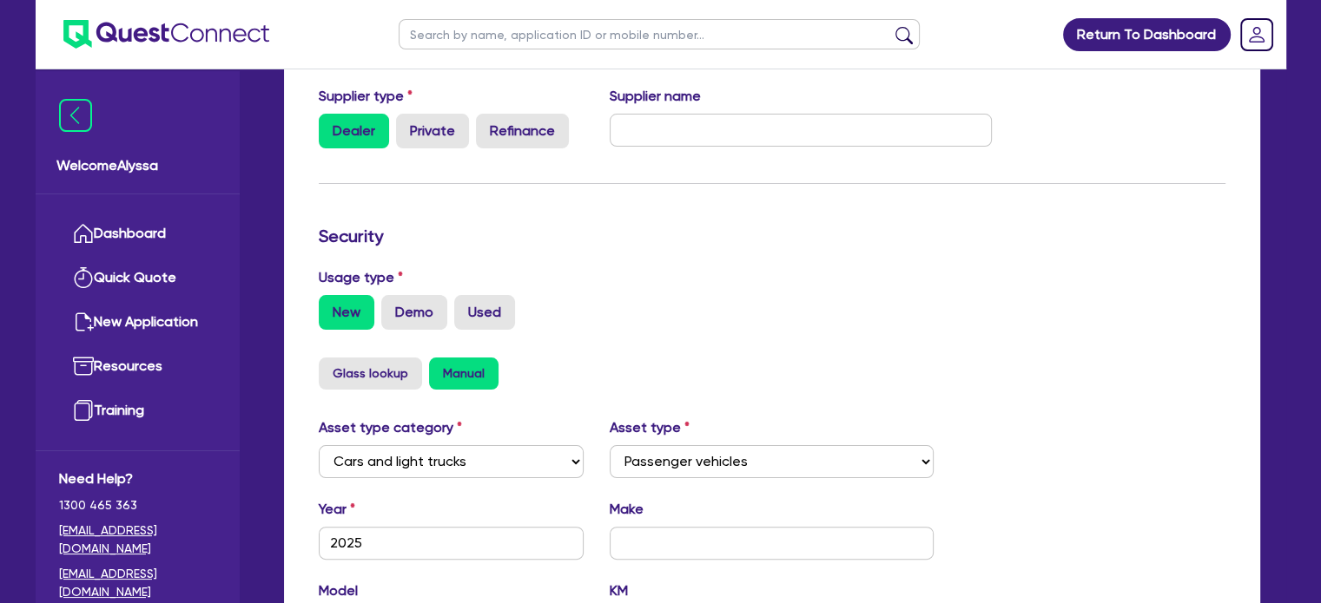
scroll to position [326, 0]
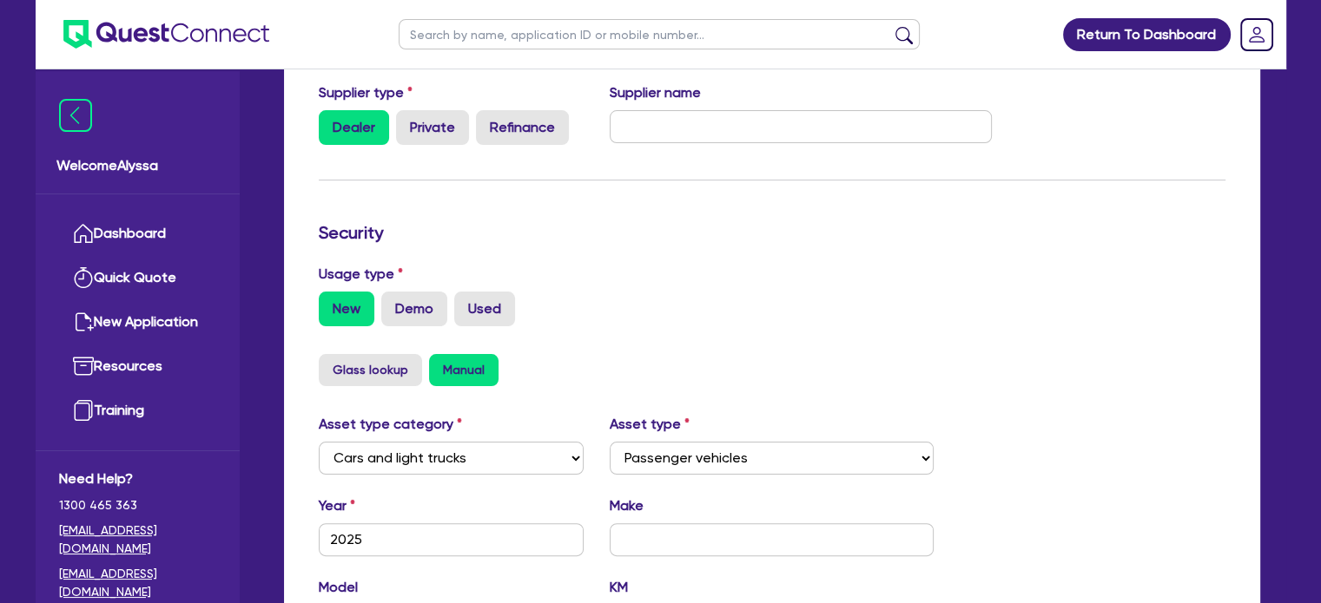
click at [678, 276] on div "Usage type New Demo Used" at bounding box center [772, 295] width 932 height 63
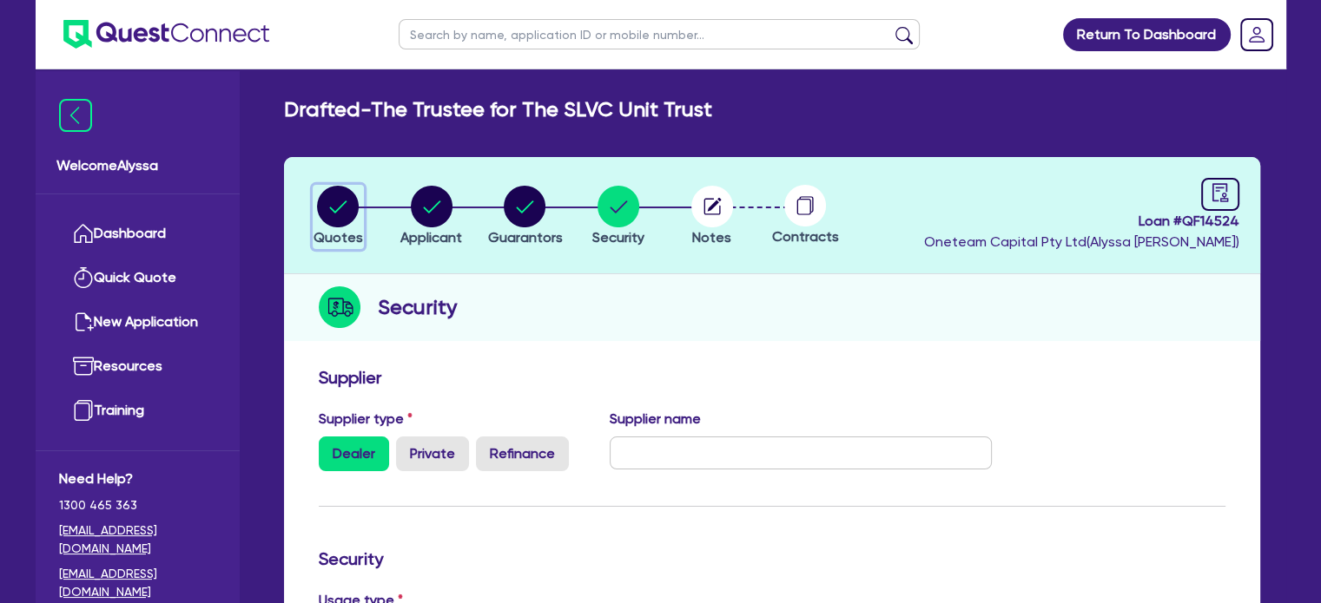
click at [334, 204] on circle "button" at bounding box center [338, 207] width 42 height 42
select select "CARS_AND_LIGHT_TRUCKS"
select select "PASSENGER_VEHICLES"
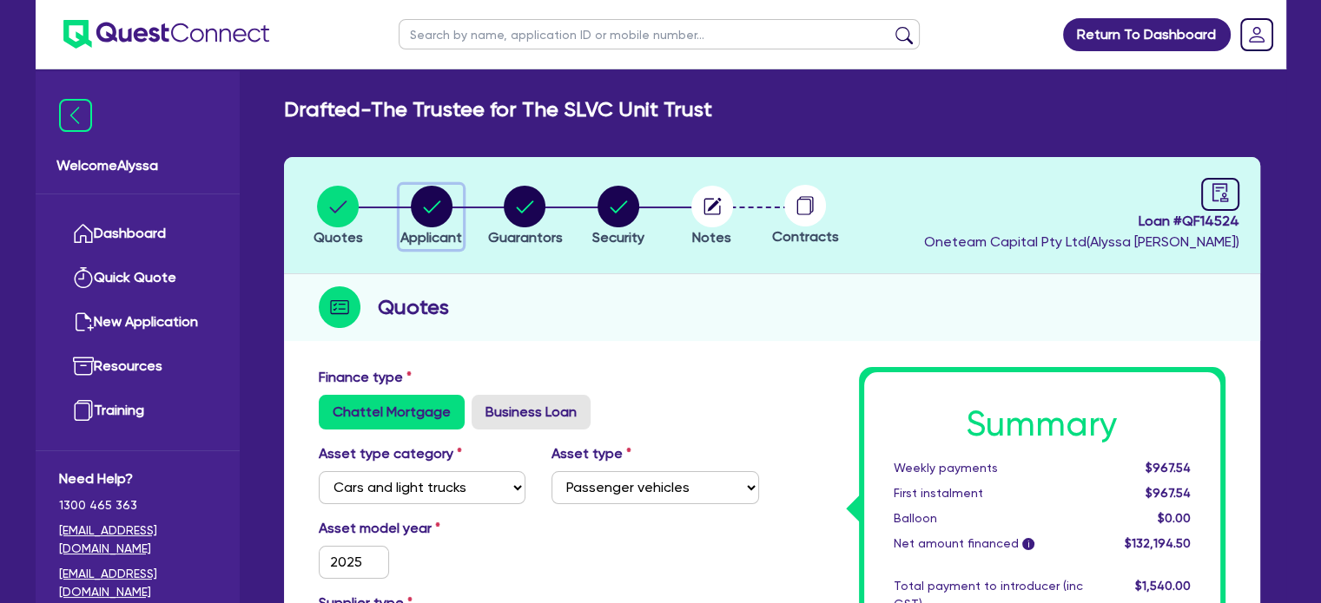
click at [418, 214] on circle "button" at bounding box center [432, 207] width 42 height 42
select select "TRUST"
select select "COMPANY"
select select "HEALTH_BEAUTY"
select select "CHIROPRACTIC_OSTEOPATHIC_SERVICES"
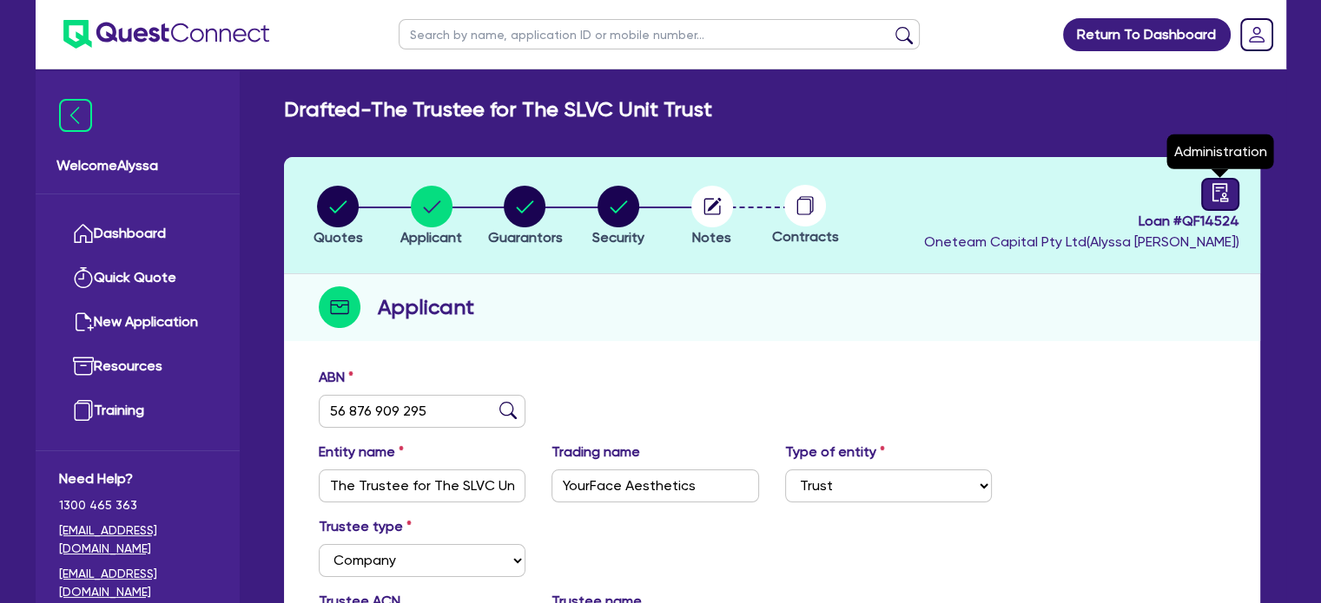
click at [1222, 204] on link at bounding box center [1220, 194] width 38 height 33
select select "DRAFTED_NEW"
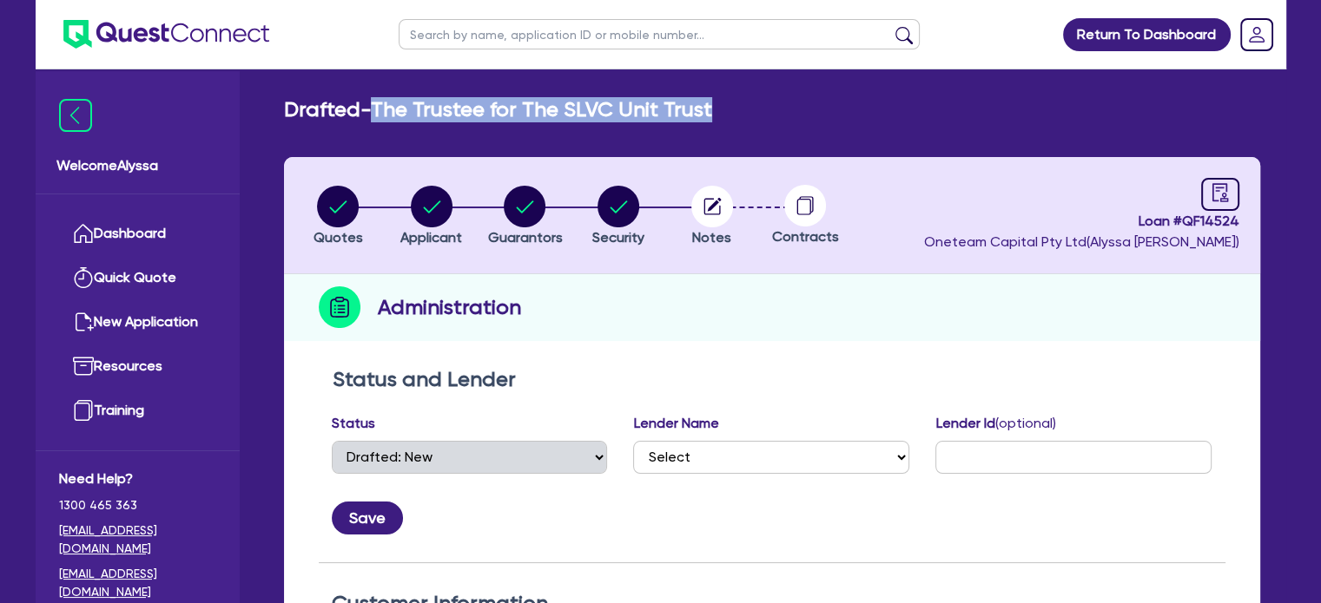
drag, startPoint x: 698, startPoint y: 110, endPoint x: 384, endPoint y: 103, distance: 314.4
click at [384, 103] on div "Drafted - The Trustee for The SLVC Unit Trust" at bounding box center [772, 109] width 1002 height 25
copy h2 "The Trustee for The SLVC Unit Trust"
click at [359, 206] on div "button" at bounding box center [337, 207] width 49 height 42
select select "CARS_AND_LIGHT_TRUCKS"
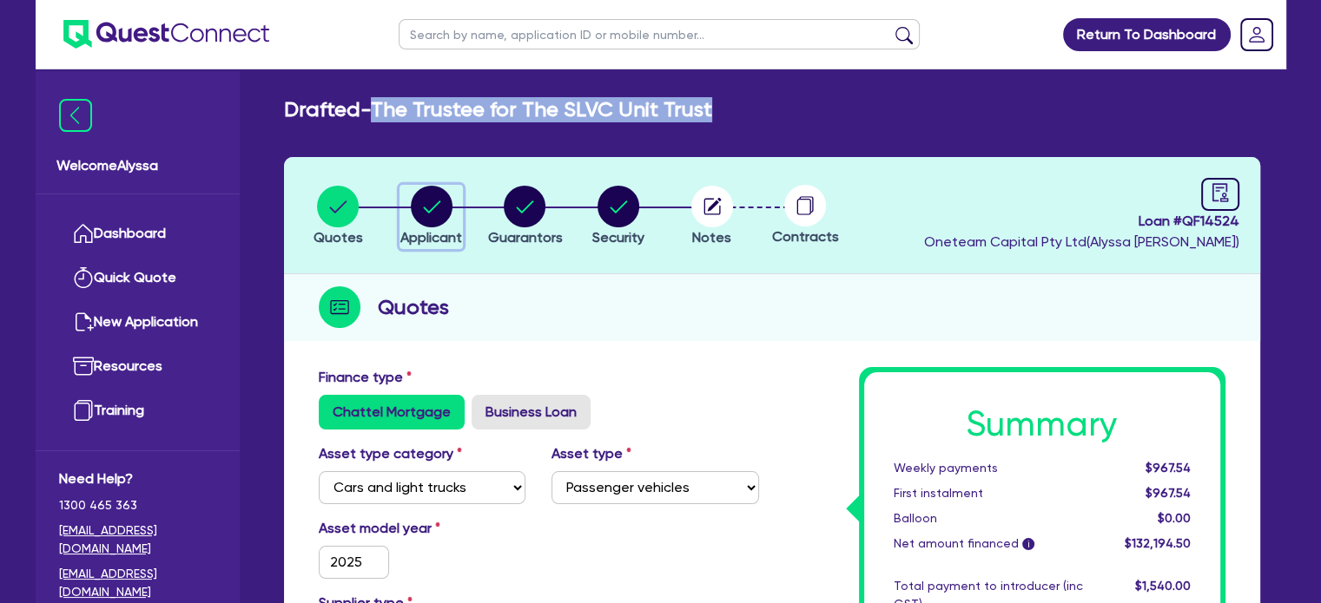
click at [436, 208] on circle "button" at bounding box center [432, 207] width 42 height 42
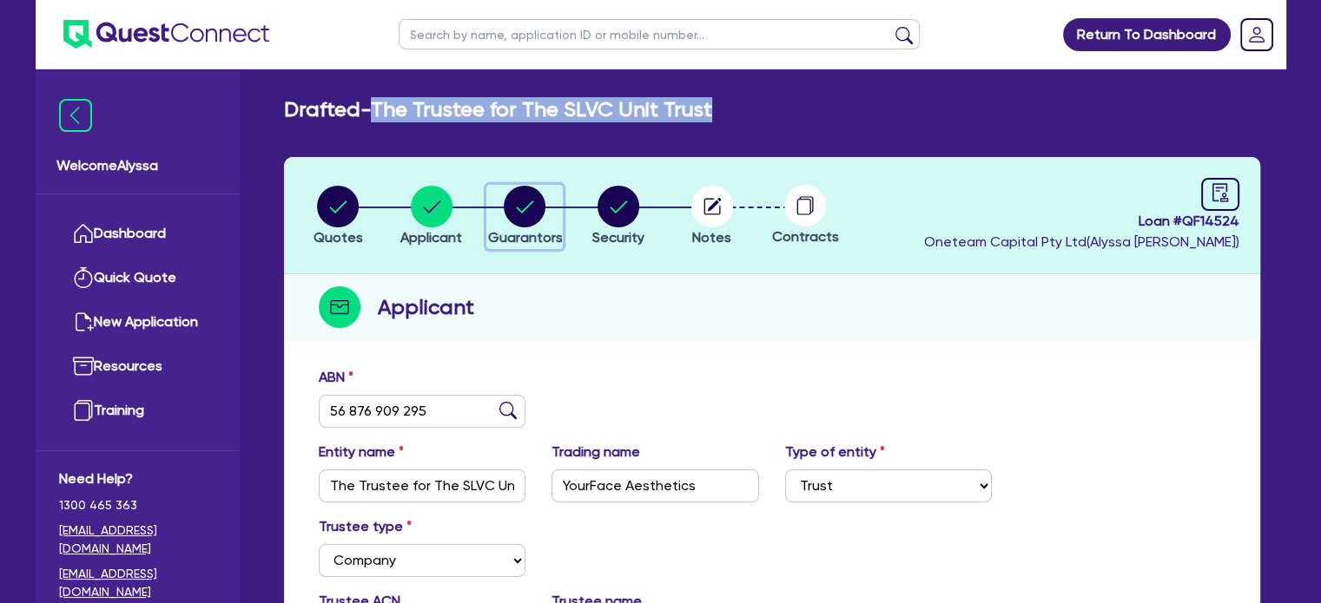
click at [542, 213] on circle "button" at bounding box center [525, 207] width 42 height 42
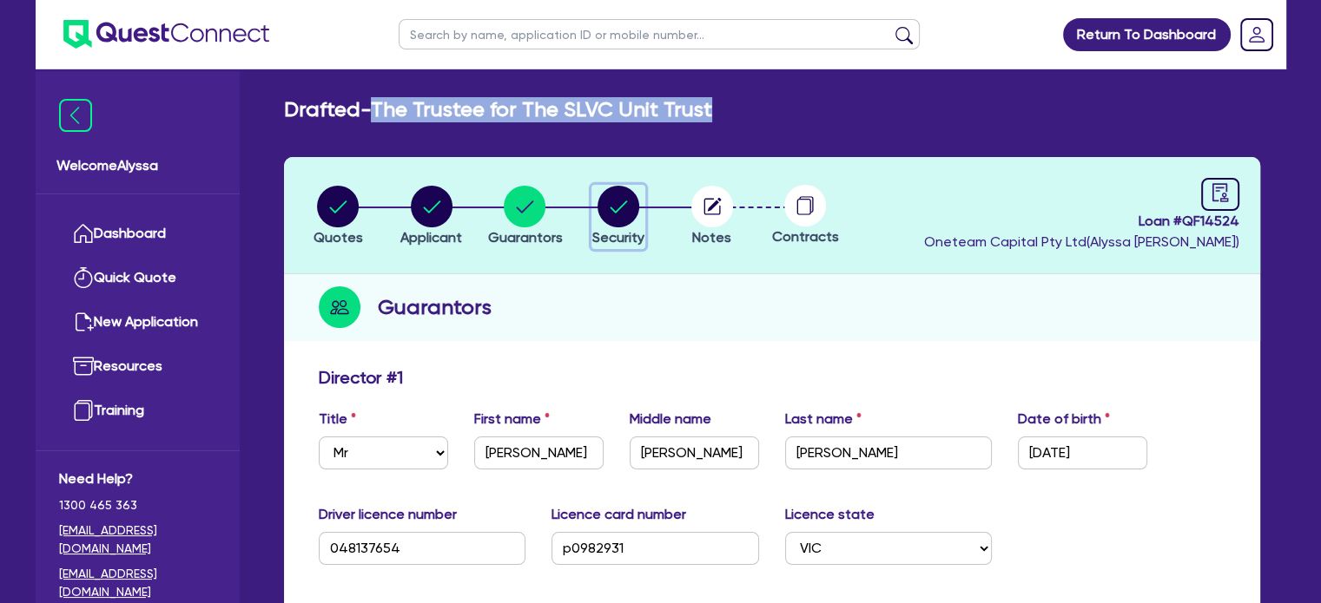
click at [636, 215] on circle "button" at bounding box center [618, 207] width 42 height 42
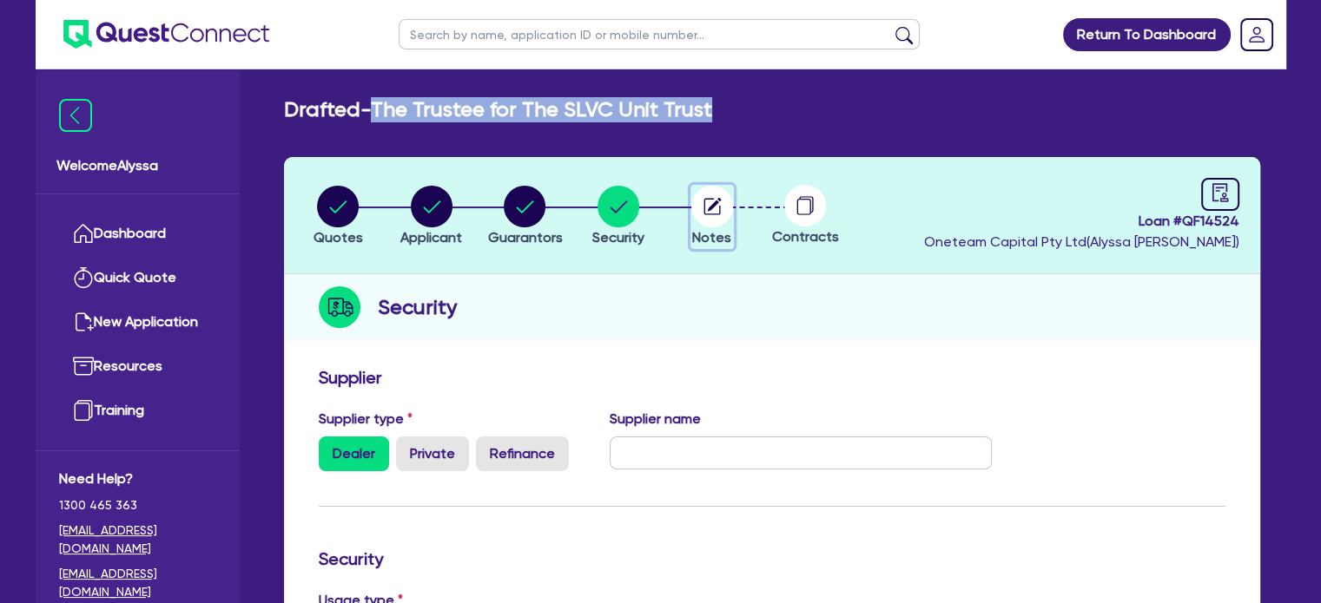
click at [711, 217] on circle "button" at bounding box center [712, 207] width 42 height 42
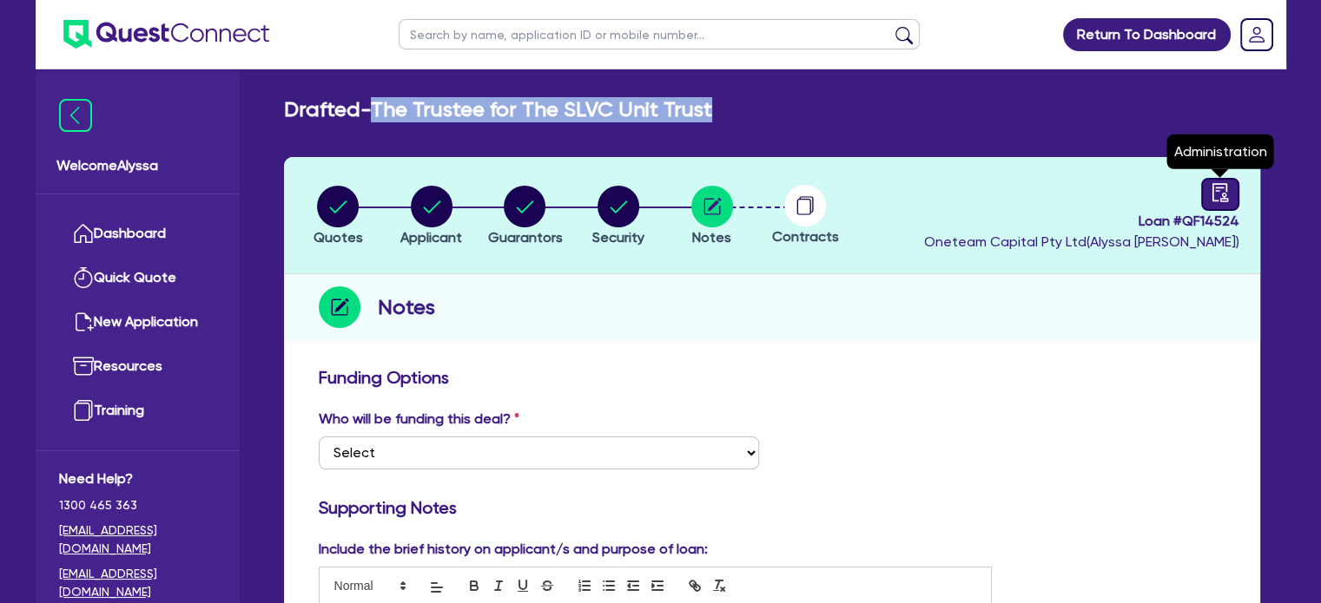
click at [1222, 201] on link at bounding box center [1220, 194] width 38 height 33
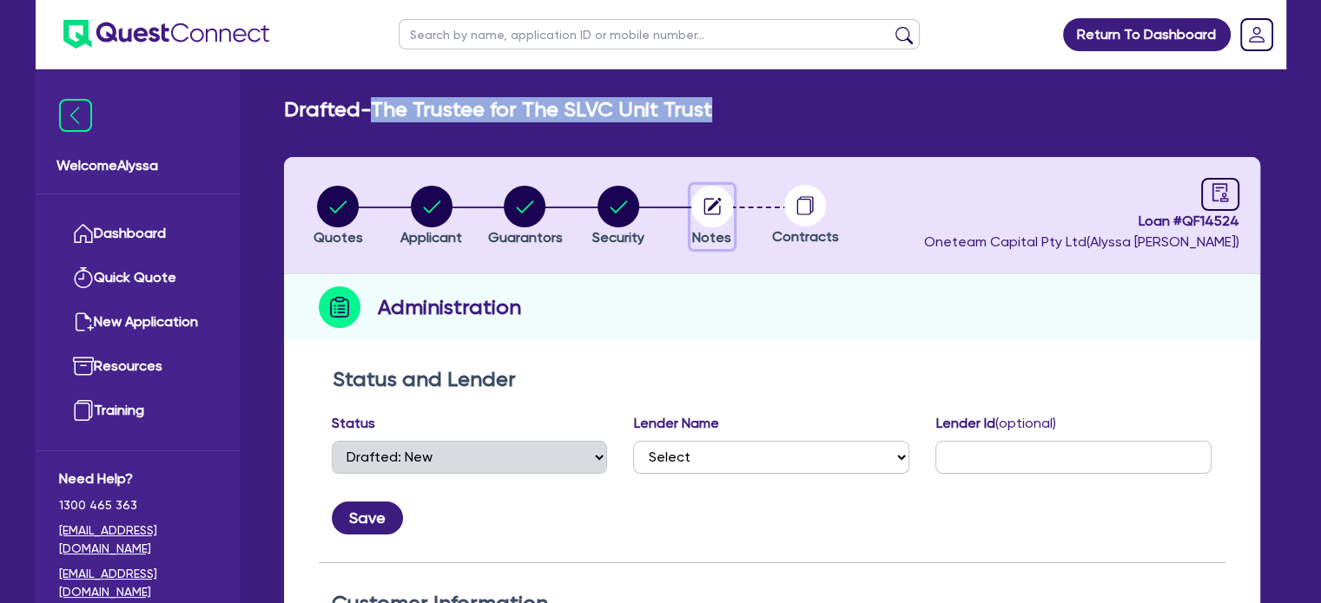
click at [715, 214] on circle "button" at bounding box center [712, 207] width 42 height 42
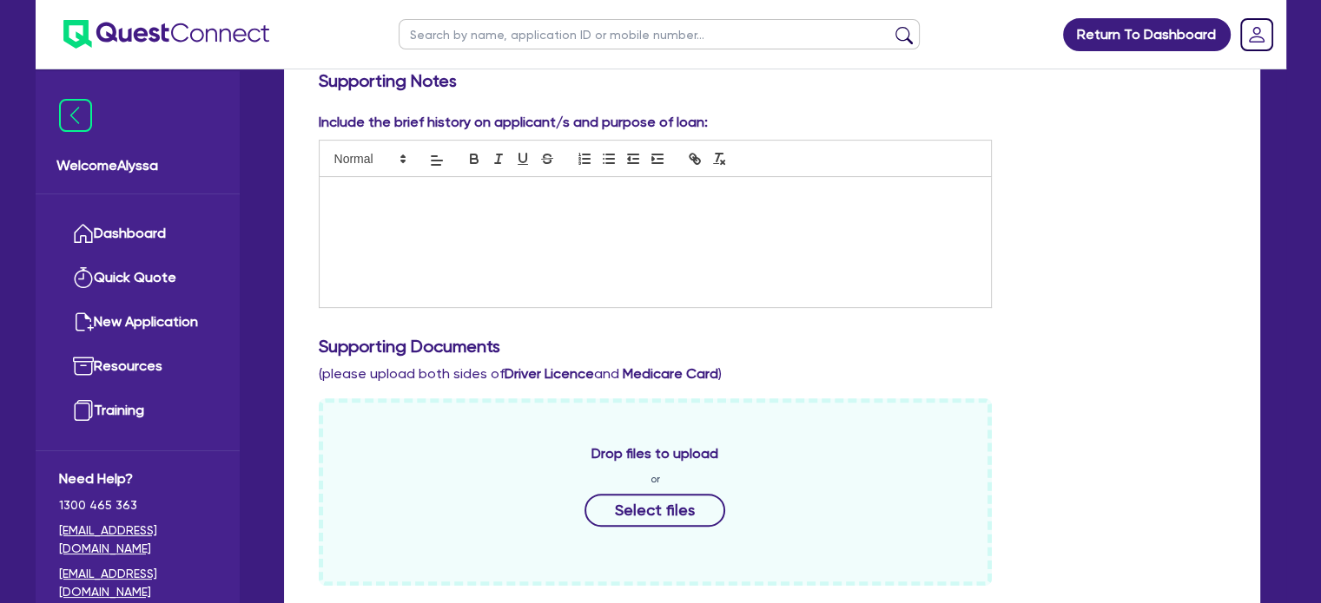
scroll to position [462, 0]
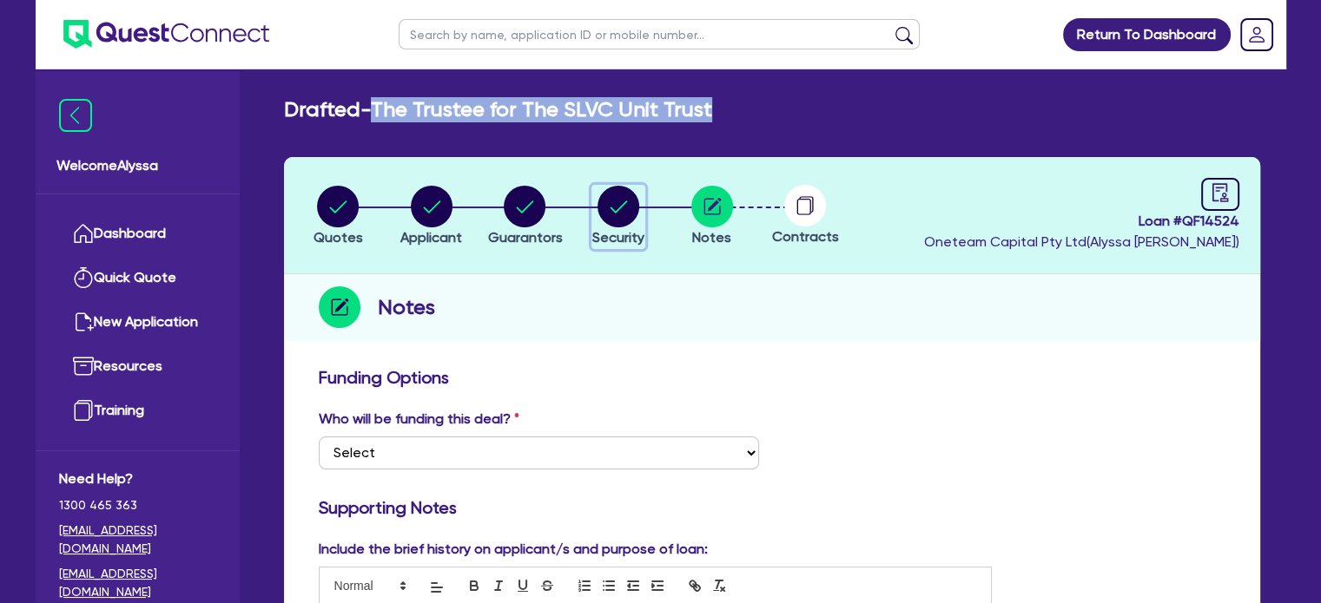
click at [620, 200] on circle "button" at bounding box center [618, 207] width 42 height 42
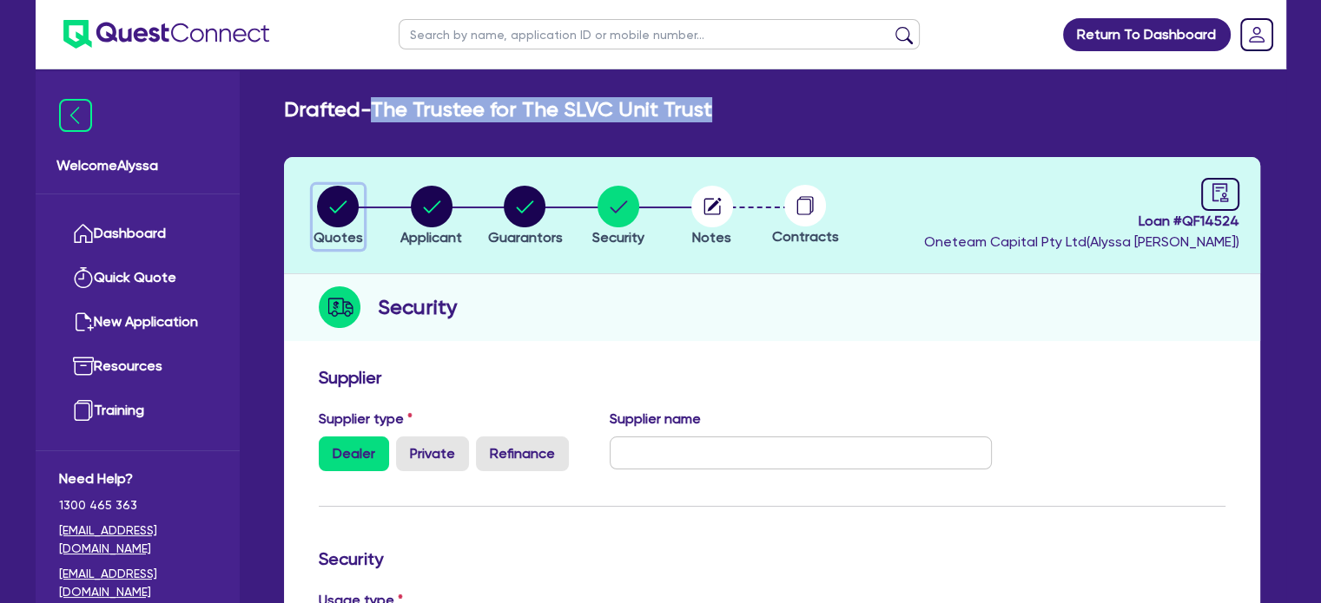
click at [326, 201] on circle "button" at bounding box center [338, 207] width 42 height 42
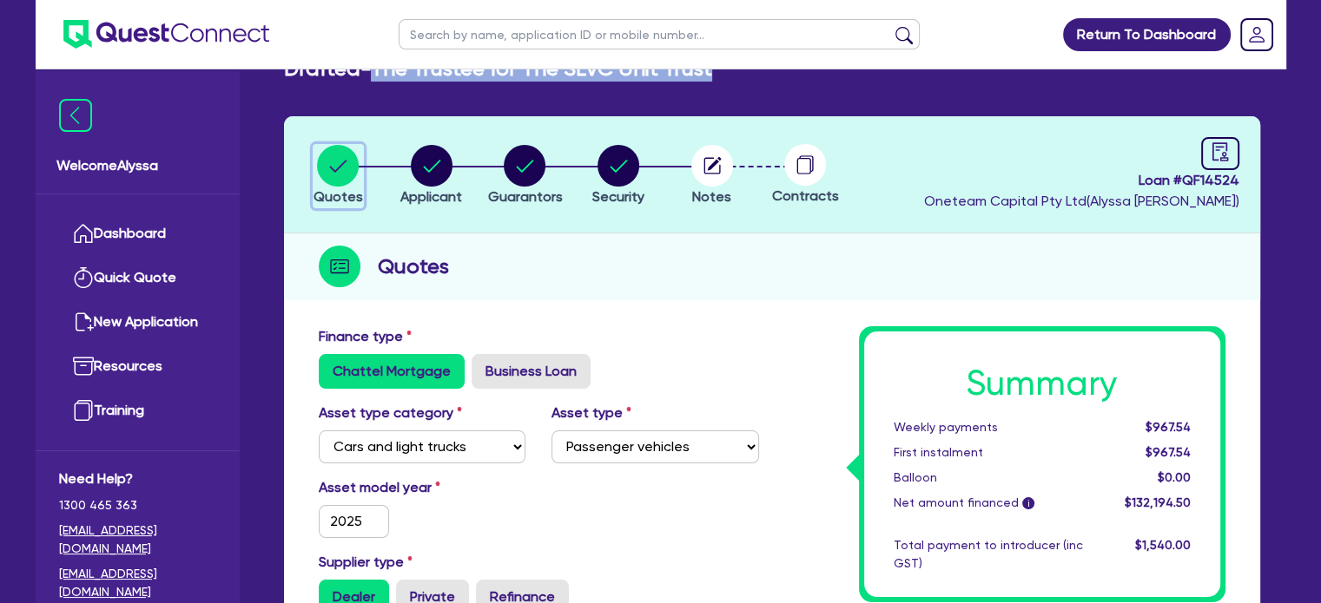
scroll to position [42, 0]
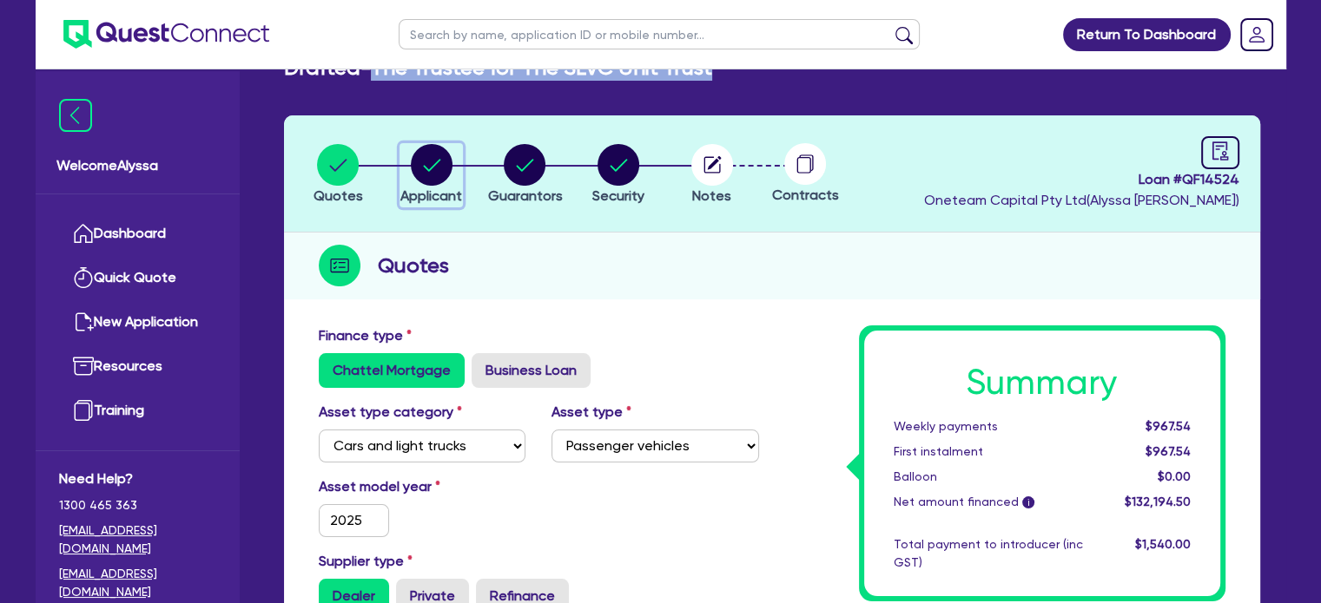
click at [419, 161] on circle "button" at bounding box center [432, 165] width 42 height 42
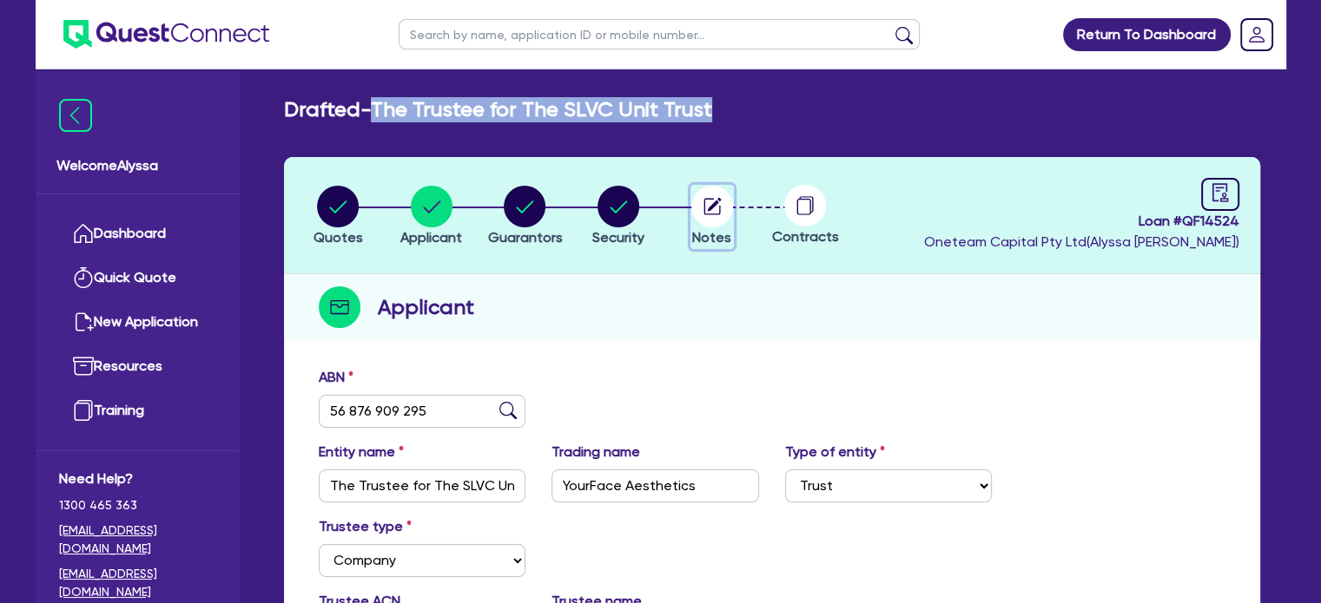
click at [721, 208] on circle "button" at bounding box center [712, 207] width 42 height 42
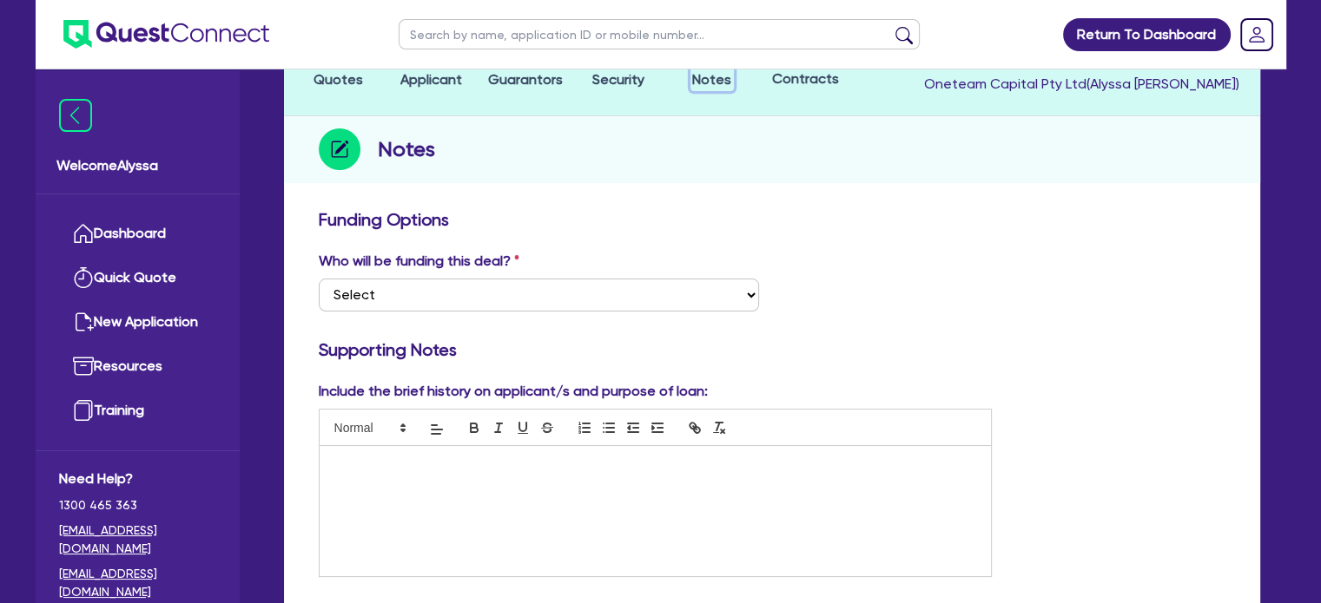
scroll to position [53, 0]
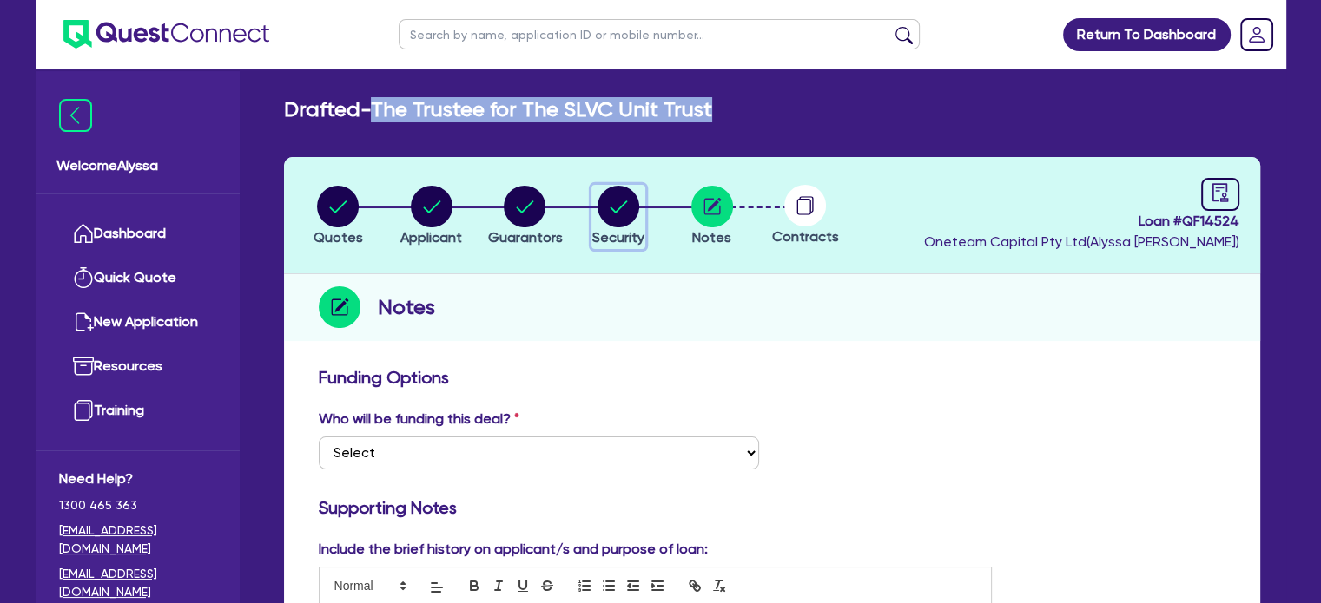
click at [639, 194] on div "button" at bounding box center [618, 207] width 52 height 42
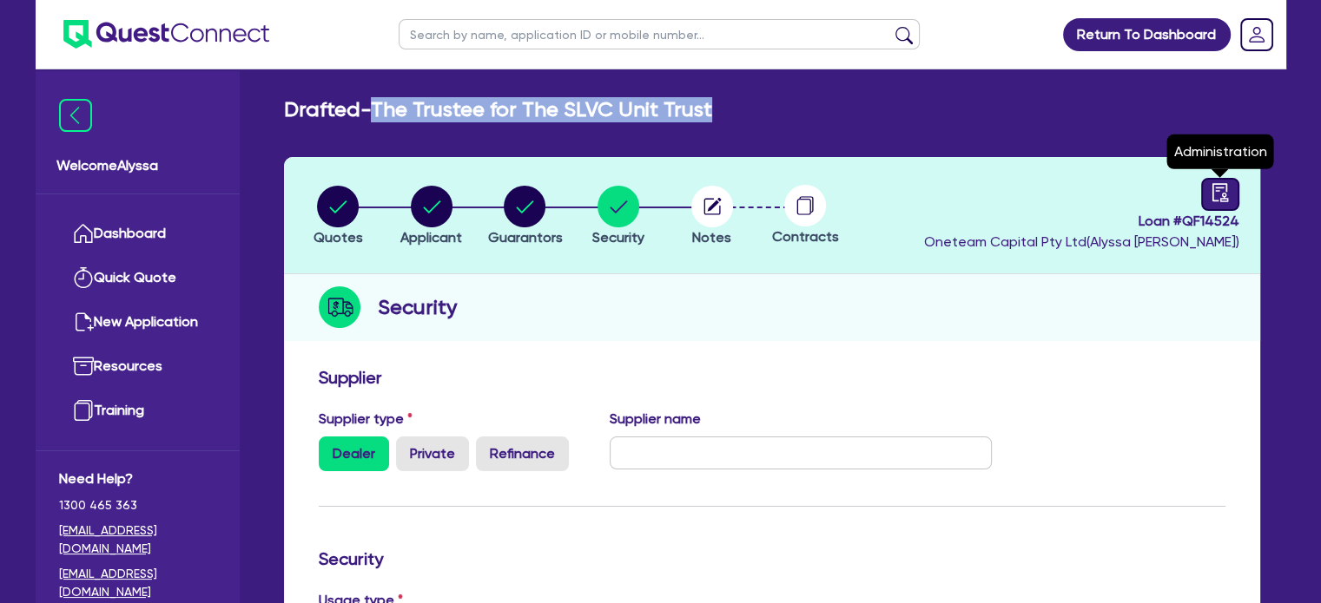
click at [1216, 208] on link at bounding box center [1220, 194] width 38 height 33
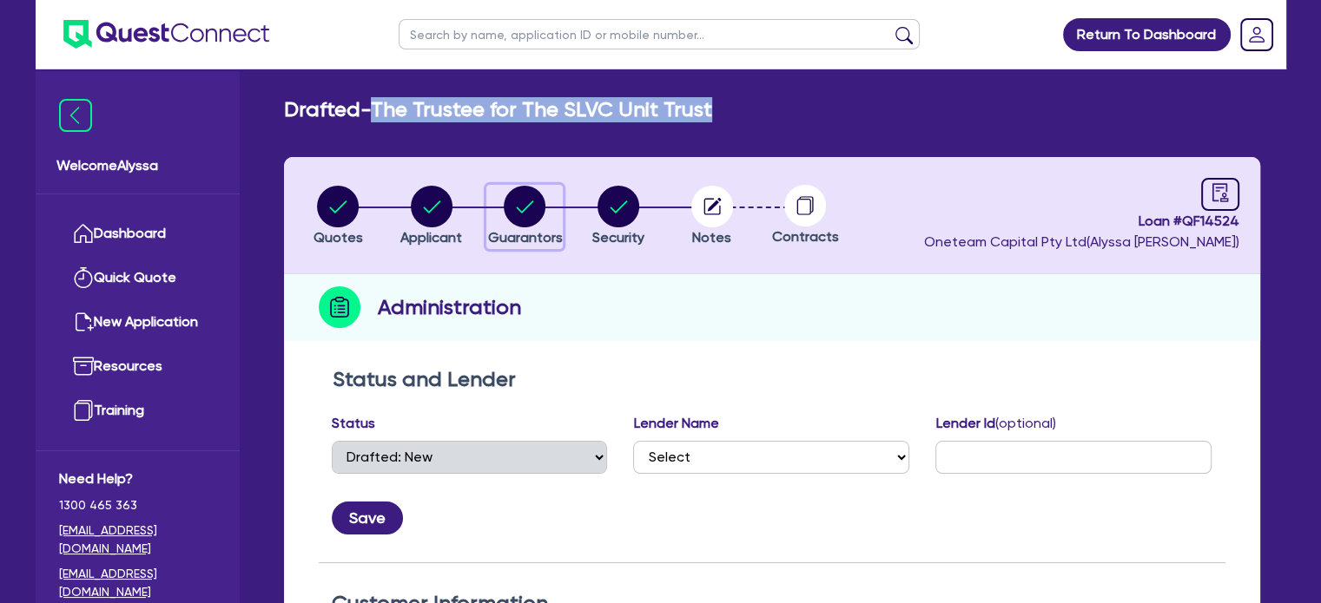
click at [517, 209] on circle "button" at bounding box center [525, 207] width 42 height 42
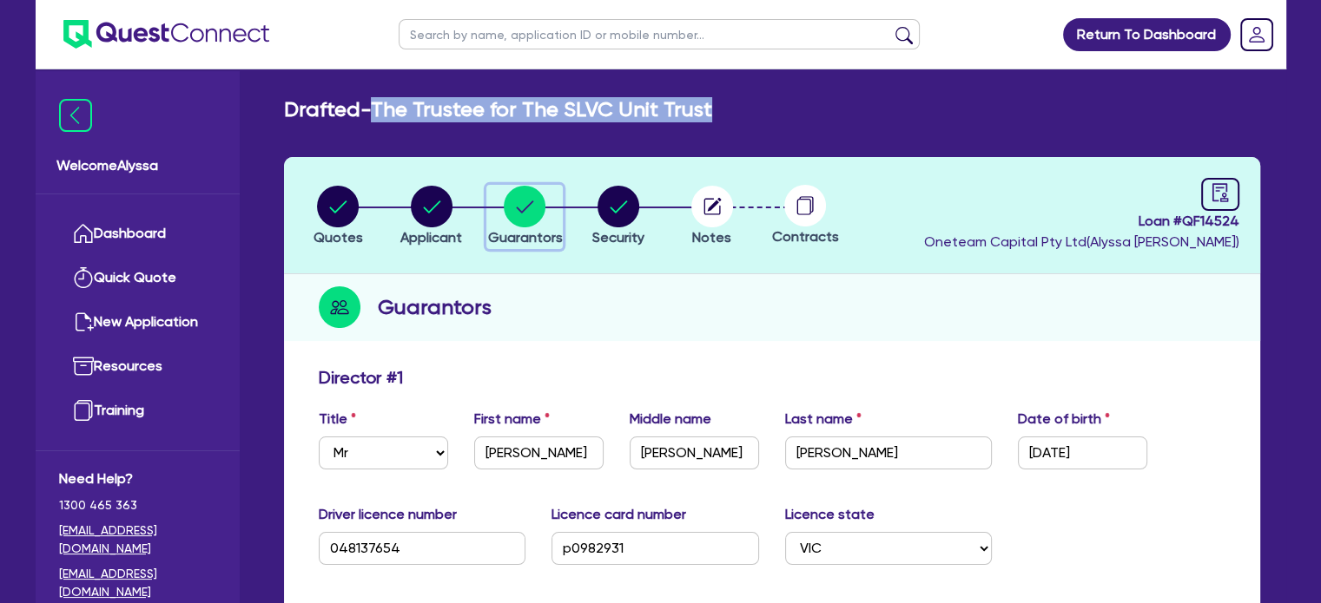
scroll to position [287, 0]
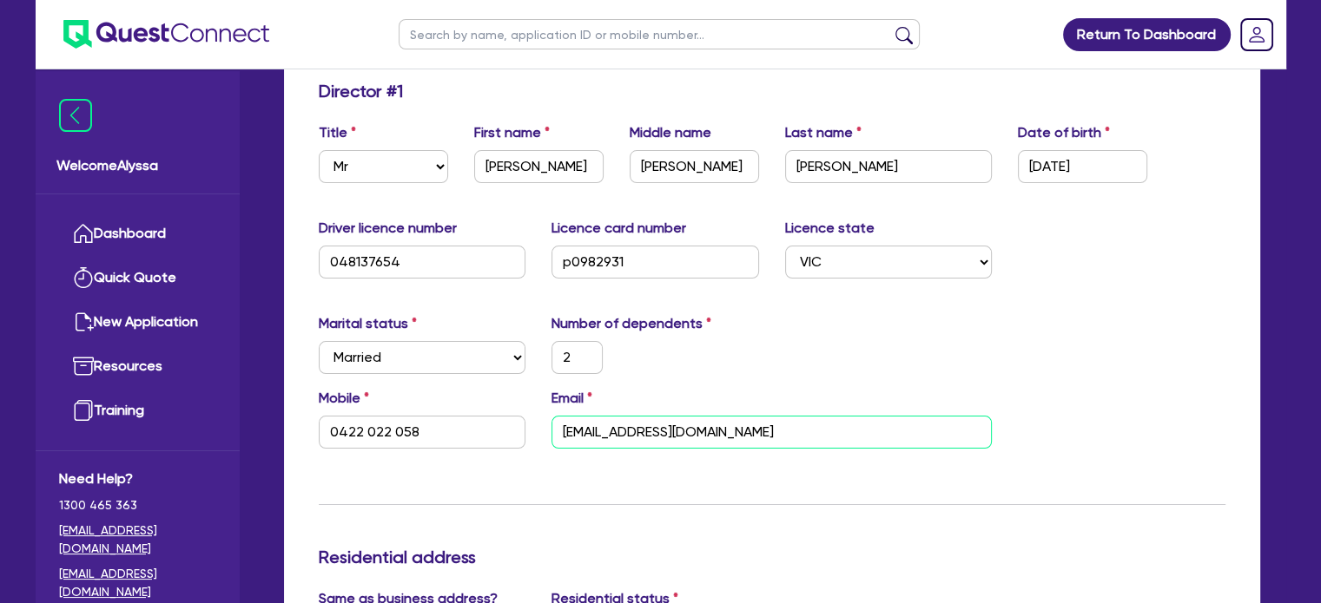
drag, startPoint x: 757, startPoint y: 434, endPoint x: 531, endPoint y: 415, distance: 226.5
click at [531, 415] on div "Mobile 0422 022 058 Email rickh@melbplastsurg.com" at bounding box center [772, 425] width 932 height 75
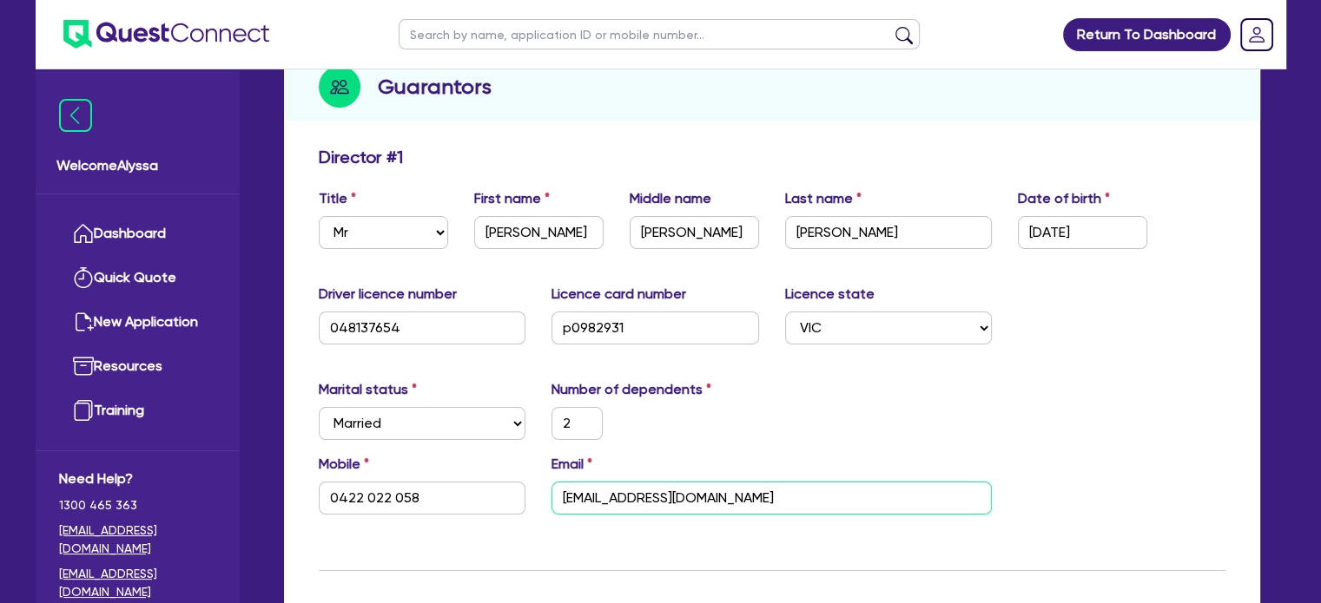
scroll to position [0, 0]
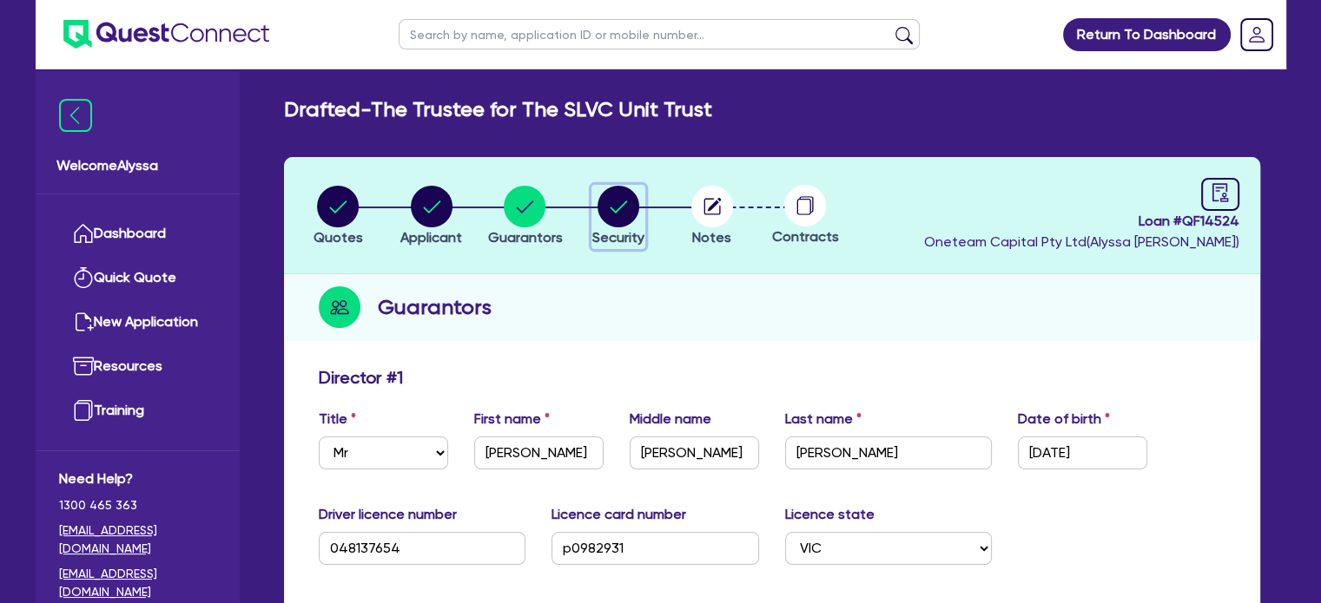
click at [635, 211] on circle "button" at bounding box center [618, 207] width 42 height 42
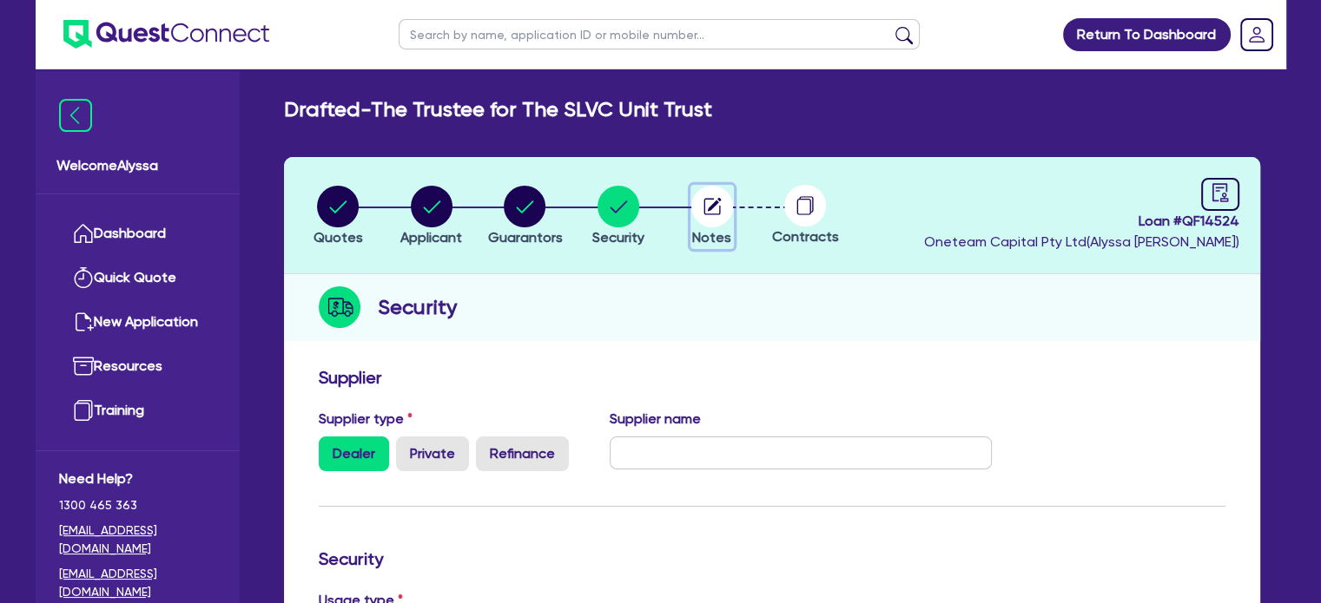
click at [709, 199] on circle "button" at bounding box center [712, 207] width 42 height 42
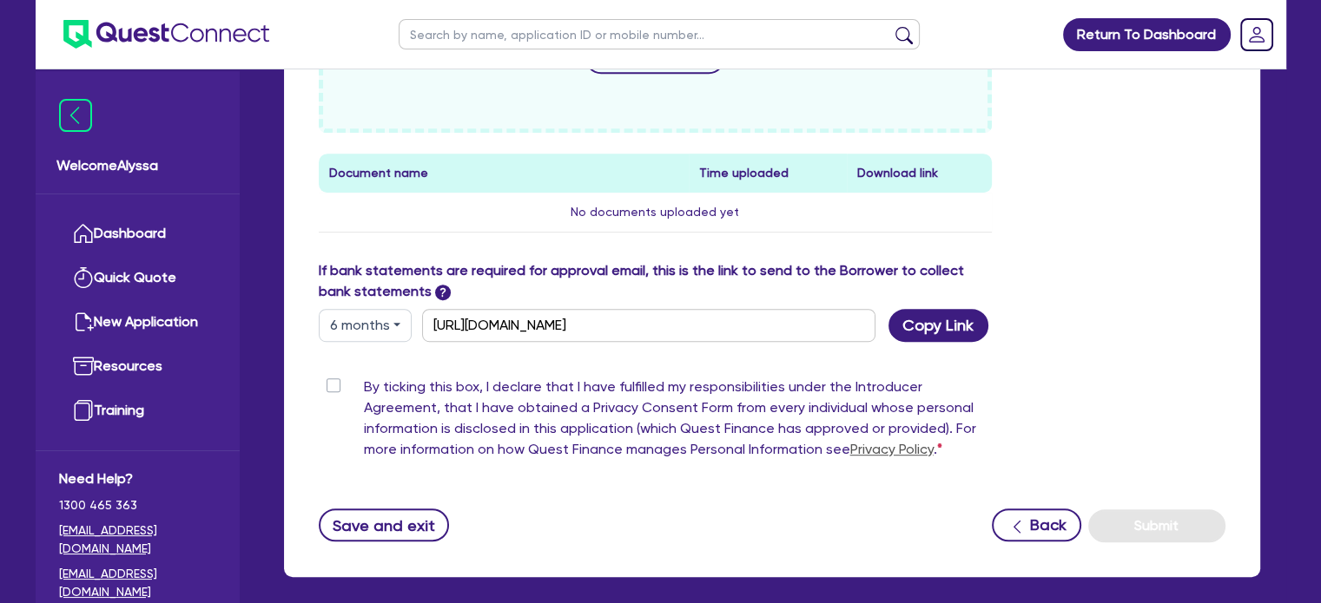
scroll to position [958, 0]
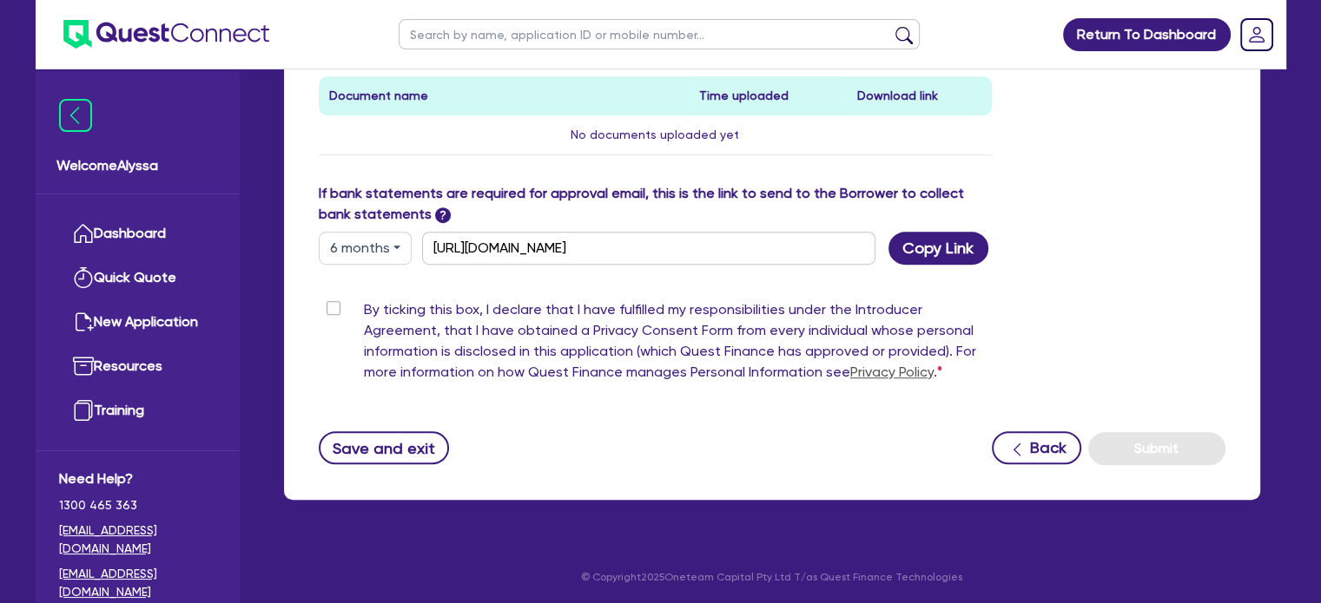
click at [458, 24] on input "text" at bounding box center [659, 34] width 521 height 30
click button "submit" at bounding box center [904, 38] width 28 height 24
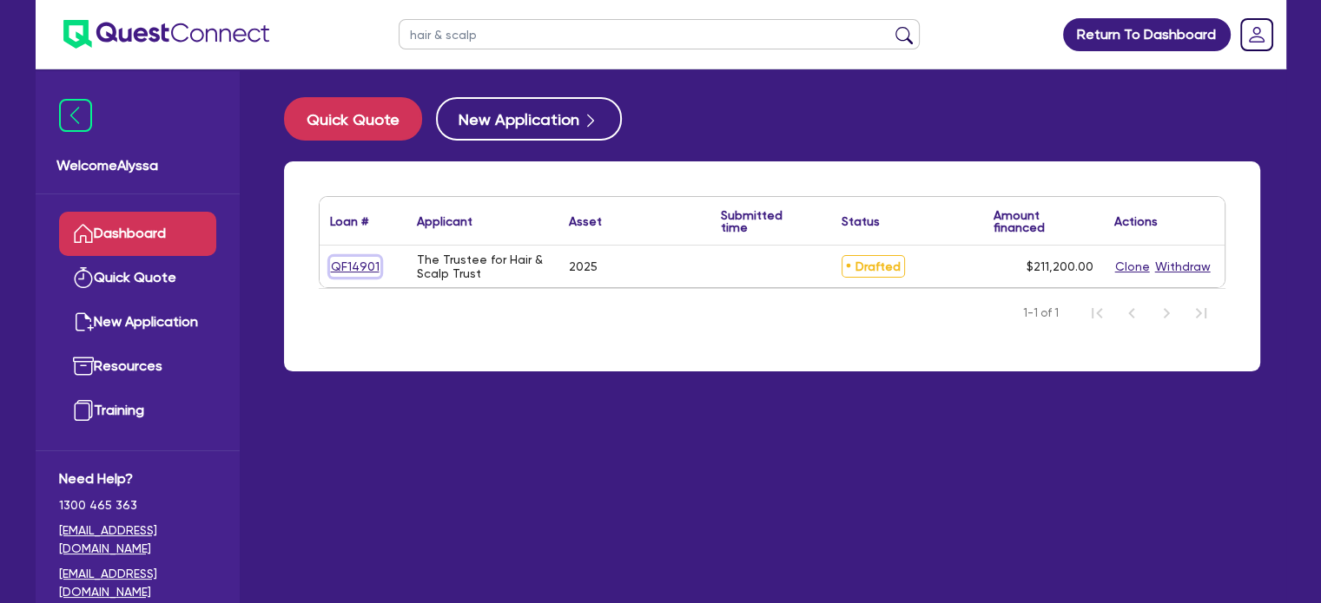
click at [343, 260] on link "QF14901" at bounding box center [355, 267] width 50 height 20
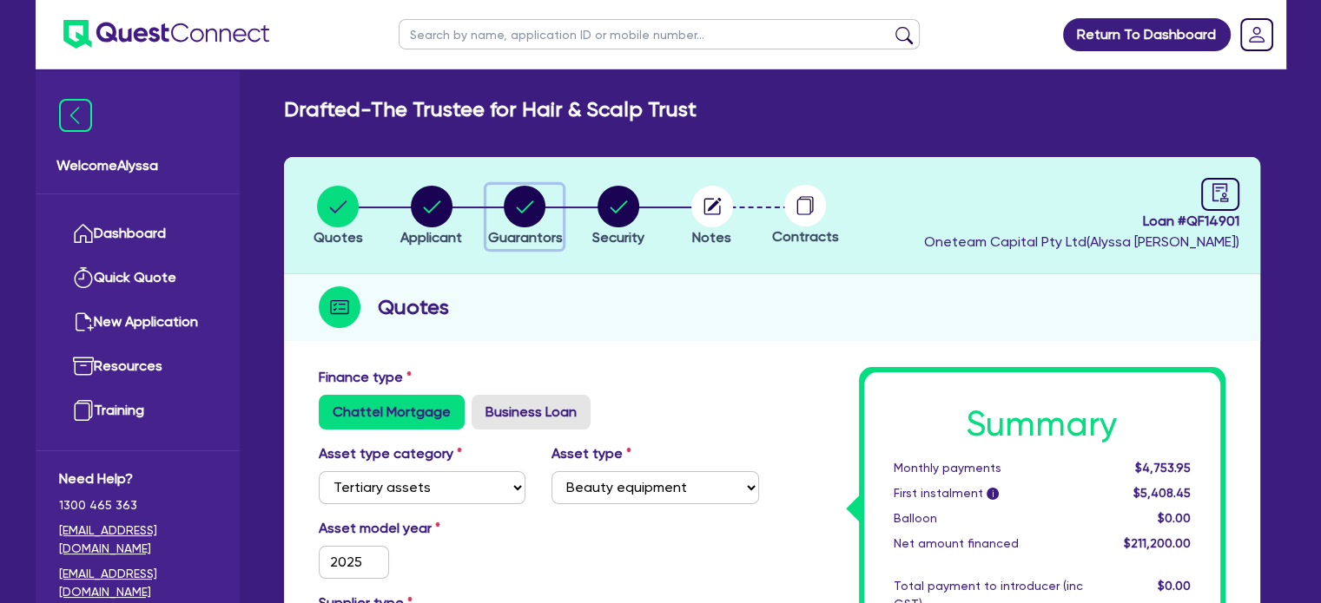
click at [514, 215] on circle "button" at bounding box center [525, 207] width 42 height 42
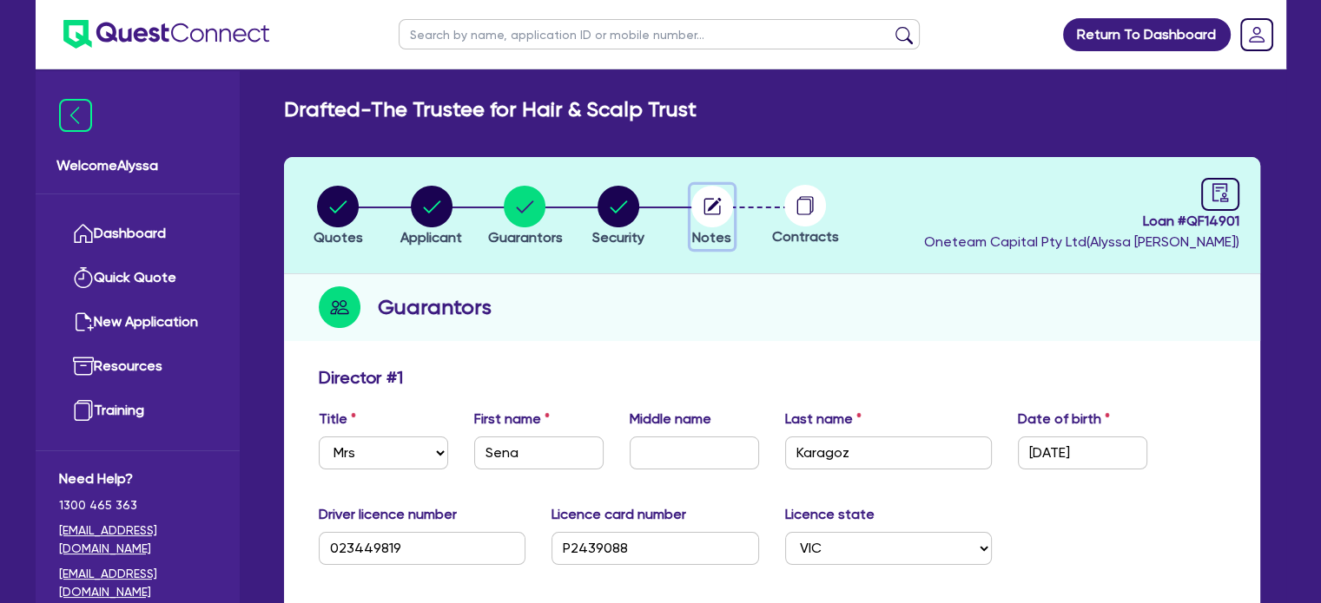
click at [696, 208] on circle "button" at bounding box center [712, 207] width 42 height 42
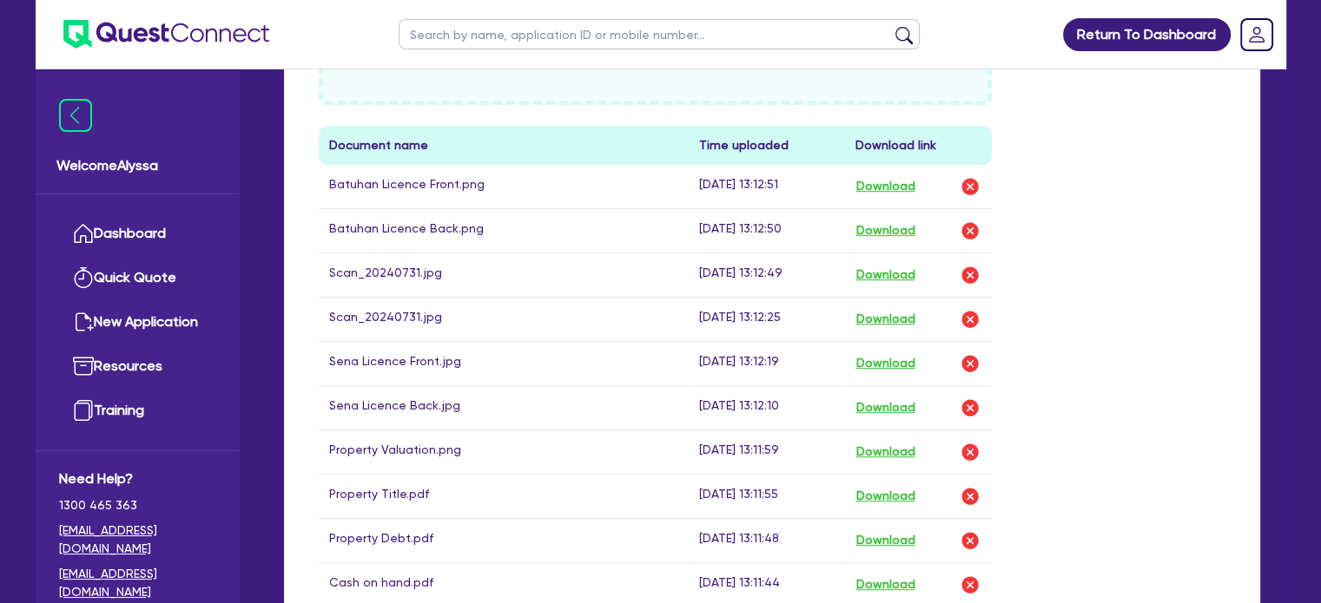
scroll to position [830, 0]
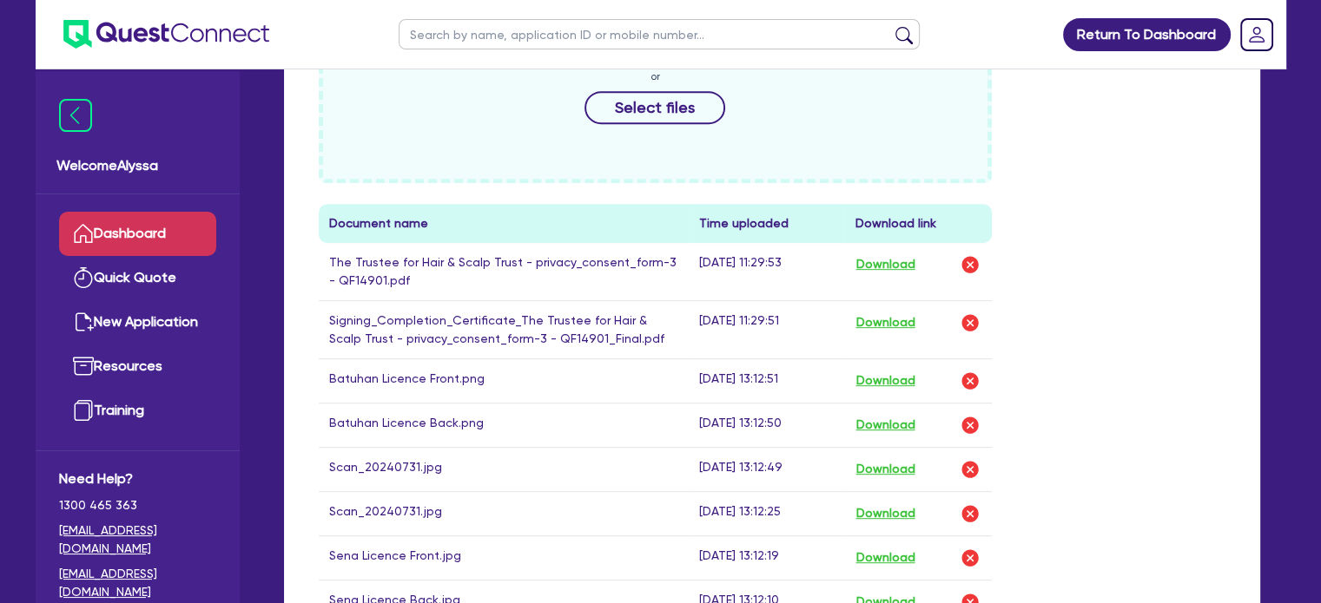
click at [120, 227] on link "Dashboard" at bounding box center [137, 234] width 157 height 44
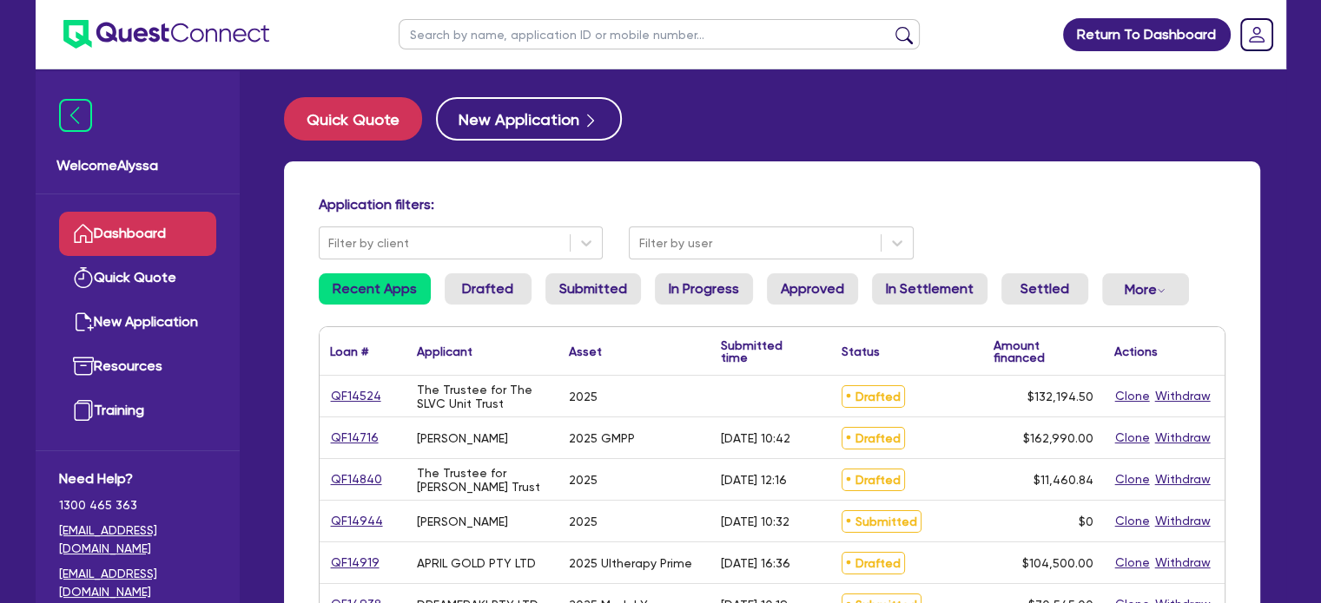
click at [576, 37] on input "text" at bounding box center [659, 34] width 521 height 30
click at [890, 26] on button "submit" at bounding box center [904, 38] width 28 height 24
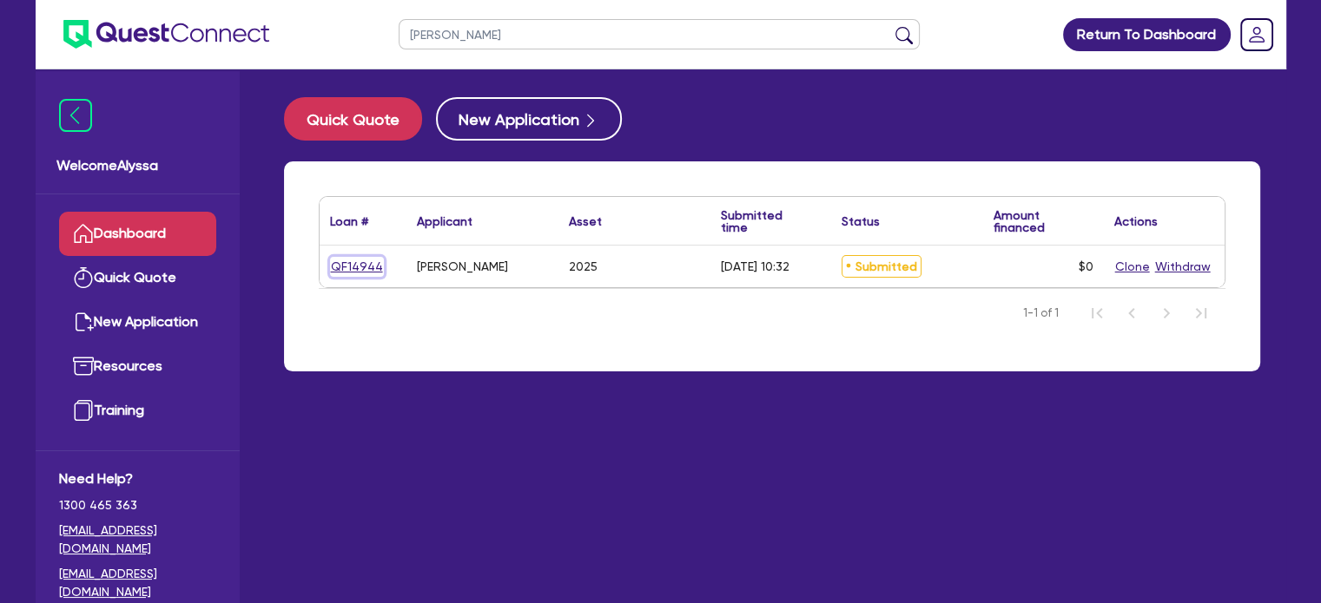
click at [339, 271] on link "QF14944" at bounding box center [357, 267] width 54 height 20
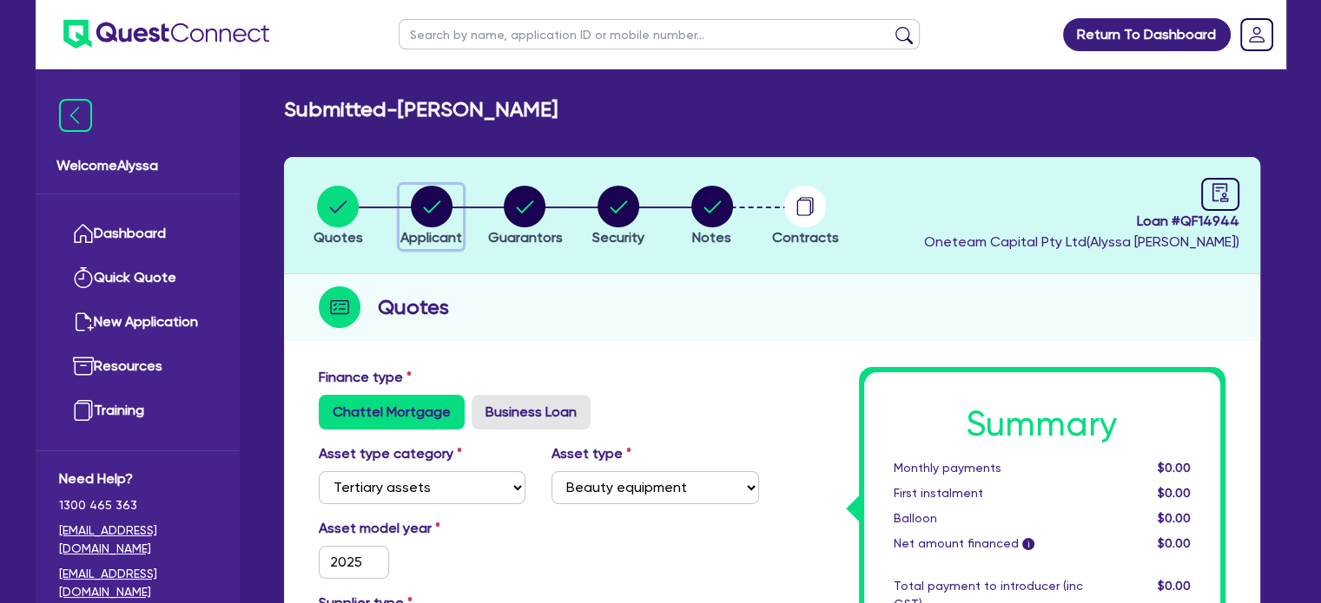
click at [425, 194] on circle "button" at bounding box center [432, 207] width 42 height 42
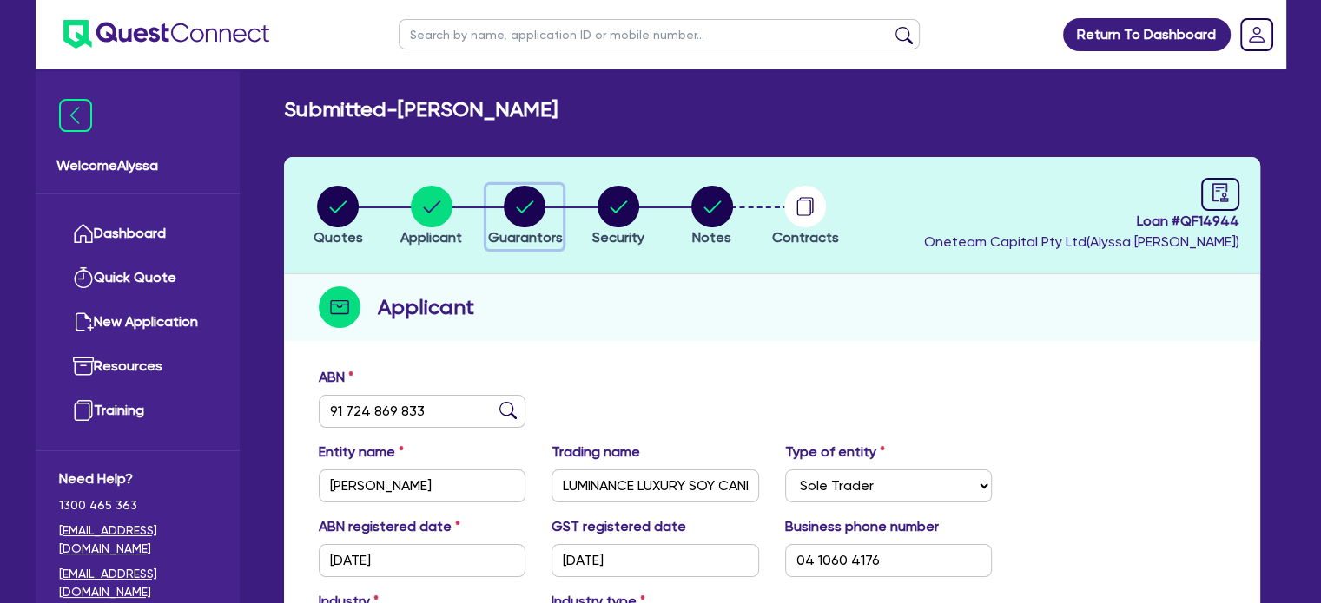
click at [531, 194] on circle "button" at bounding box center [525, 207] width 42 height 42
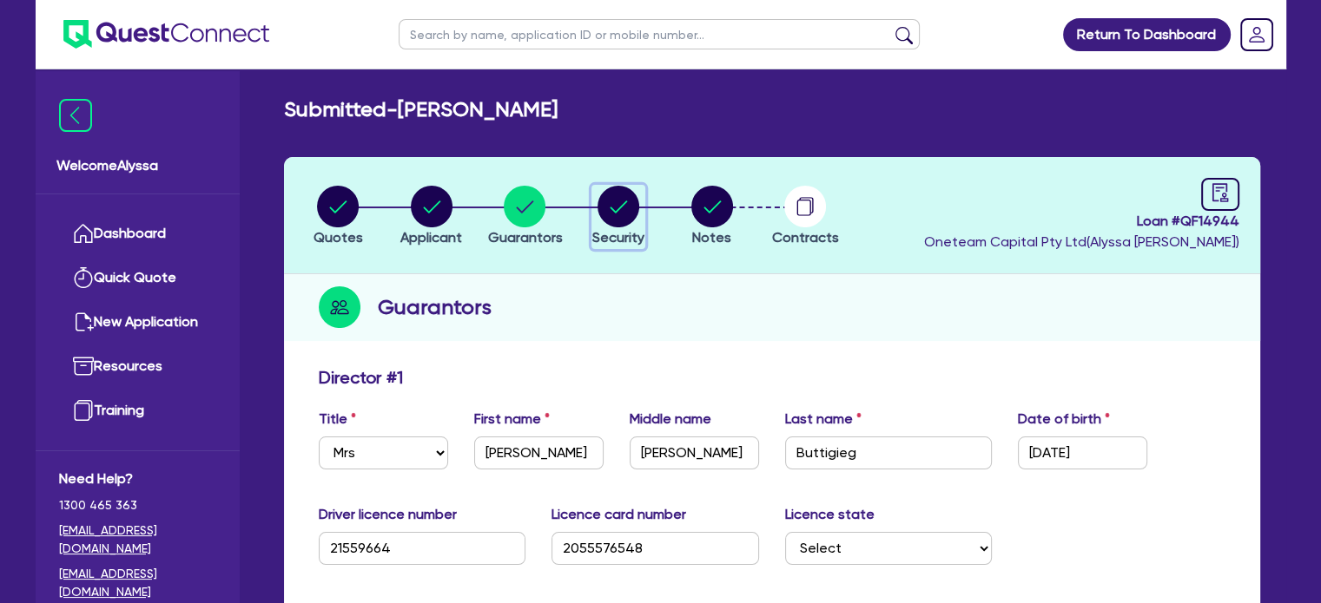
click at [638, 218] on icon "button" at bounding box center [618, 207] width 42 height 42
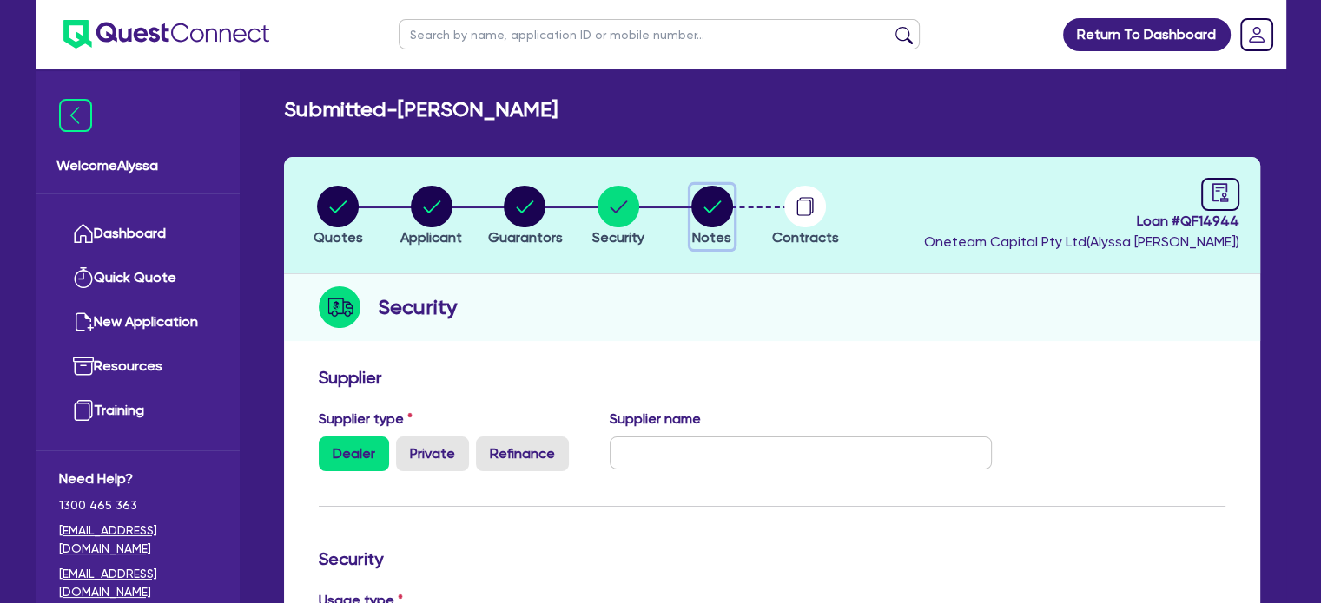
click at [714, 196] on circle "button" at bounding box center [712, 207] width 42 height 42
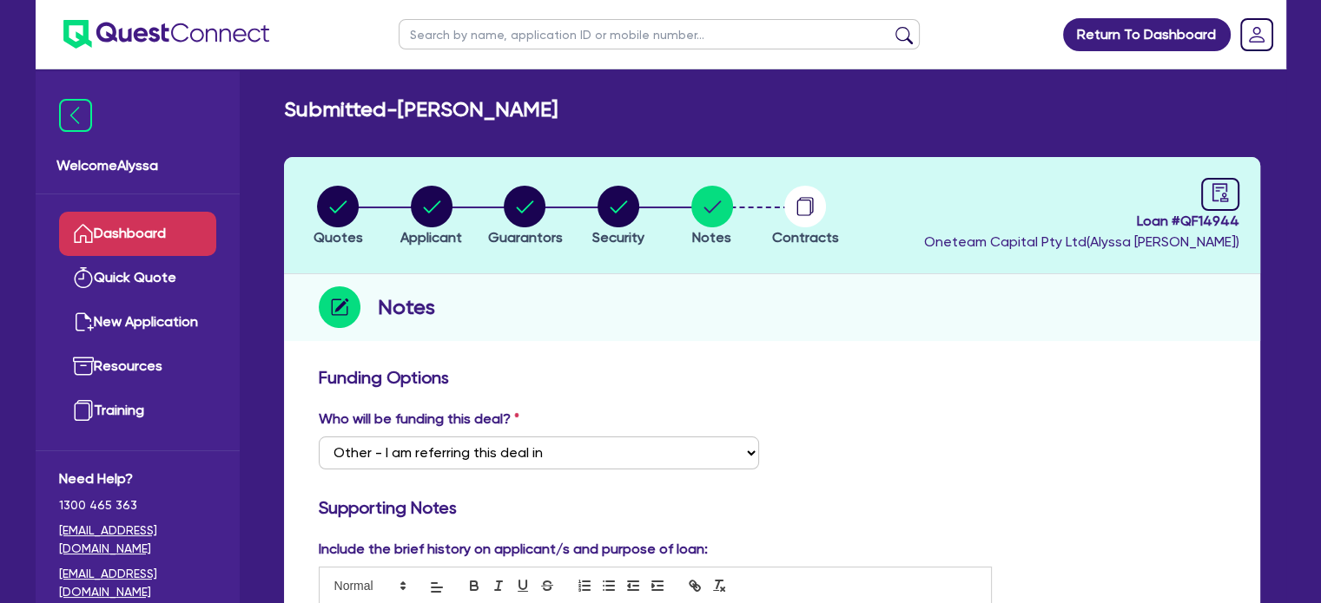
click at [136, 242] on link "Dashboard" at bounding box center [137, 234] width 157 height 44
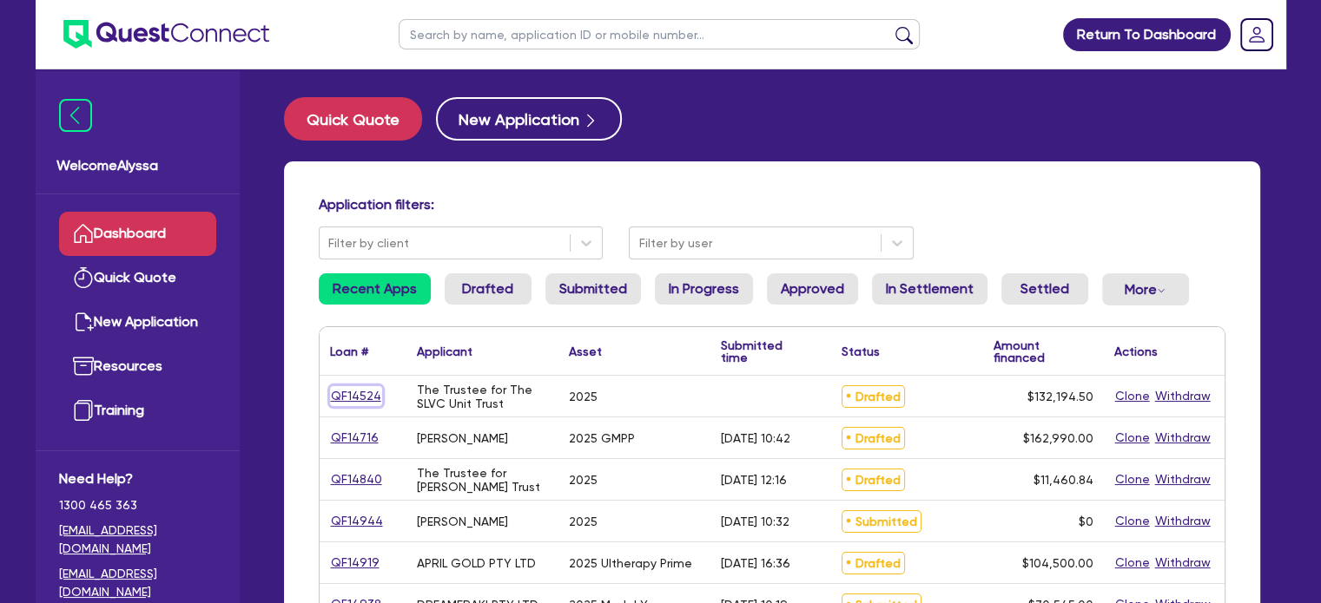
click at [344, 399] on link "QF14524" at bounding box center [356, 396] width 52 height 20
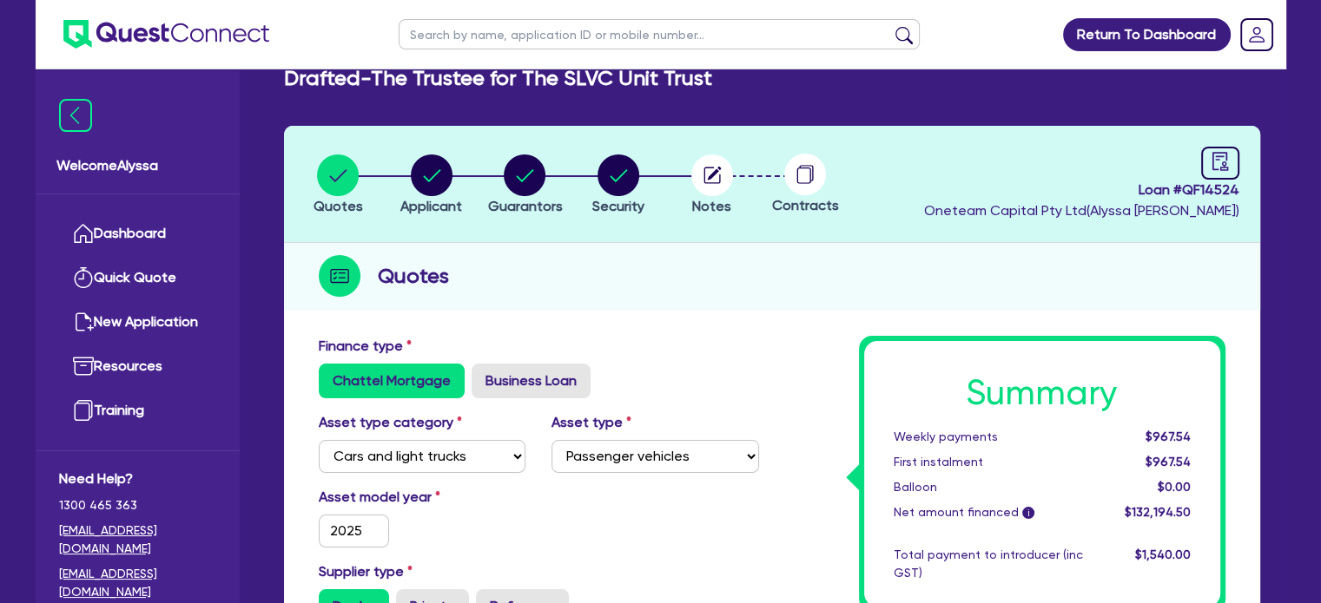
scroll to position [23, 0]
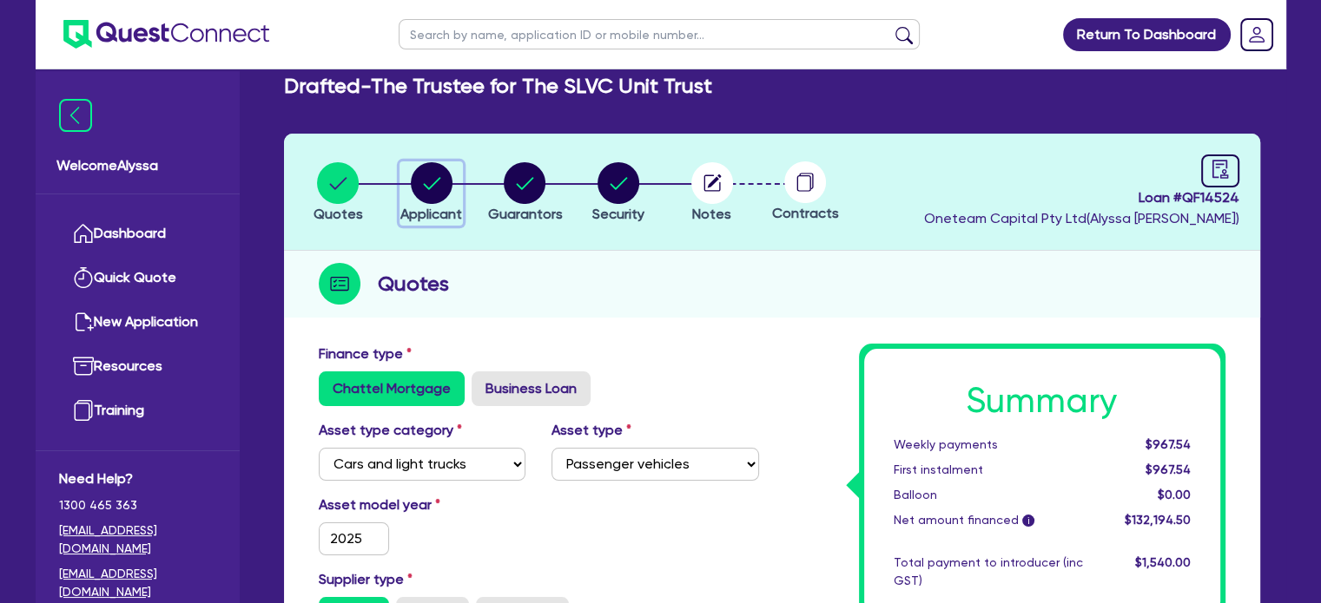
click at [419, 189] on circle "button" at bounding box center [432, 183] width 42 height 42
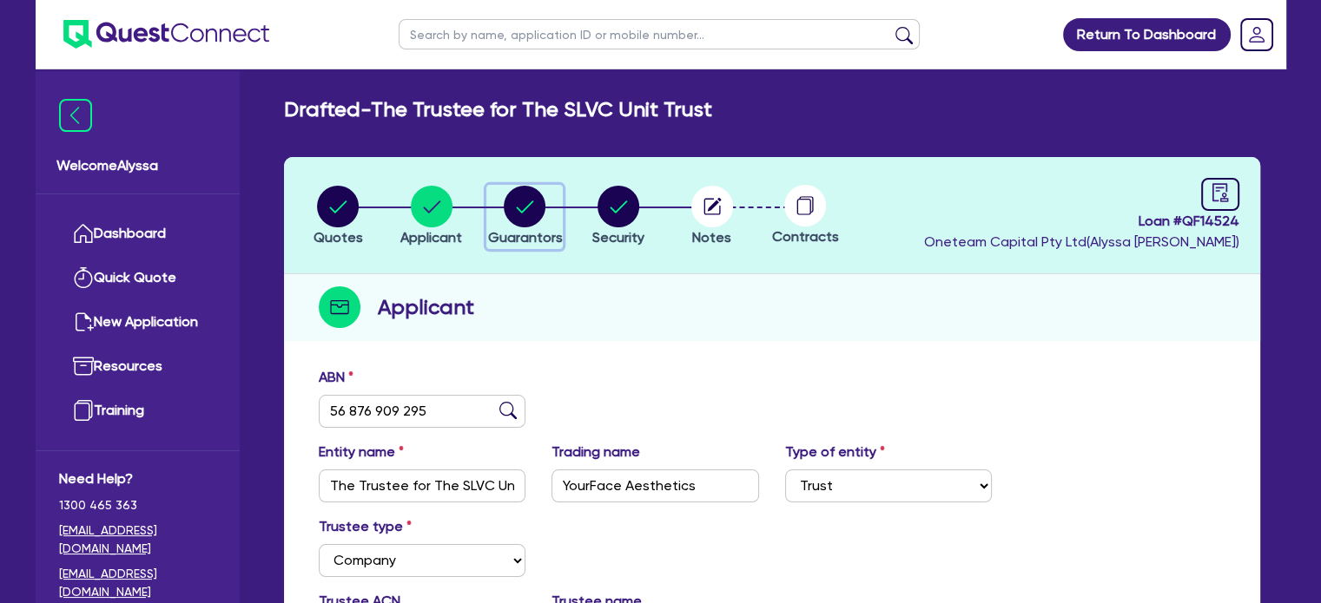
click at [530, 224] on circle "button" at bounding box center [525, 207] width 42 height 42
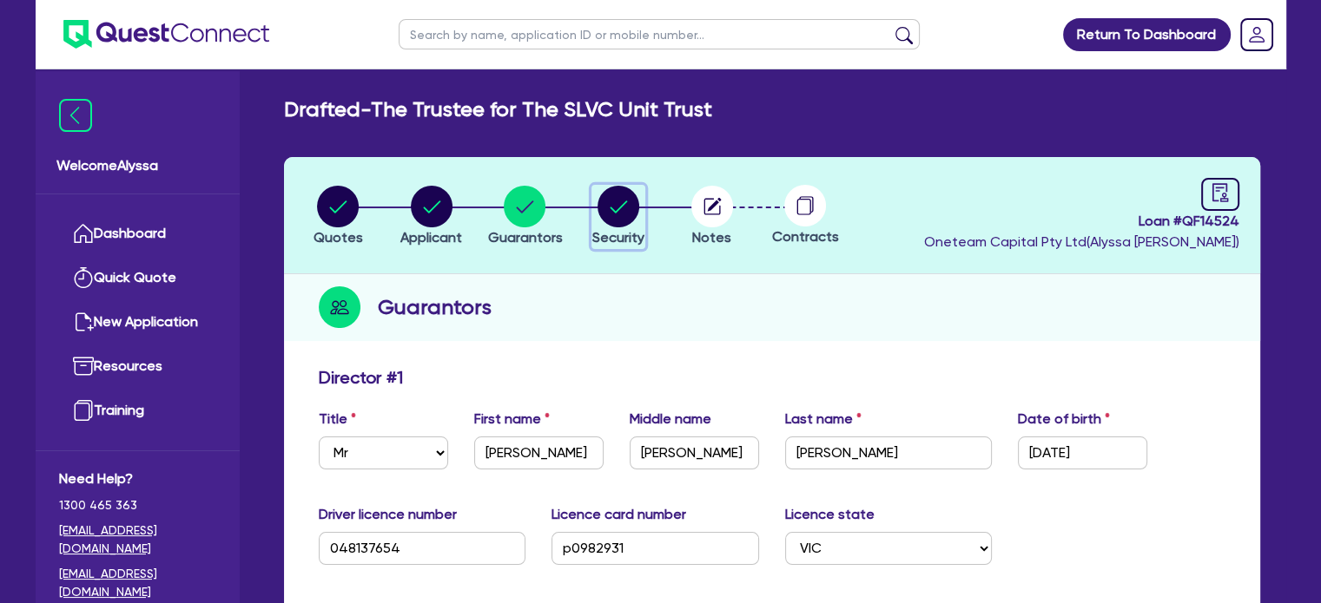
click at [618, 209] on icon "button" at bounding box center [618, 207] width 17 height 12
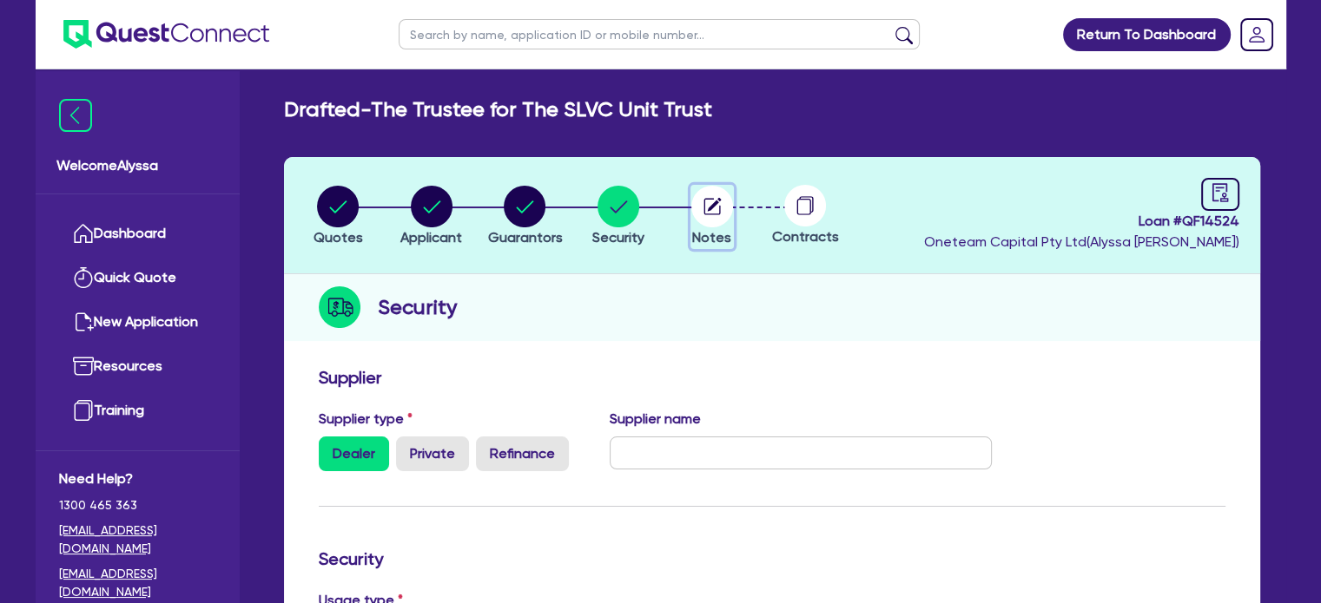
click at [711, 201] on circle "button" at bounding box center [712, 207] width 42 height 42
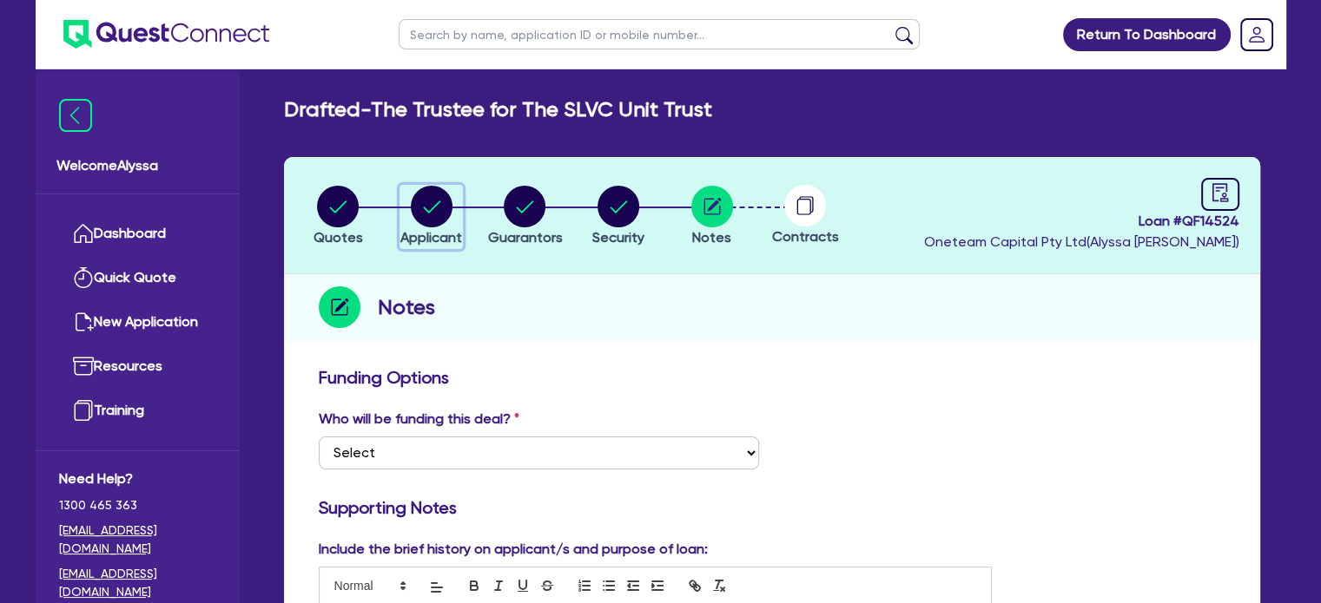
click at [438, 204] on circle "button" at bounding box center [432, 207] width 42 height 42
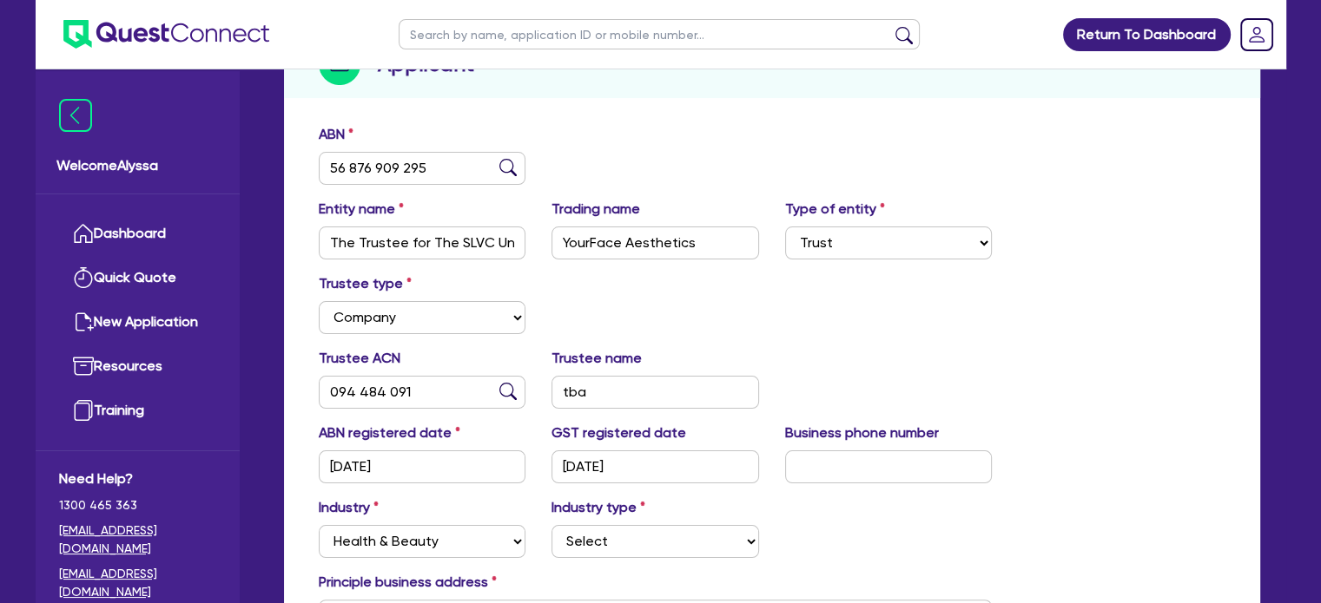
scroll to position [243, 0]
drag, startPoint x: 700, startPoint y: 238, endPoint x: 506, endPoint y: 250, distance: 194.0
click at [506, 250] on div "Entity name The Trustee for The SLVC Unit Trust Trading name YourFace Aesthetic…" at bounding box center [772, 236] width 932 height 75
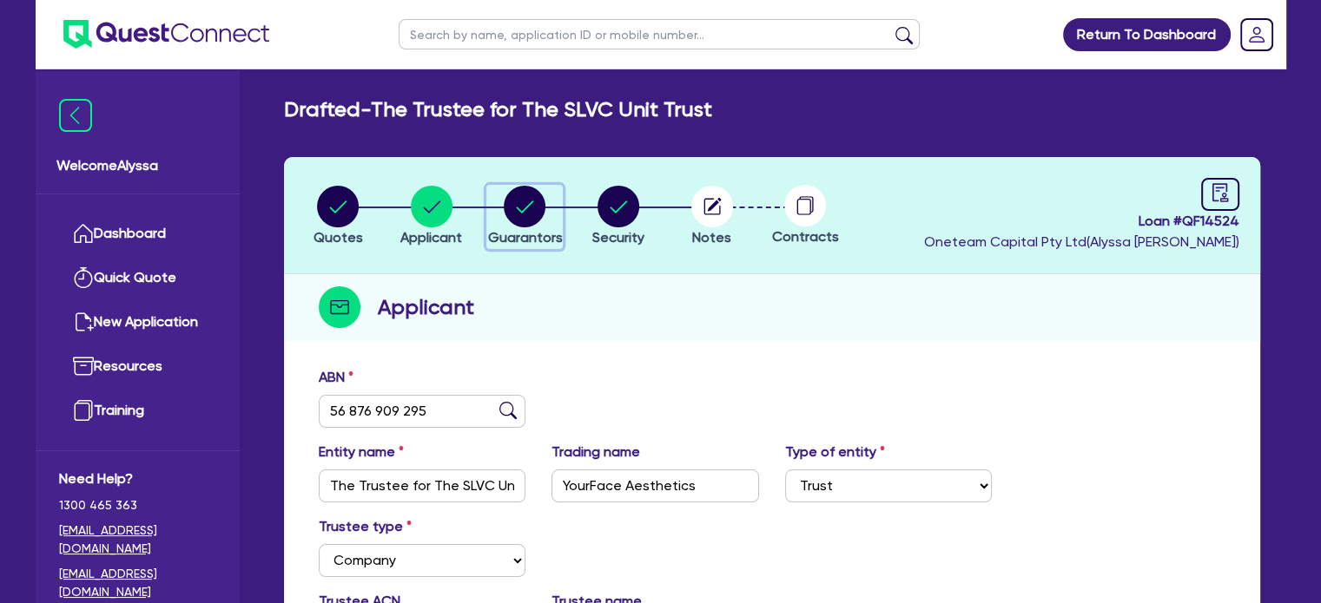
click at [530, 221] on circle "button" at bounding box center [525, 207] width 42 height 42
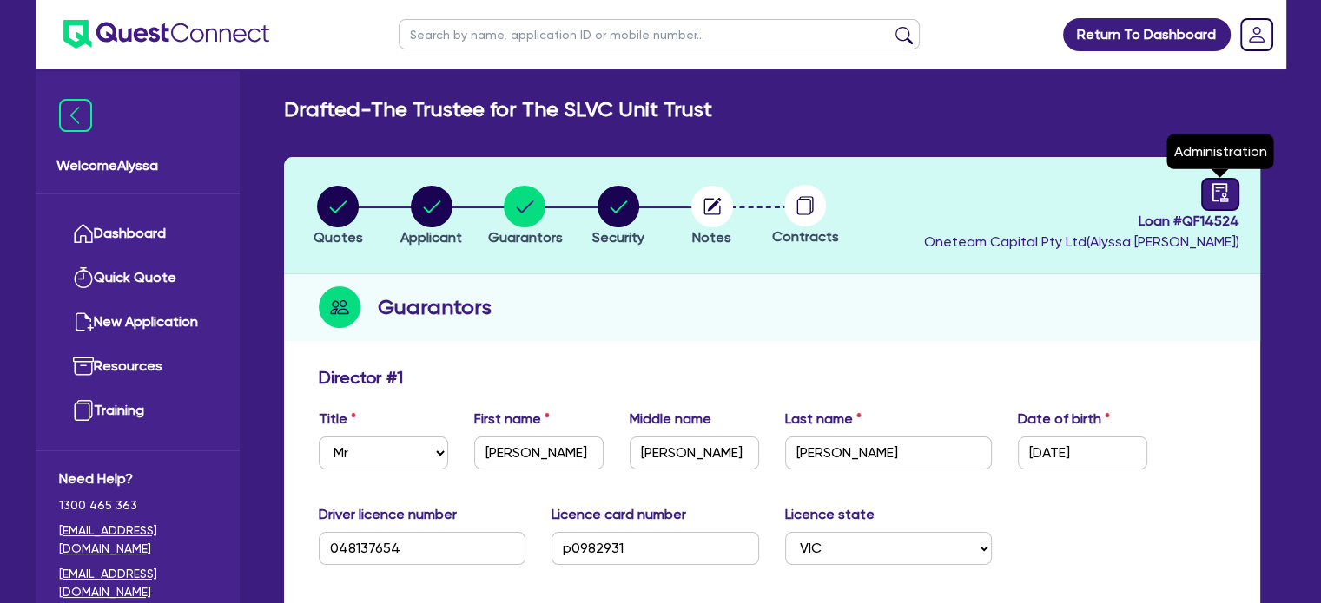
click at [1210, 191] on icon "audit" at bounding box center [1219, 192] width 19 height 19
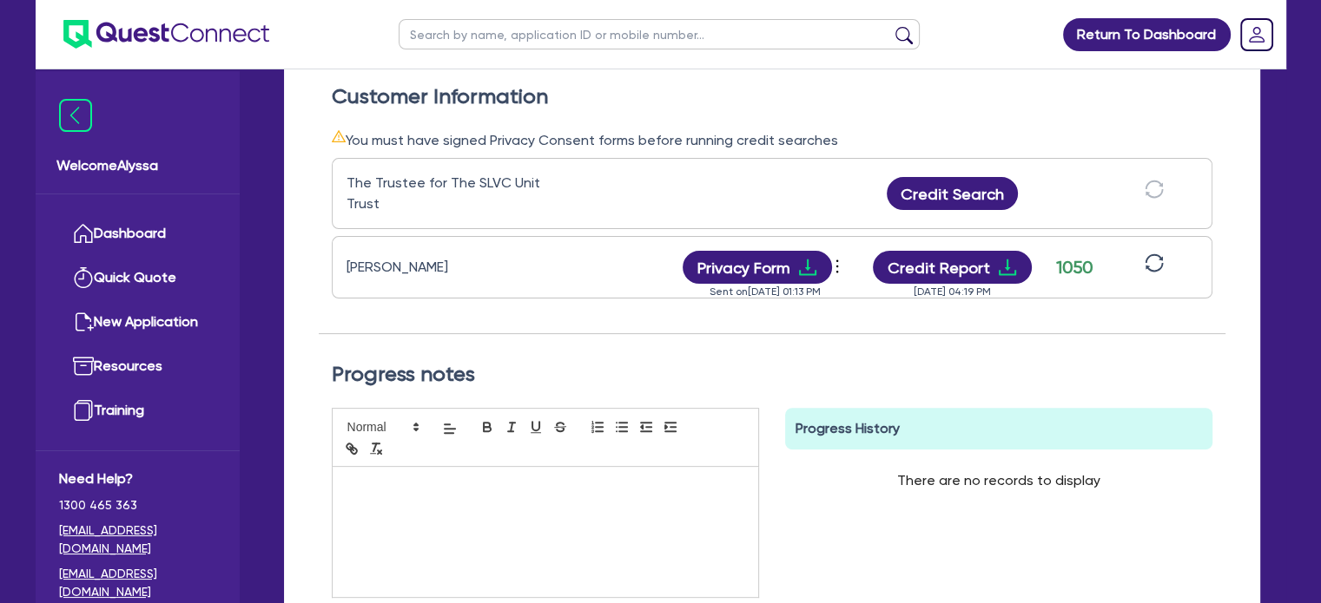
scroll to position [506, 0]
click at [896, 273] on button "Credit Report" at bounding box center [952, 268] width 159 height 33
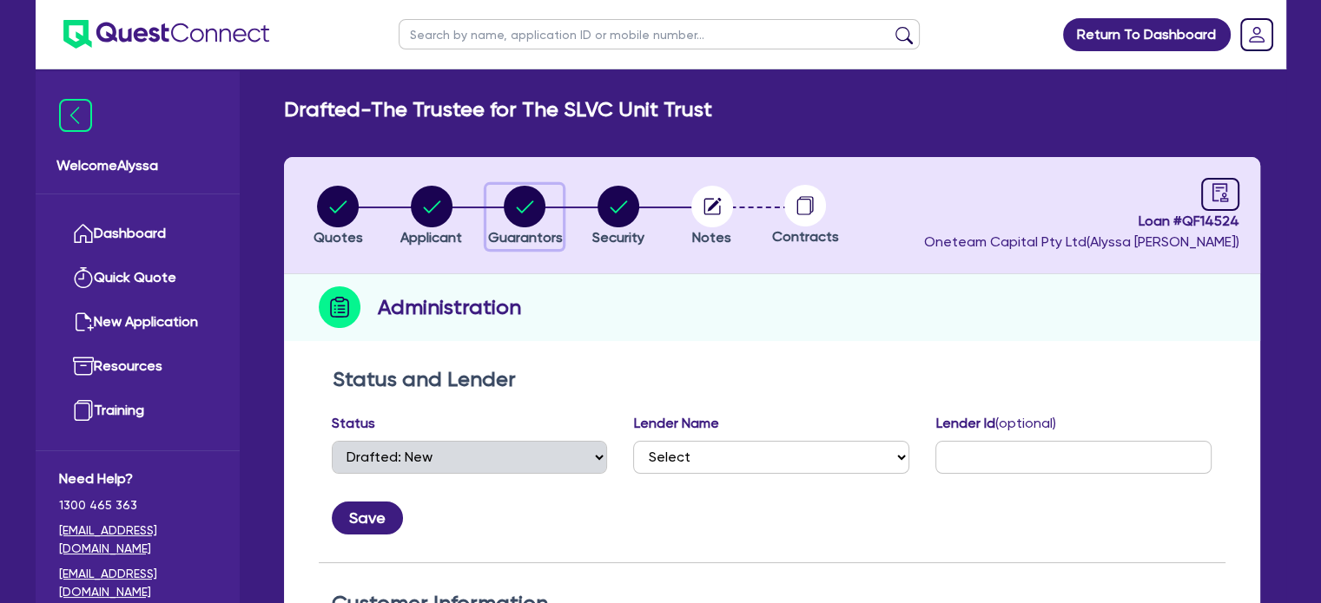
click at [517, 211] on circle "button" at bounding box center [525, 207] width 42 height 42
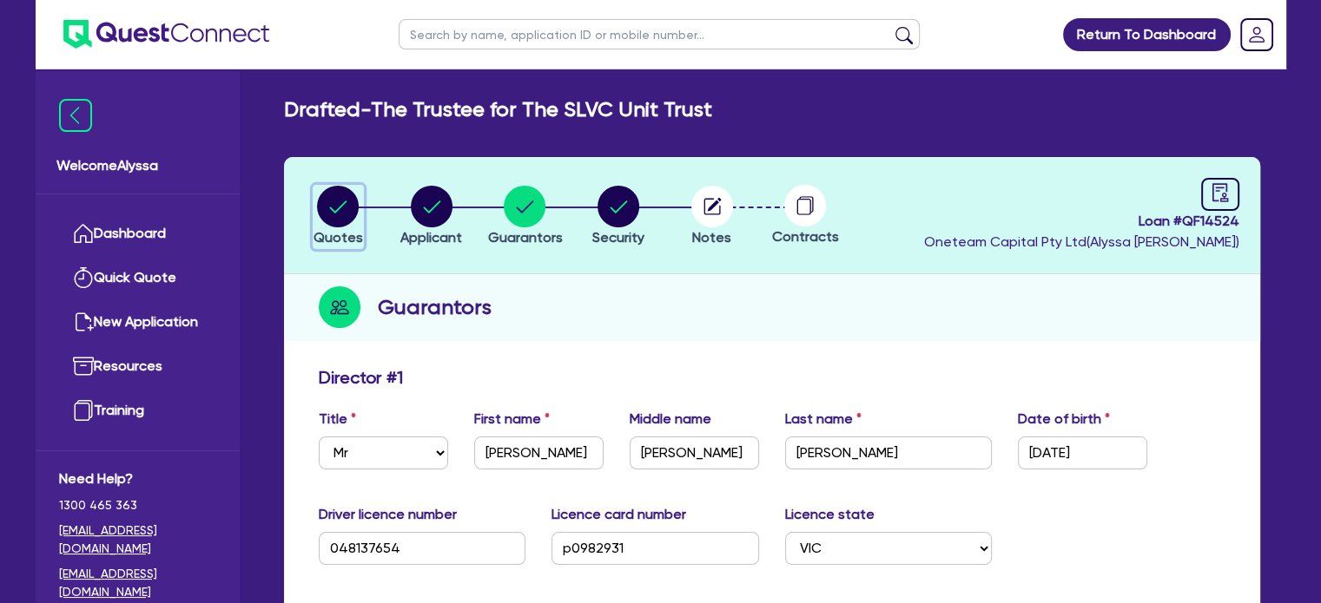
click at [346, 208] on circle "button" at bounding box center [338, 207] width 42 height 42
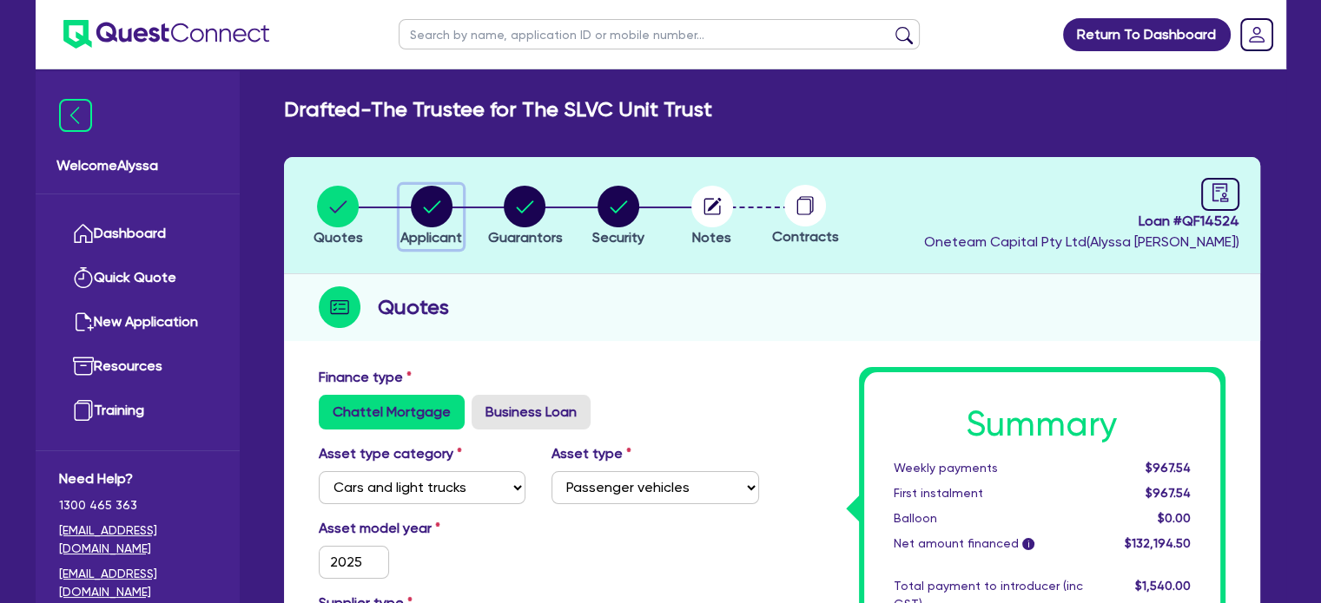
click at [434, 210] on circle "button" at bounding box center [432, 207] width 42 height 42
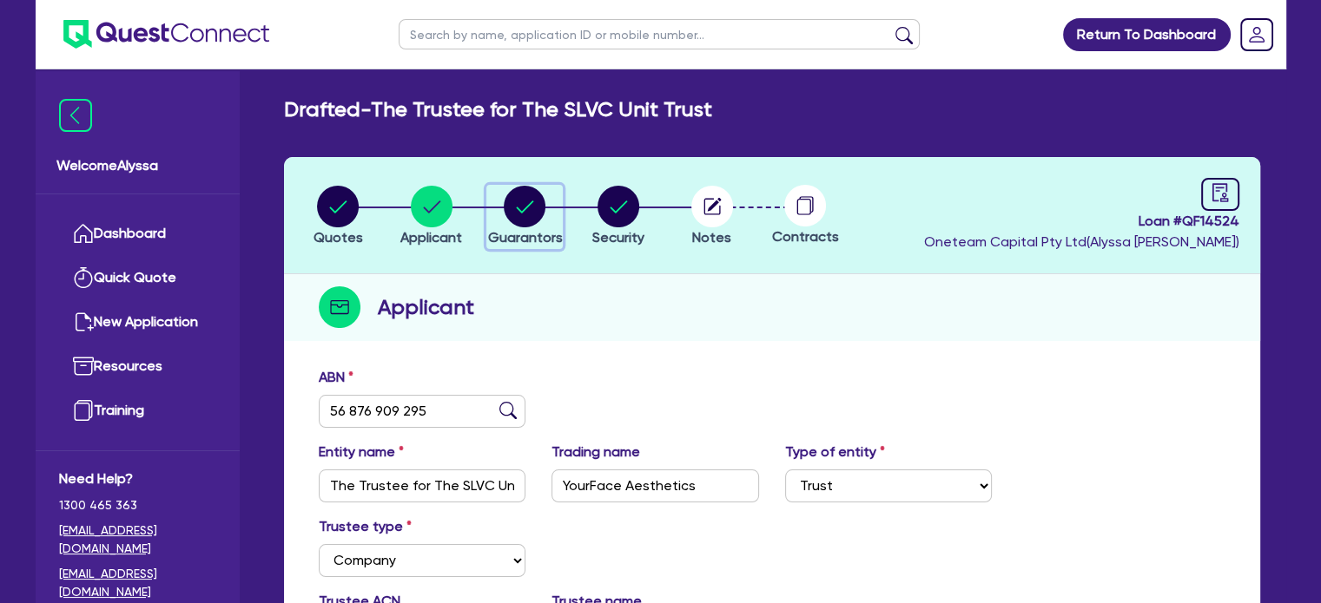
click at [535, 211] on circle "button" at bounding box center [525, 207] width 42 height 42
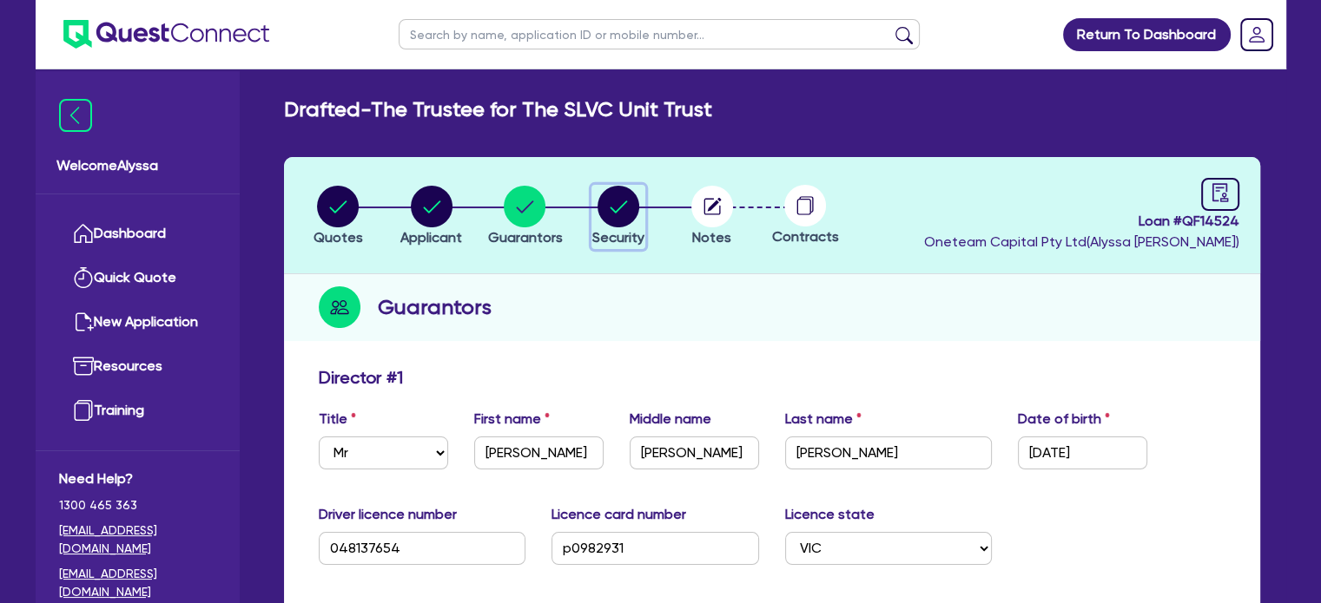
click at [629, 217] on circle "button" at bounding box center [618, 207] width 42 height 42
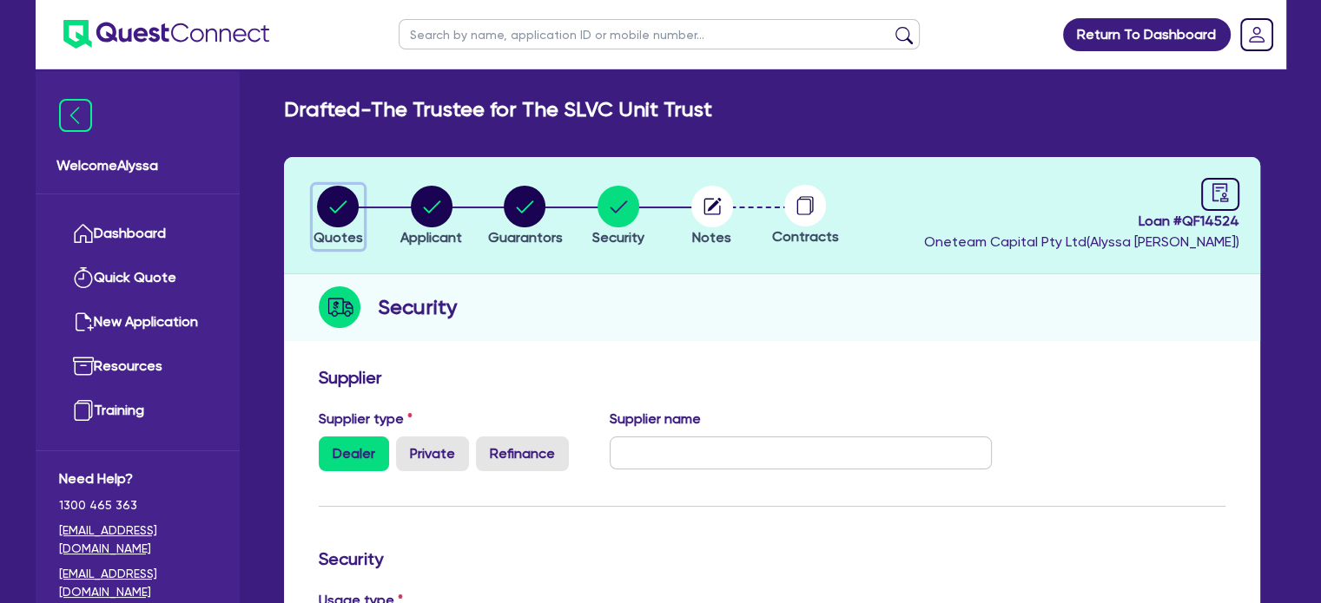
click at [345, 204] on circle "button" at bounding box center [338, 207] width 42 height 42
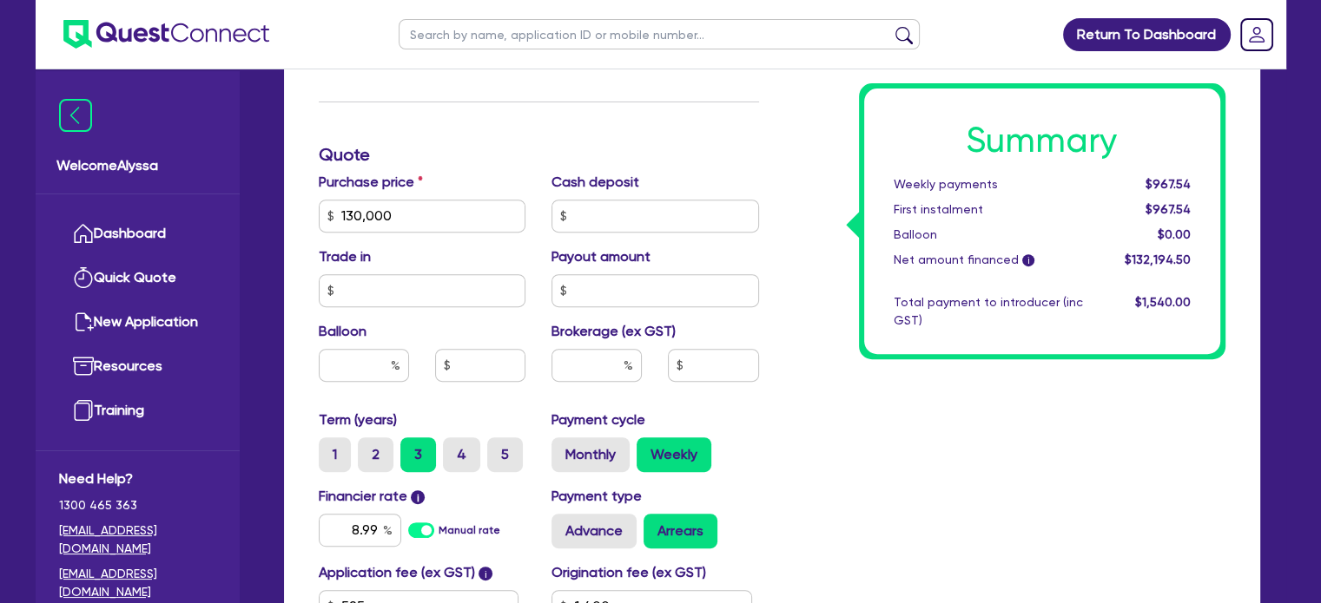
scroll to position [792, 0]
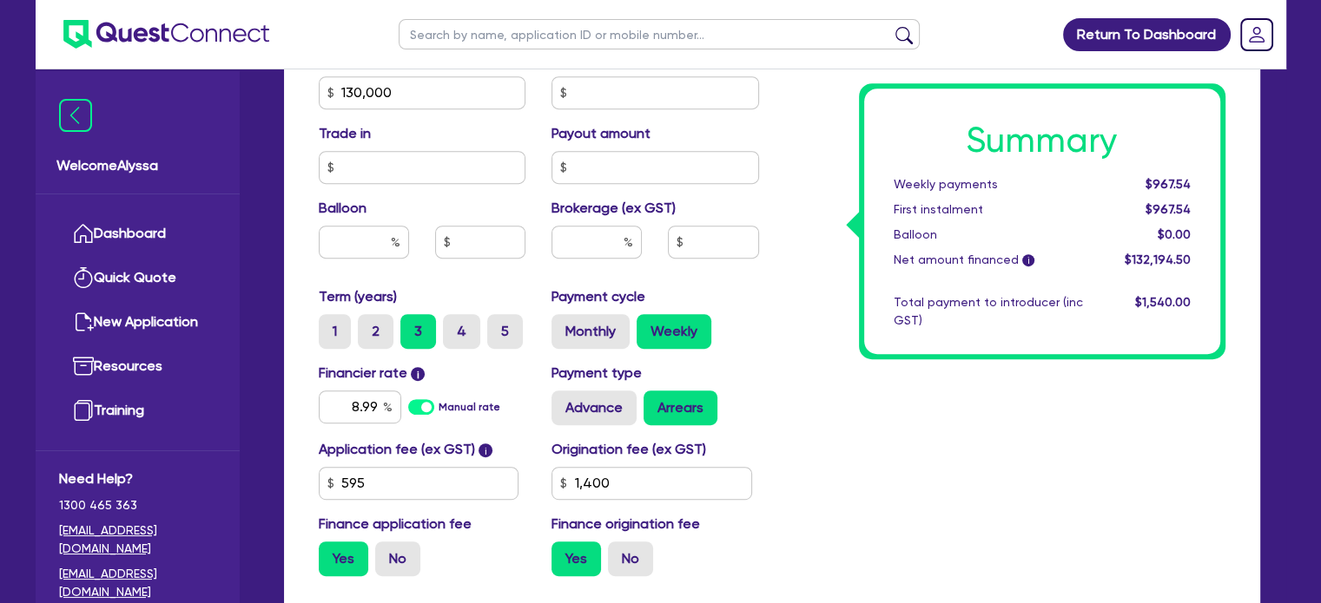
click at [790, 390] on div "Summary Weekly payments $967.54 First instalment $967.54 Balloon $0.00 Net amou…" at bounding box center [1005, 82] width 466 height 1015
click at [802, 339] on div "Summary Weekly payments $967.54 First instalment $967.54 Balloon $0.00 Net amou…" at bounding box center [1005, 82] width 466 height 1015
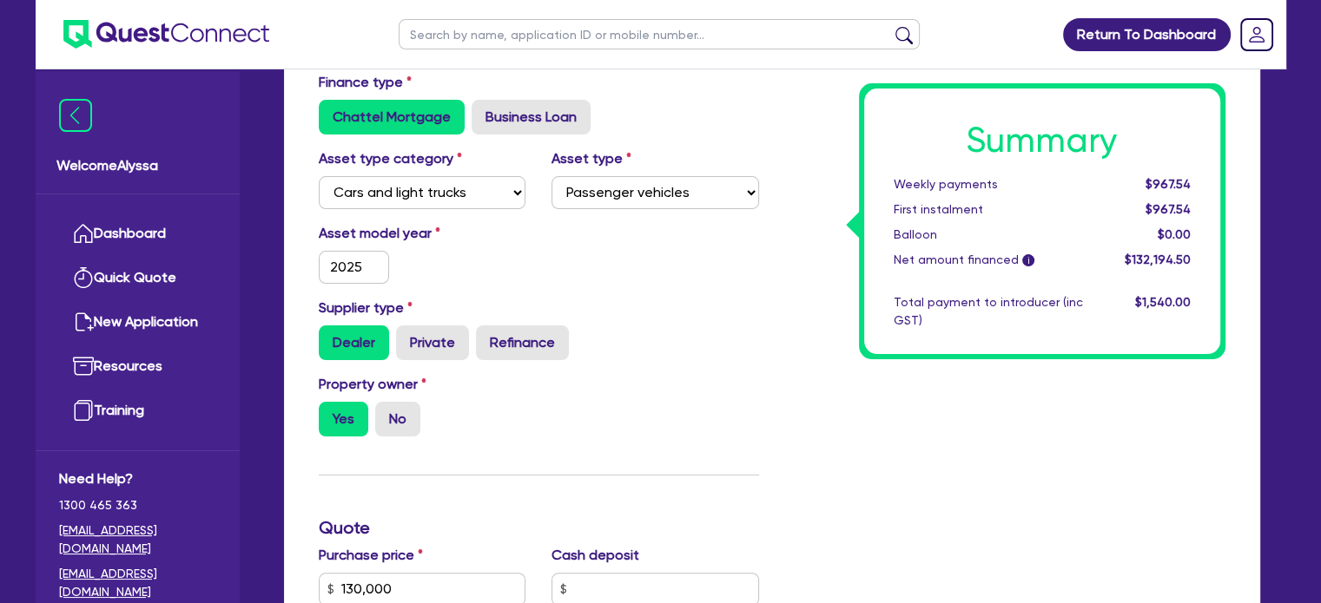
scroll to position [120, 0]
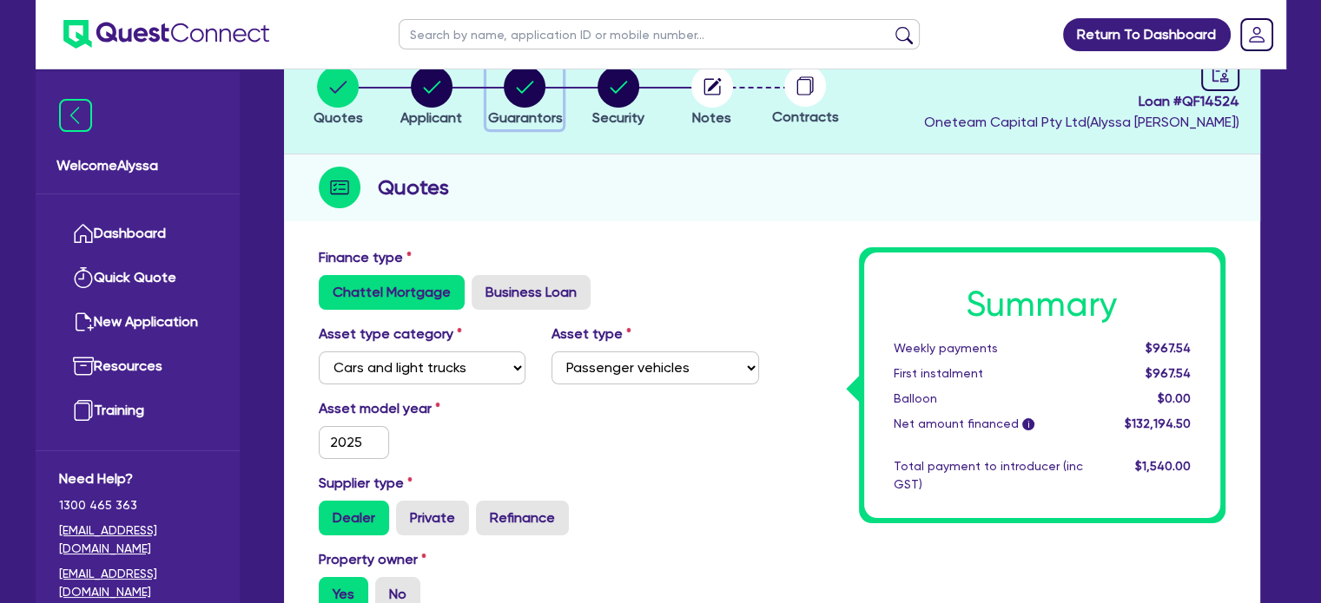
click at [525, 89] on circle "button" at bounding box center [525, 87] width 42 height 42
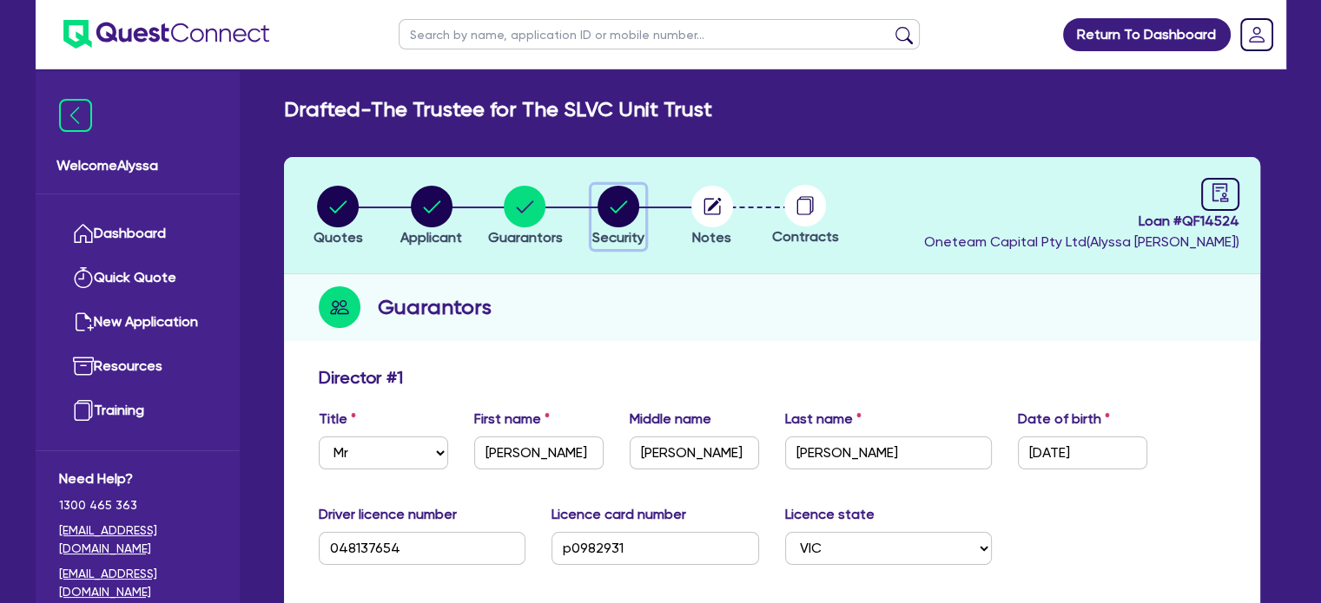
click at [608, 202] on circle "button" at bounding box center [618, 207] width 42 height 42
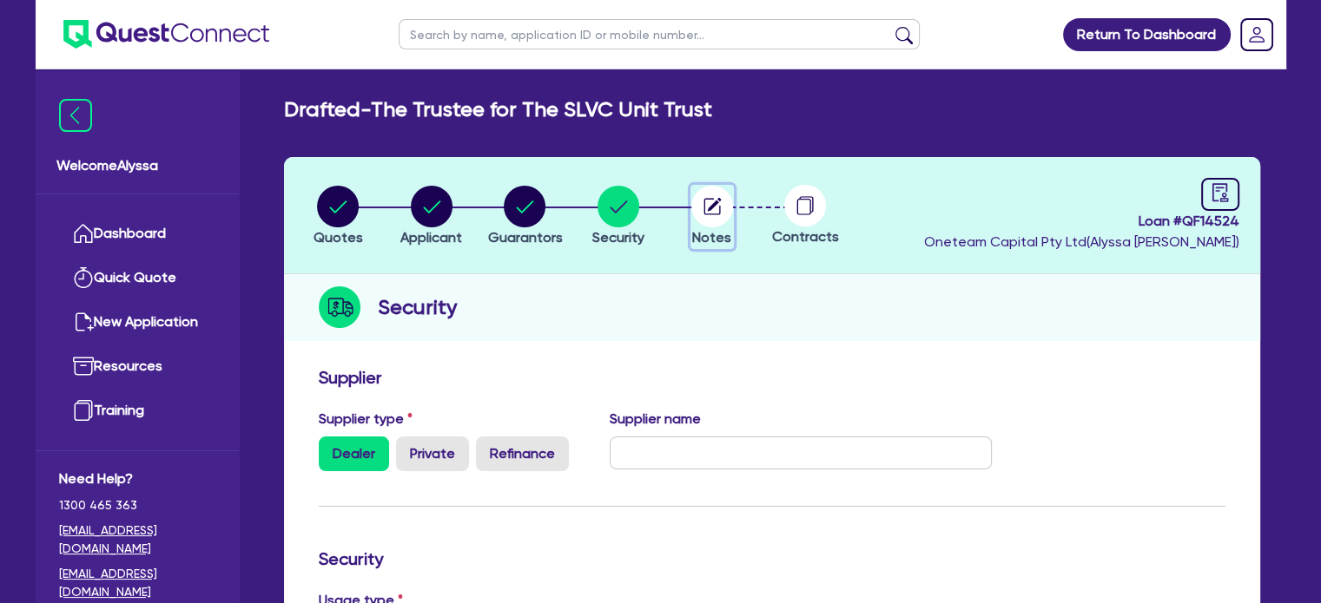
click at [718, 215] on circle "button" at bounding box center [712, 207] width 42 height 42
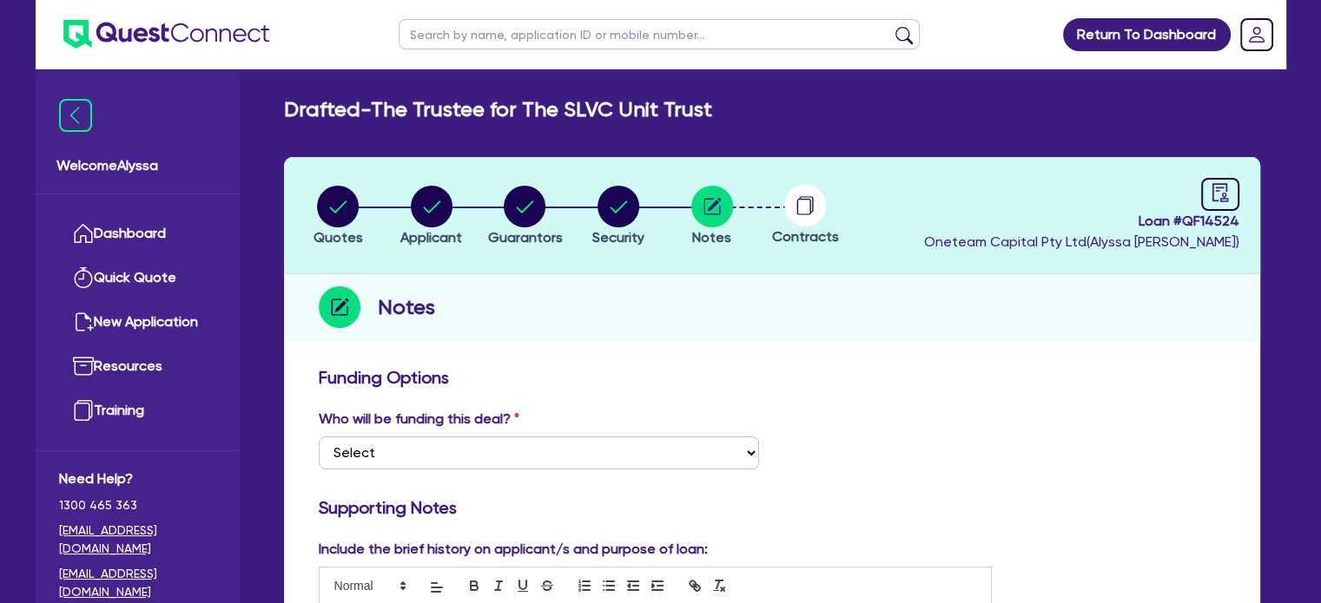
click at [472, 38] on input "text" at bounding box center [659, 34] width 521 height 30
click button "submit" at bounding box center [904, 38] width 28 height 24
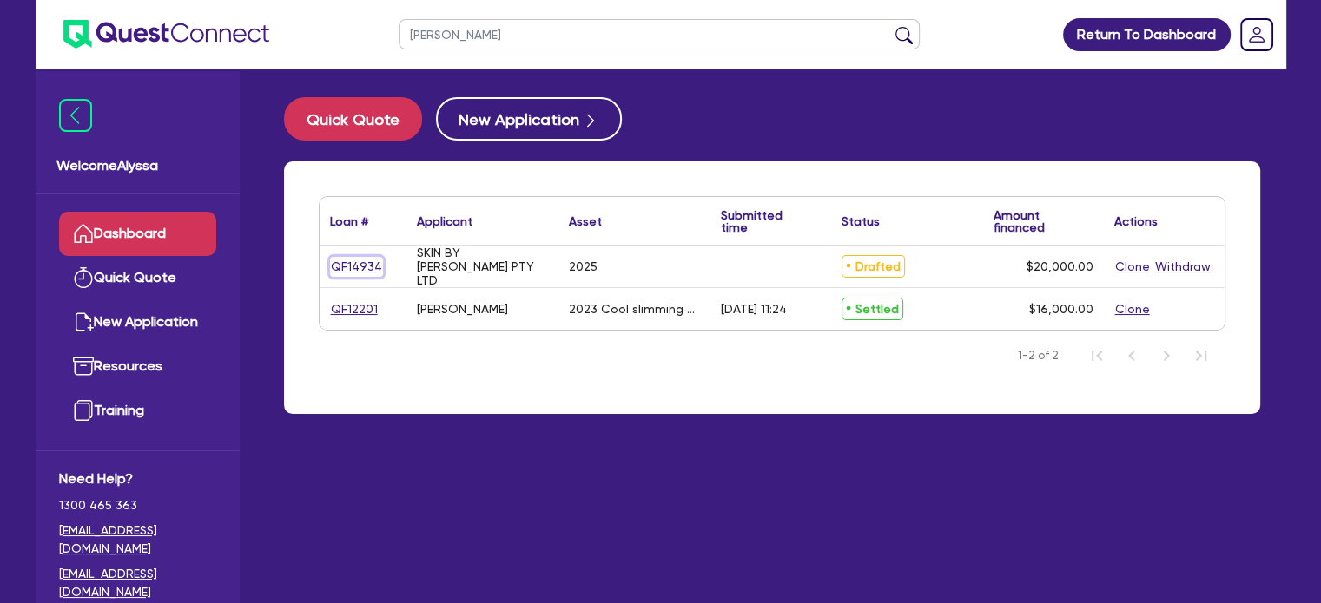
click at [352, 266] on link "QF14934" at bounding box center [356, 267] width 53 height 20
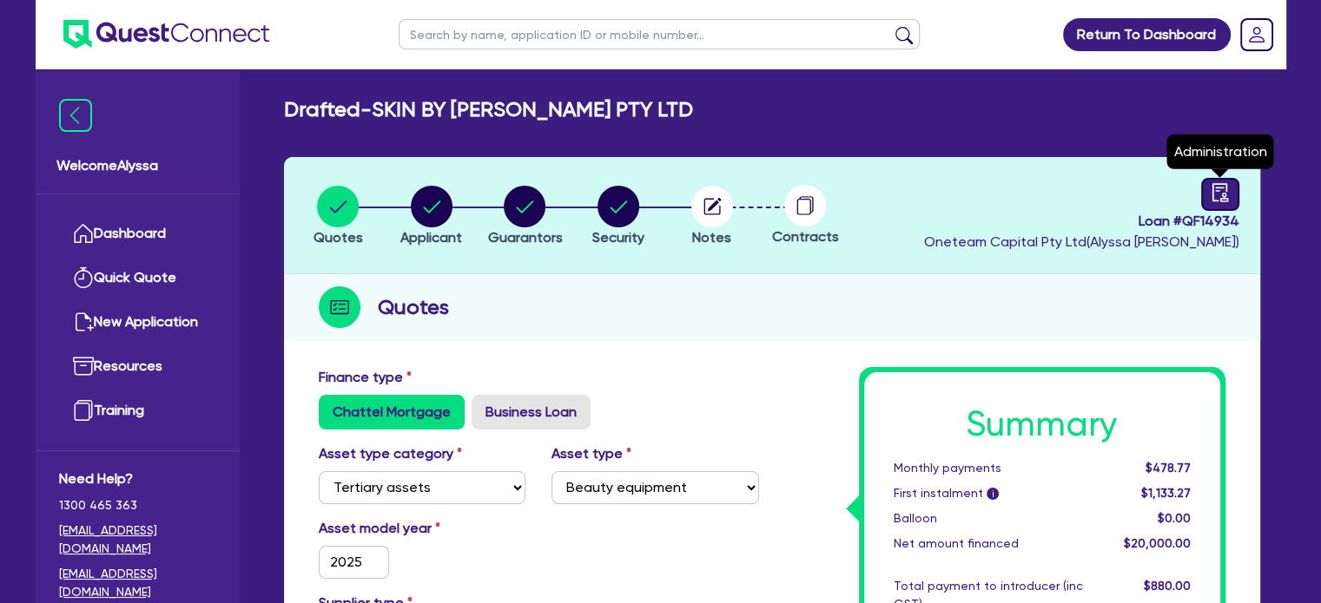
click at [1218, 197] on icon "audit" at bounding box center [1219, 192] width 19 height 19
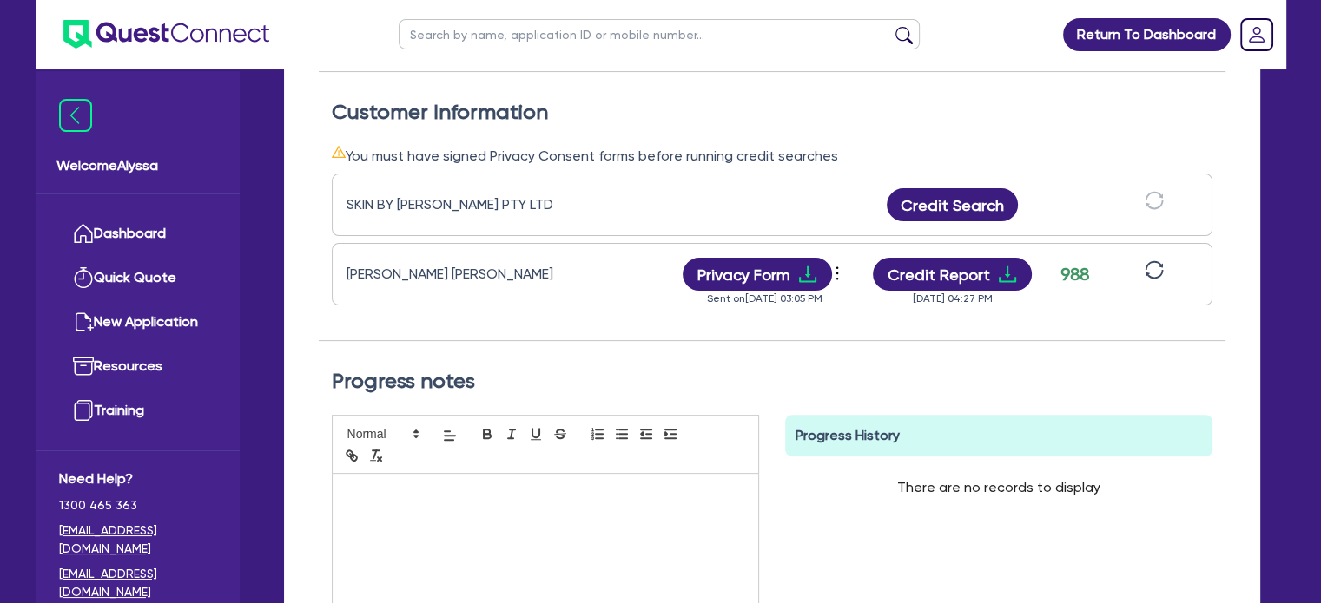
scroll to position [490, 0]
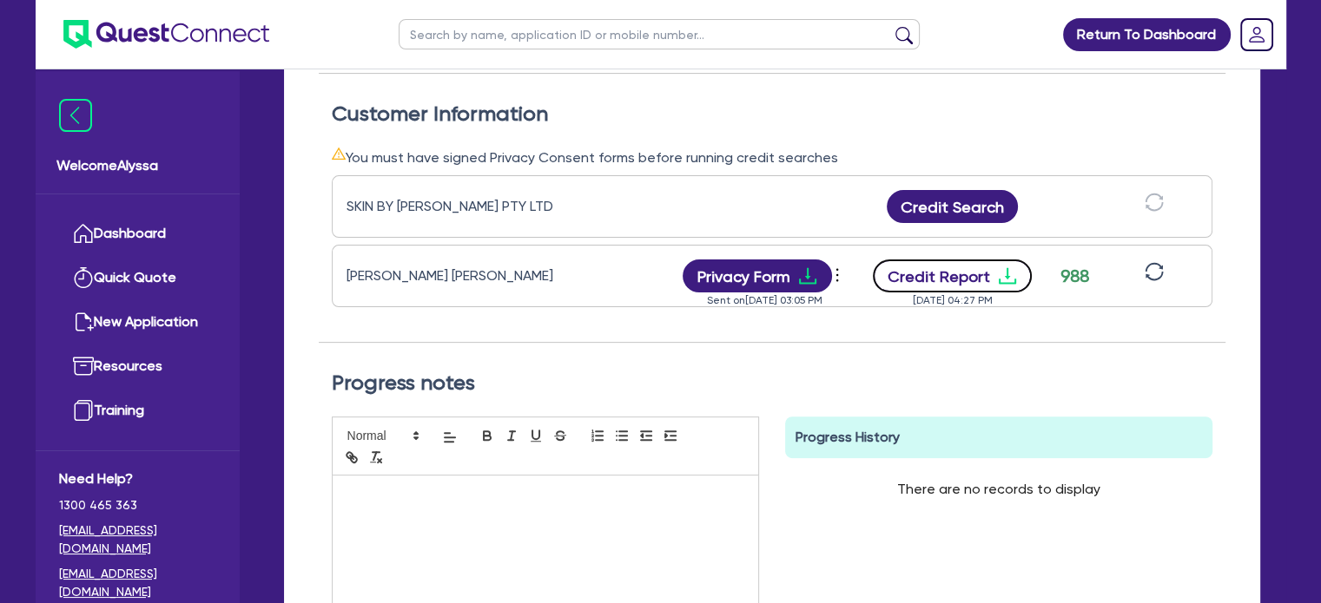
click at [937, 281] on button "Credit Report" at bounding box center [952, 276] width 159 height 33
